Goal: Task Accomplishment & Management: Use online tool/utility

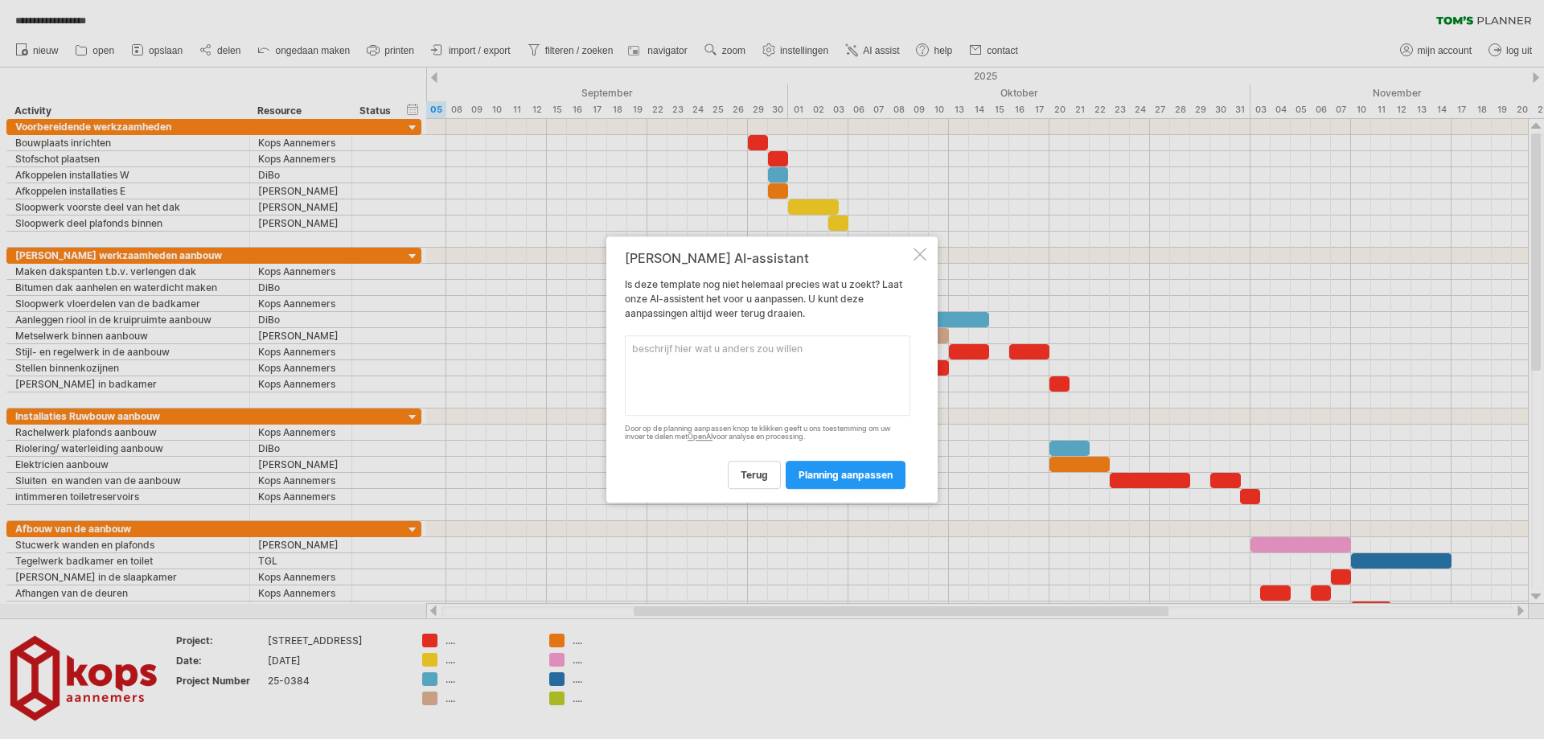
click at [692, 359] on textarea at bounding box center [767, 375] width 285 height 80
click at [840, 355] on textarea "ik wil de planning aanpassen. we starten eenw eek later" at bounding box center [767, 375] width 285 height 80
type textarea "ik wil de planning aanpassen. we starten een week later"
click at [837, 472] on span "planning aanpassen" at bounding box center [845, 475] width 94 height 12
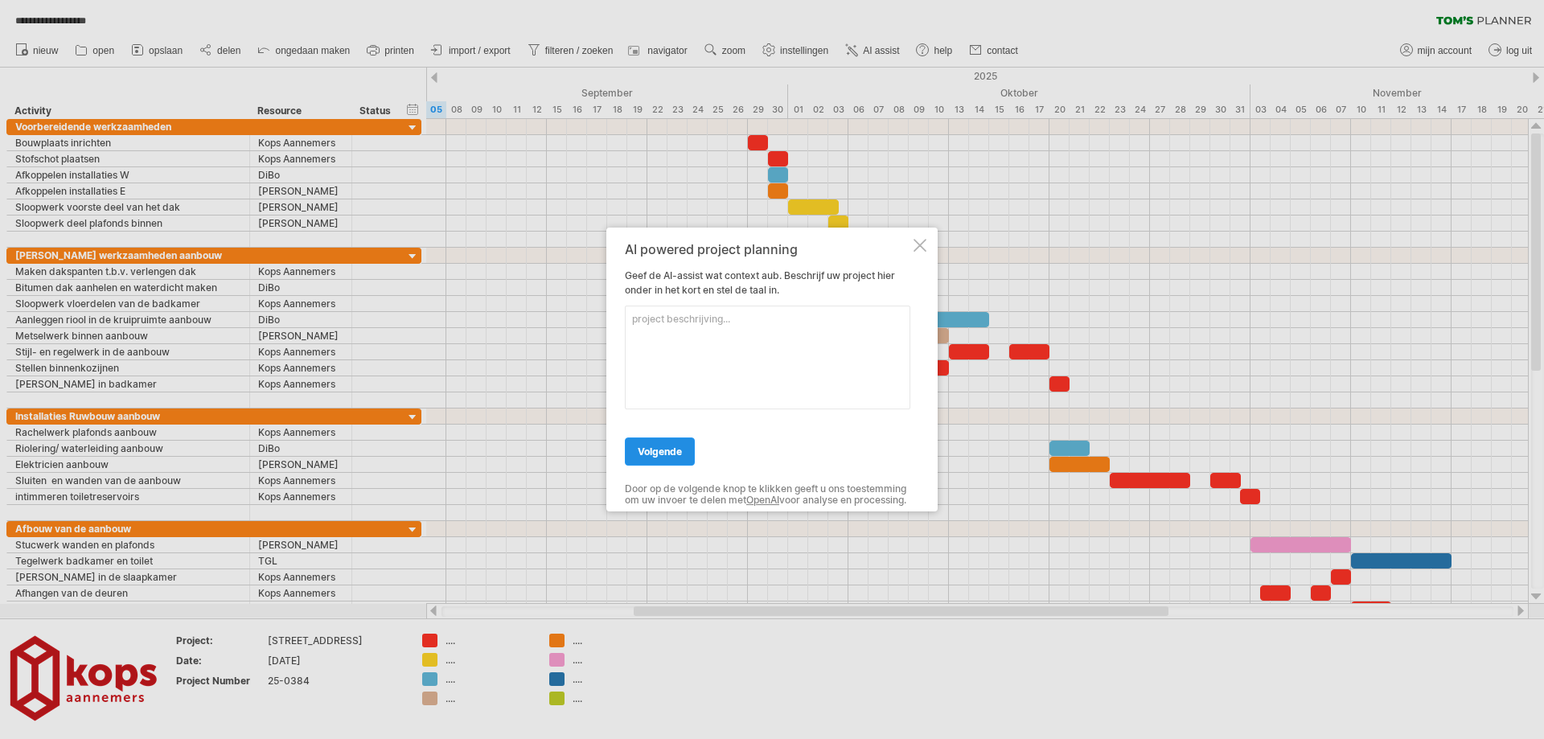
click at [642, 446] on span "volgende" at bounding box center [660, 451] width 44 height 12
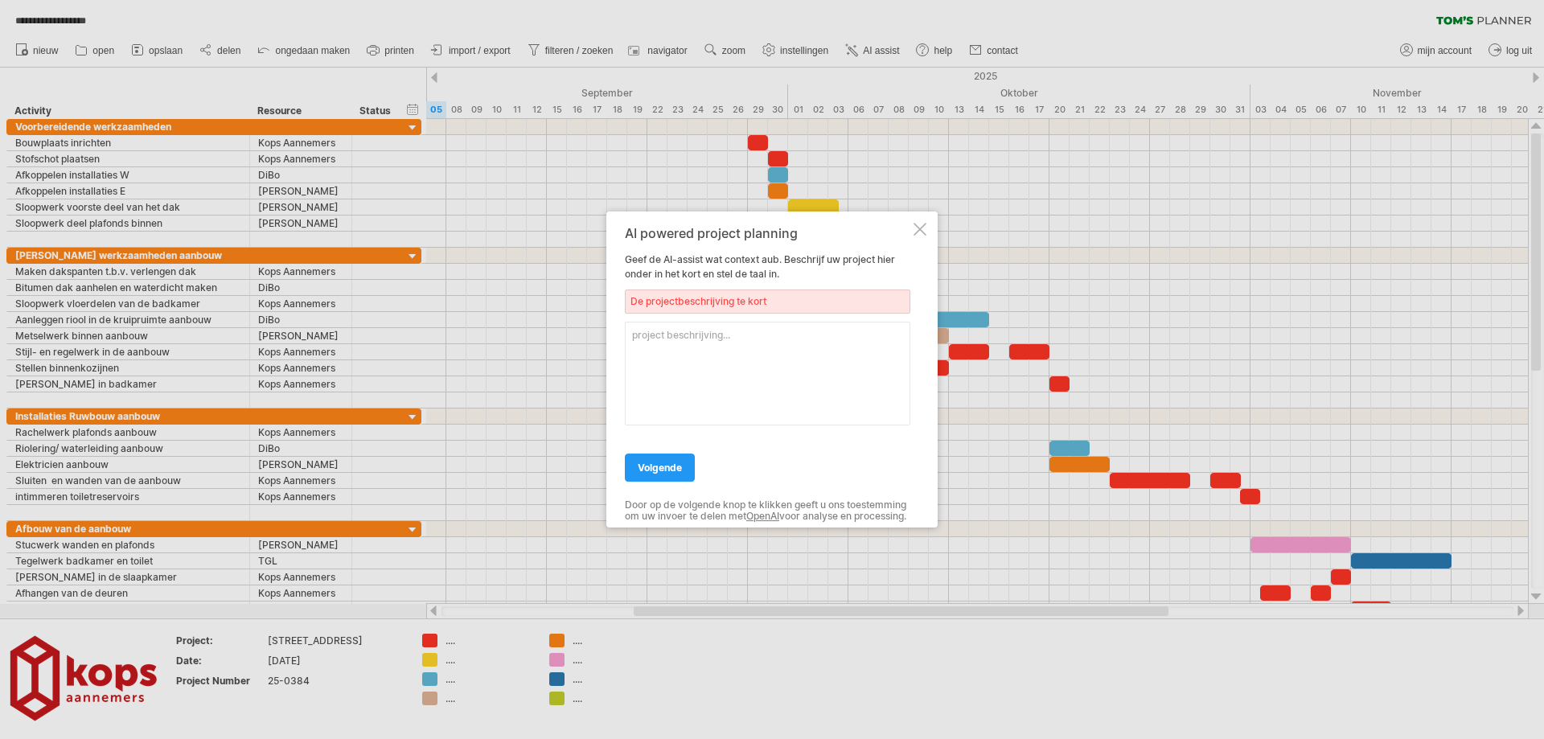
click at [679, 332] on textarea at bounding box center [767, 374] width 285 height 104
type textarea "[STREET_ADDRESS] aangepast"
click at [647, 464] on span "volgende" at bounding box center [660, 468] width 44 height 12
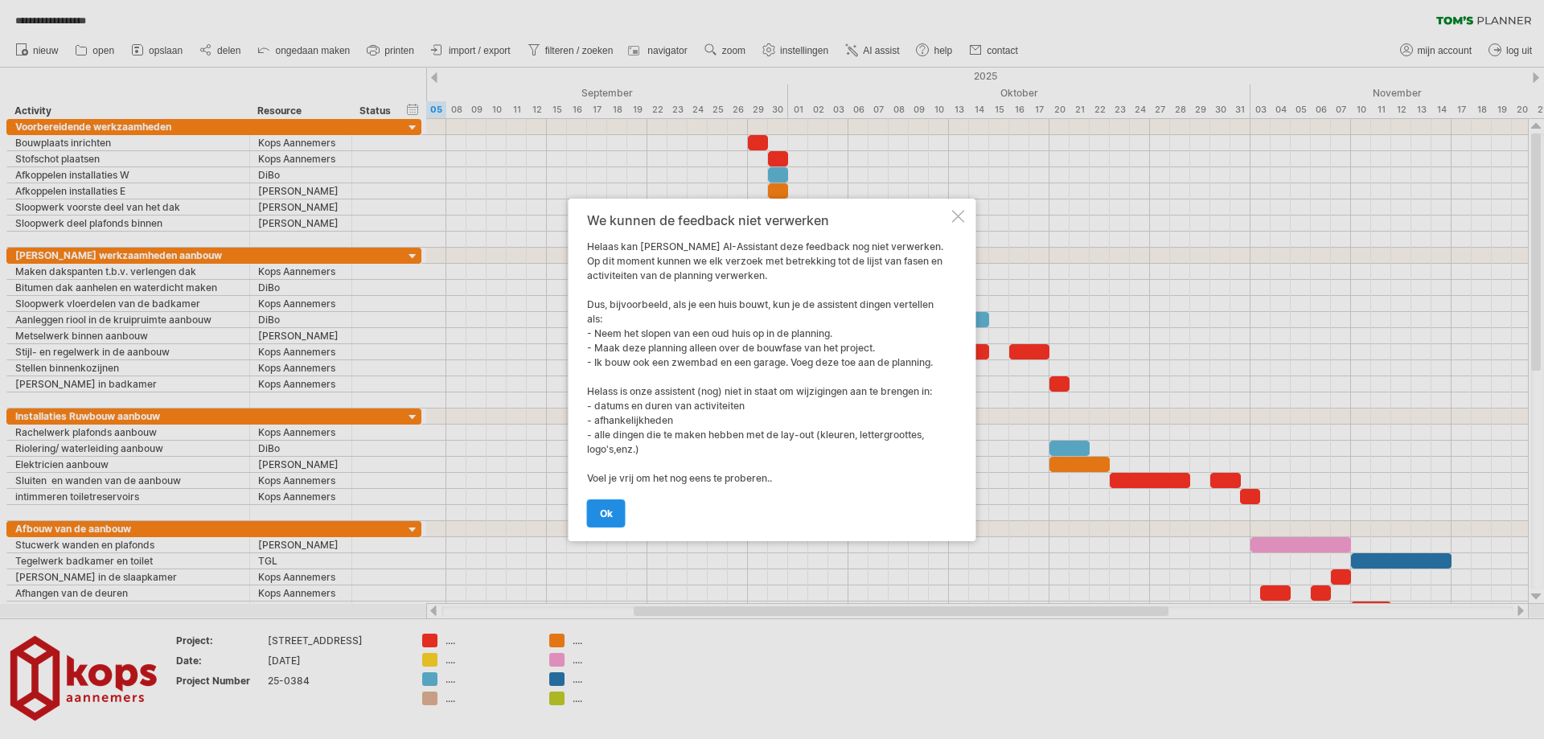
click at [600, 518] on span "ok" at bounding box center [606, 513] width 13 height 12
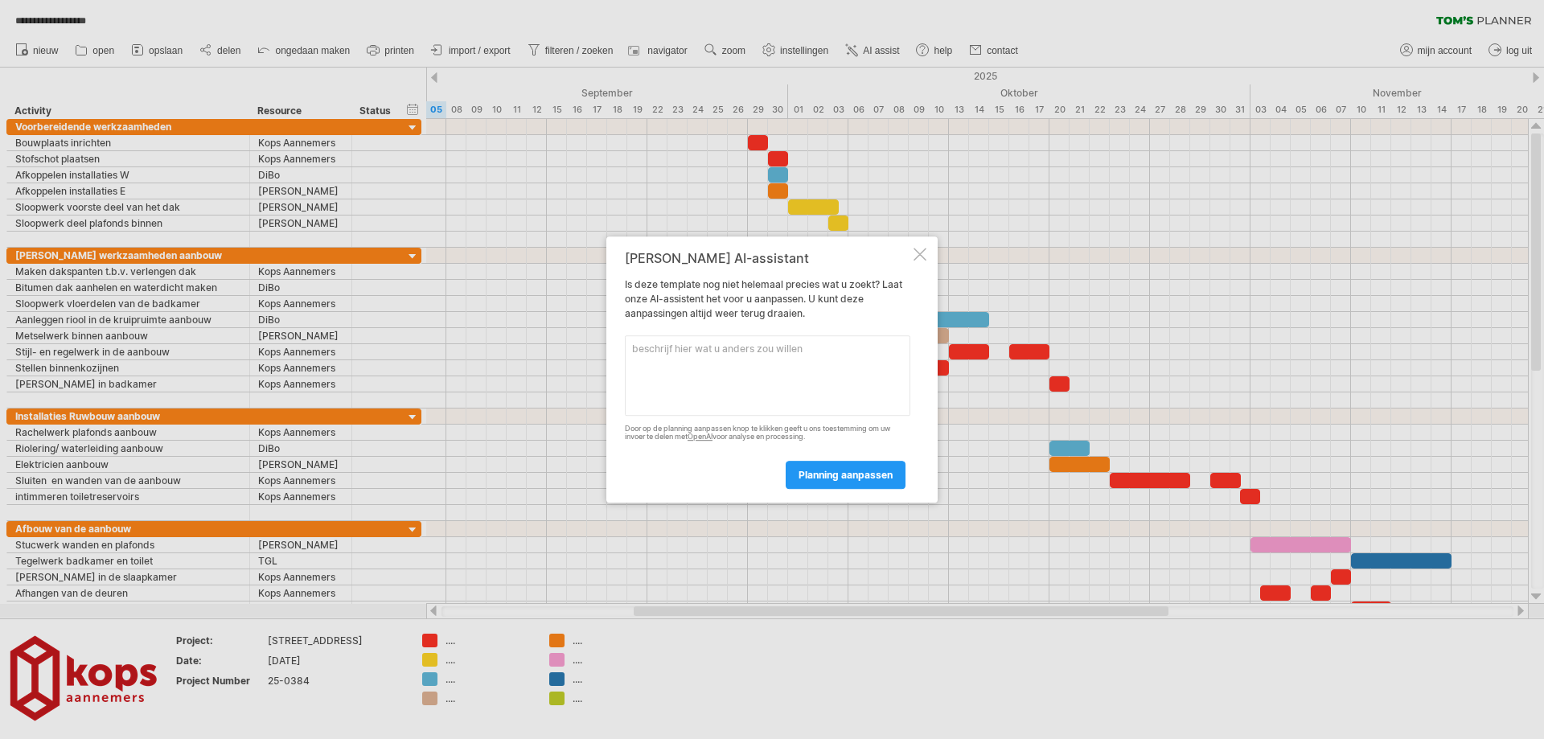
click at [921, 256] on div at bounding box center [919, 254] width 13 height 13
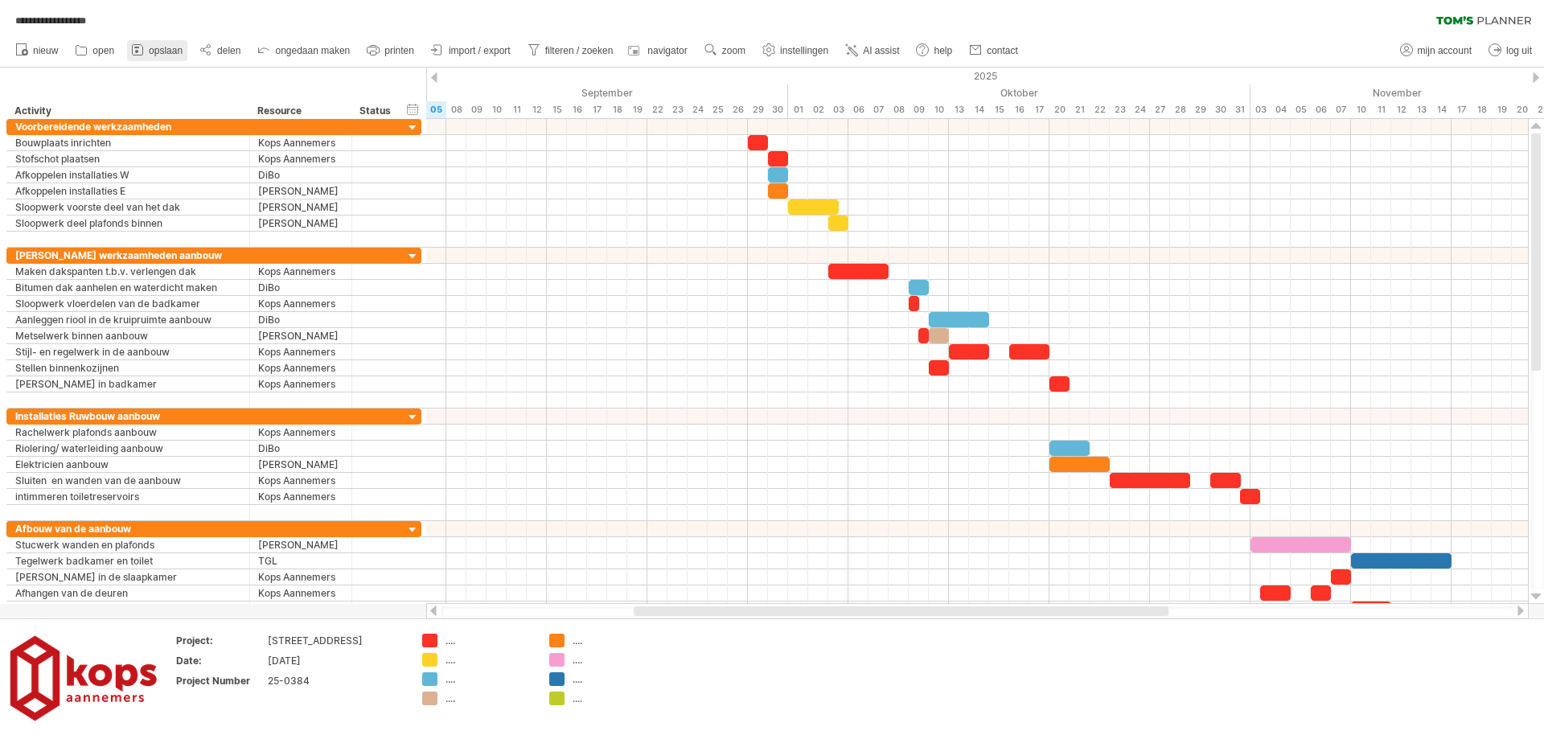
click at [149, 52] on span "opslaan" at bounding box center [166, 50] width 34 height 11
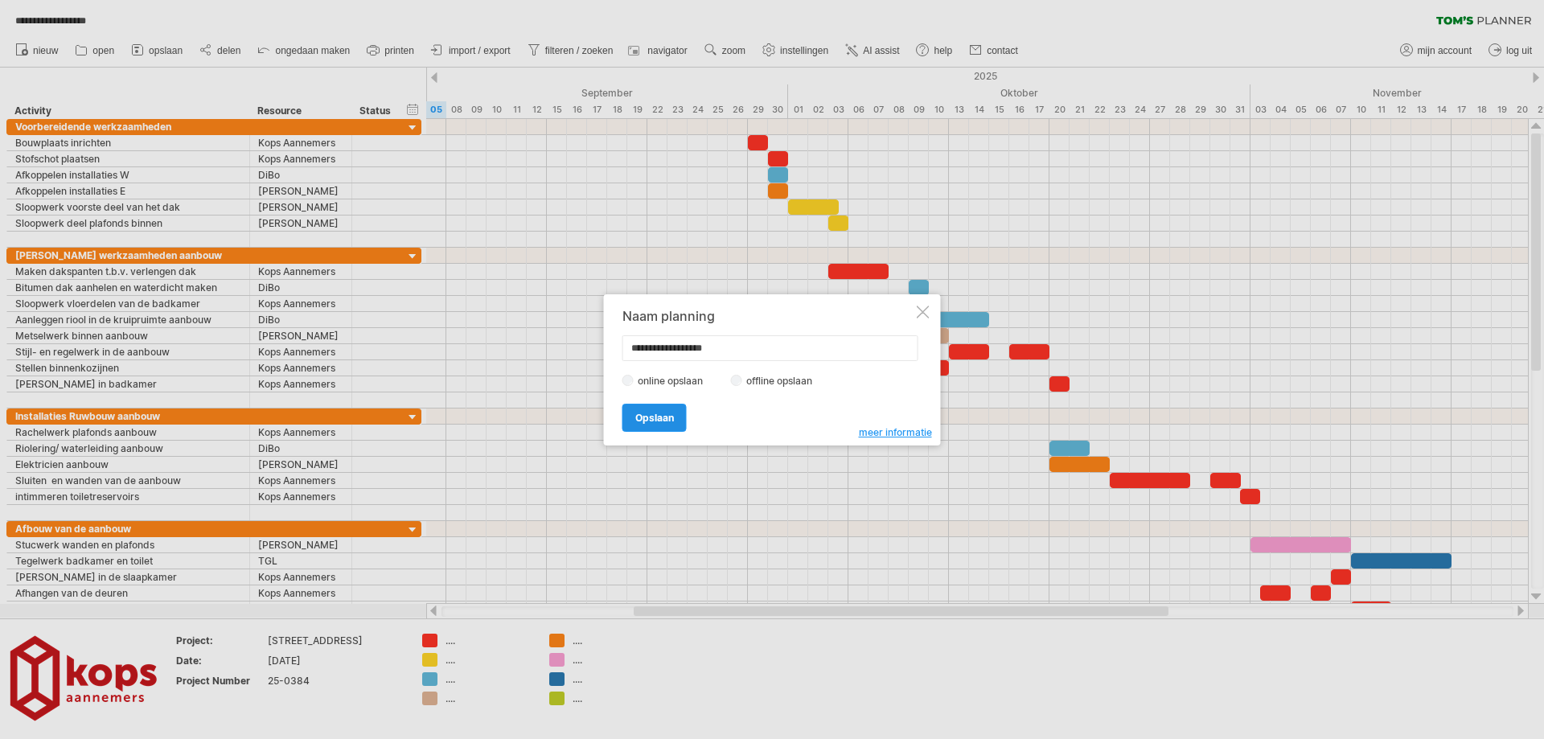
click at [664, 424] on link "Opslaan" at bounding box center [654, 418] width 64 height 28
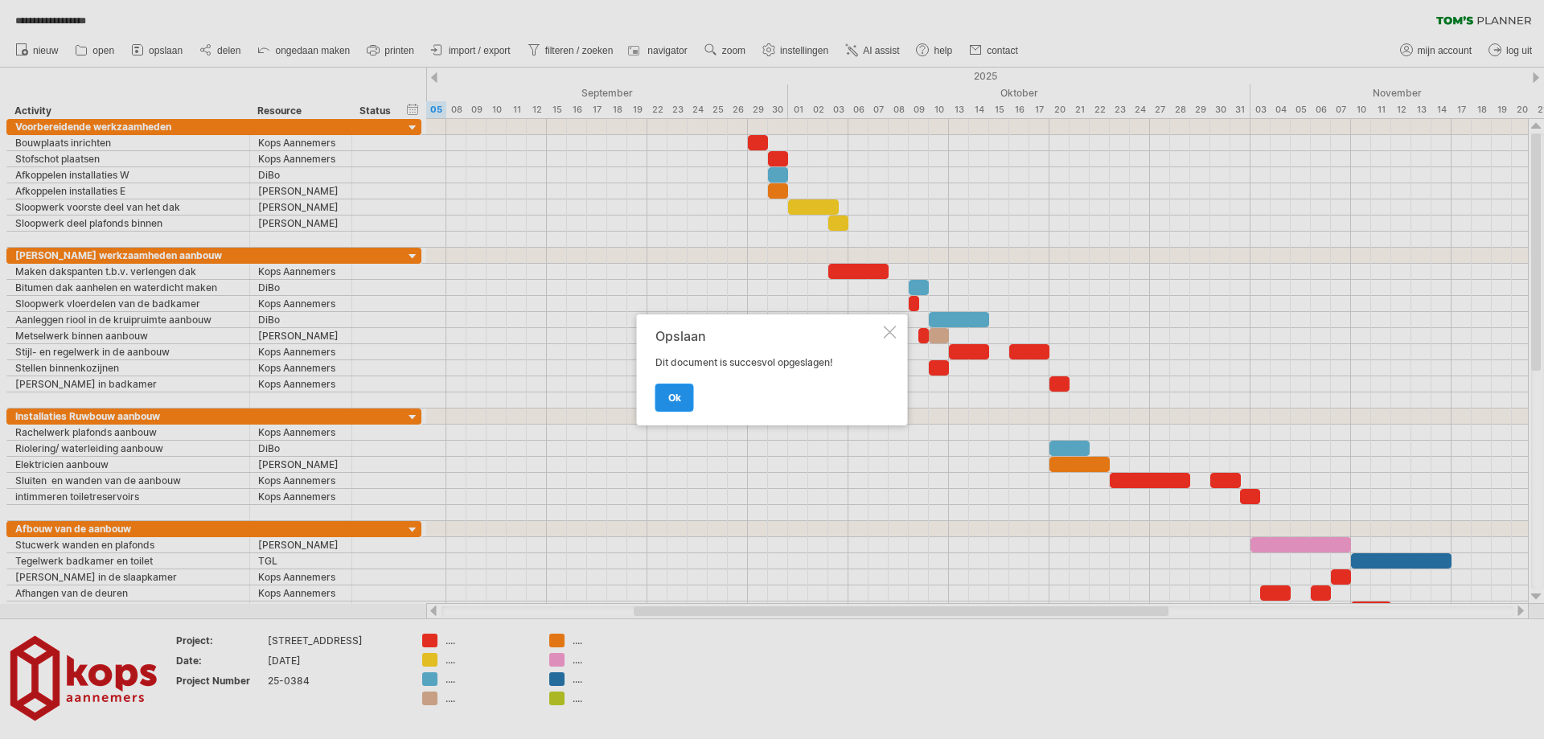
click at [673, 404] on link "ok" at bounding box center [674, 398] width 39 height 28
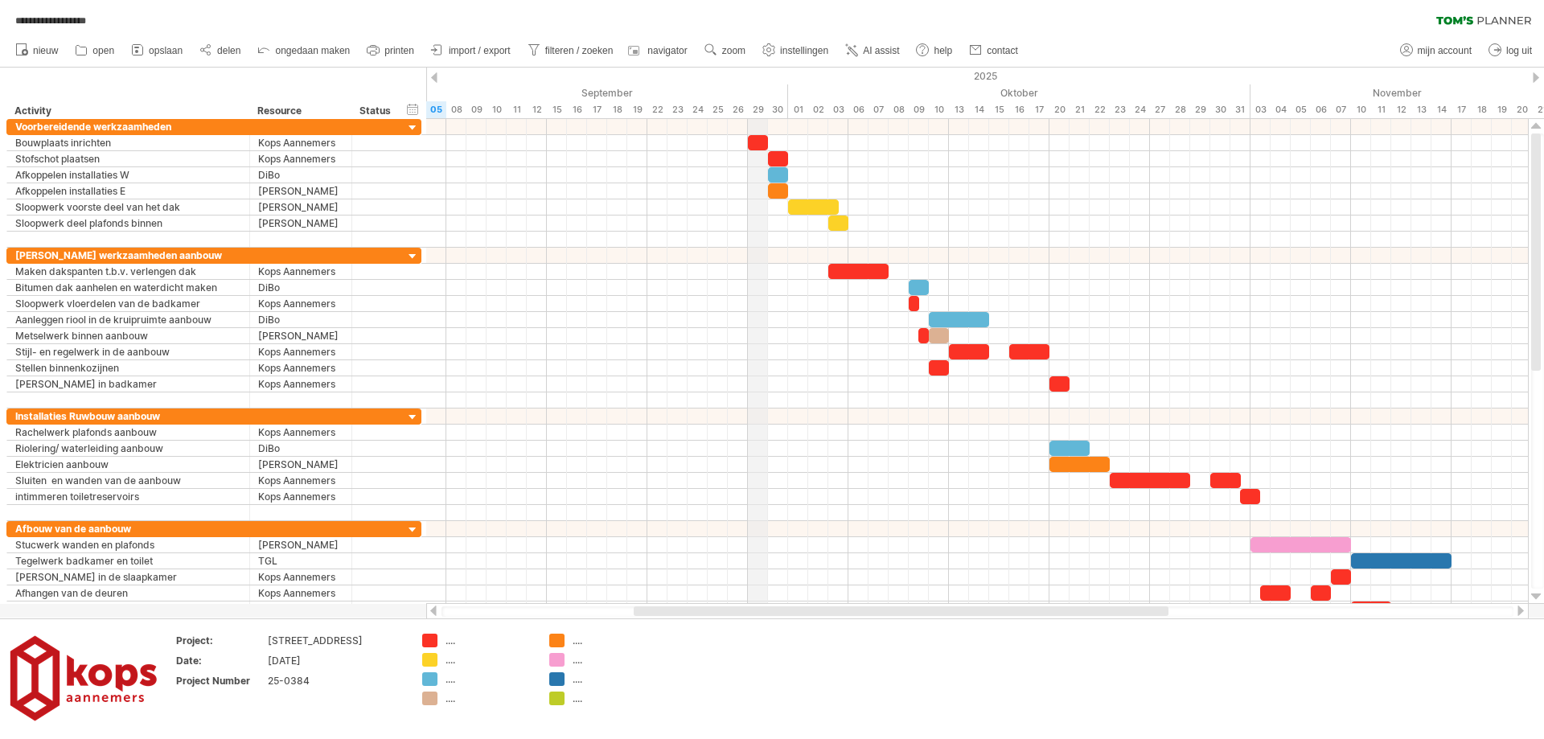
click at [755, 106] on div "29" at bounding box center [758, 109] width 20 height 17
click at [882, 46] on span "AI assist" at bounding box center [881, 50] width 36 height 11
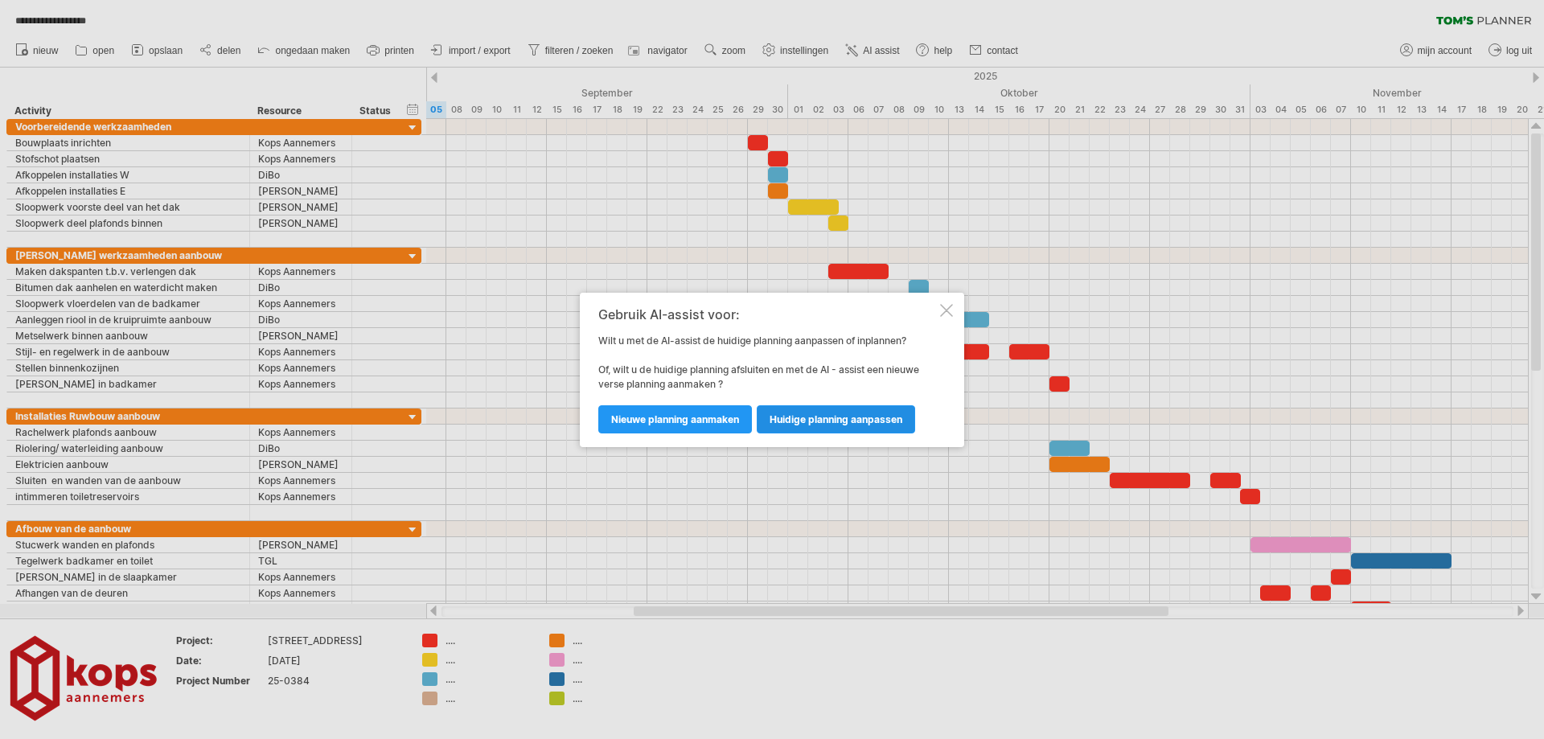
click at [811, 418] on span "huidige planning aanpassen" at bounding box center [836, 419] width 133 height 12
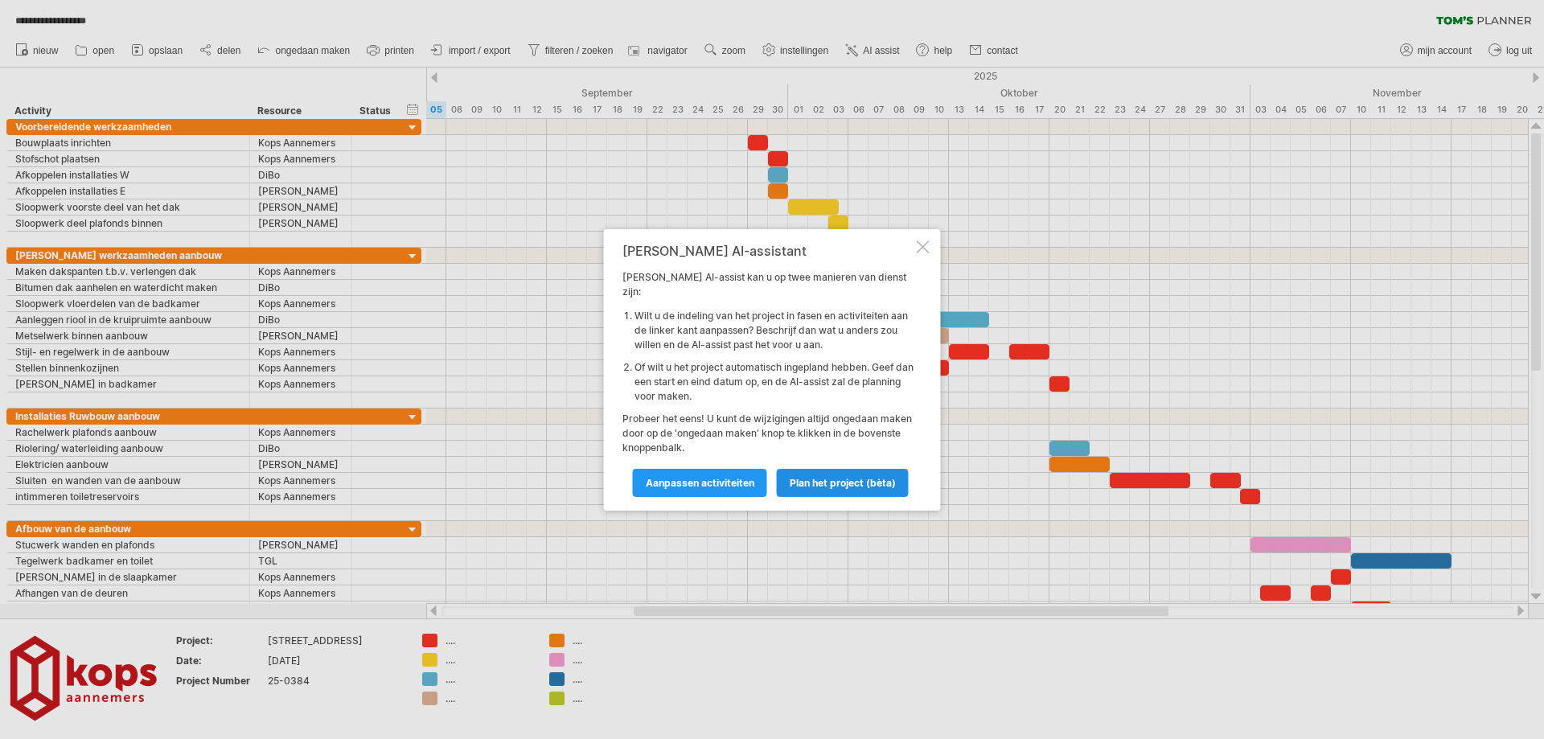
click at [797, 477] on span "Plan het project (bèta)" at bounding box center [843, 483] width 106 height 12
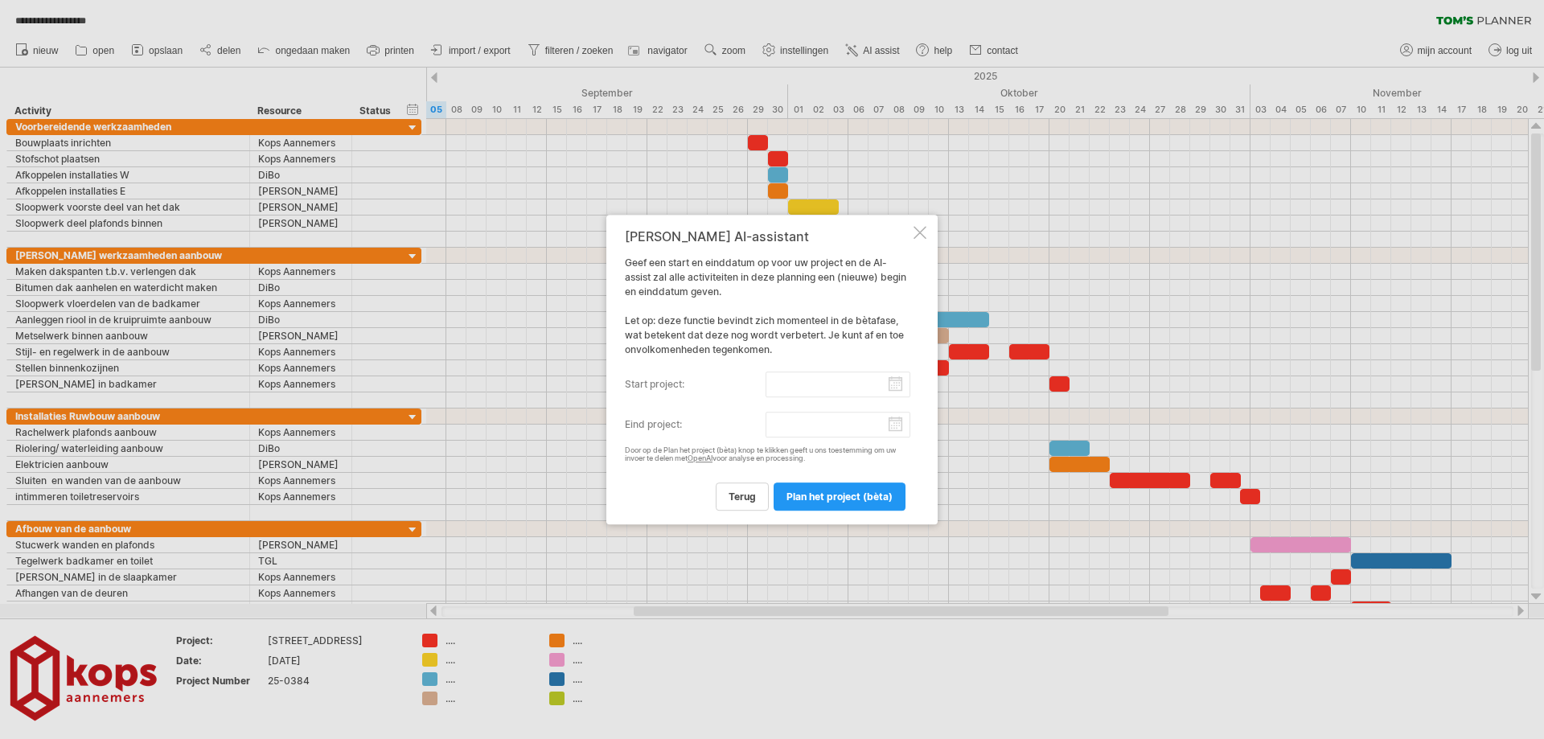
click at [858, 387] on input "start project:" at bounding box center [838, 384] width 146 height 26
click at [777, 397] on link "volgende" at bounding box center [778, 400] width 12 height 12
click at [675, 464] on link "6" at bounding box center [675, 461] width 10 height 15
type input "********"
click at [889, 423] on input "eind project:" at bounding box center [838, 425] width 146 height 26
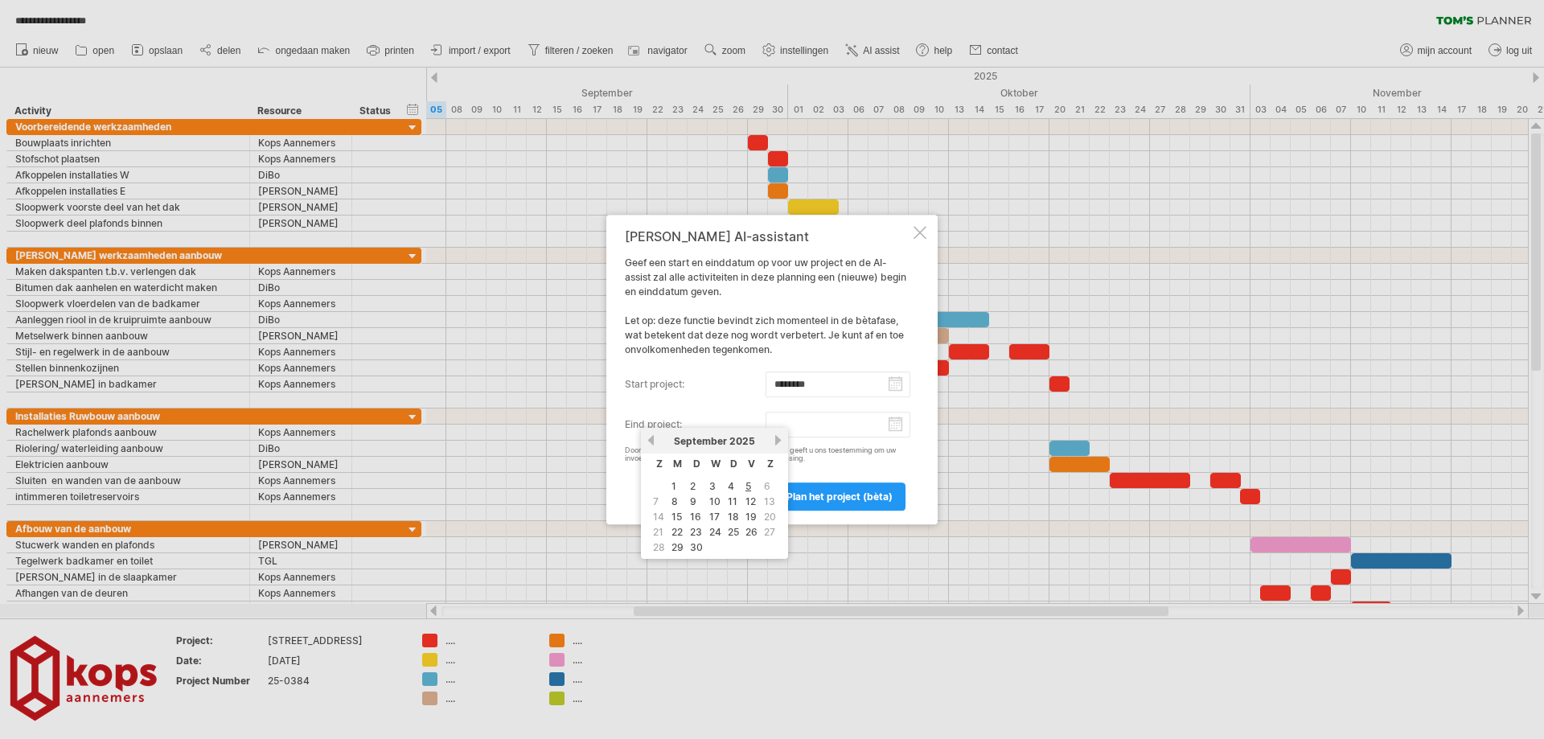
click at [779, 437] on link "volgende" at bounding box center [778, 440] width 12 height 12
click at [652, 441] on link "vorige" at bounding box center [651, 440] width 12 height 12
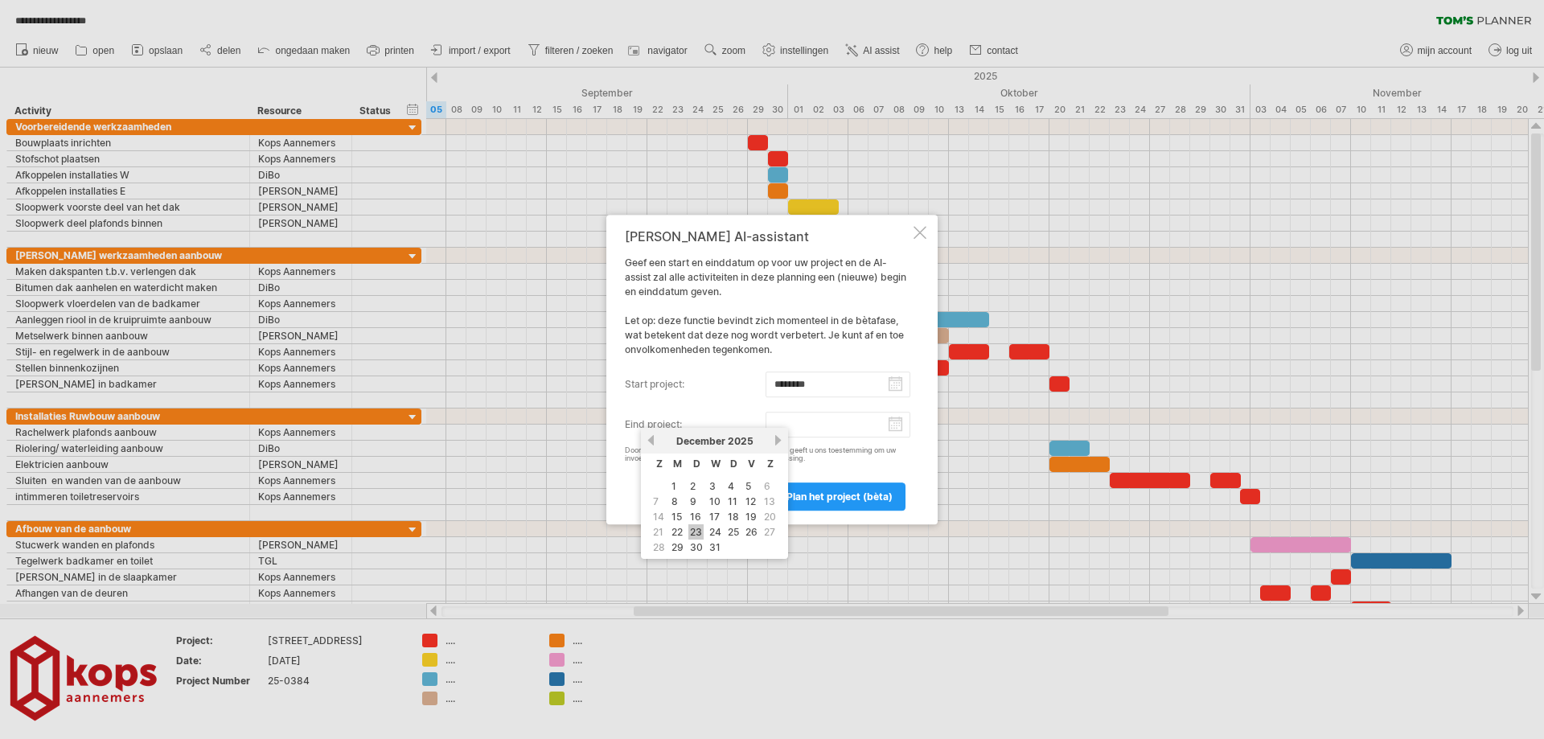
click at [695, 527] on link "23" at bounding box center [695, 531] width 15 height 15
type input "********"
click at [823, 490] on span "Plan het project (bèta)" at bounding box center [839, 496] width 106 height 12
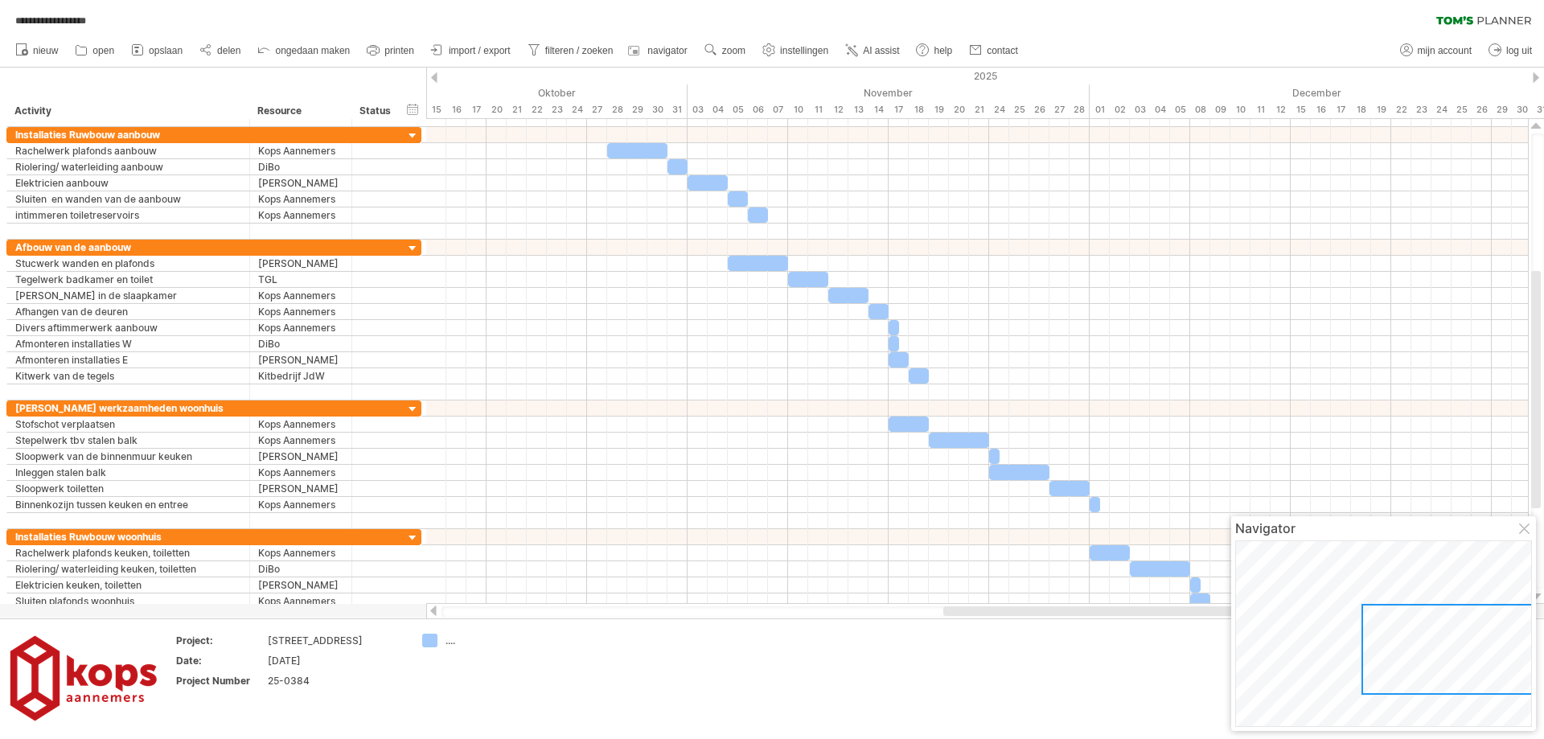
click at [1317, 642] on body "**********" at bounding box center [772, 371] width 1544 height 742
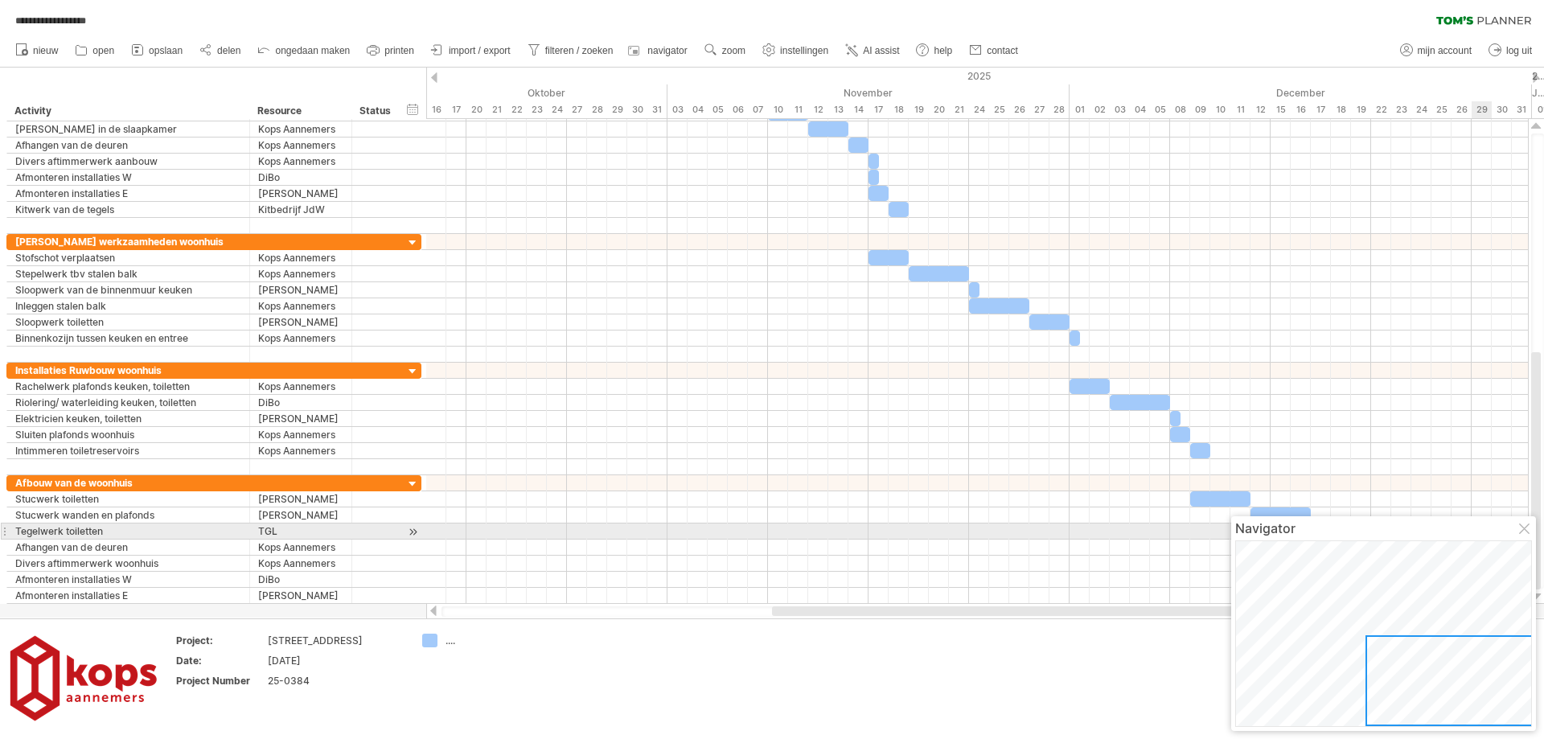
click at [1523, 529] on div at bounding box center [1525, 529] width 13 height 13
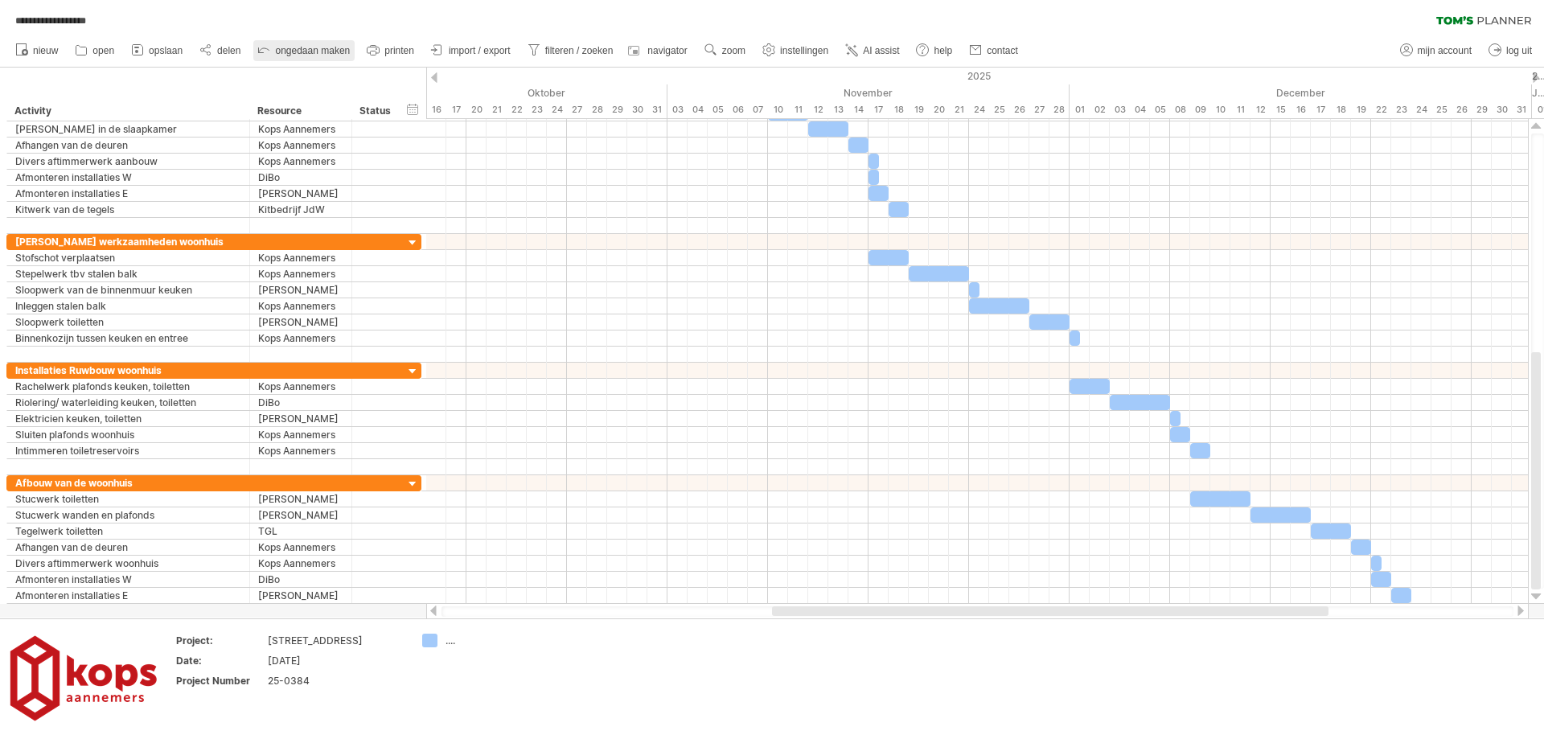
click at [300, 46] on span "ongedaan maken" at bounding box center [312, 50] width 75 height 11
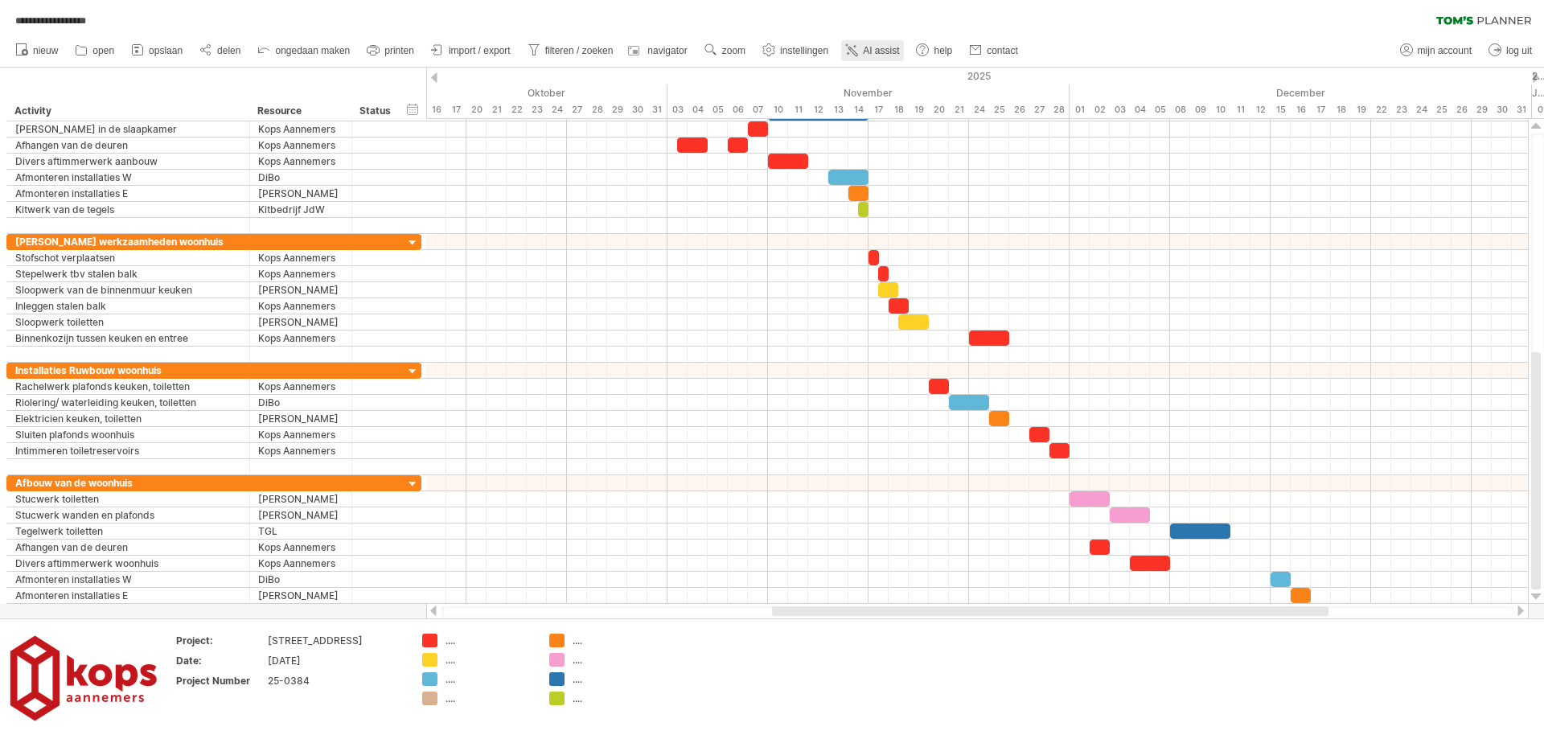
click at [874, 48] on span "AI assist" at bounding box center [881, 50] width 36 height 11
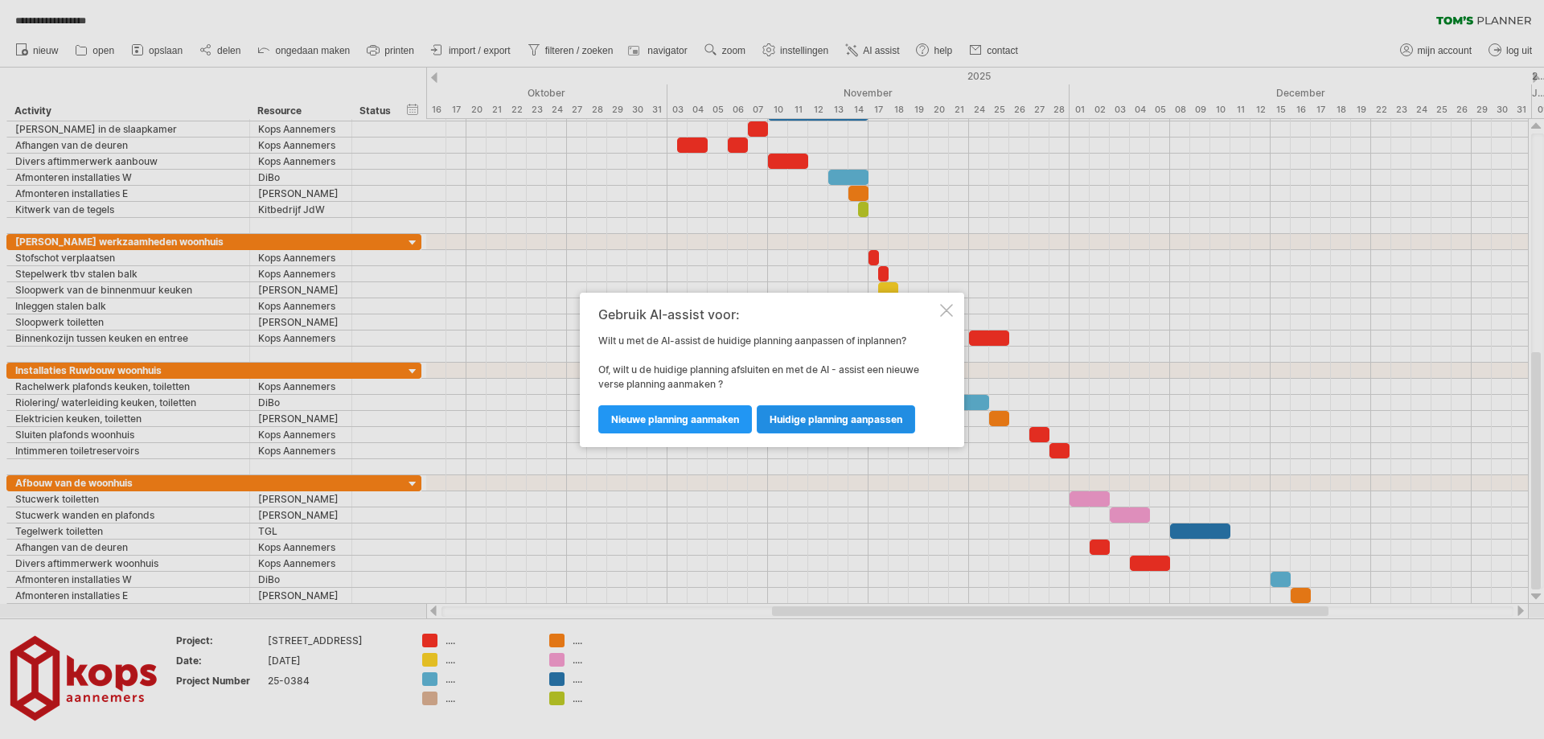
click at [801, 415] on span "huidige planning aanpassen" at bounding box center [836, 419] width 133 height 12
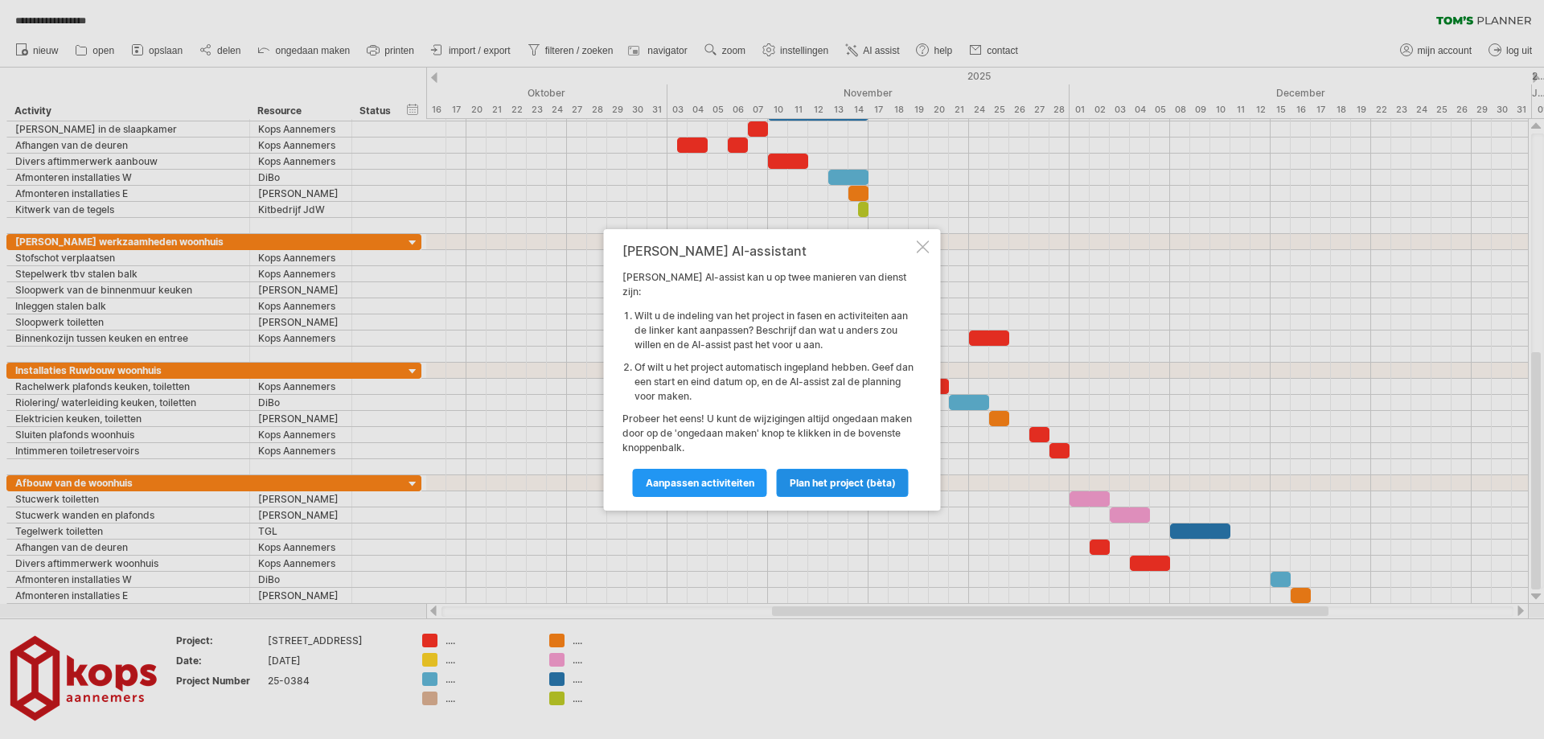
click at [811, 469] on link "Plan het project (bèta)" at bounding box center [843, 483] width 132 height 28
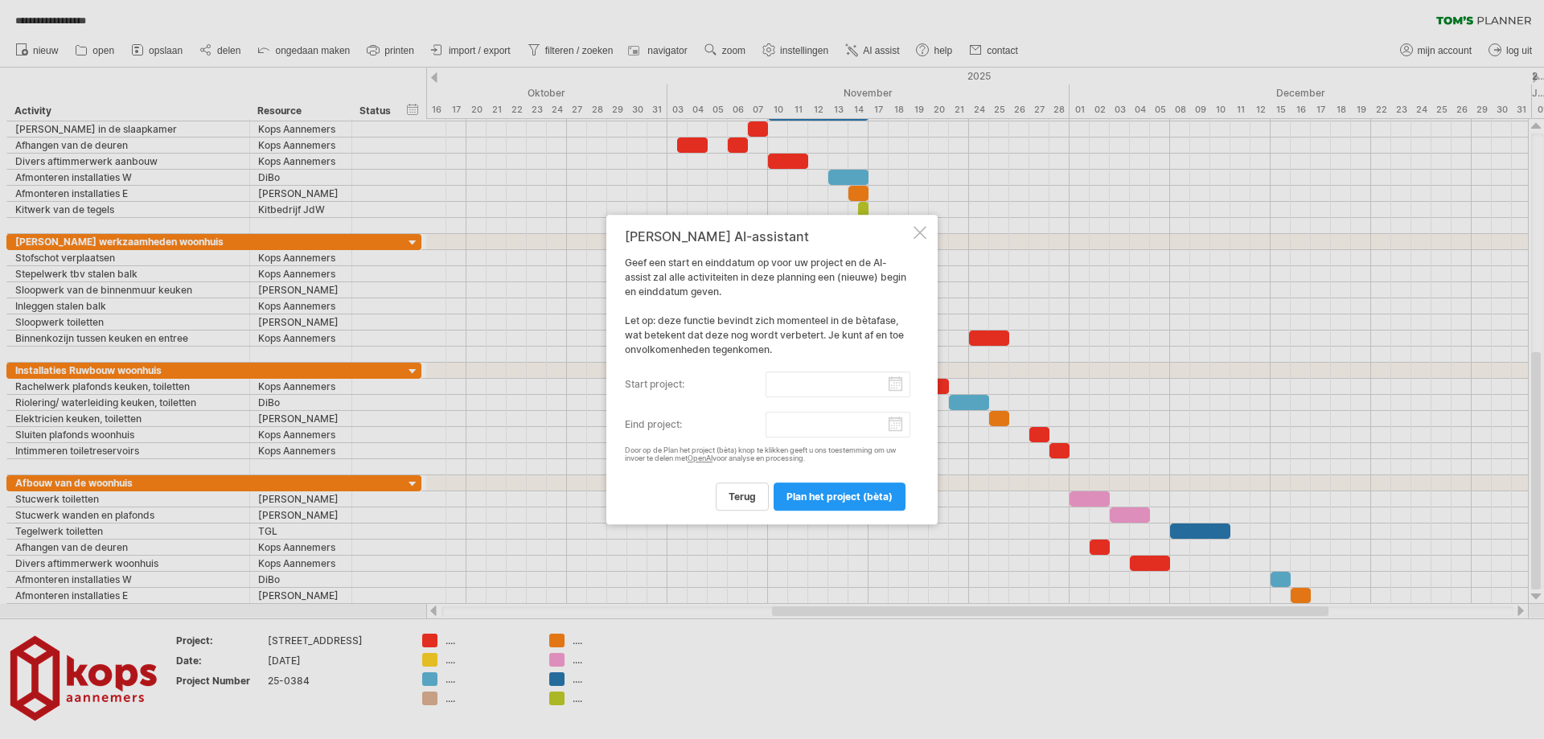
click at [820, 384] on input "start project:" at bounding box center [838, 384] width 146 height 26
click at [776, 404] on link "volgende" at bounding box center [778, 400] width 12 height 12
click at [675, 465] on link "6" at bounding box center [675, 461] width 10 height 15
type input "********"
click at [730, 495] on span "terug" at bounding box center [742, 496] width 27 height 12
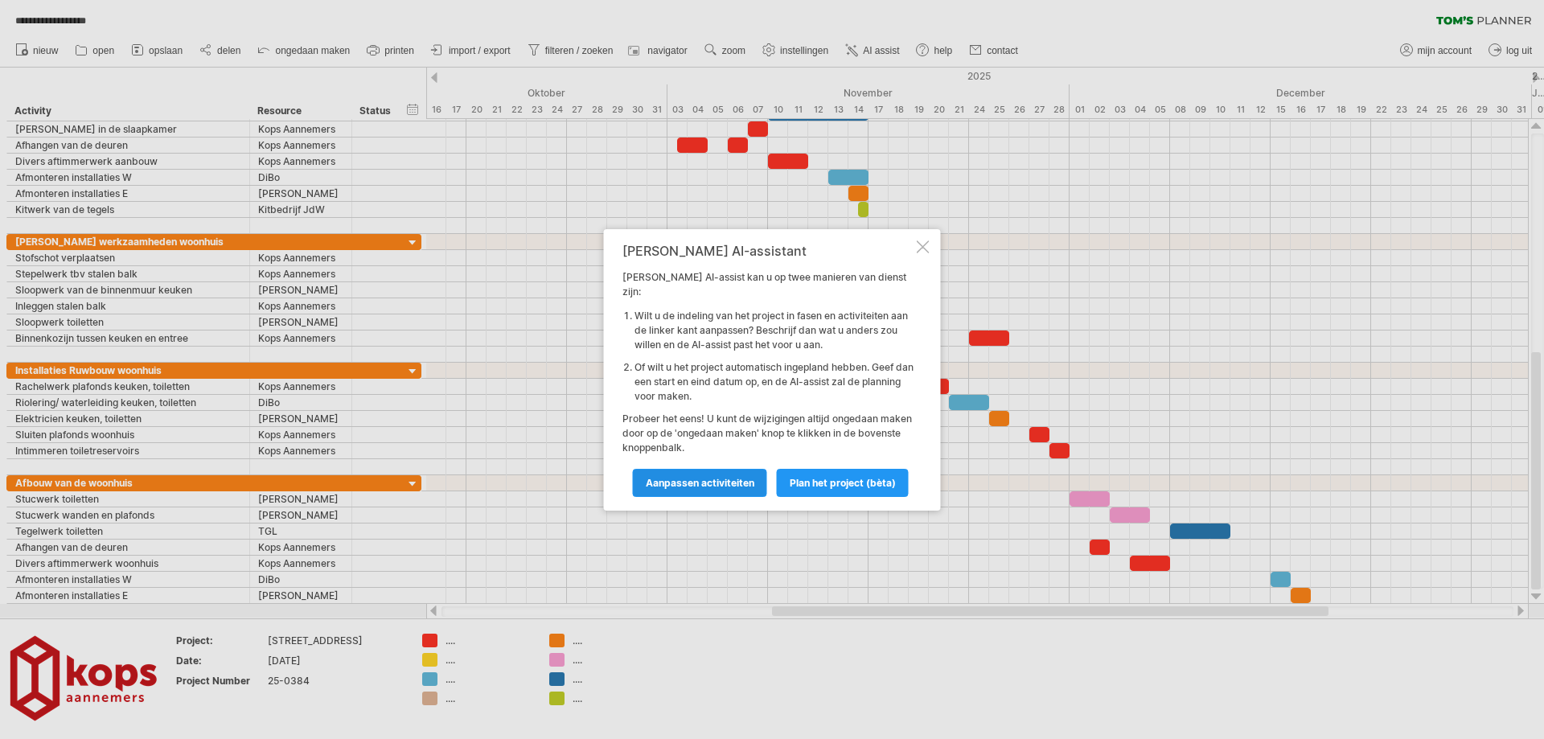
click at [712, 477] on span "Aanpassen activiteiten" at bounding box center [700, 483] width 109 height 12
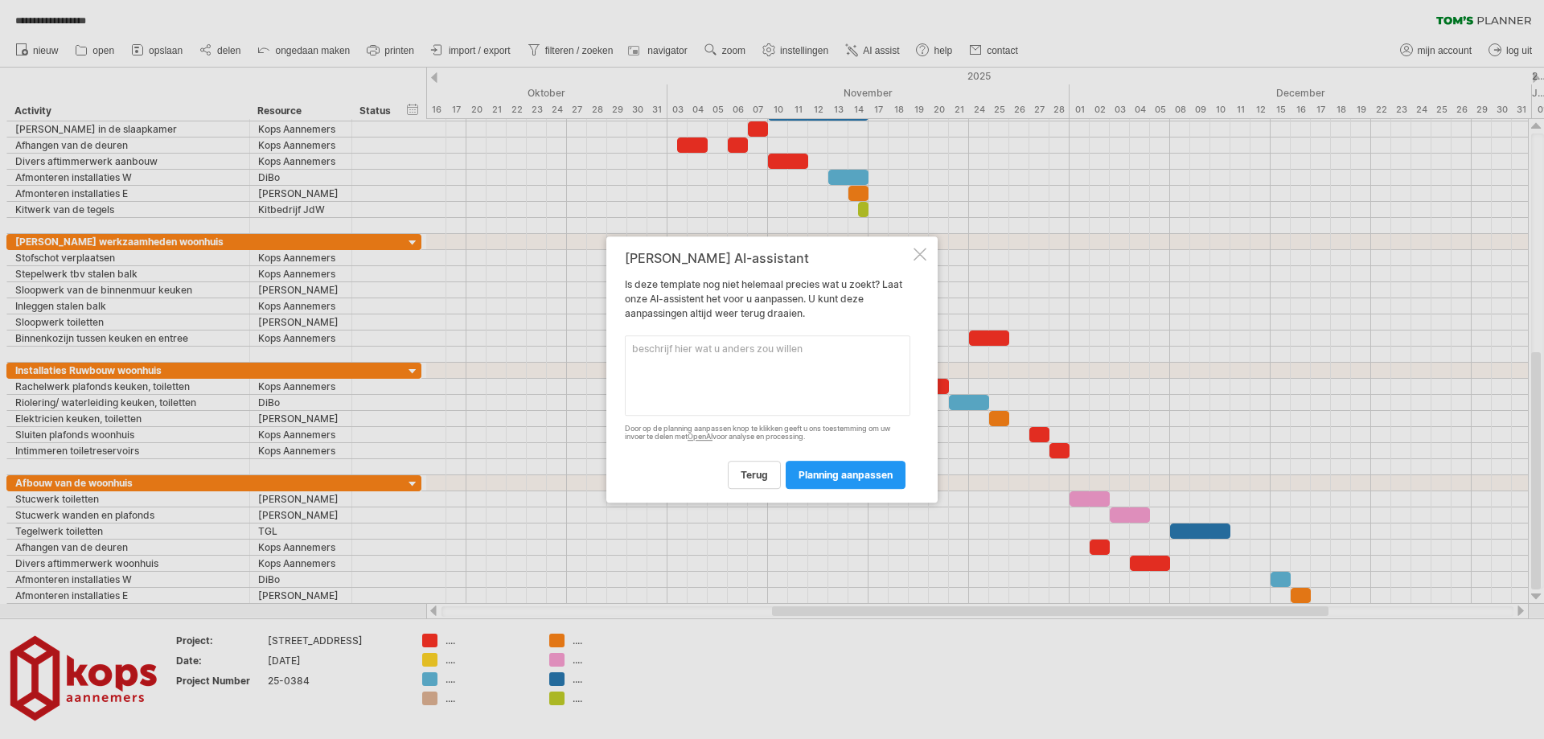
click at [695, 360] on textarea at bounding box center [767, 375] width 285 height 80
click at [745, 342] on textarea "wijzig de startdatum n" at bounding box center [767, 375] width 285 height 80
type textarea "wijzig de startdatum naar [DATE]"
click at [848, 476] on span "planning aanpassen" at bounding box center [845, 475] width 94 height 12
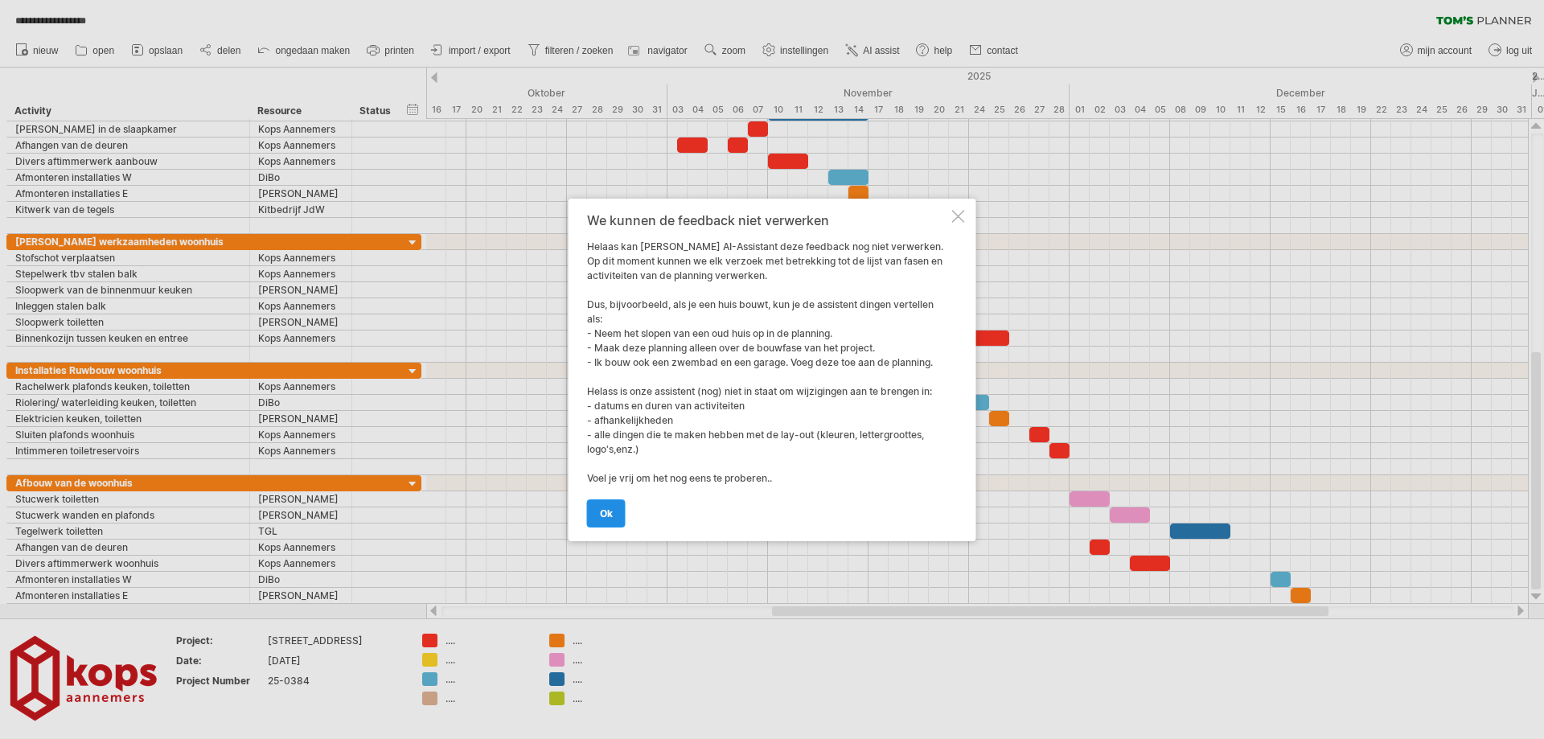
click at [609, 502] on link "ok" at bounding box center [606, 513] width 39 height 28
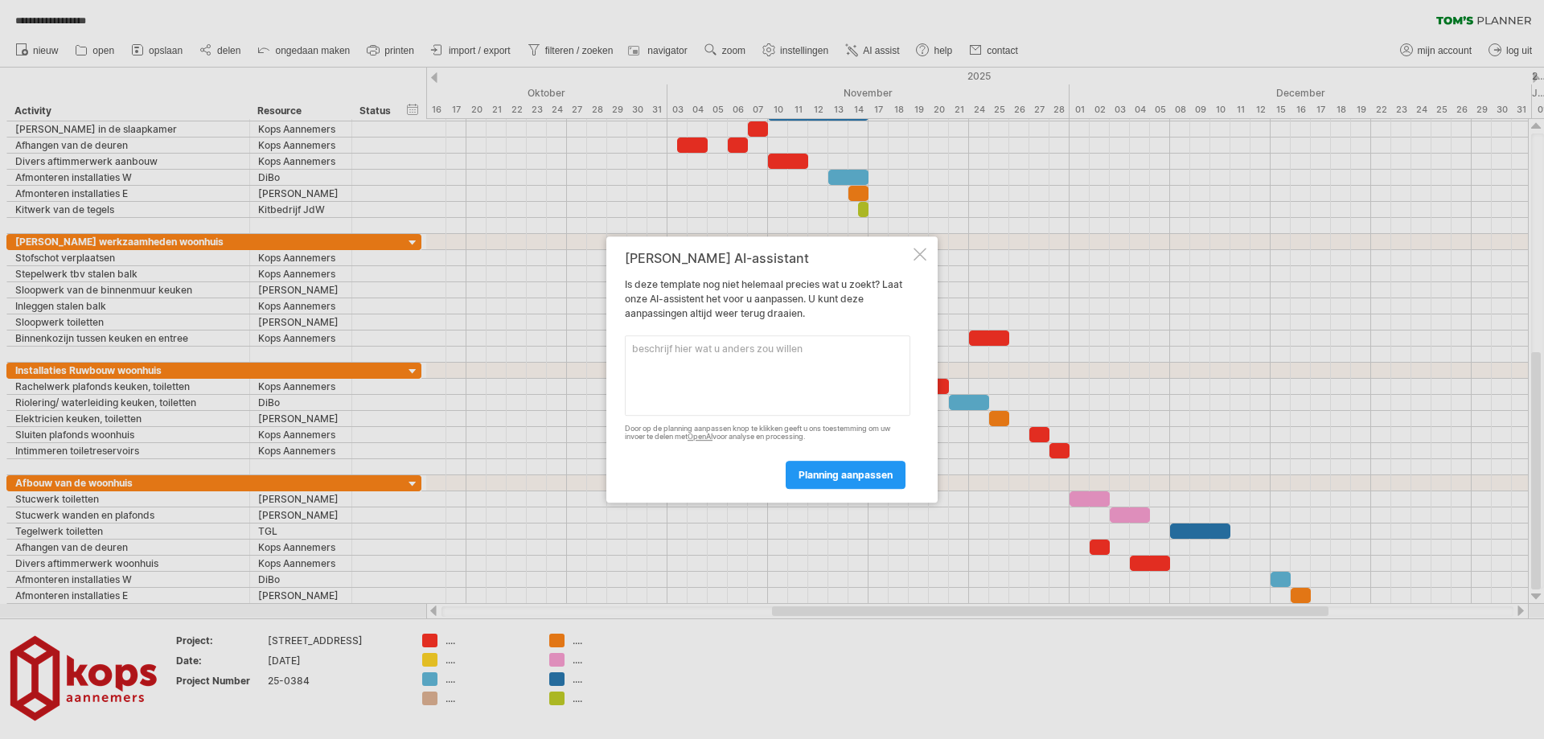
click at [920, 252] on div at bounding box center [919, 254] width 13 height 13
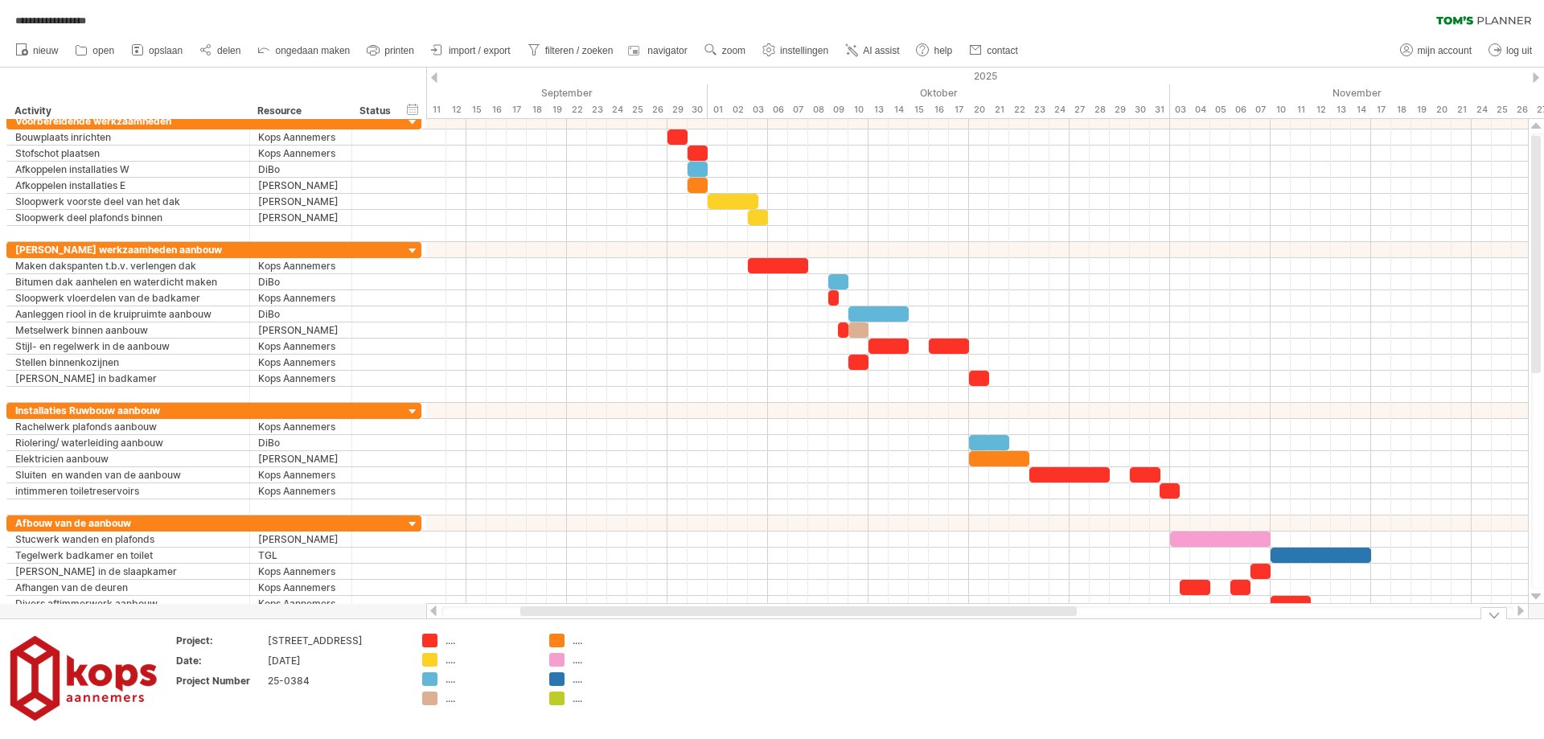
drag, startPoint x: 806, startPoint y: 610, endPoint x: 555, endPoint y: 620, distance: 251.9
click at [555, 620] on div "**********" at bounding box center [772, 369] width 1544 height 739
click at [675, 105] on div "29" at bounding box center [677, 109] width 20 height 17
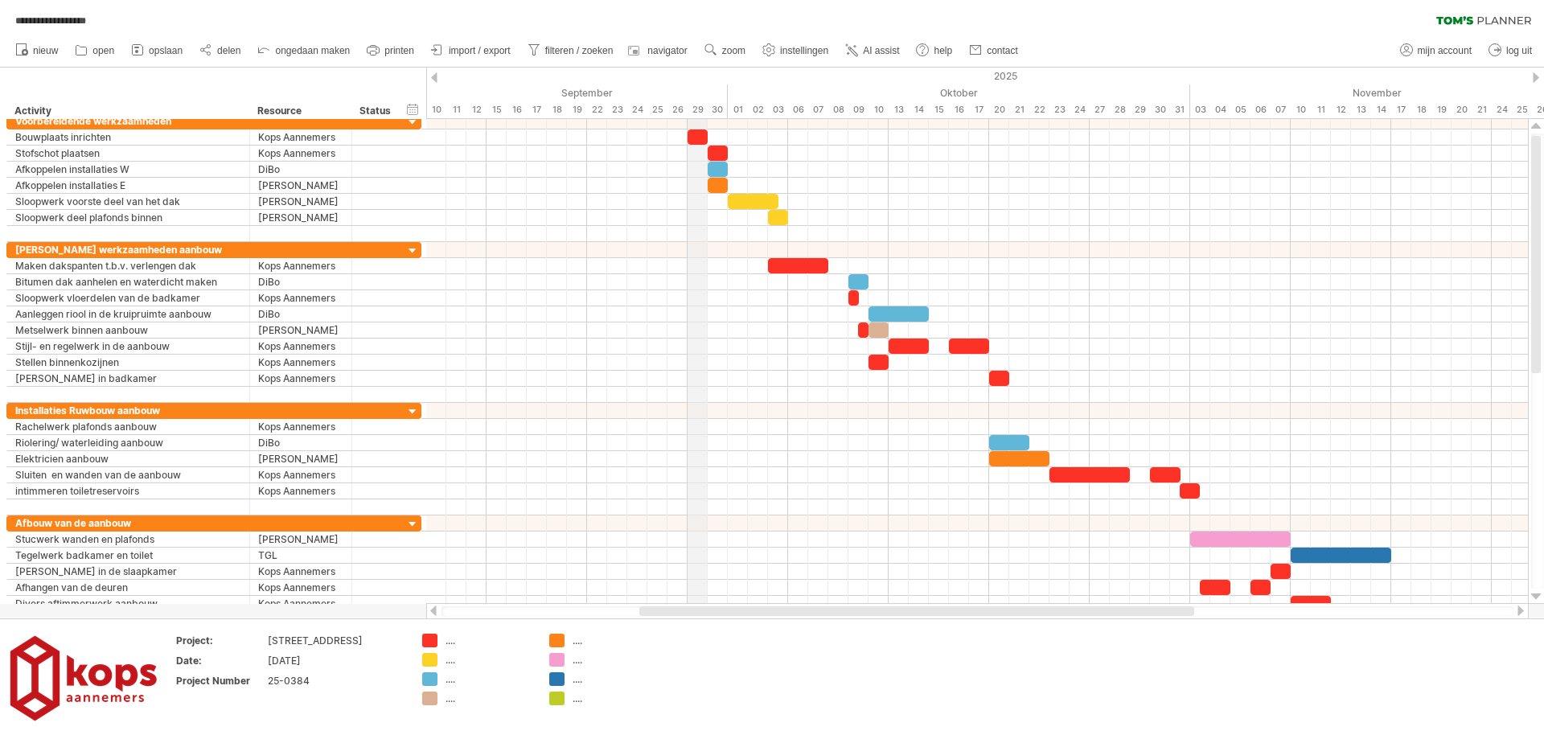
drag, startPoint x: 675, startPoint y: 105, endPoint x: 687, endPoint y: 109, distance: 12.5
click at [687, 109] on div "29" at bounding box center [697, 109] width 20 height 17
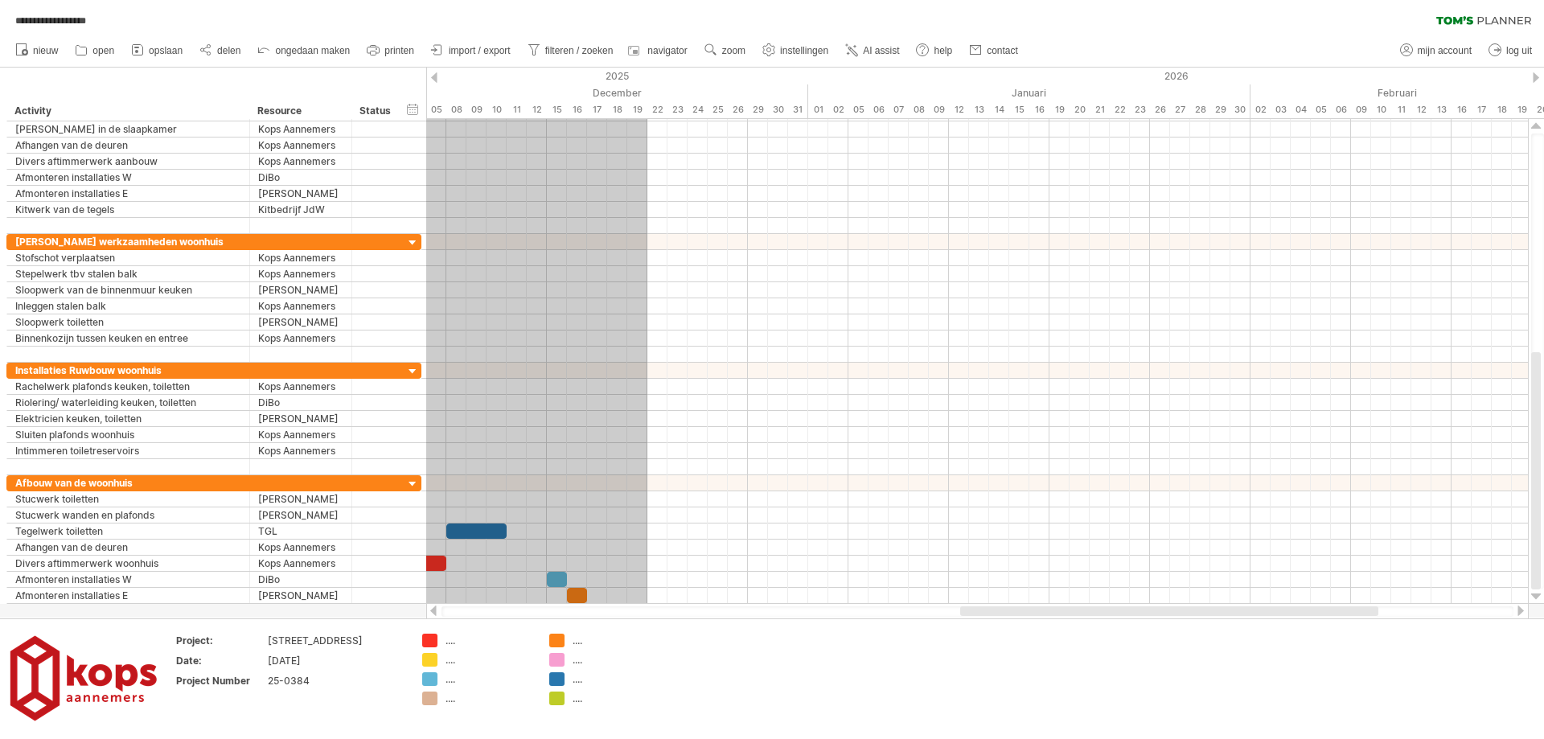
drag, startPoint x: 654, startPoint y: 122, endPoint x: 647, endPoint y: 616, distance: 493.7
click at [647, 616] on div "**********" at bounding box center [772, 369] width 1544 height 739
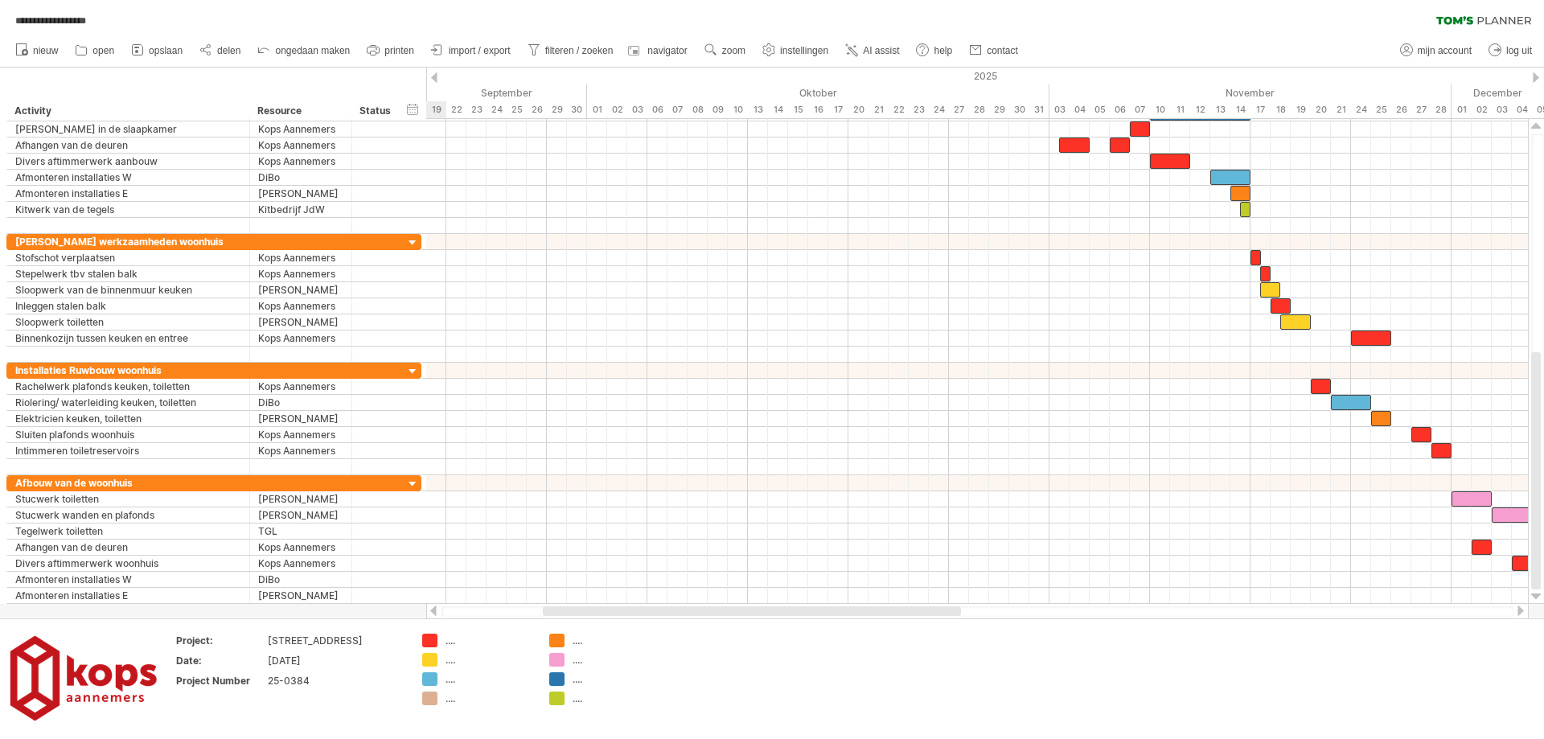
drag, startPoint x: 1048, startPoint y: 606, endPoint x: 611, endPoint y: 609, distance: 436.6
click at [611, 609] on div at bounding box center [752, 611] width 418 height 10
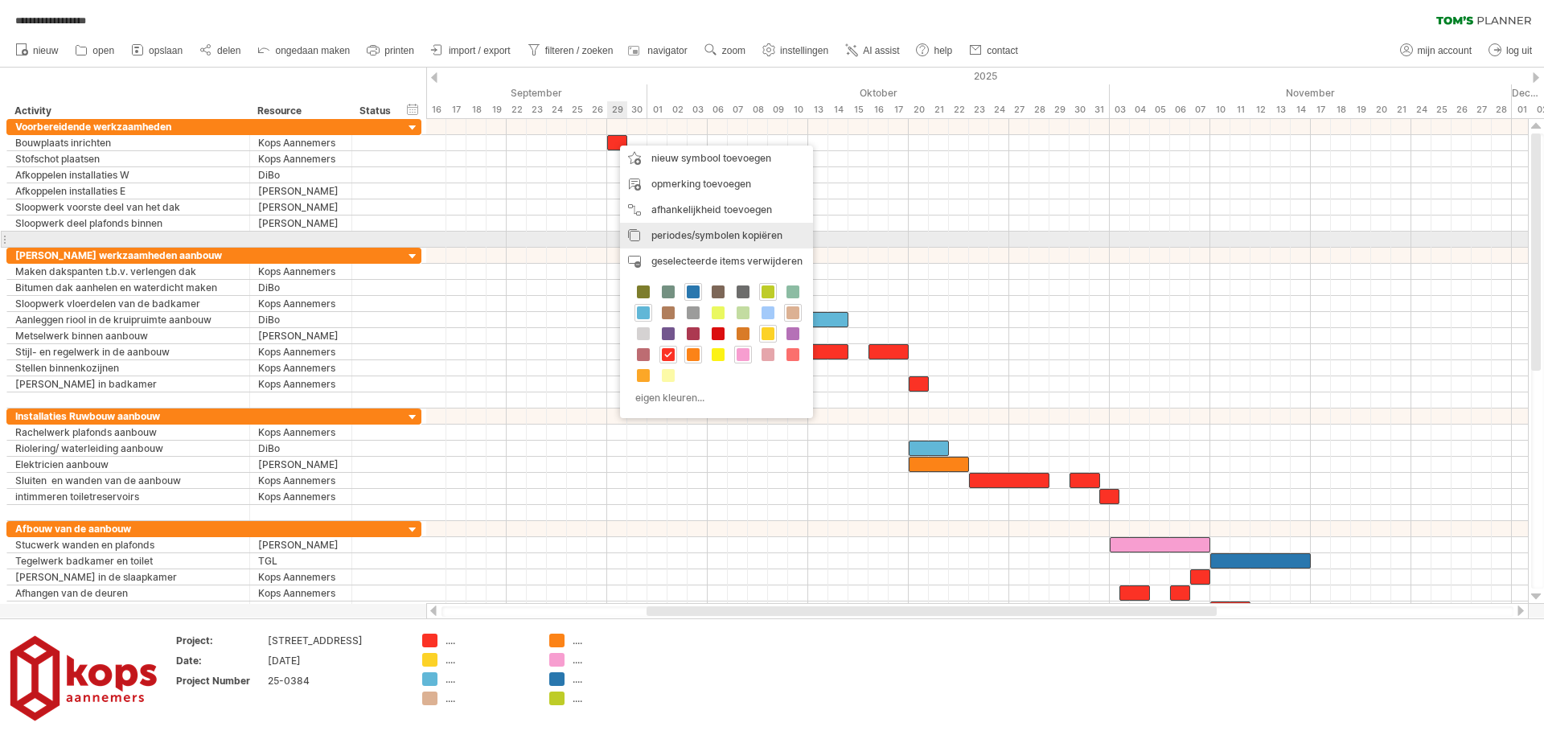
click at [645, 237] on div "periode kopiëren periodes/symbolen kopiëren" at bounding box center [716, 236] width 193 height 26
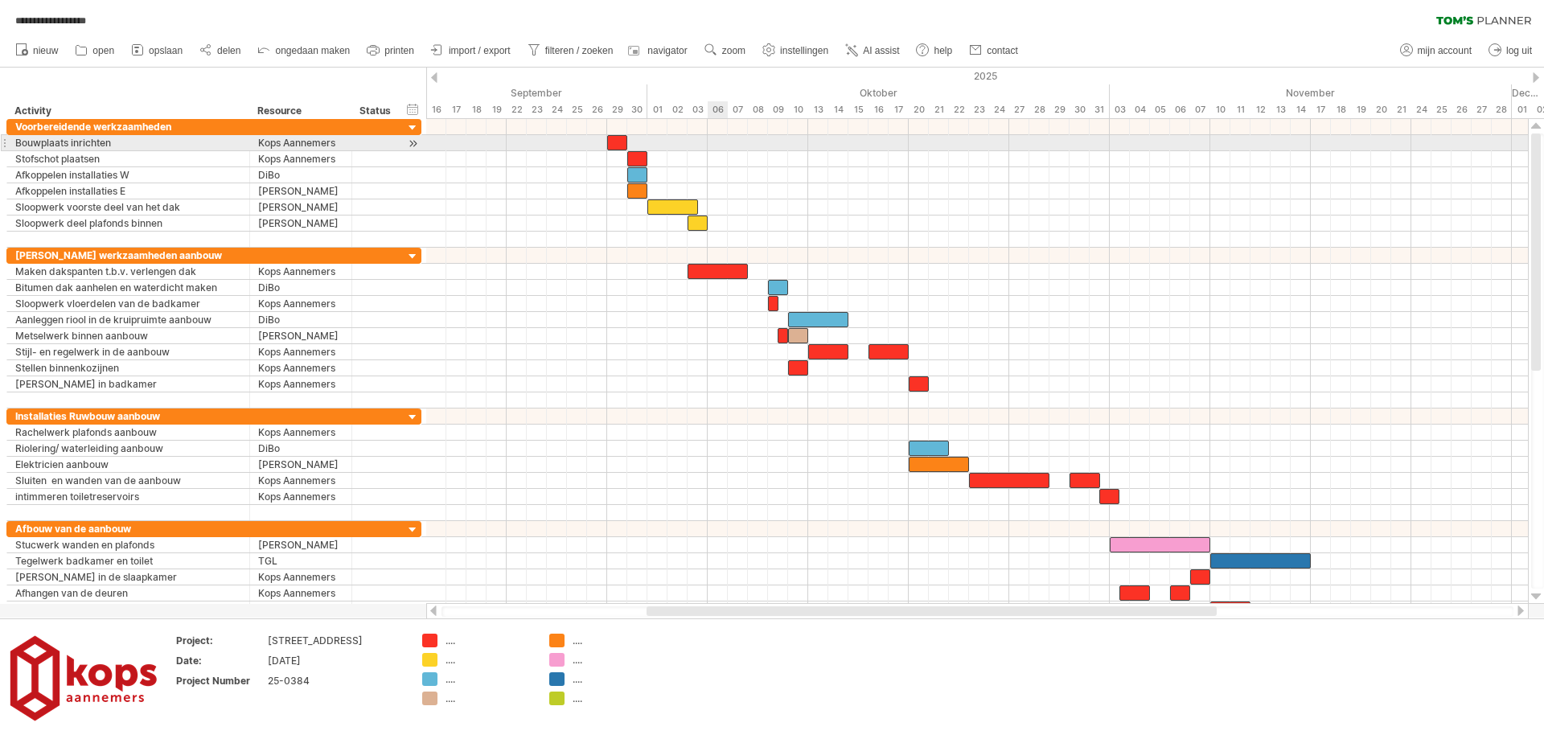
click at [715, 140] on div at bounding box center [977, 143] width 1102 height 16
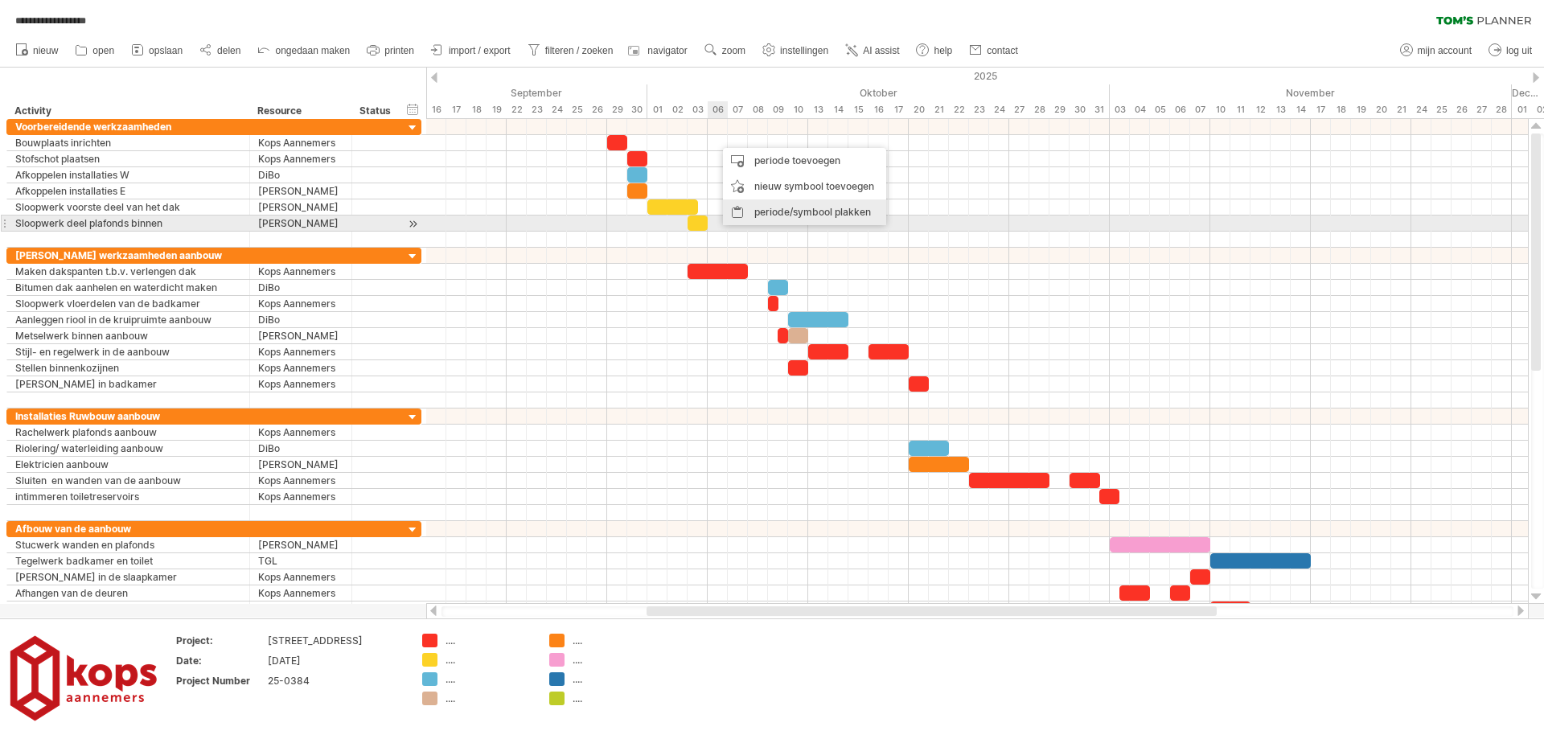
click at [743, 216] on div "periode/symbool plakken" at bounding box center [804, 212] width 163 height 26
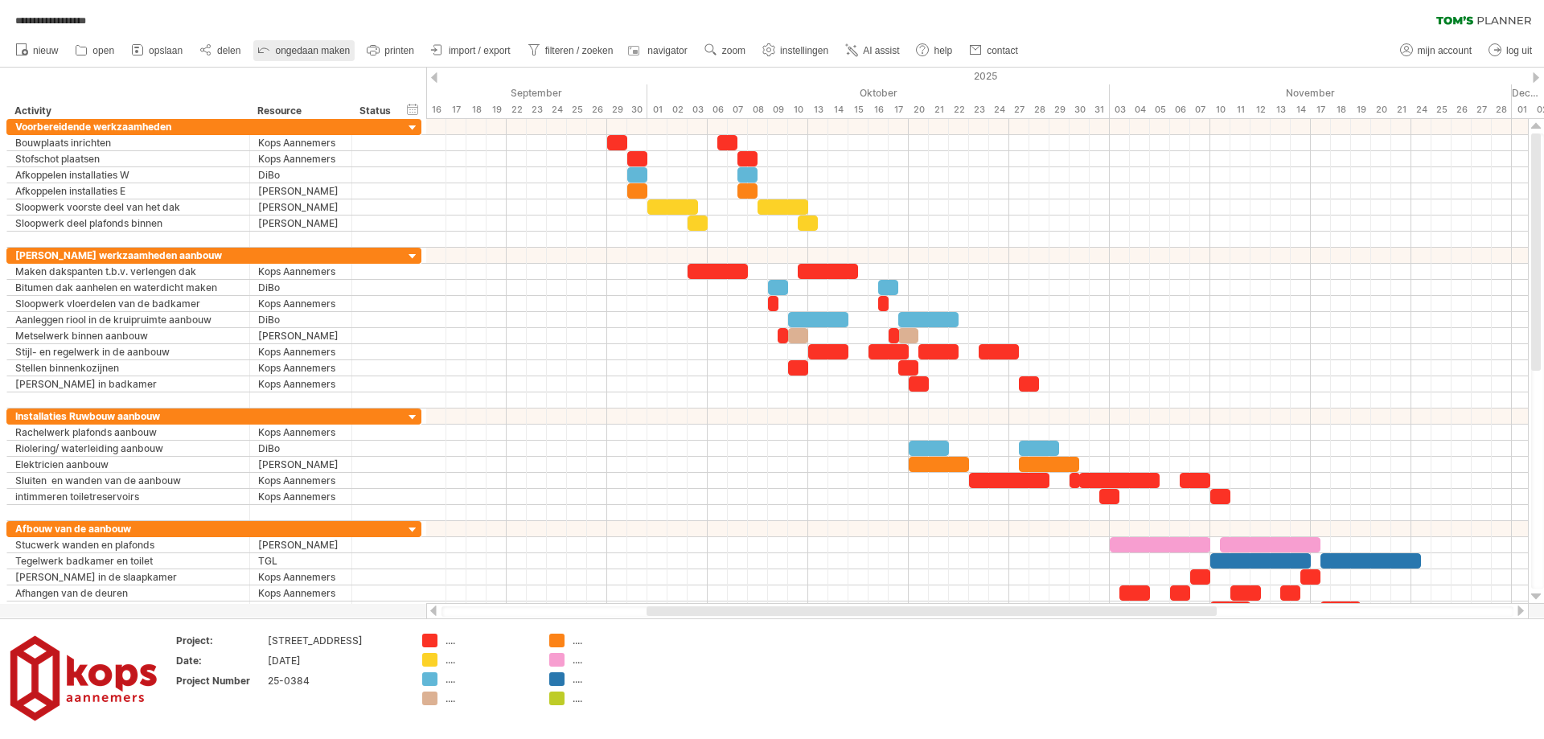
click at [272, 51] on icon at bounding box center [264, 49] width 16 height 16
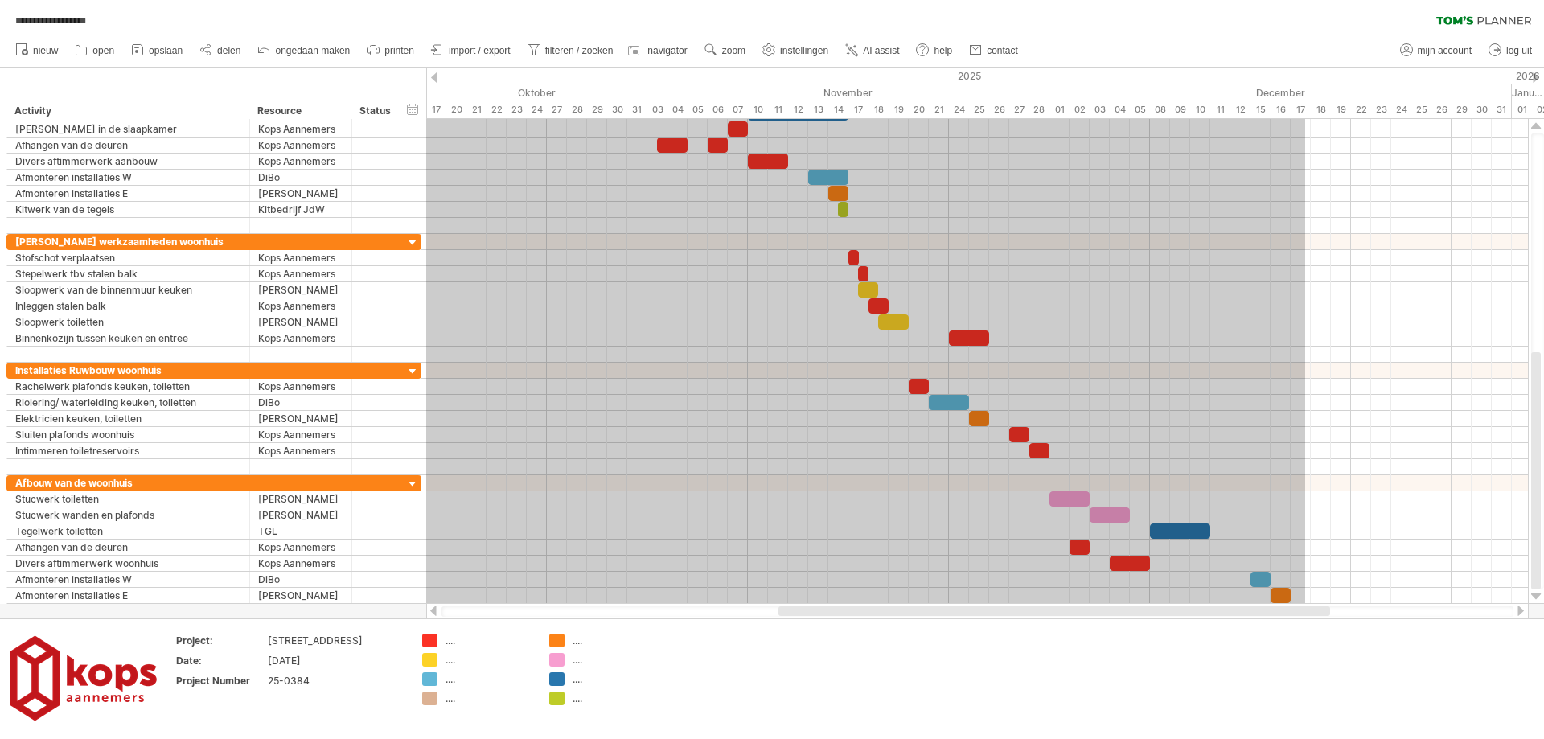
drag, startPoint x: 574, startPoint y: 135, endPoint x: 1305, endPoint y: 609, distance: 871.4
click at [1305, 609] on div "**********" at bounding box center [772, 369] width 1544 height 739
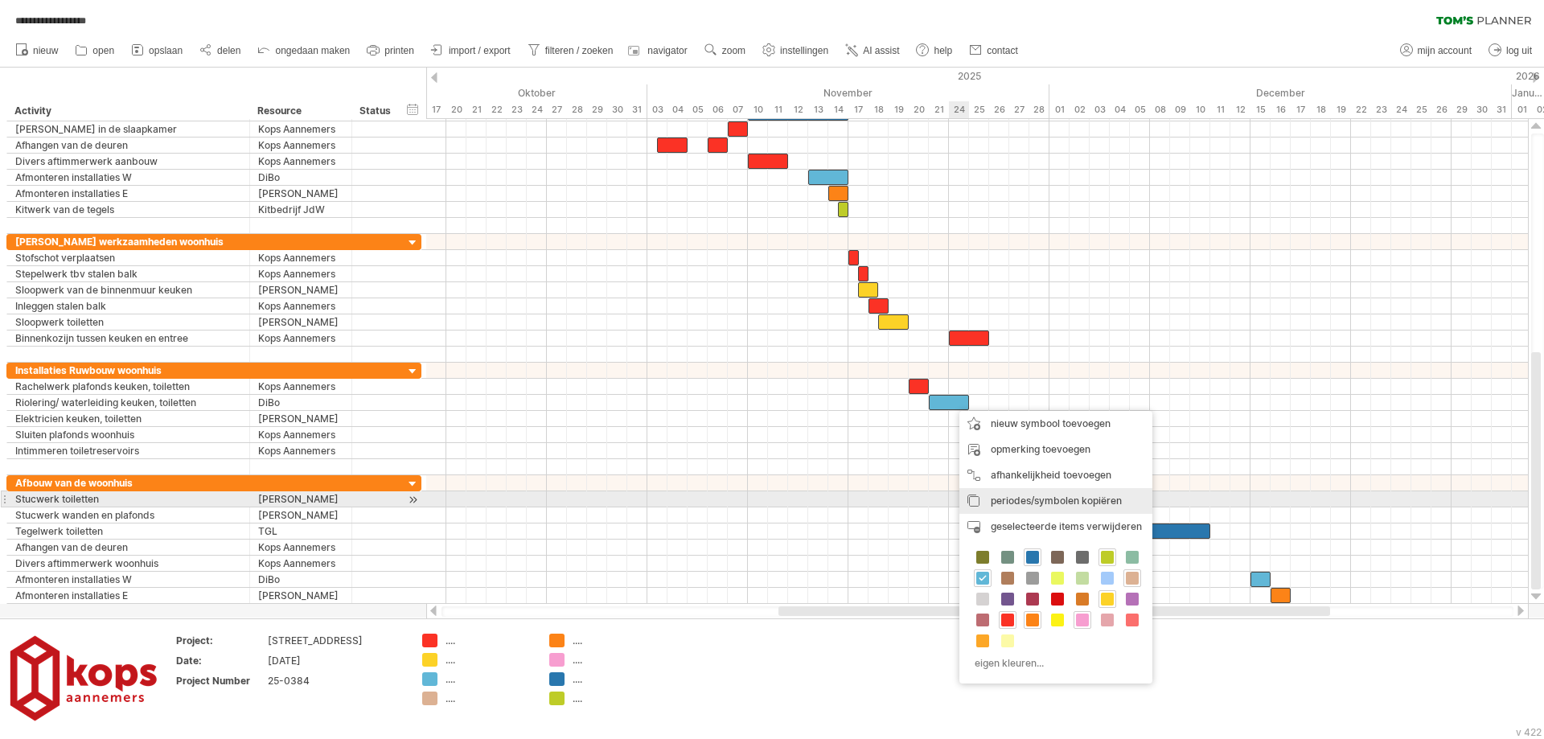
click at [998, 501] on span "periodes/symbolen kopiëren" at bounding box center [1056, 501] width 131 height 12
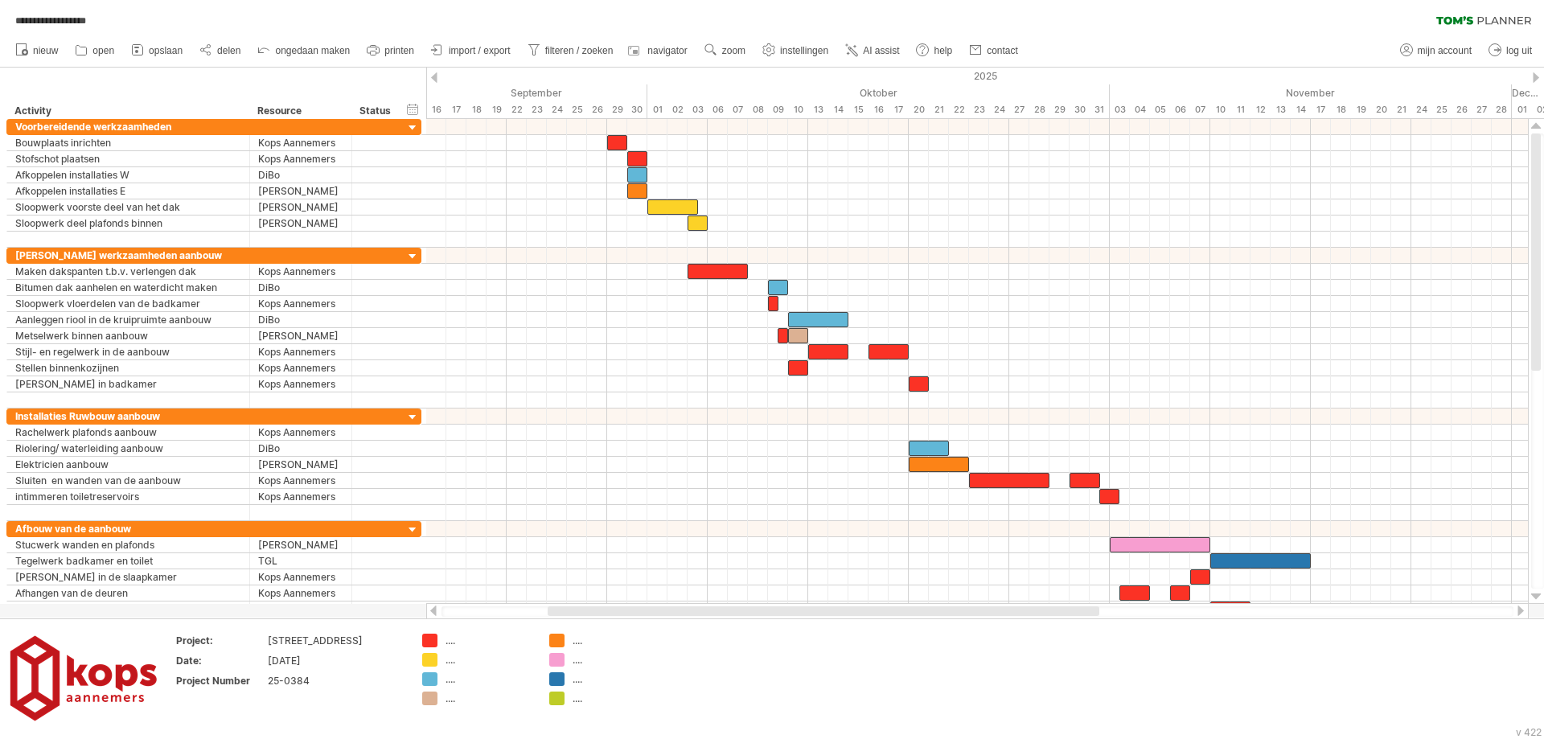
drag, startPoint x: 962, startPoint y: 612, endPoint x: 731, endPoint y: 609, distance: 230.8
click at [731, 609] on div at bounding box center [824, 611] width 552 height 10
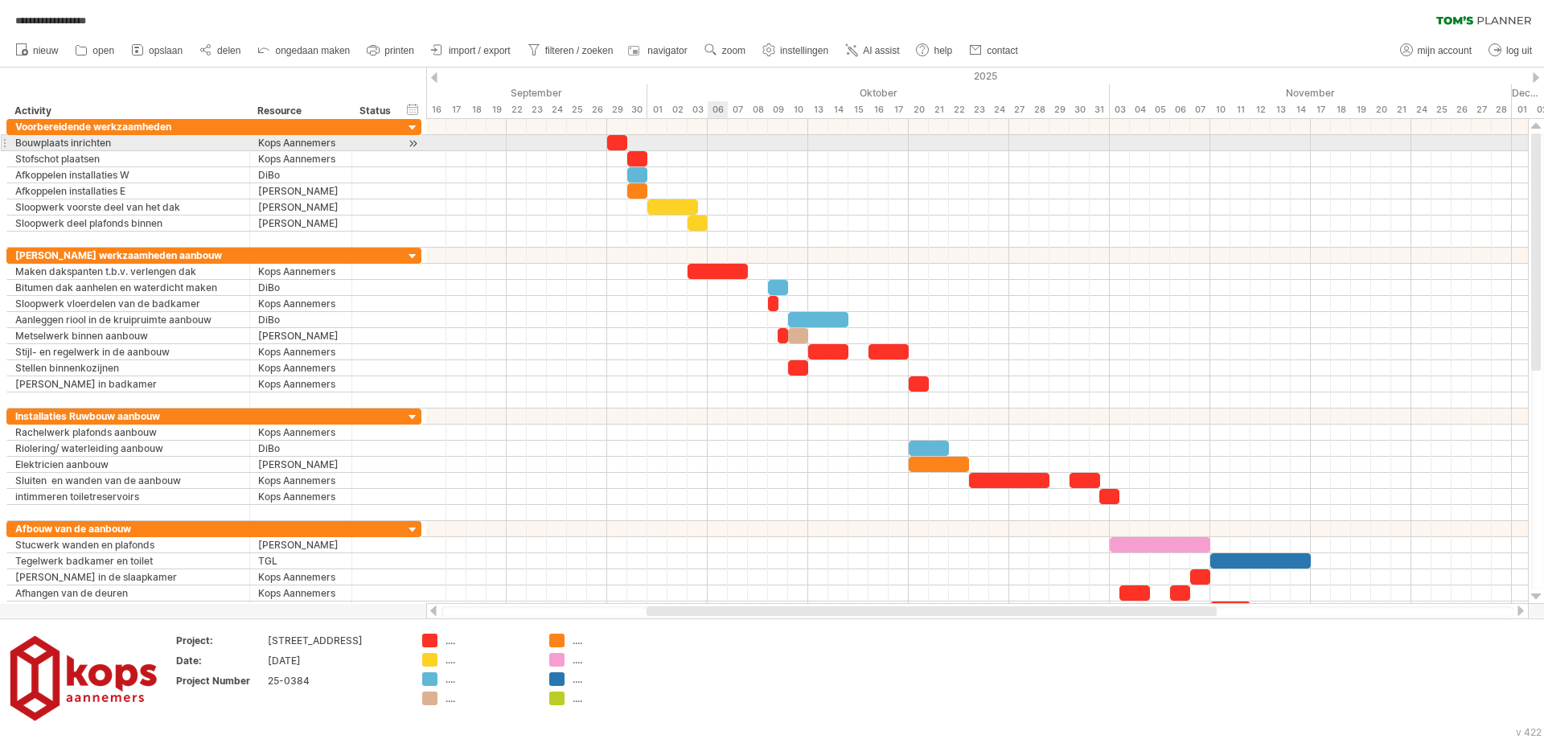
click at [718, 139] on div at bounding box center [977, 143] width 1102 height 16
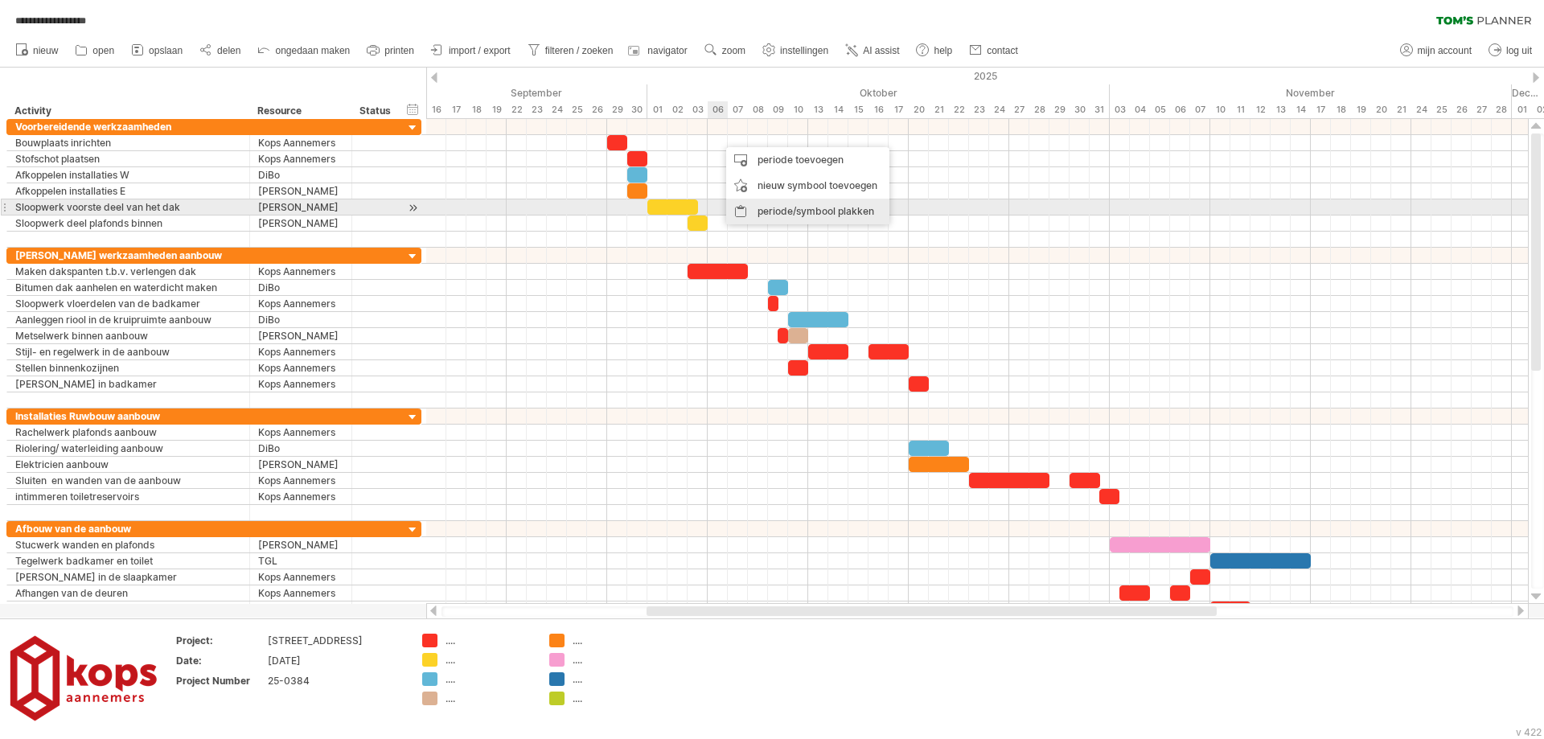
click at [762, 207] on div "periode/symbool plakken" at bounding box center [807, 212] width 163 height 26
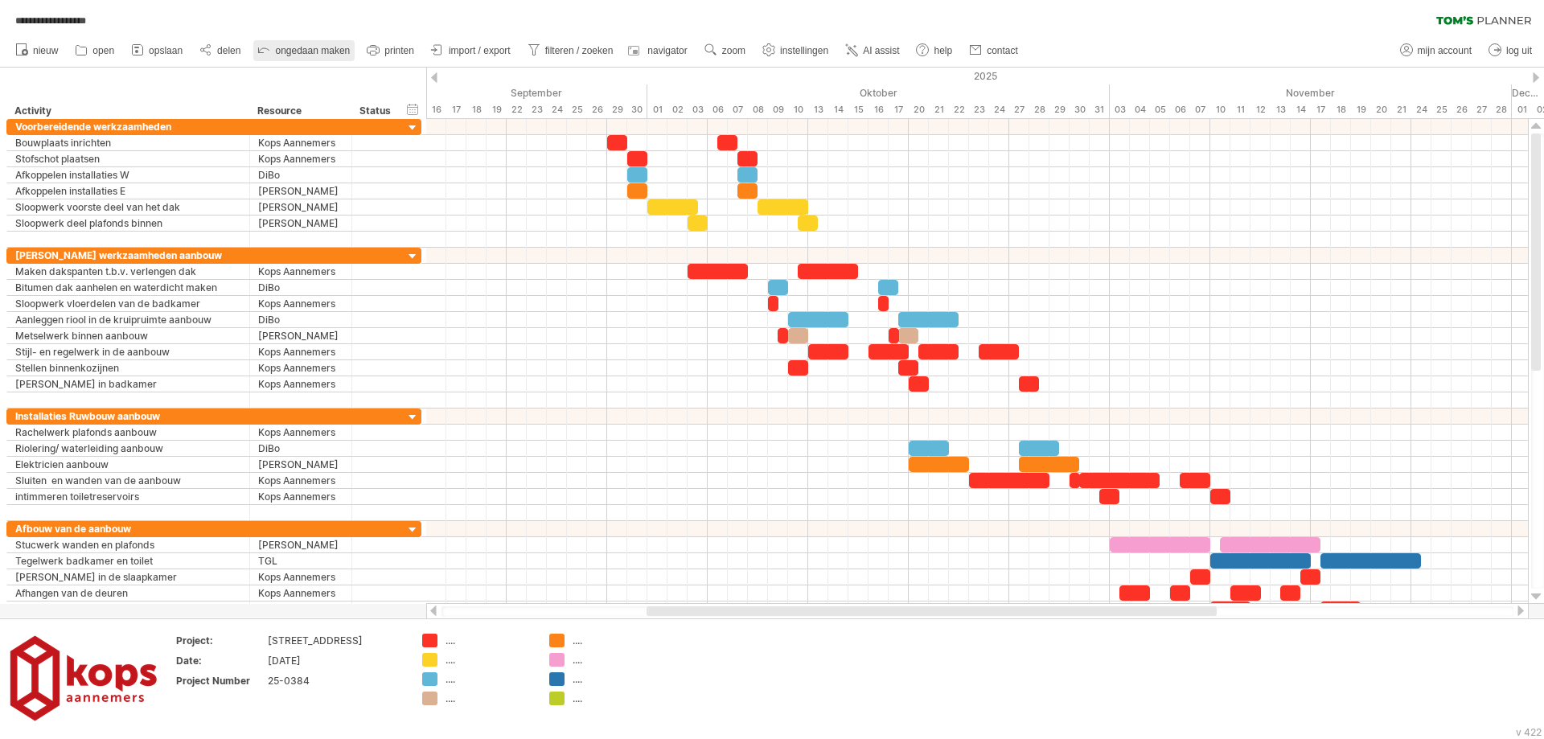
click at [315, 48] on span "ongedaan maken" at bounding box center [312, 50] width 75 height 11
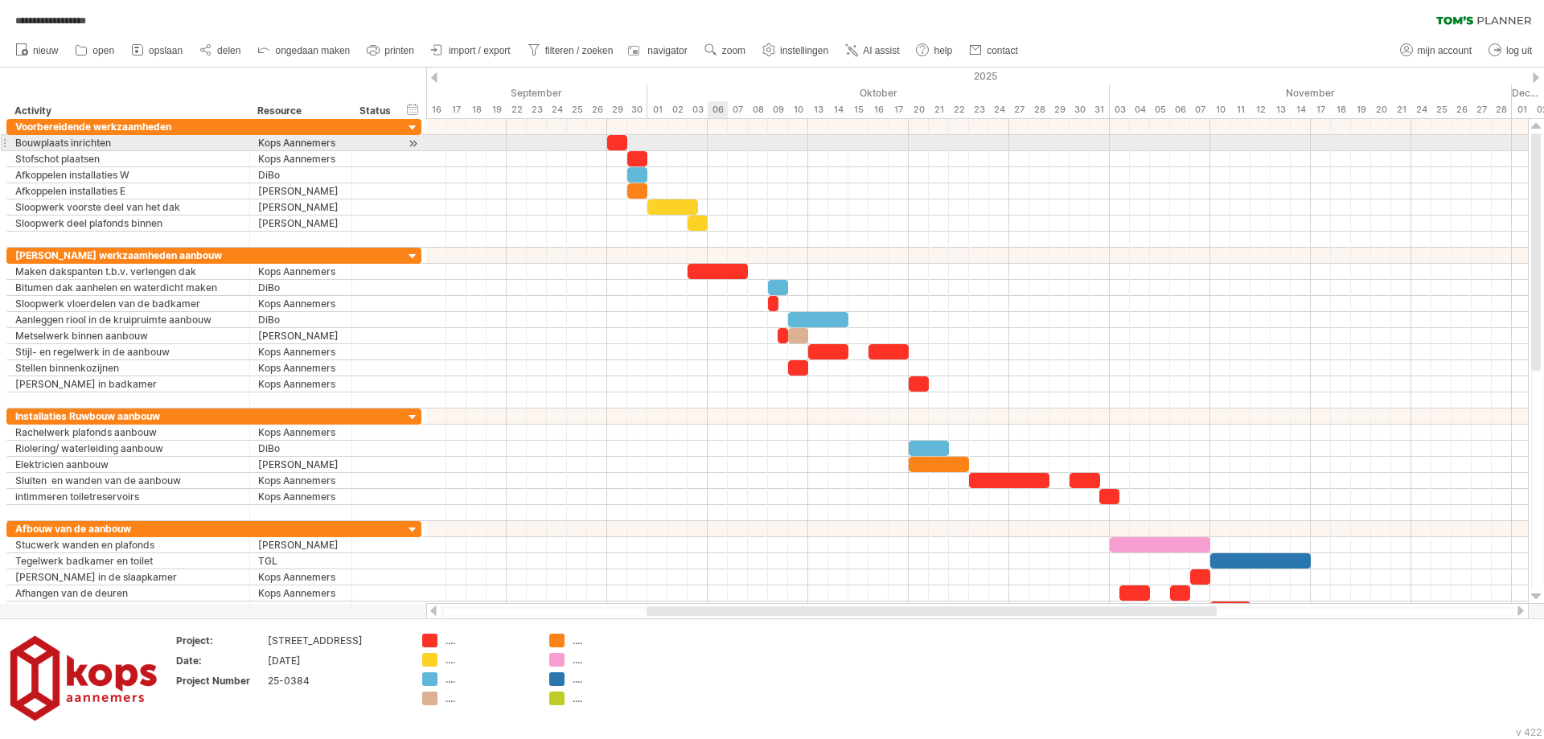
click at [708, 146] on div at bounding box center [977, 143] width 1102 height 16
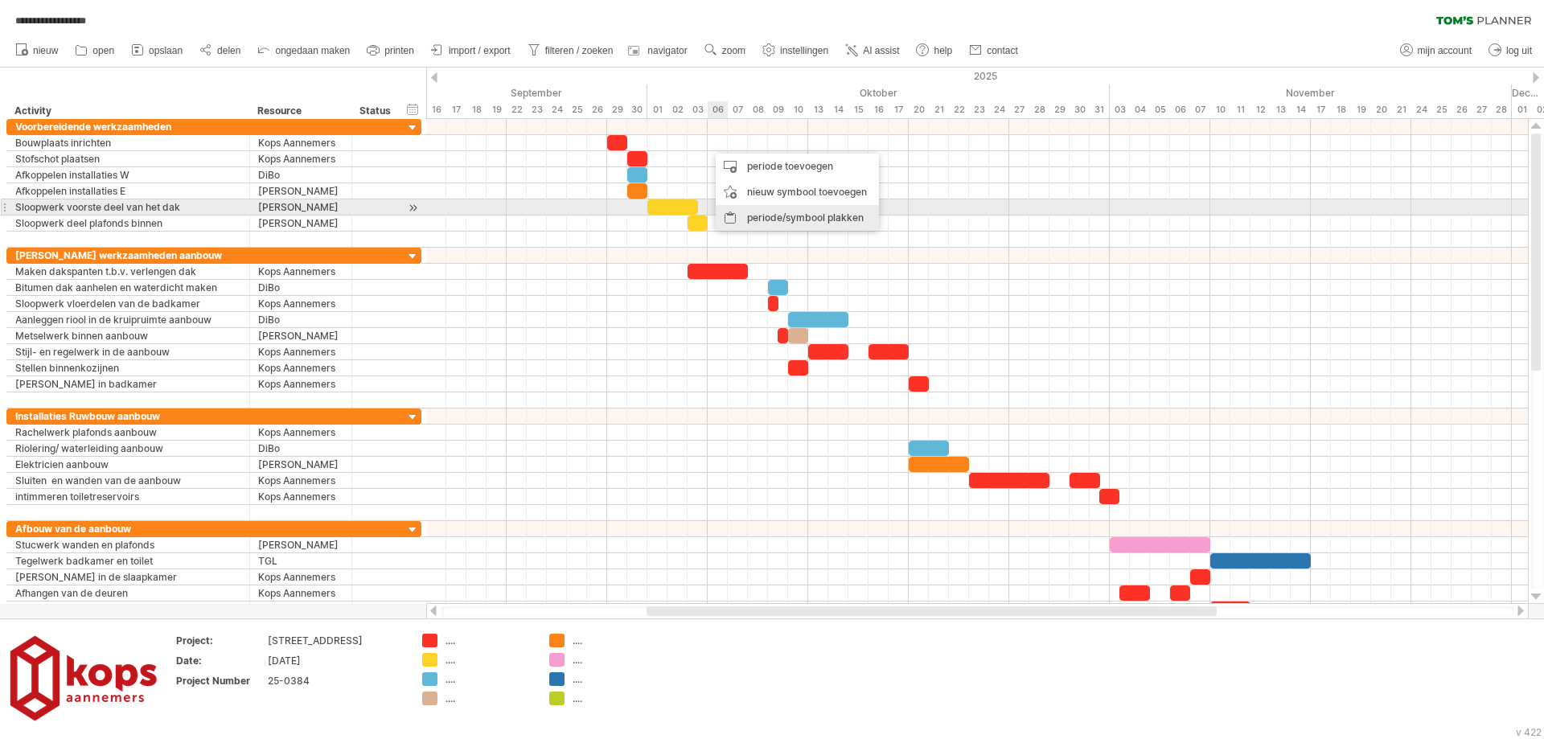
click at [749, 215] on div "periode/symbool plakken" at bounding box center [797, 218] width 163 height 26
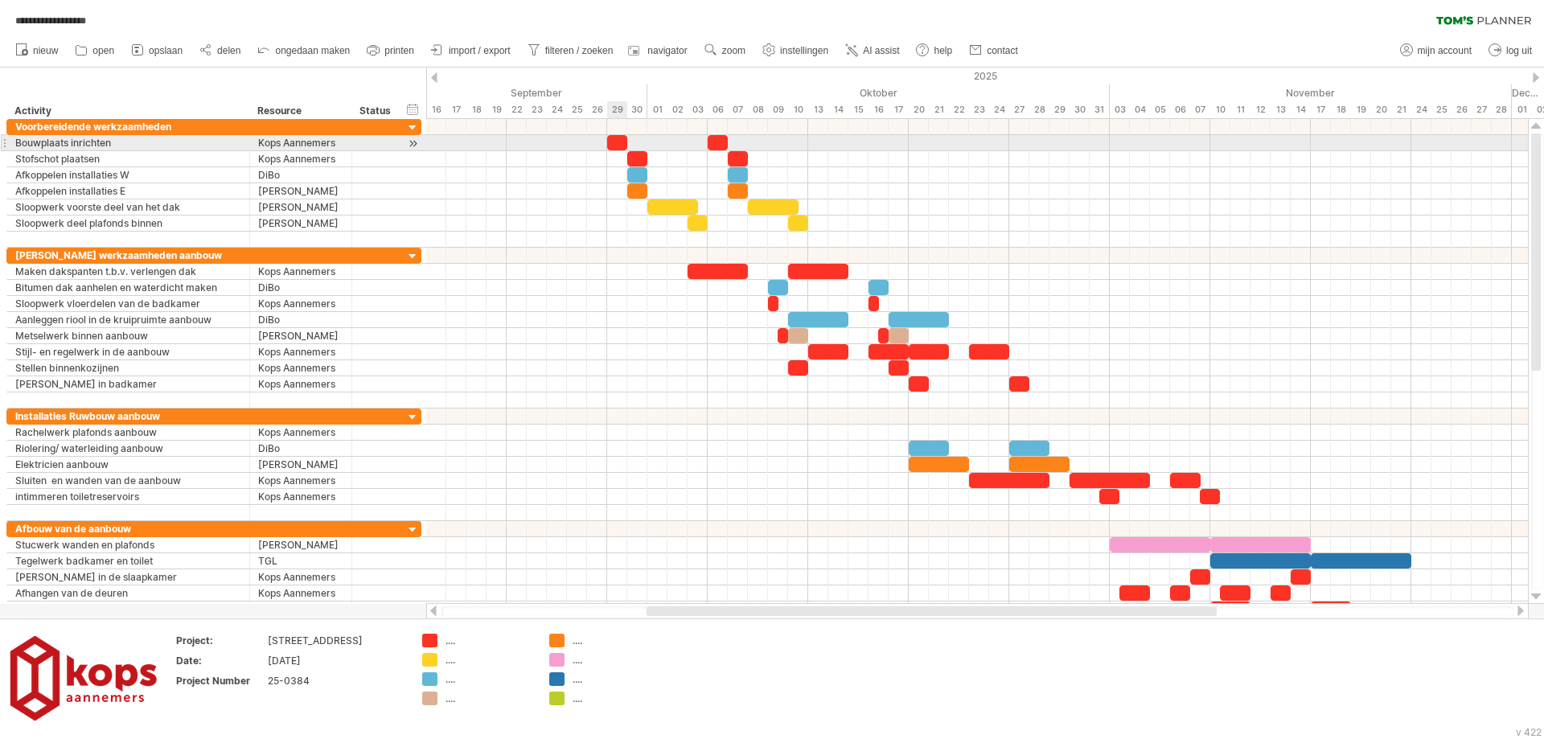
click at [617, 140] on div at bounding box center [617, 142] width 20 height 15
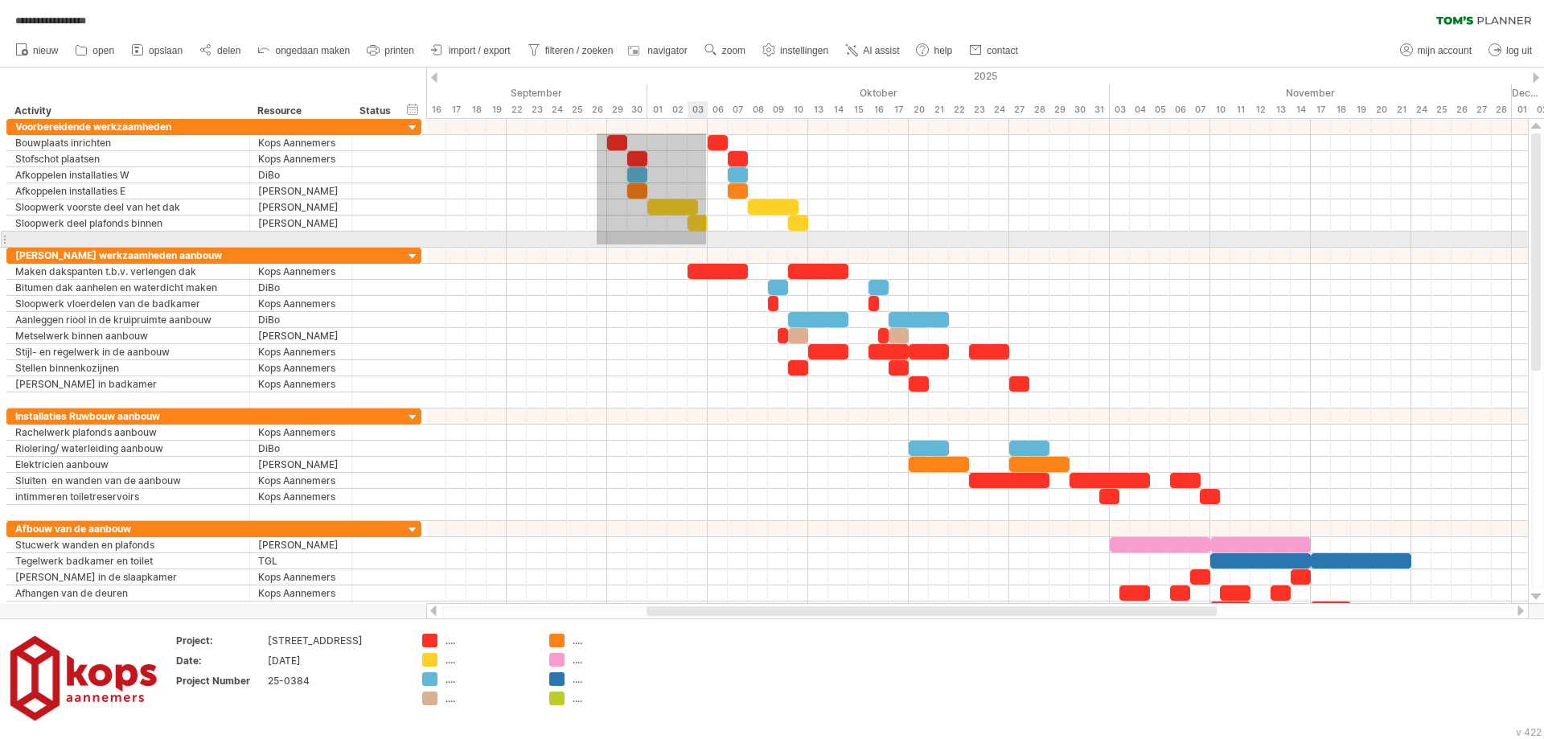
drag, startPoint x: 597, startPoint y: 133, endPoint x: 706, endPoint y: 244, distance: 155.8
click at [706, 244] on div at bounding box center [977, 183] width 1102 height 129
drag, startPoint x: 596, startPoint y: 136, endPoint x: 706, endPoint y: 240, distance: 151.3
click at [706, 240] on div at bounding box center [977, 183] width 1102 height 129
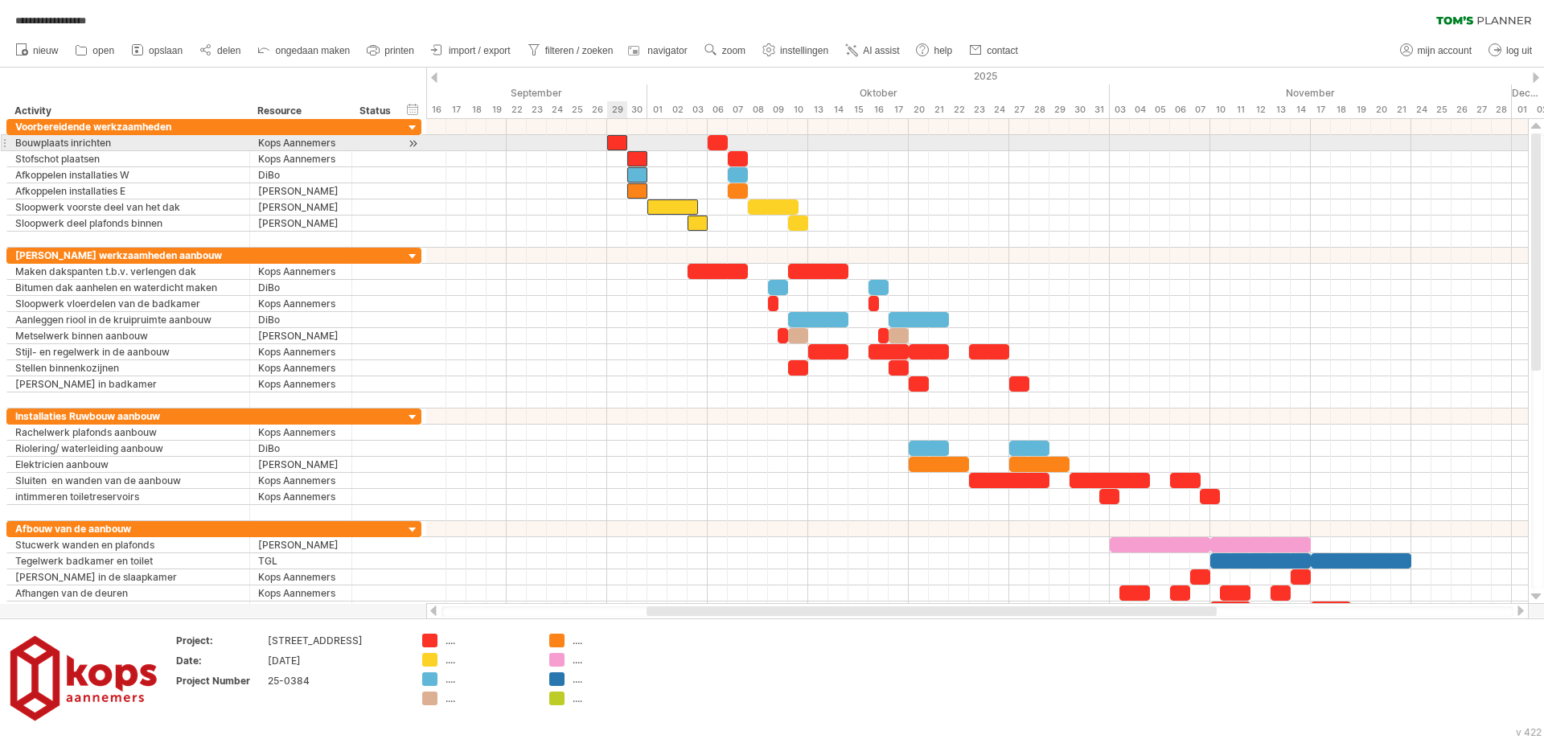
click at [614, 142] on div at bounding box center [617, 142] width 20 height 15
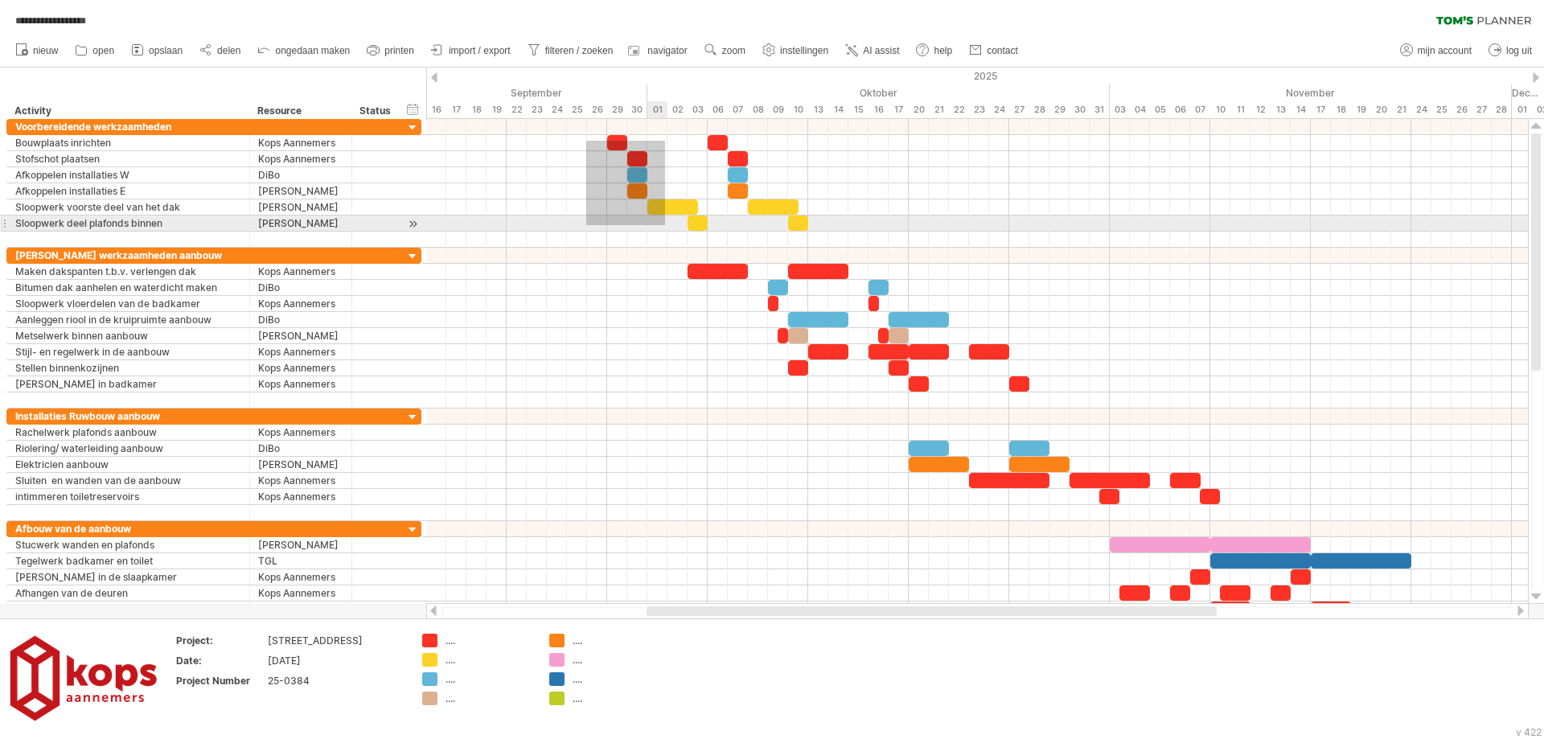
drag, startPoint x: 586, startPoint y: 141, endPoint x: 665, endPoint y: 225, distance: 115.5
click at [665, 225] on div at bounding box center [977, 183] width 1102 height 129
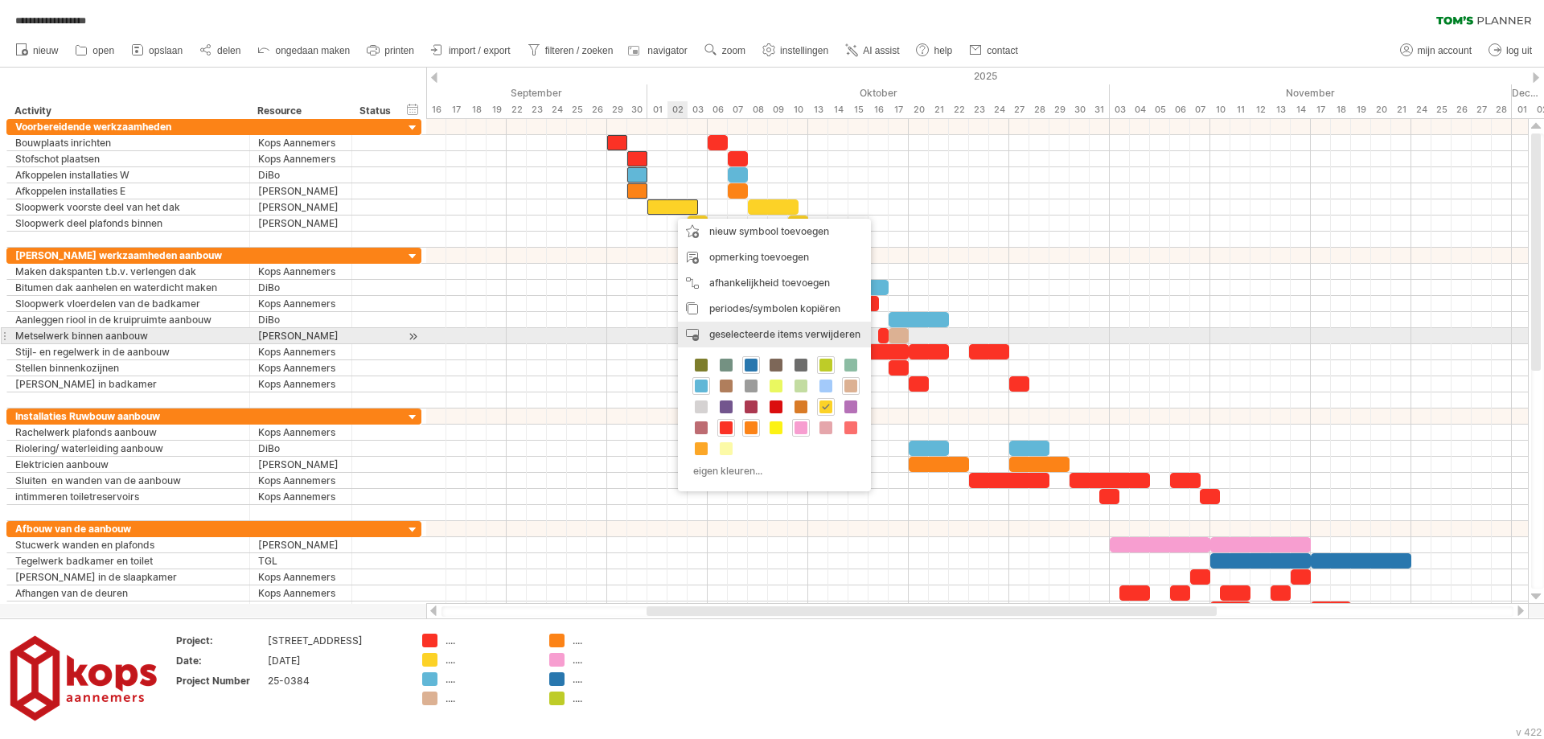
click at [708, 335] on div "periode verwijderen geselecteerde items verwijderen" at bounding box center [774, 335] width 193 height 26
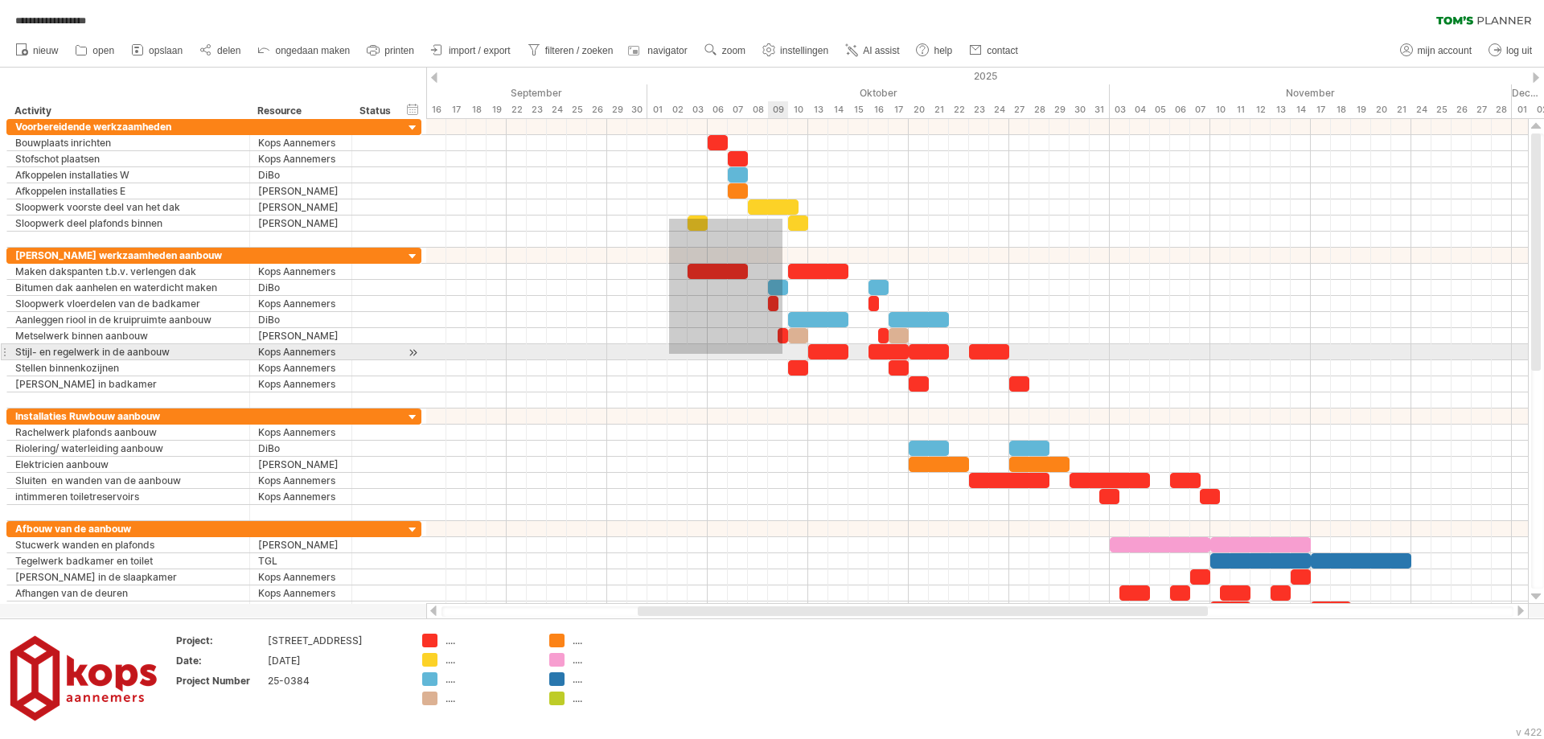
drag, startPoint x: 669, startPoint y: 219, endPoint x: 782, endPoint y: 354, distance: 176.4
click at [782, 354] on div at bounding box center [977, 368] width 1102 height 499
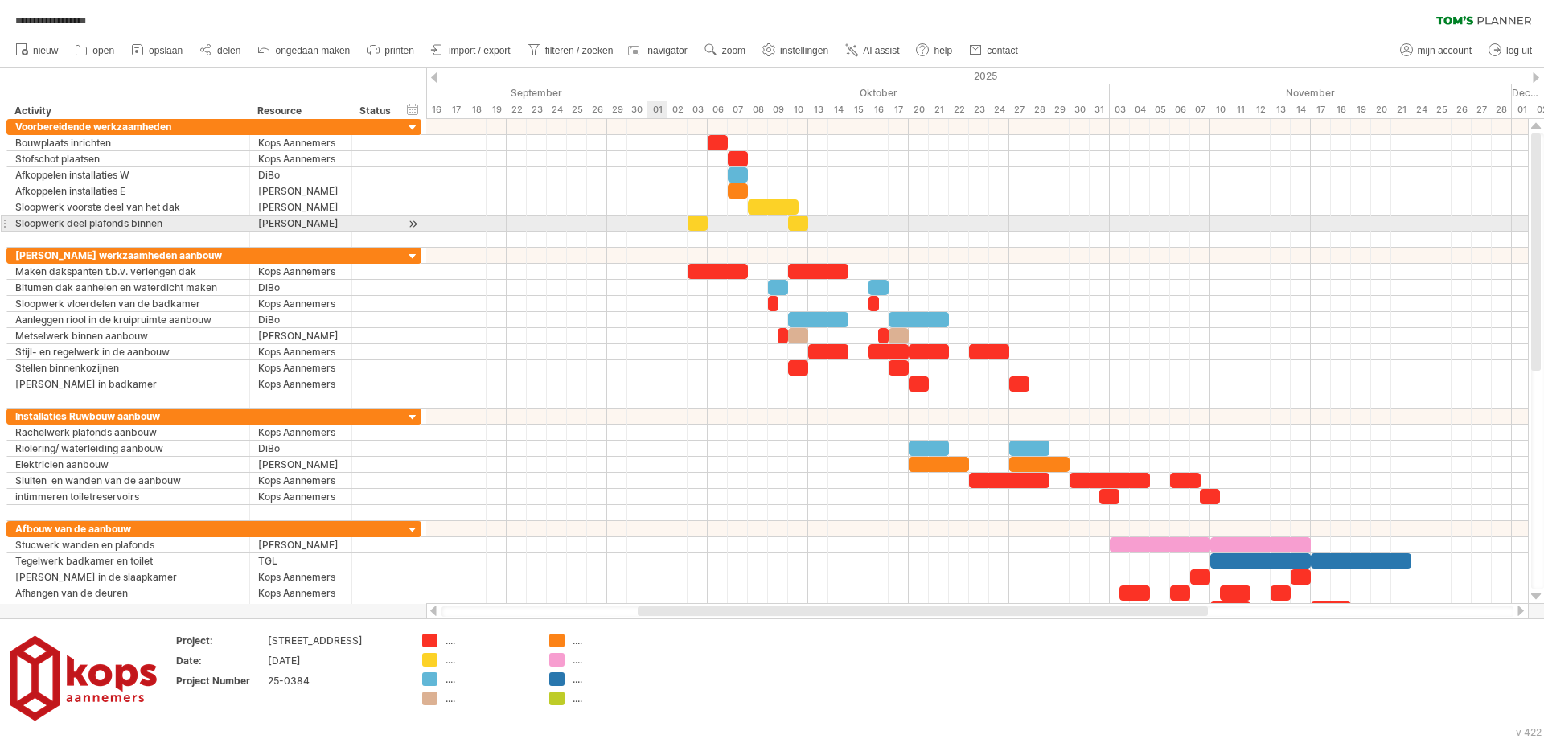
click at [655, 218] on div at bounding box center [977, 223] width 1102 height 16
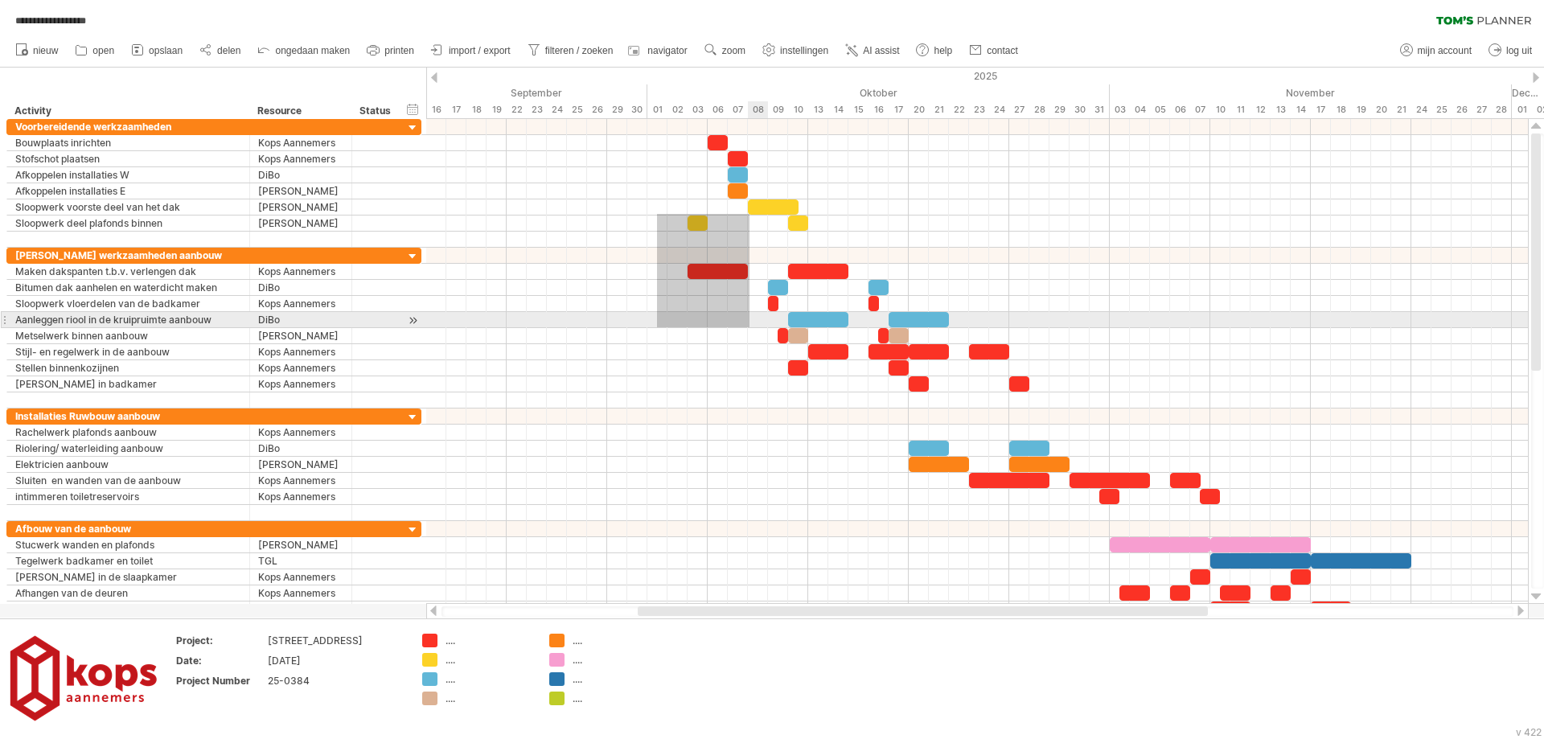
drag, startPoint x: 657, startPoint y: 214, endPoint x: 749, endPoint y: 327, distance: 146.3
click at [749, 327] on div at bounding box center [977, 368] width 1102 height 499
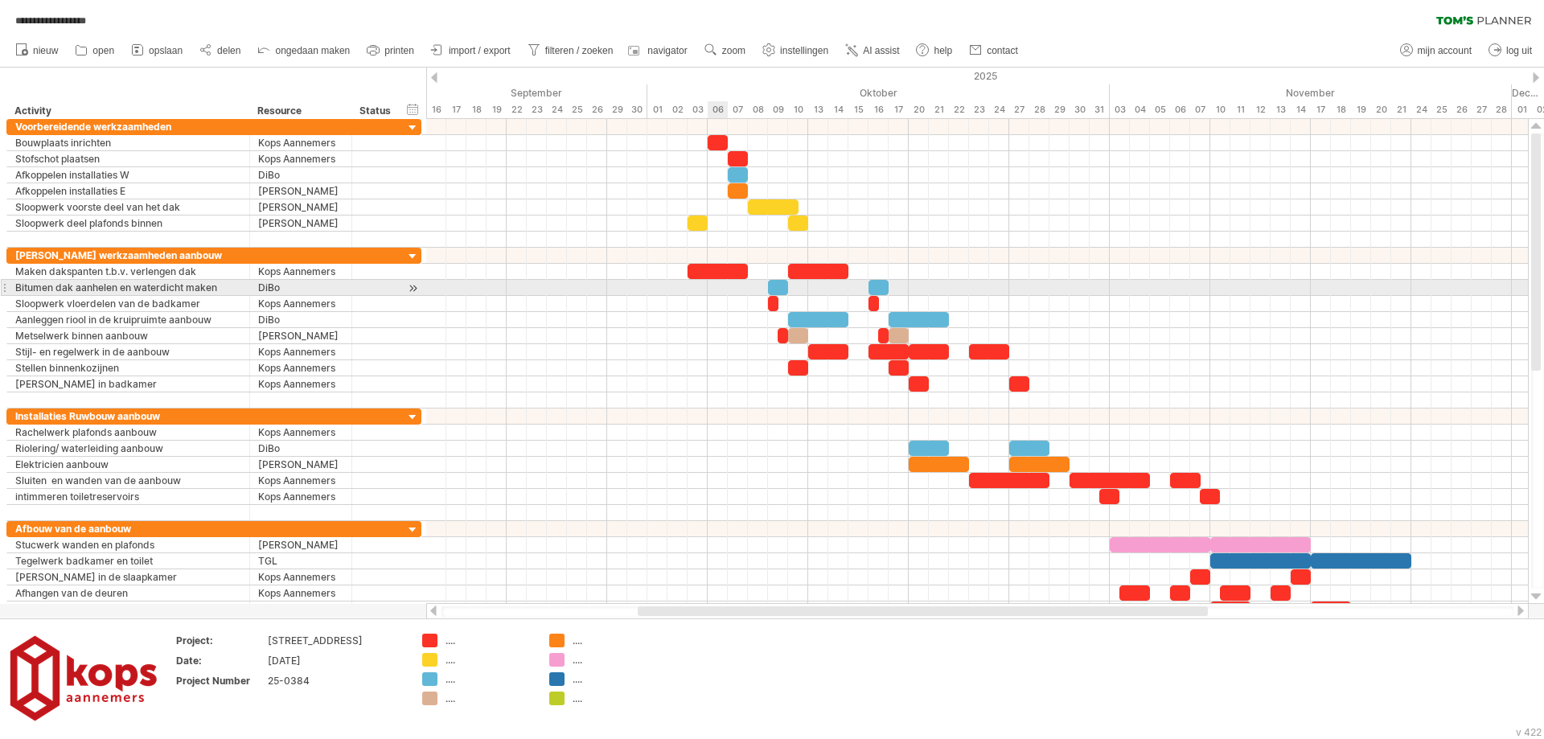
click at [713, 293] on div at bounding box center [977, 288] width 1102 height 16
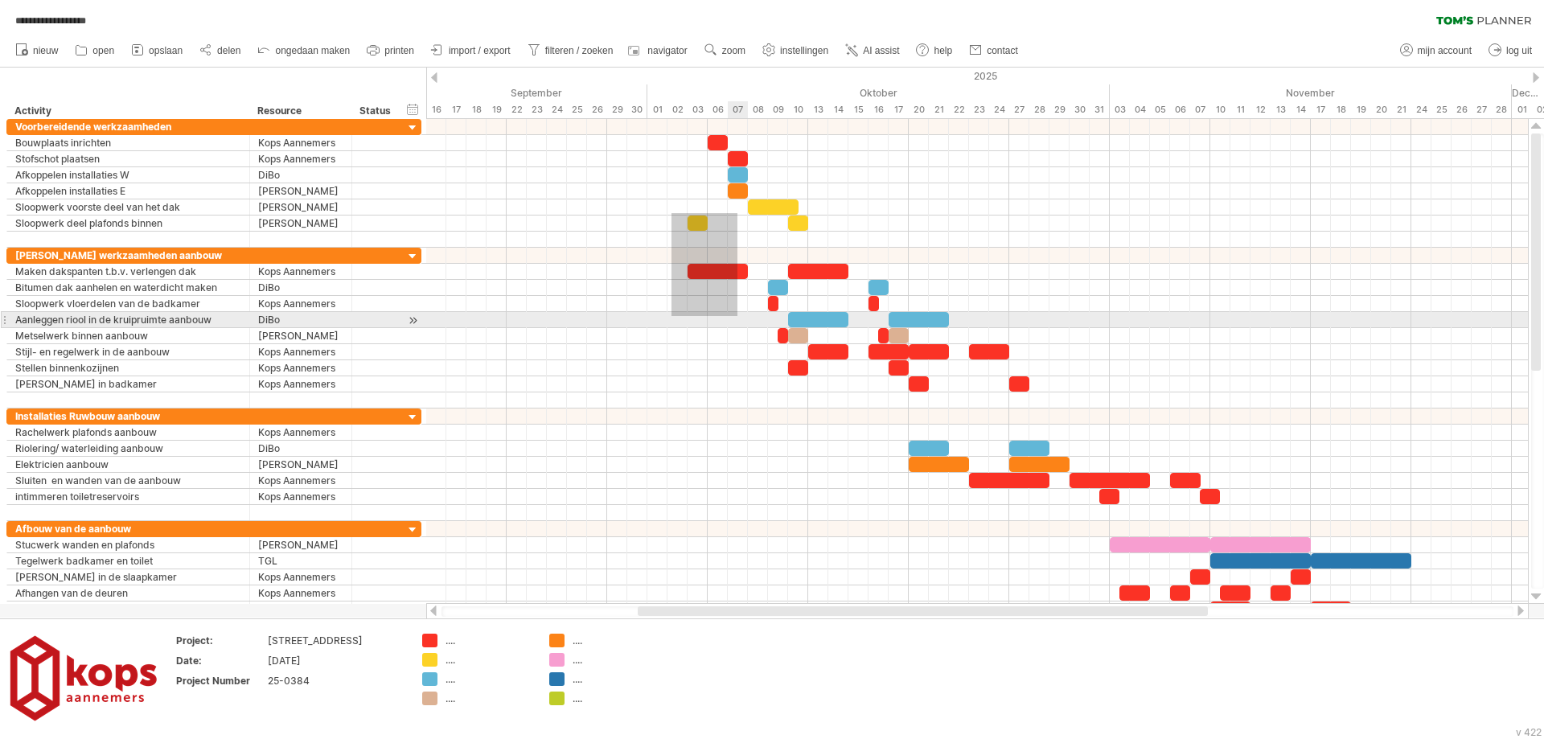
drag, startPoint x: 671, startPoint y: 213, endPoint x: 737, endPoint y: 316, distance: 122.2
click at [737, 316] on div at bounding box center [977, 368] width 1102 height 499
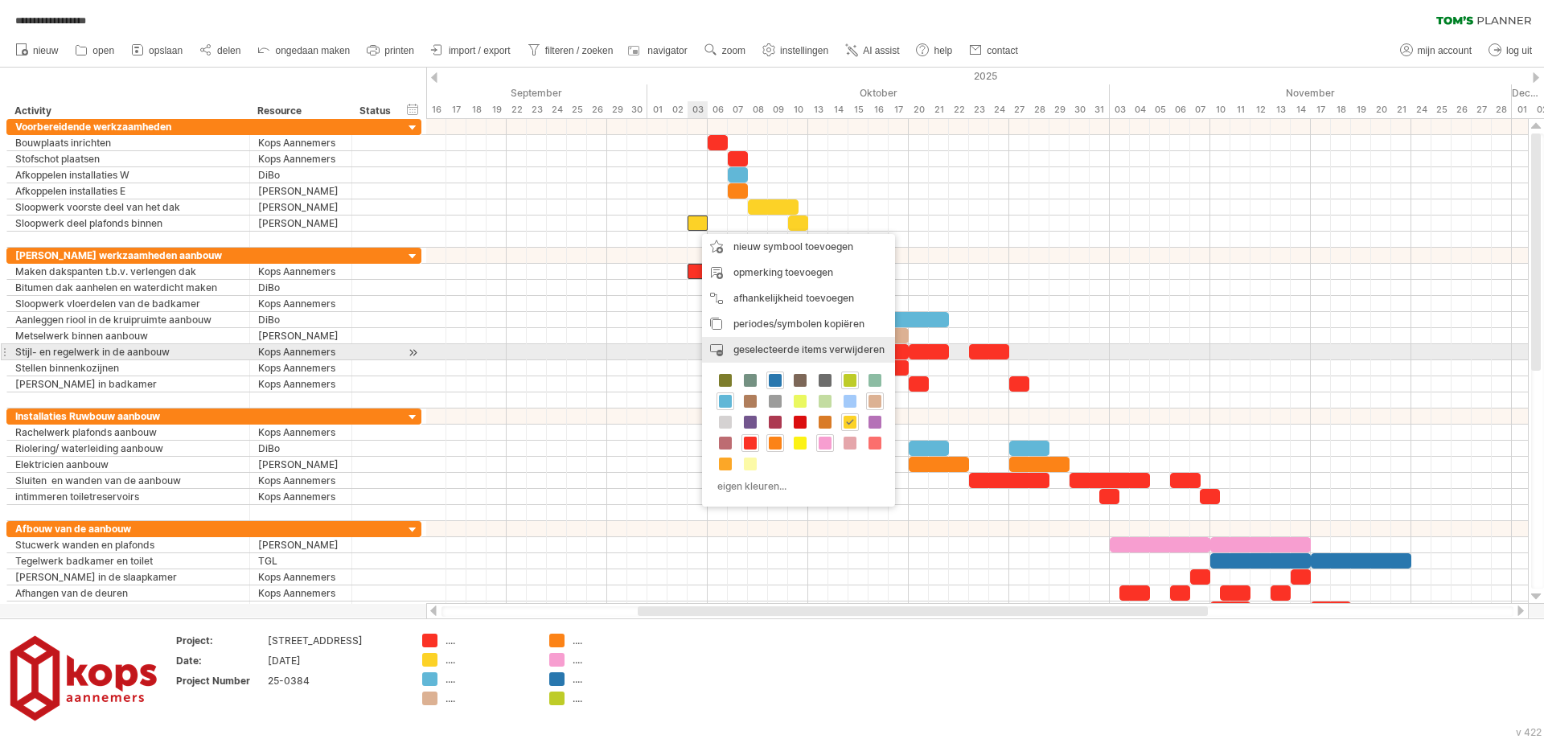
click at [749, 347] on span "geselecteerde items verwijderen" at bounding box center [808, 349] width 151 height 12
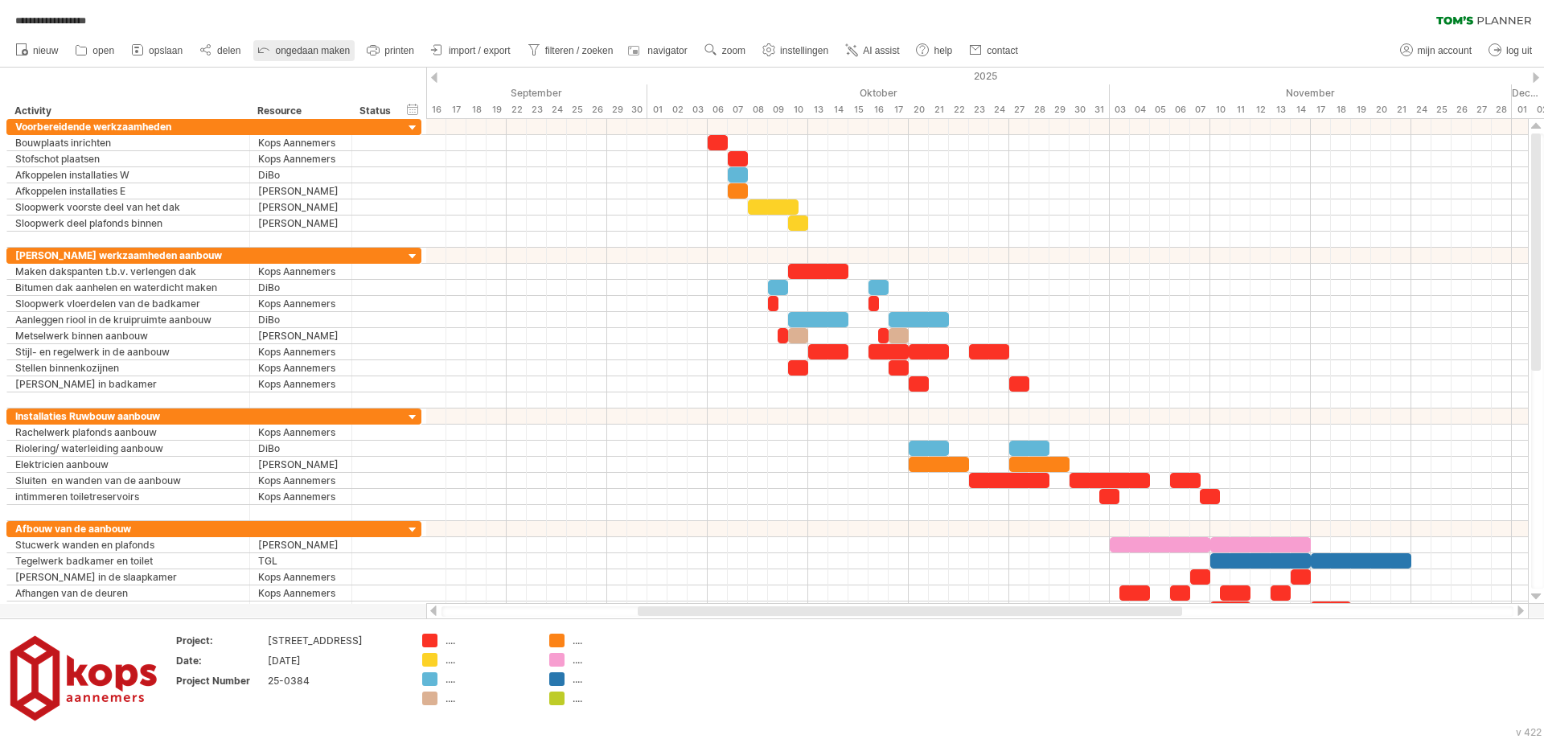
click at [271, 50] on icon at bounding box center [264, 49] width 16 height 16
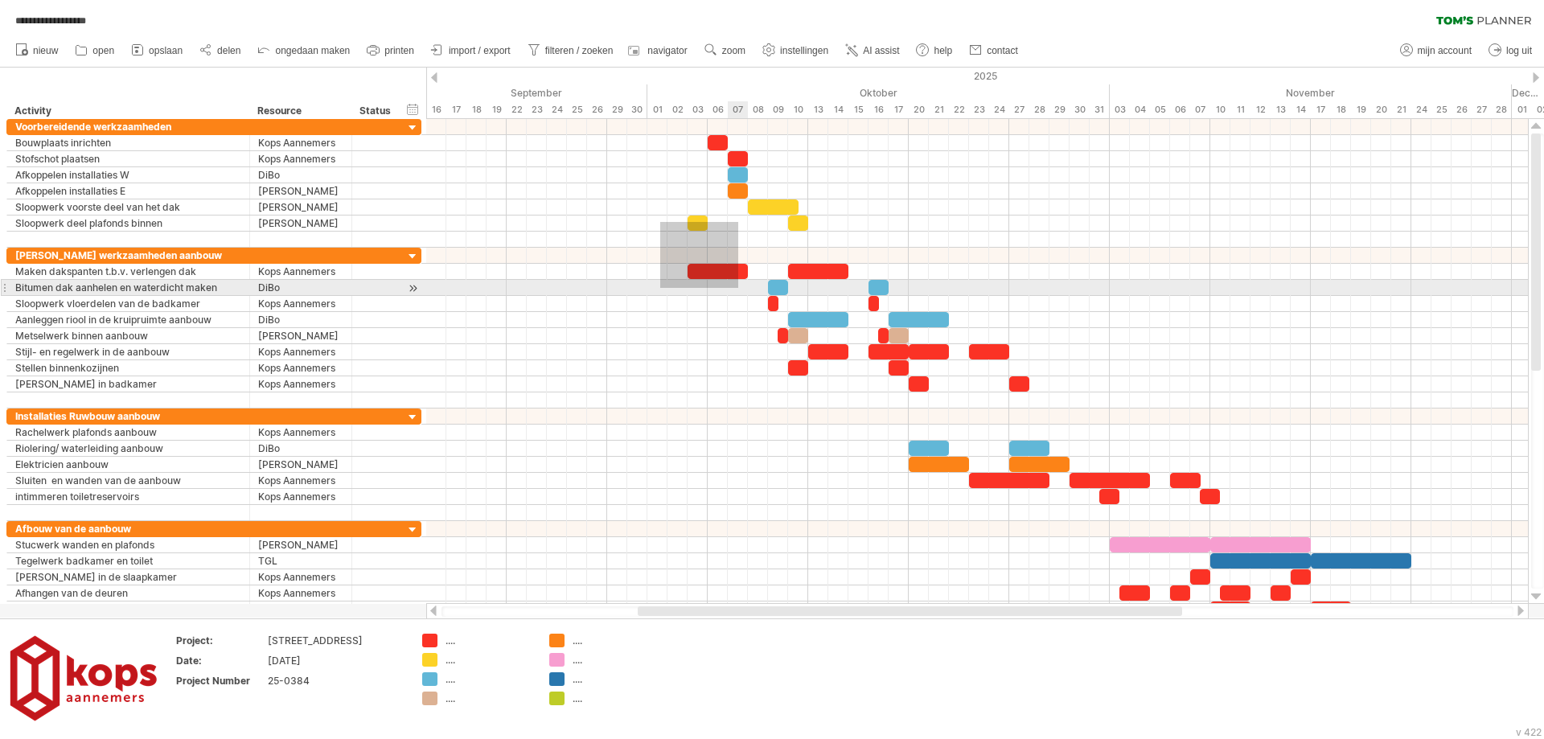
drag, startPoint x: 660, startPoint y: 222, endPoint x: 738, endPoint y: 289, distance: 103.2
click at [738, 289] on div at bounding box center [977, 368] width 1102 height 499
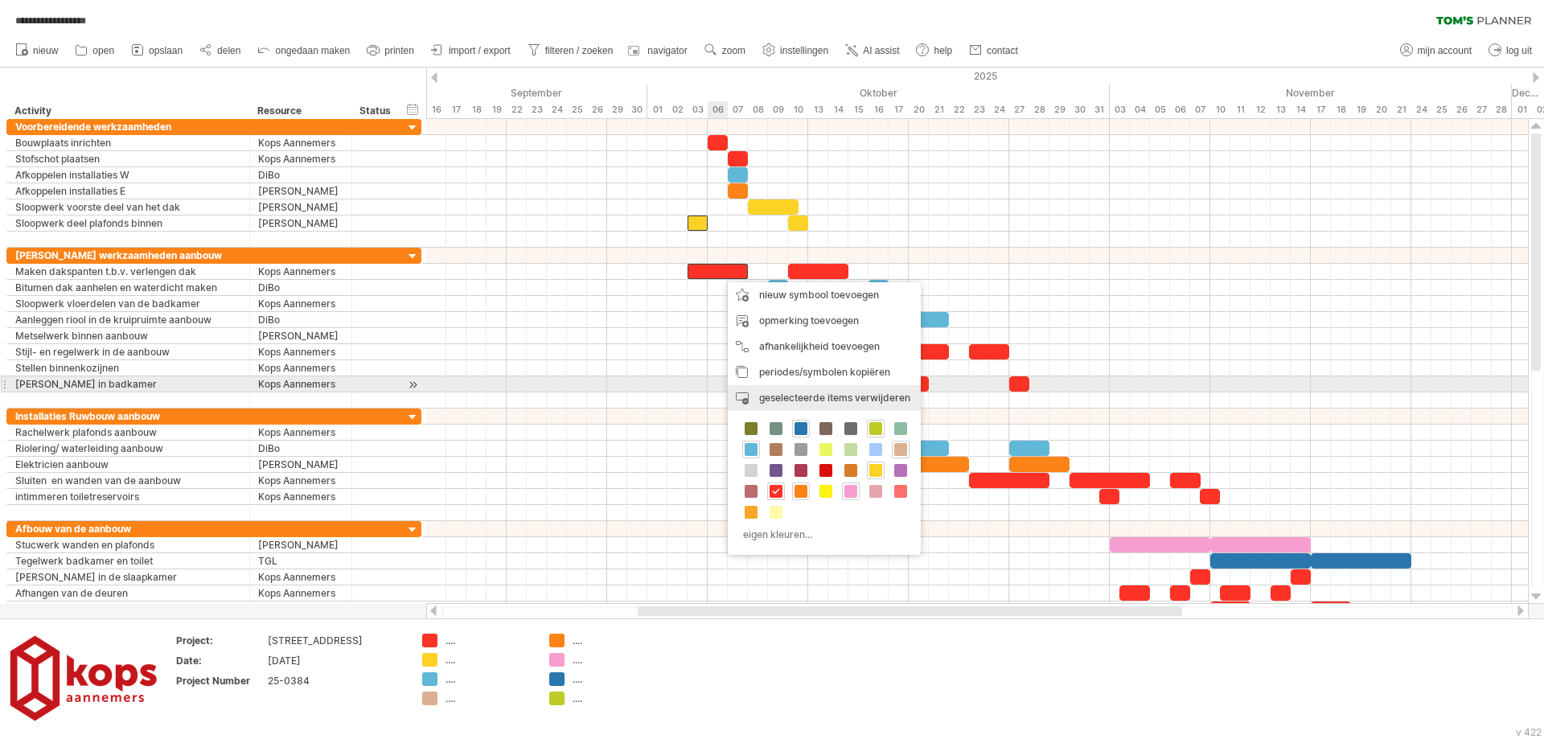
click at [762, 389] on div "periode verwijderen geselecteerde items verwijderen" at bounding box center [824, 398] width 193 height 26
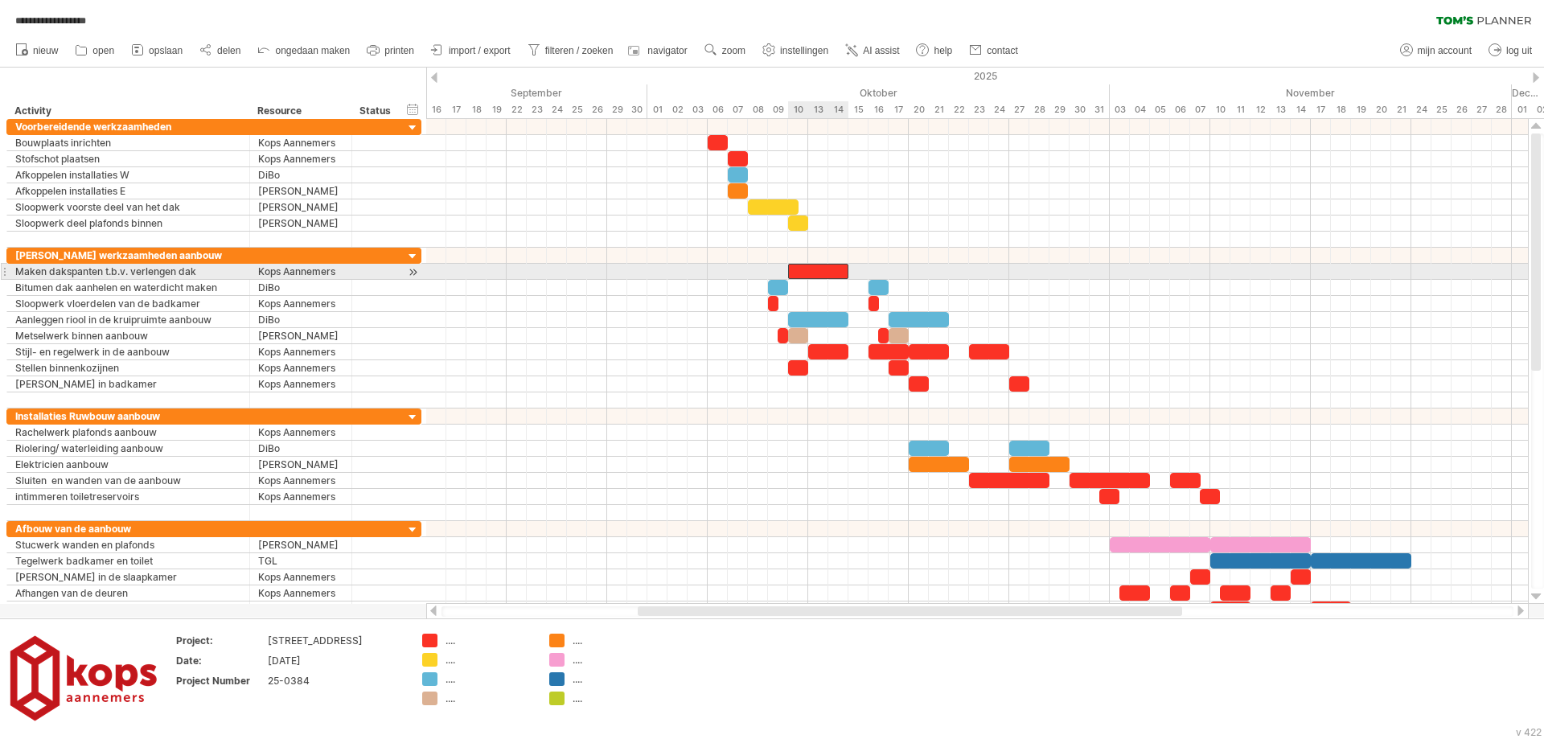
click at [804, 272] on div at bounding box center [818, 271] width 60 height 15
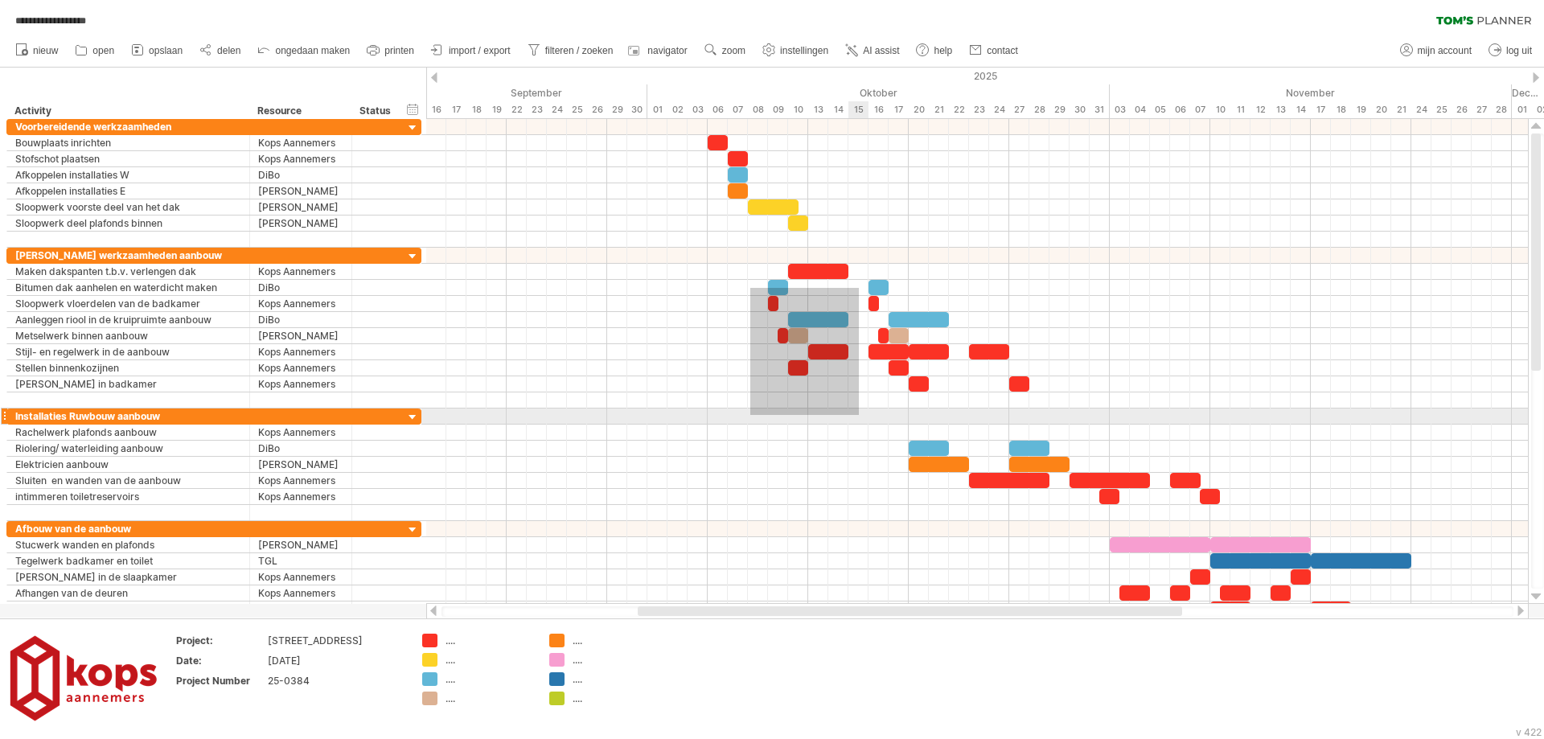
drag, startPoint x: 750, startPoint y: 288, endPoint x: 859, endPoint y: 415, distance: 167.1
click at [859, 415] on div at bounding box center [977, 368] width 1102 height 499
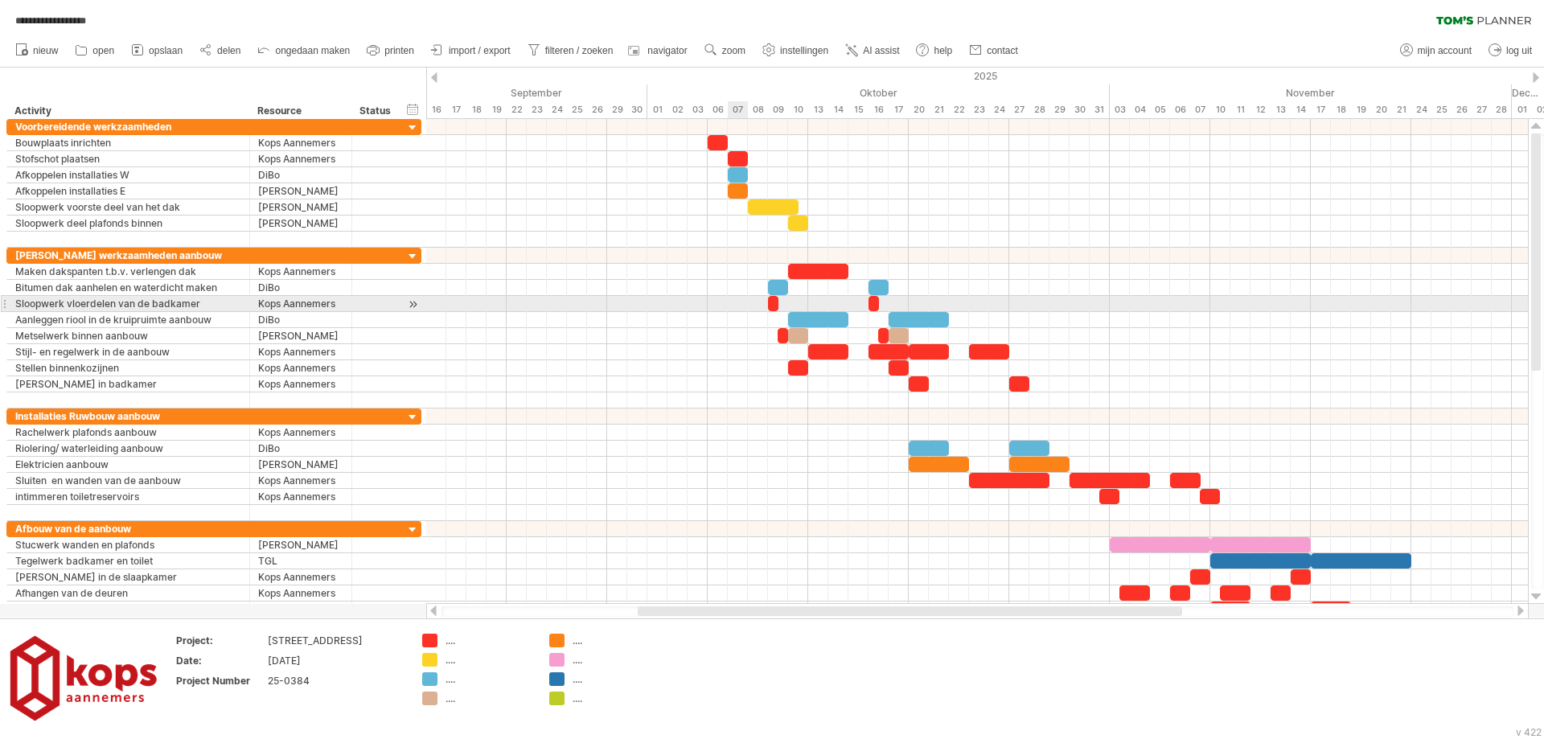
click at [737, 310] on div at bounding box center [977, 304] width 1102 height 16
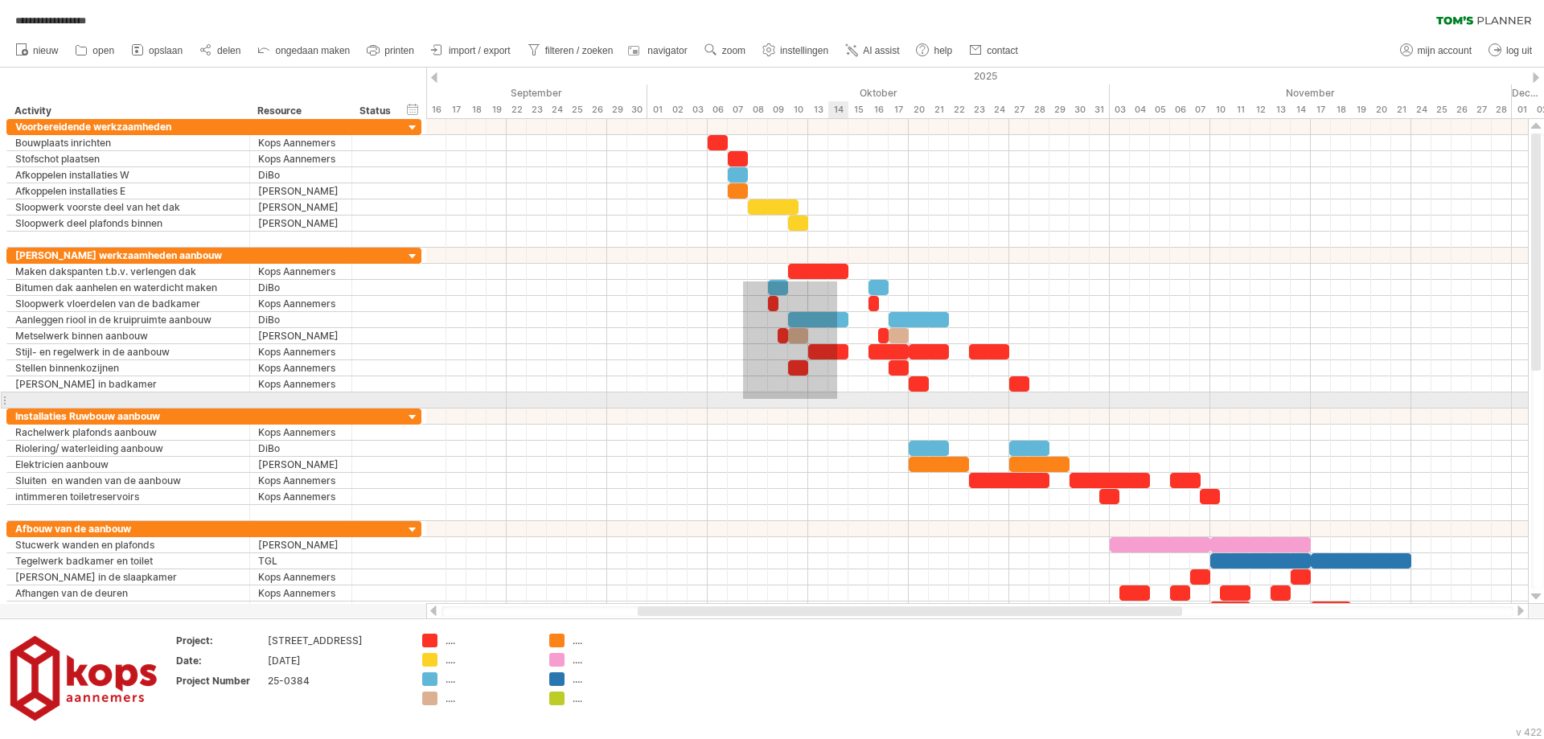
drag, startPoint x: 743, startPoint y: 281, endPoint x: 837, endPoint y: 399, distance: 150.4
click at [837, 399] on div at bounding box center [977, 328] width 1102 height 161
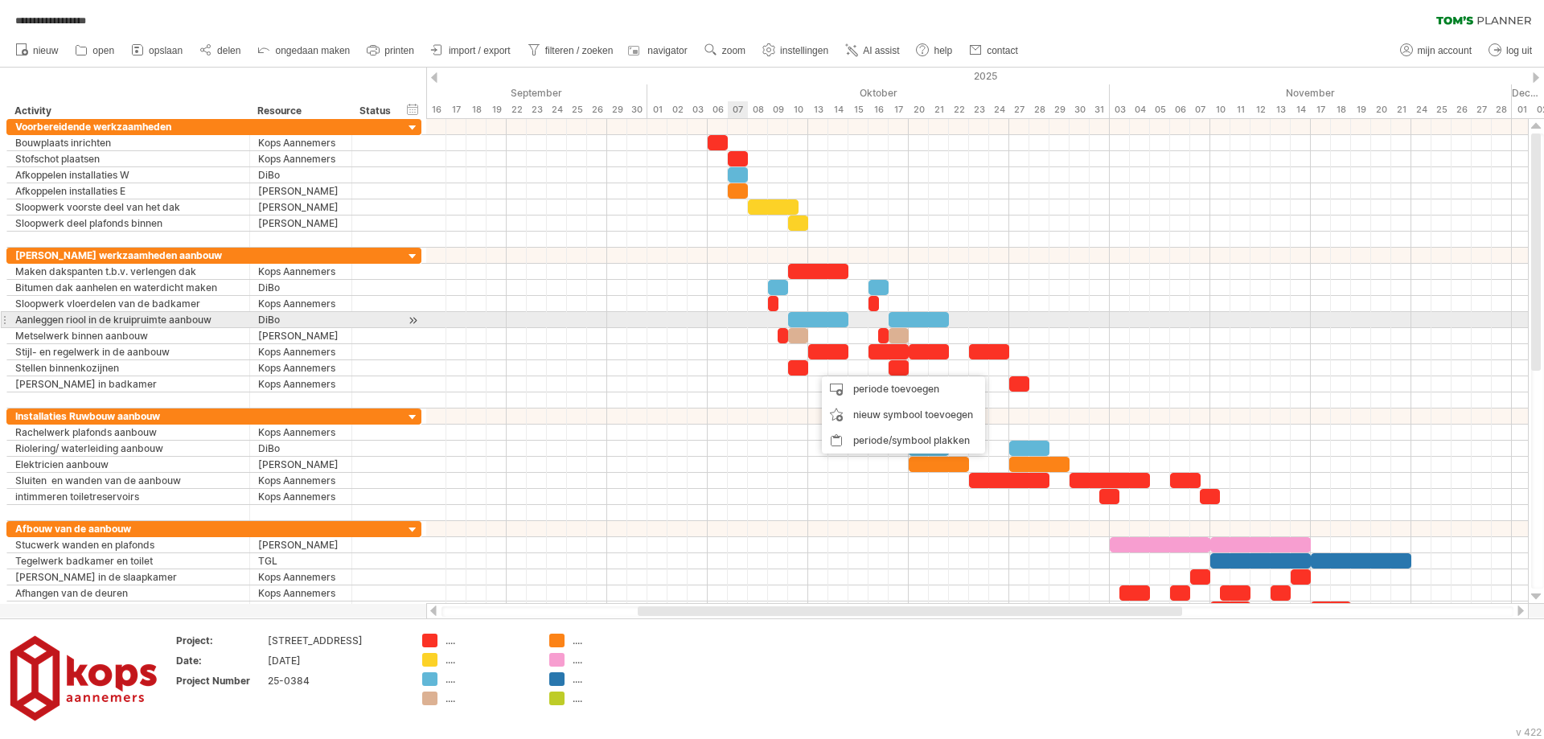
click at [728, 319] on div at bounding box center [977, 320] width 1102 height 16
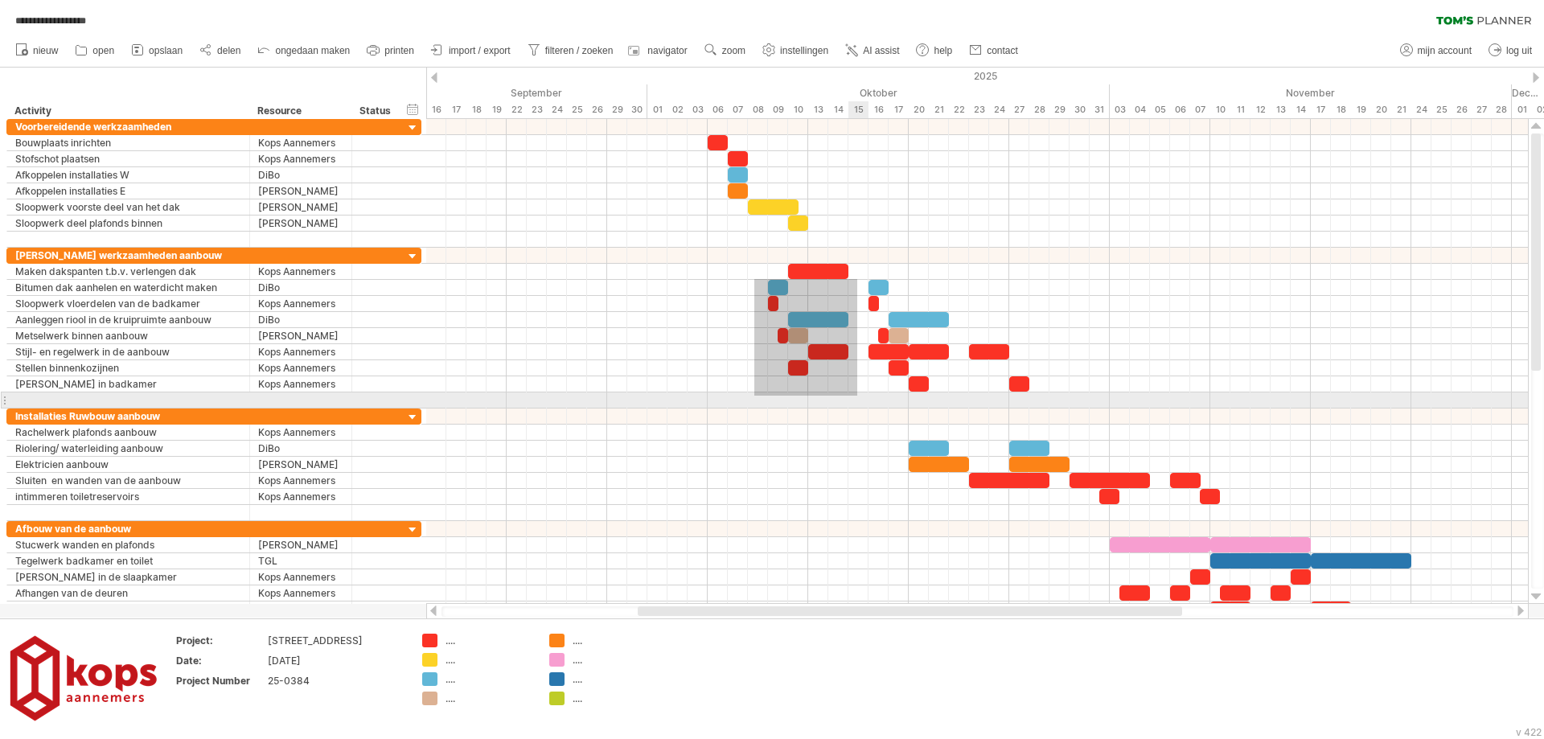
drag, startPoint x: 754, startPoint y: 279, endPoint x: 857, endPoint y: 396, distance: 155.5
click at [857, 396] on div at bounding box center [977, 328] width 1102 height 161
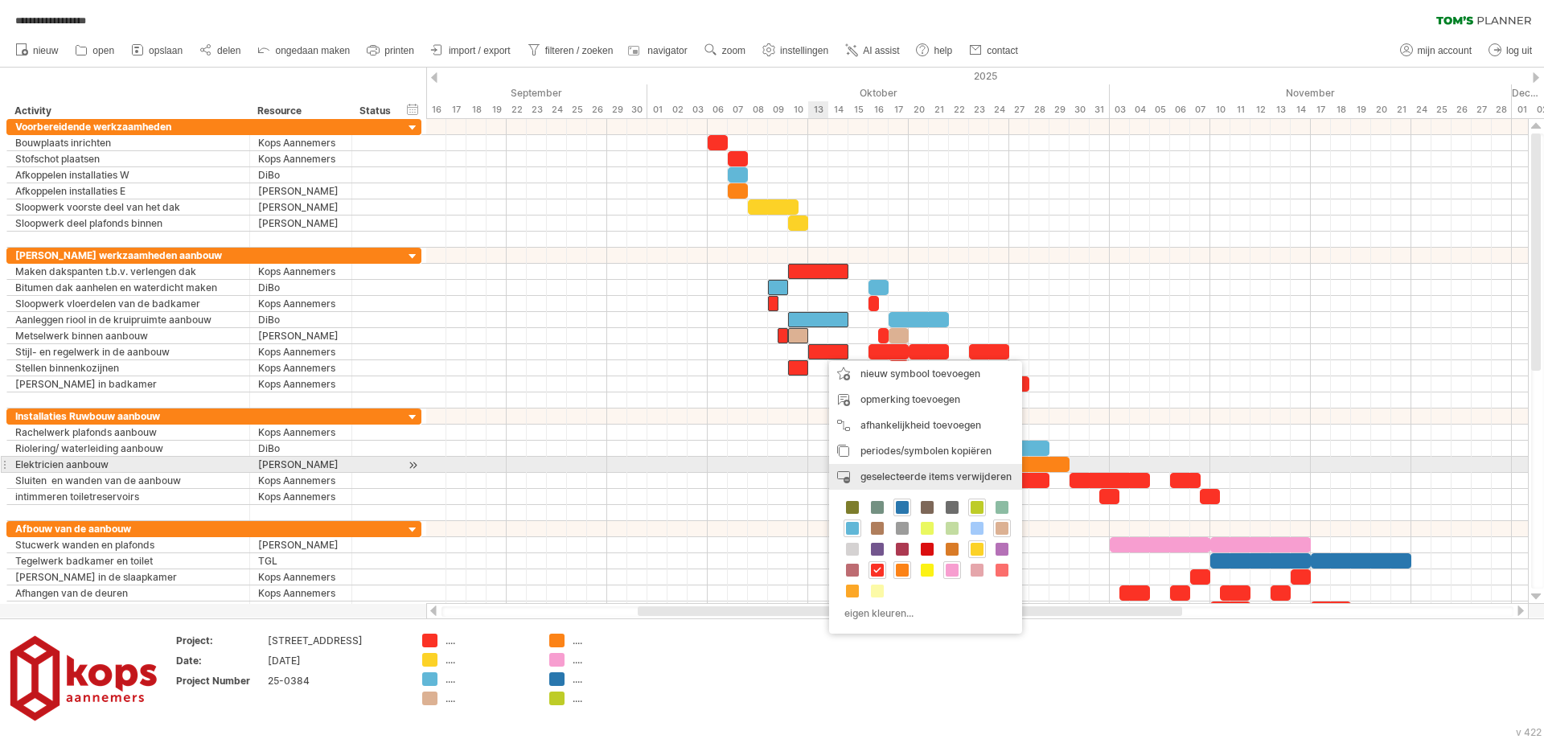
click at [889, 471] on span "geselecteerde items verwijderen" at bounding box center [935, 476] width 151 height 12
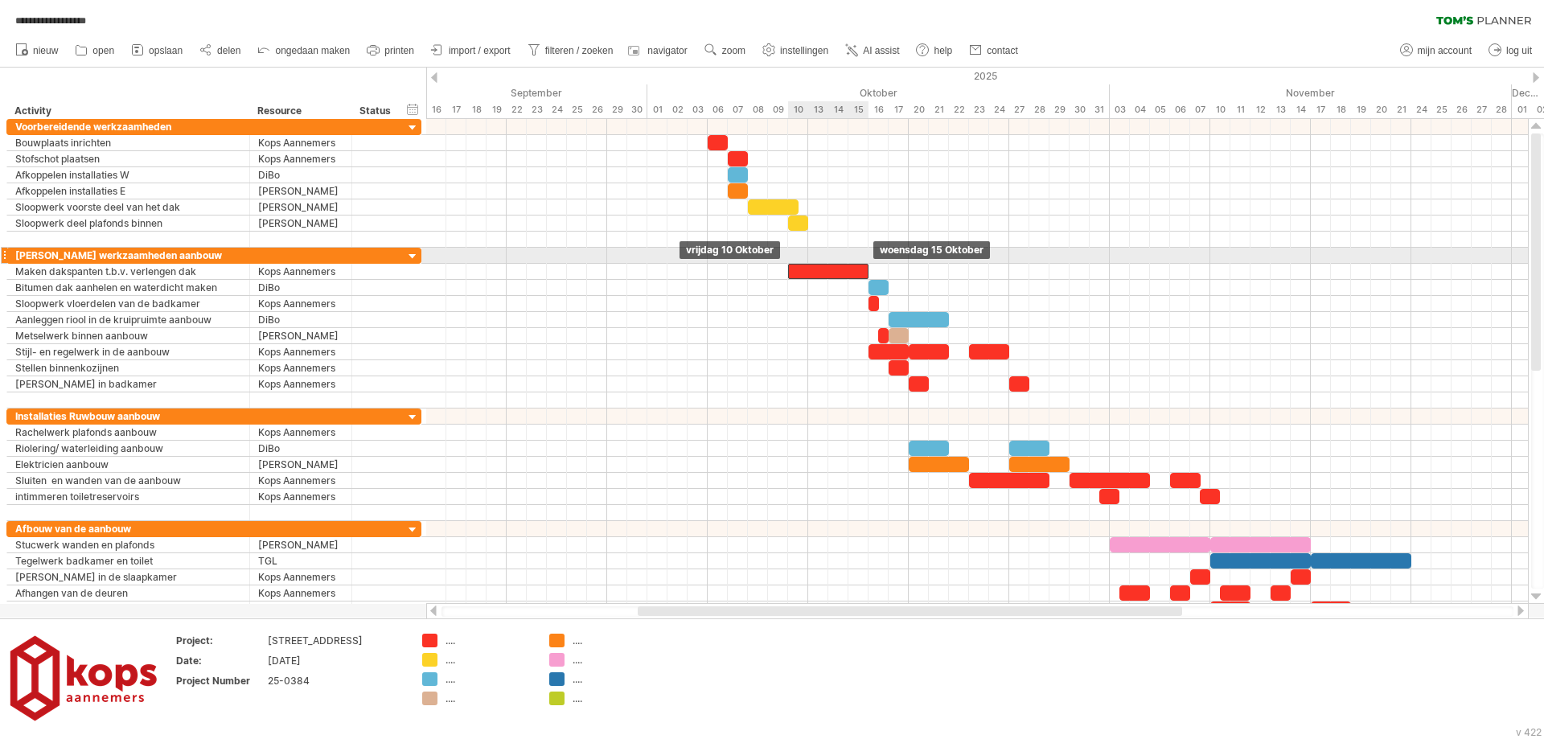
drag, startPoint x: 987, startPoint y: 476, endPoint x: 802, endPoint y: 261, distance: 282.8
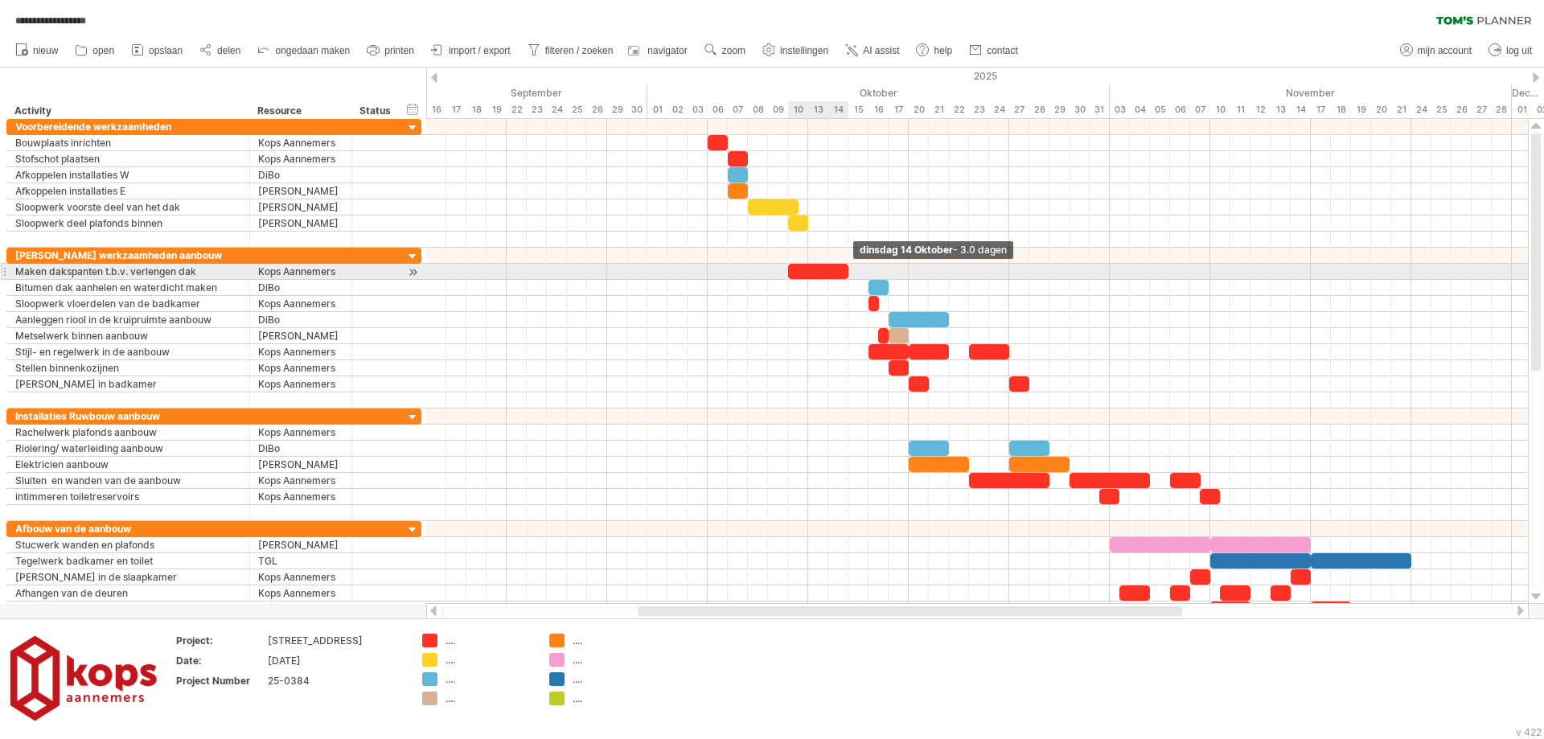
drag, startPoint x: 866, startPoint y: 272, endPoint x: 847, endPoint y: 274, distance: 19.4
click at [847, 274] on span at bounding box center [848, 271] width 6 height 15
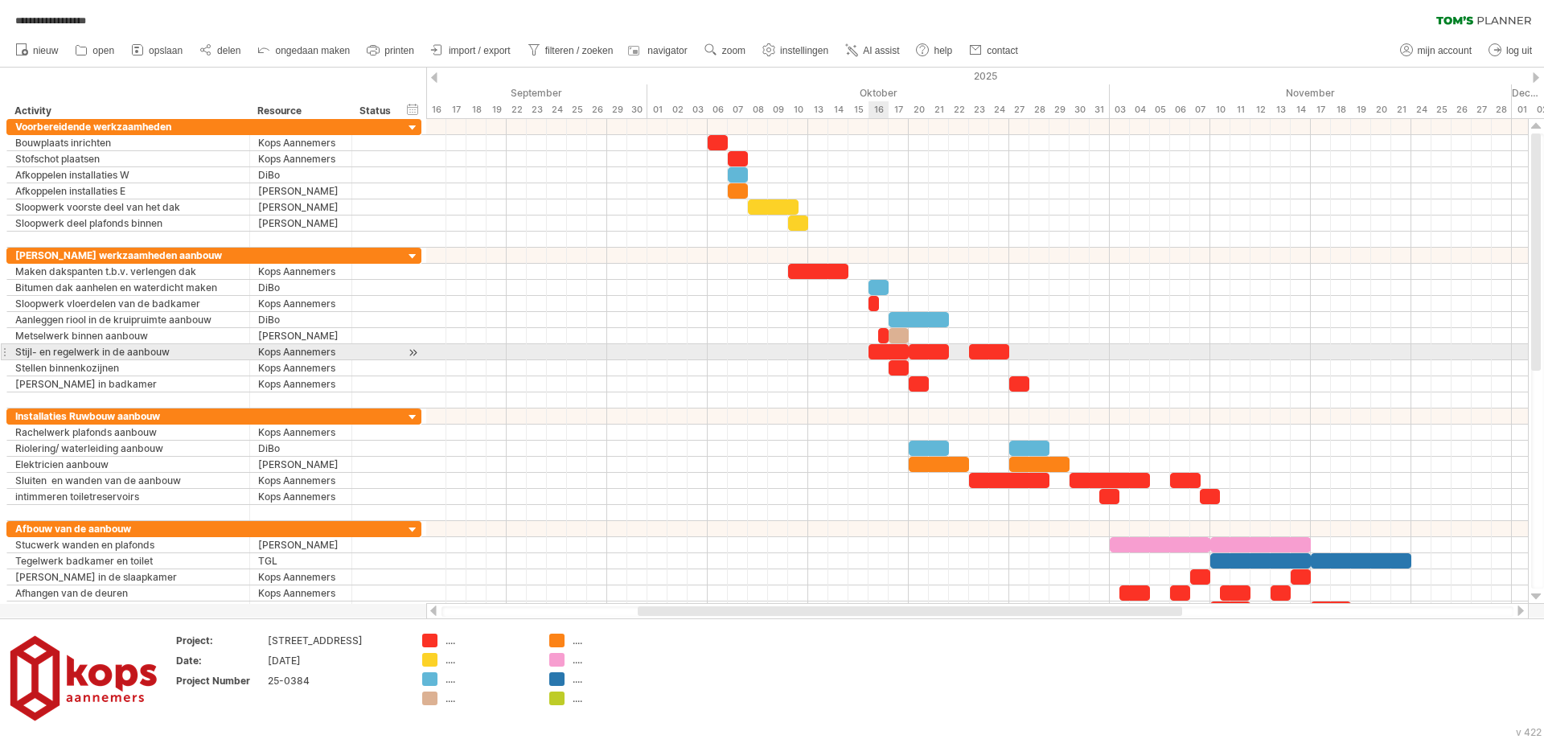
click at [881, 348] on div at bounding box center [888, 351] width 40 height 15
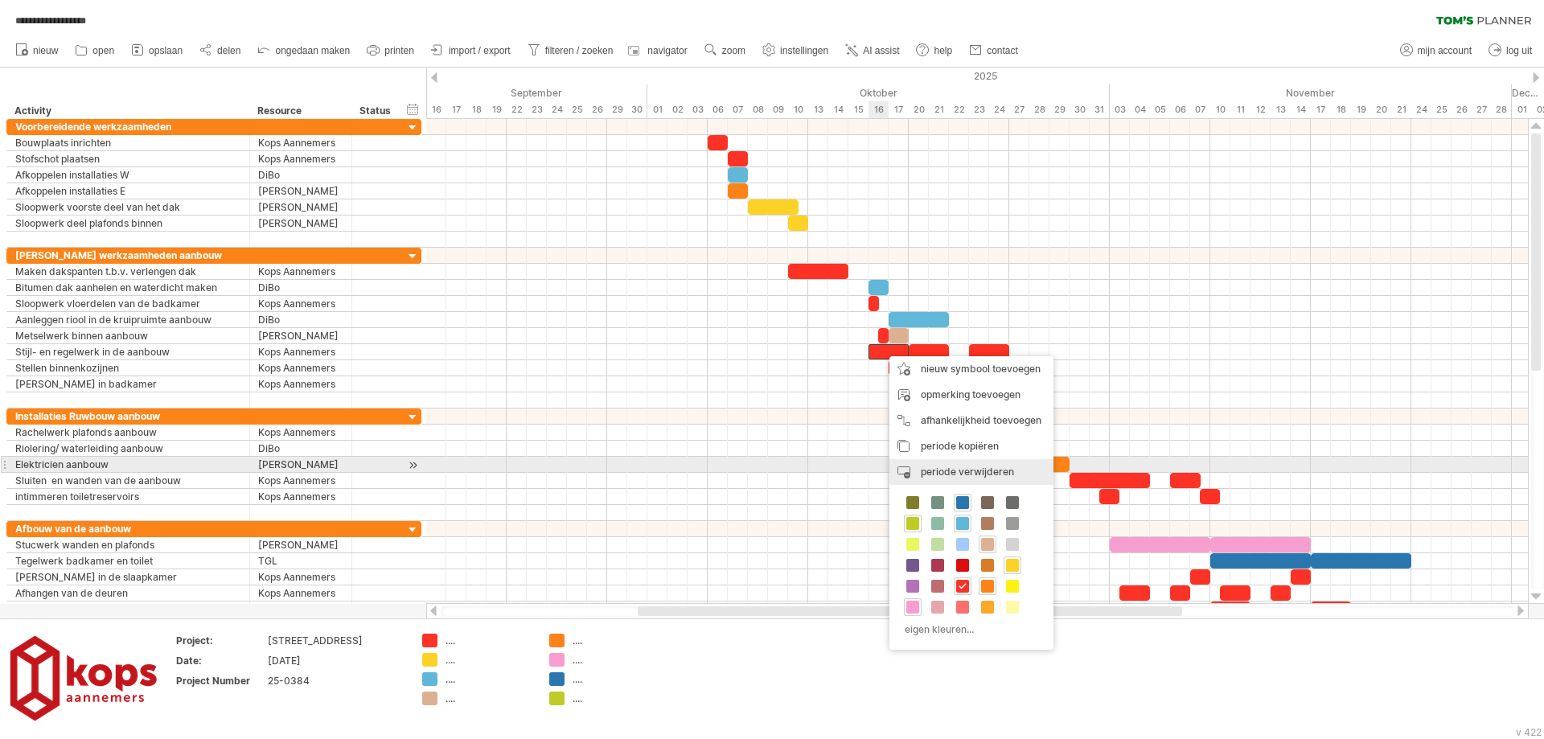
click at [923, 472] on span "periode verwijderen" at bounding box center [967, 472] width 93 height 12
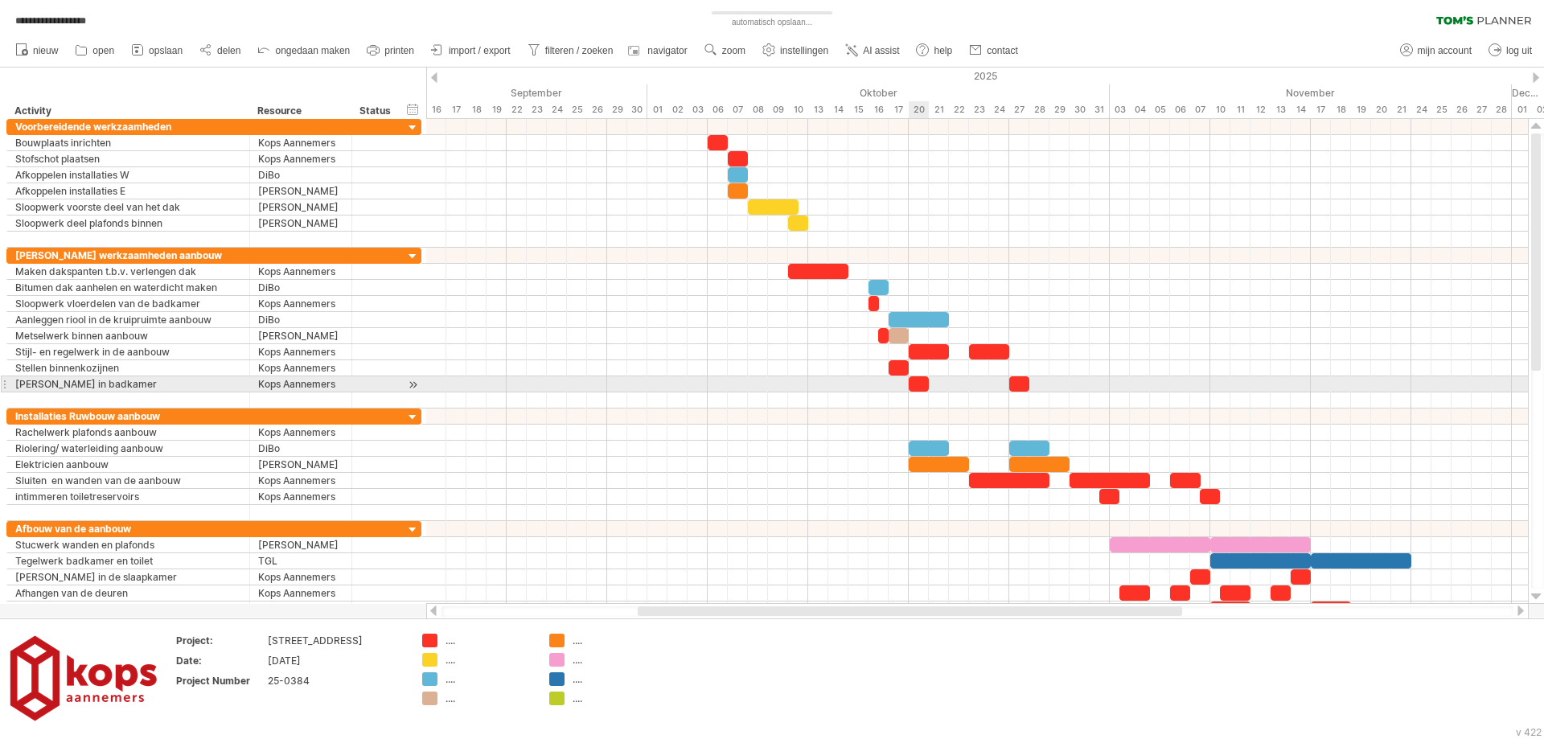
click at [921, 384] on div at bounding box center [919, 383] width 20 height 15
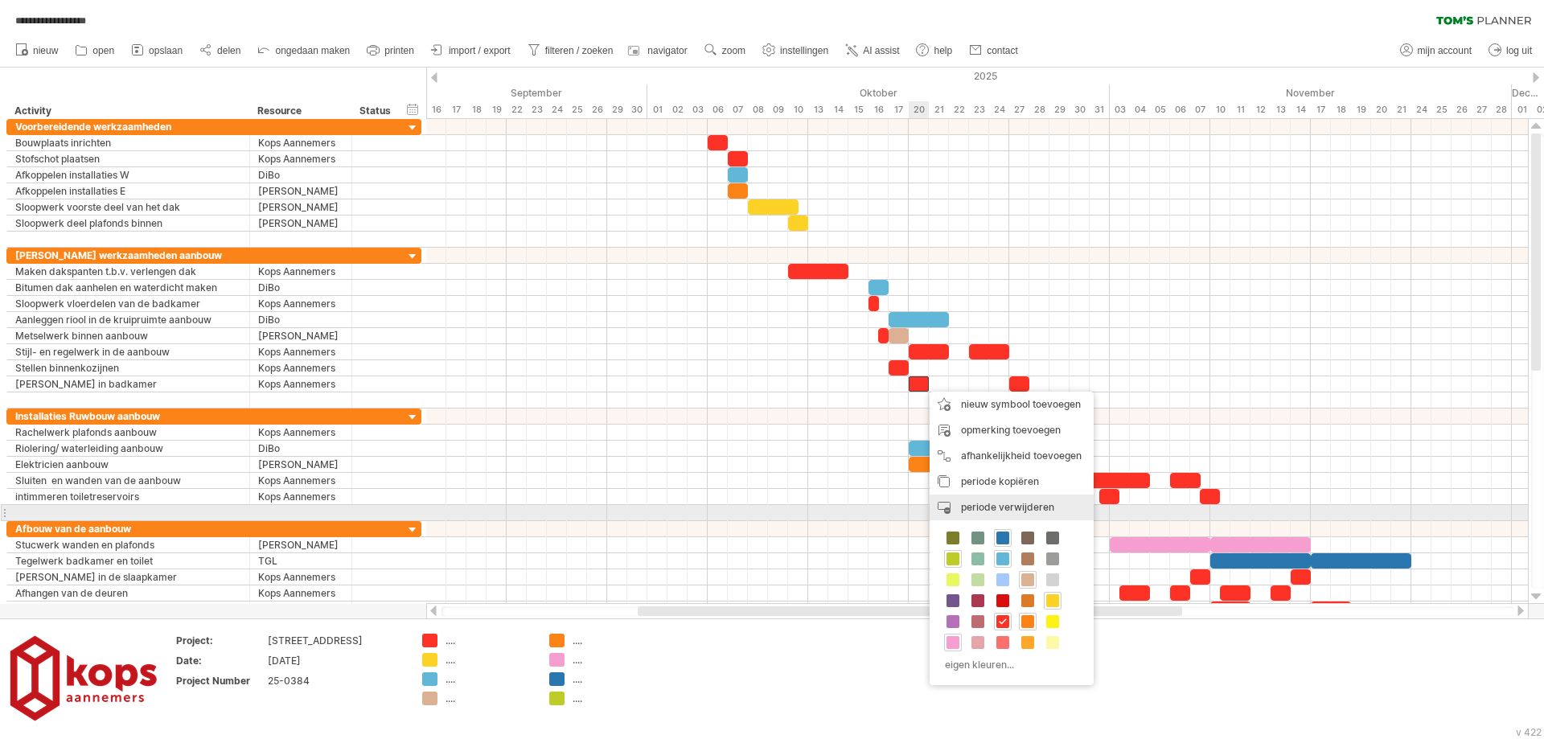
click at [975, 507] on span "periode verwijderen" at bounding box center [1007, 507] width 93 height 12
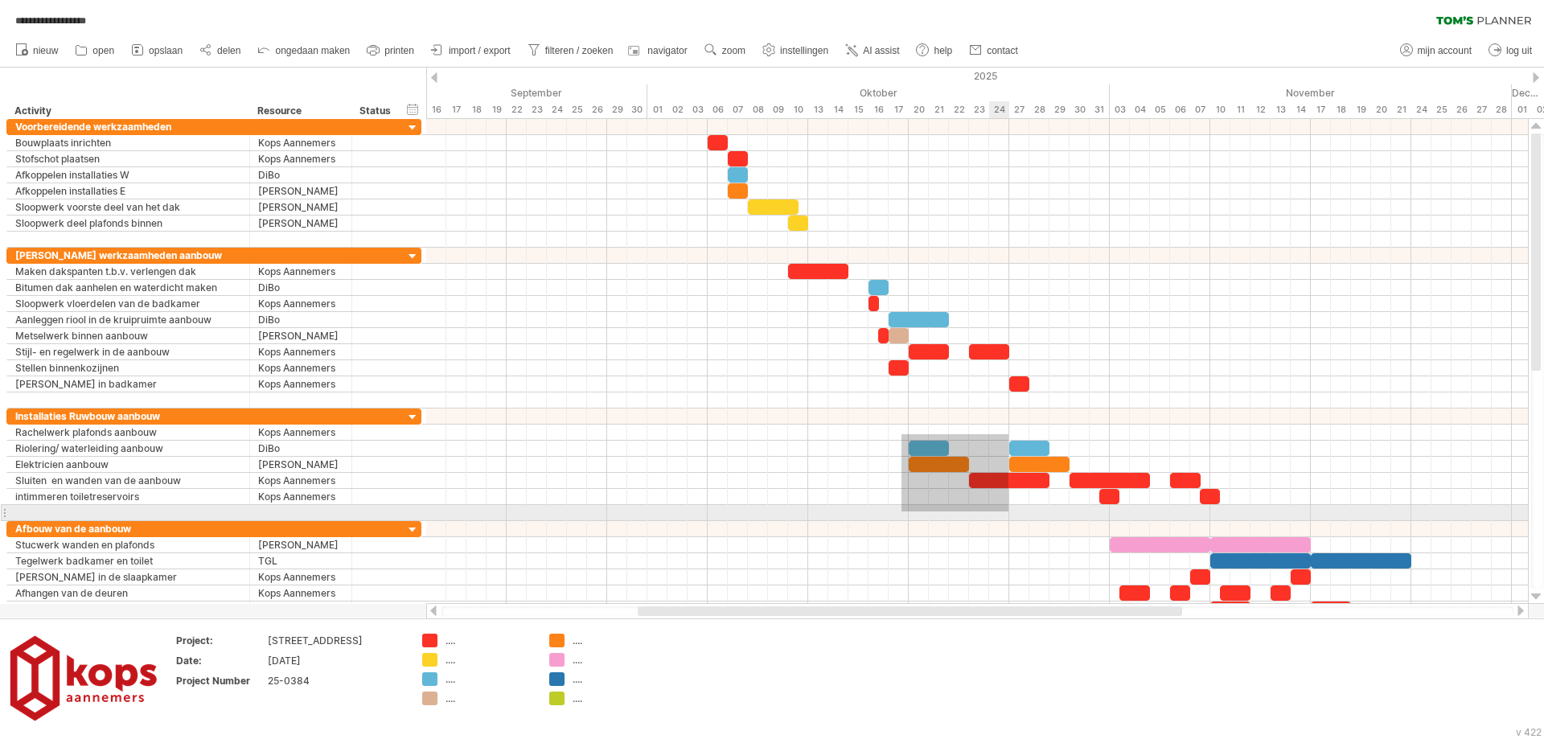
drag, startPoint x: 901, startPoint y: 434, endPoint x: 1008, endPoint y: 511, distance: 131.9
click at [1008, 511] on div at bounding box center [977, 464] width 1102 height 113
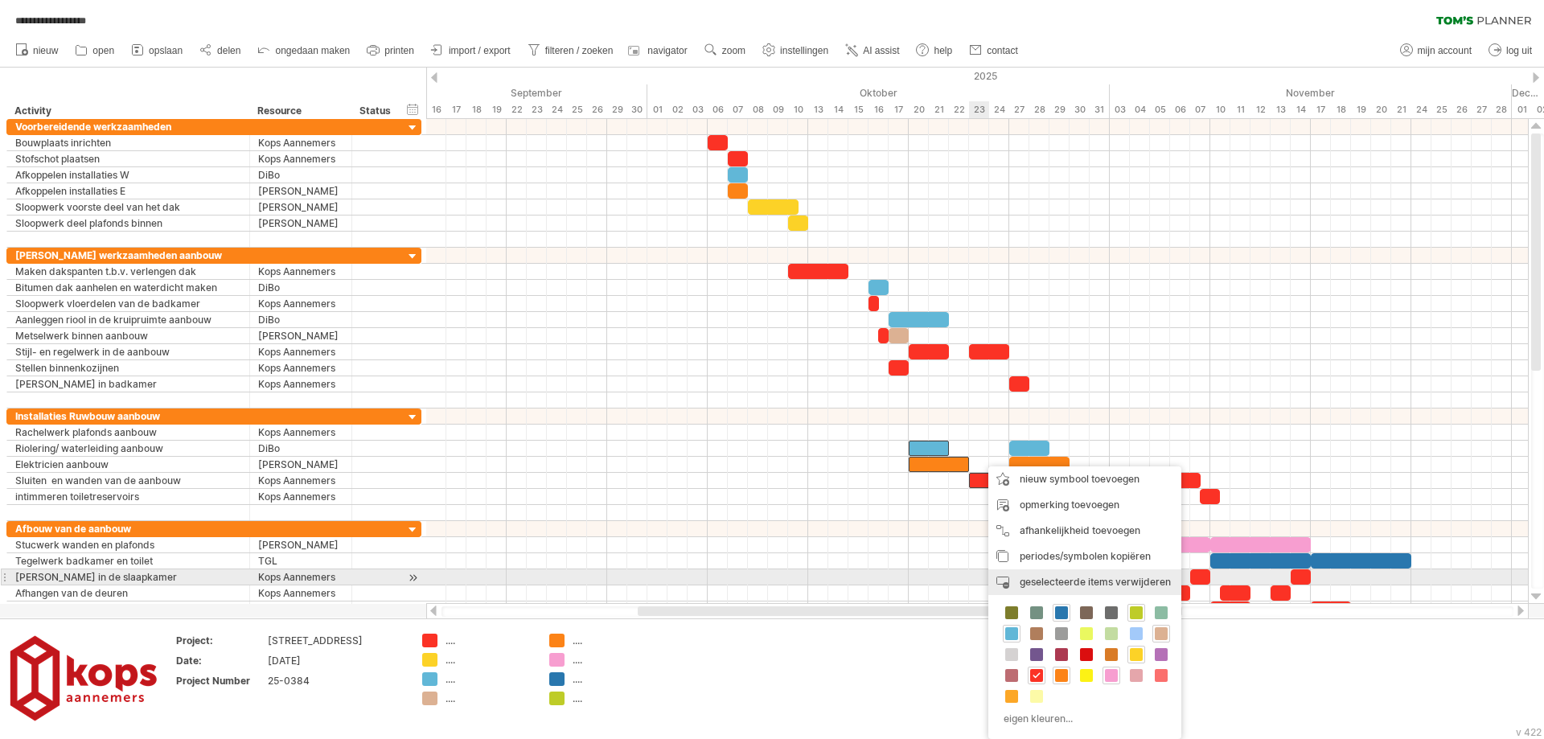
click at [1022, 583] on span "geselecteerde items verwijderen" at bounding box center [1095, 582] width 151 height 12
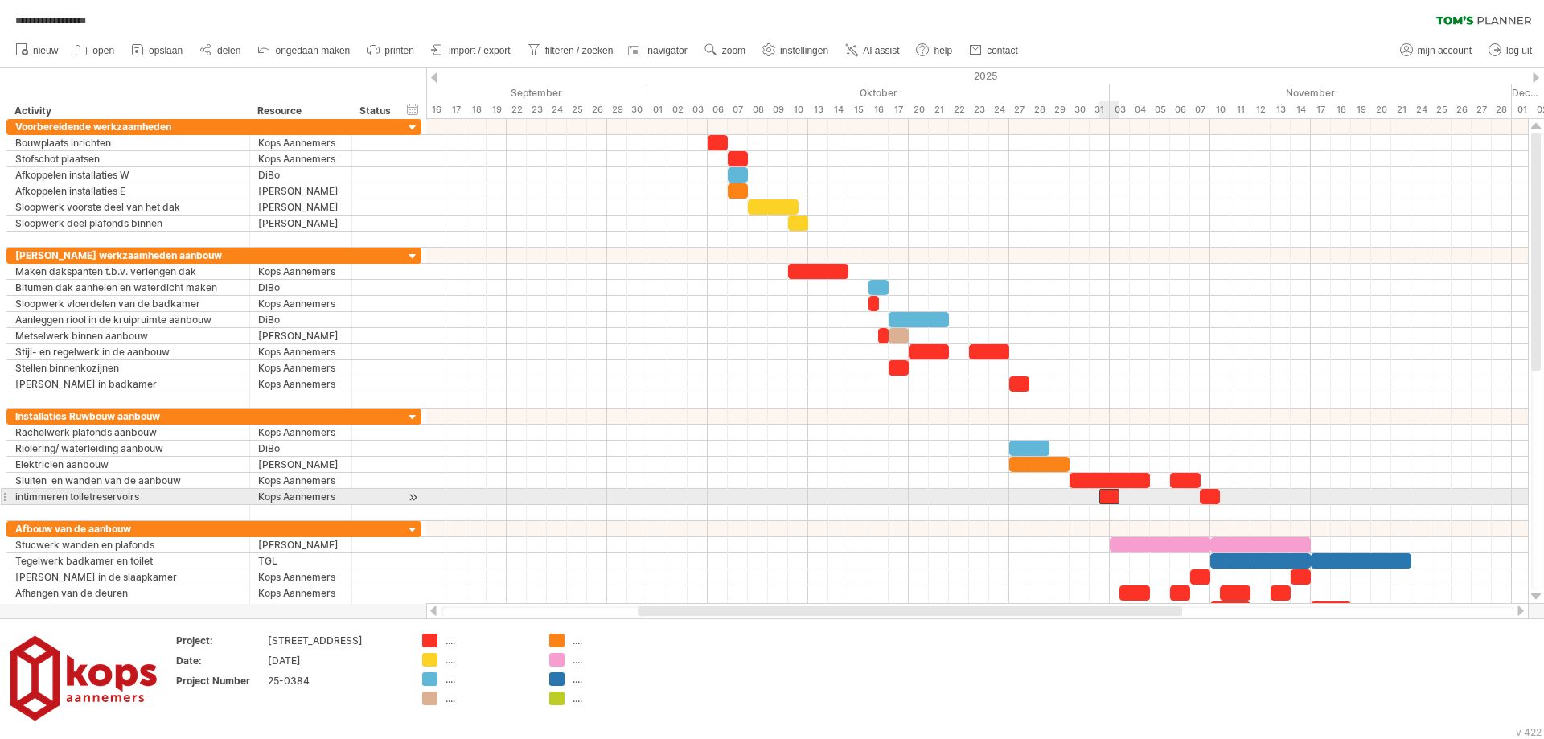
click at [1107, 498] on div at bounding box center [1109, 496] width 20 height 15
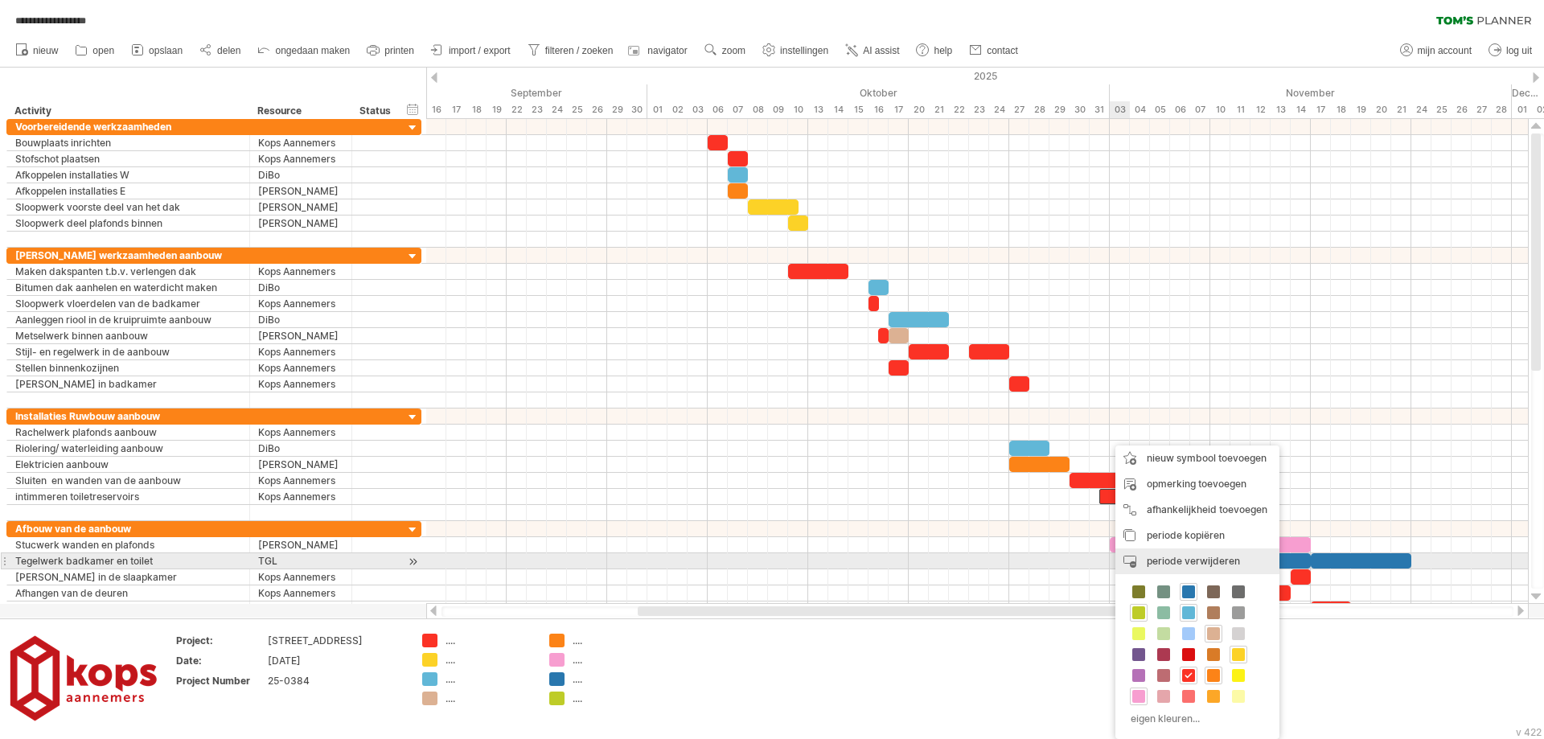
click at [1142, 559] on div "periode verwijderen geselecteerde items verwijderen" at bounding box center [1197, 561] width 164 height 26
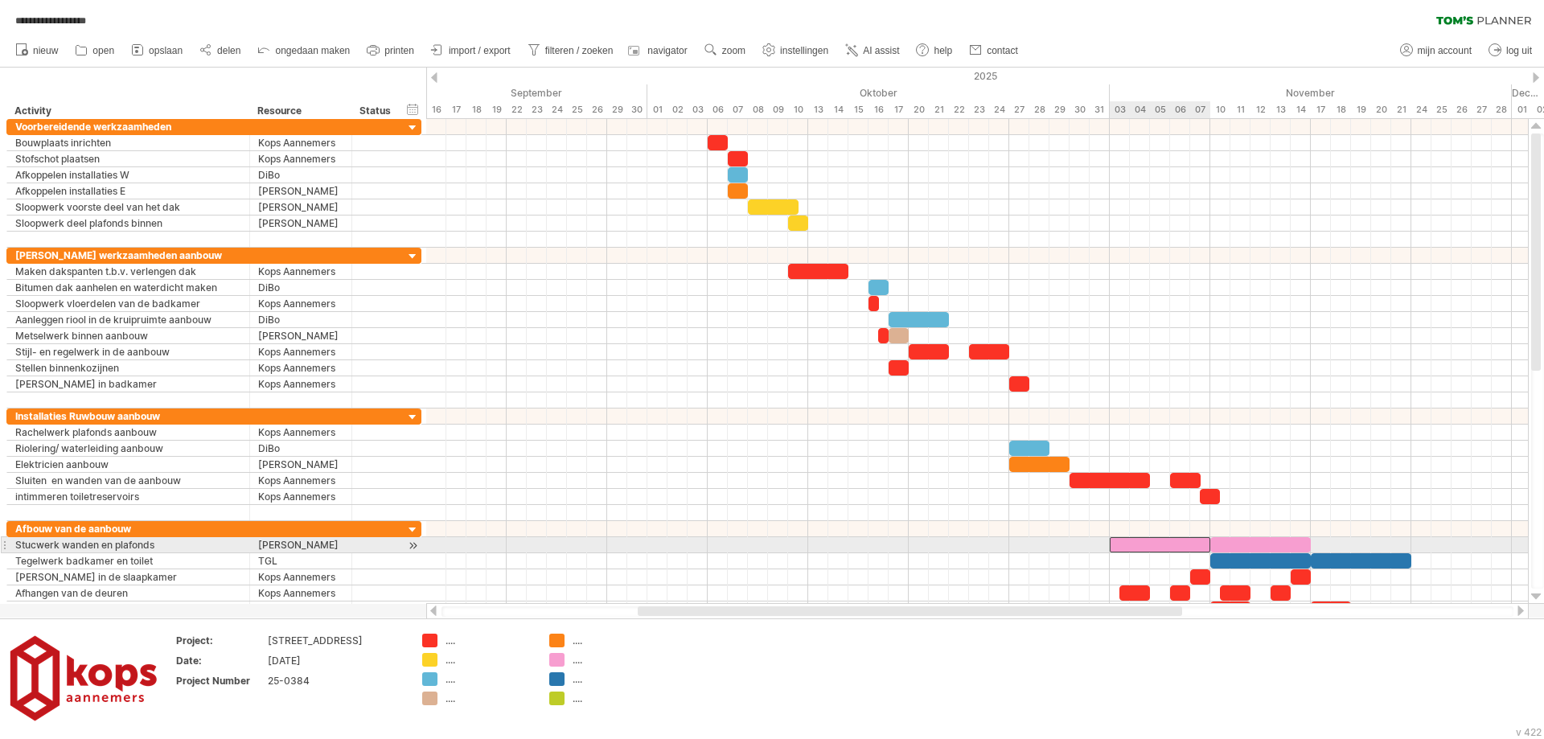
click at [1129, 540] on div at bounding box center [1160, 544] width 101 height 15
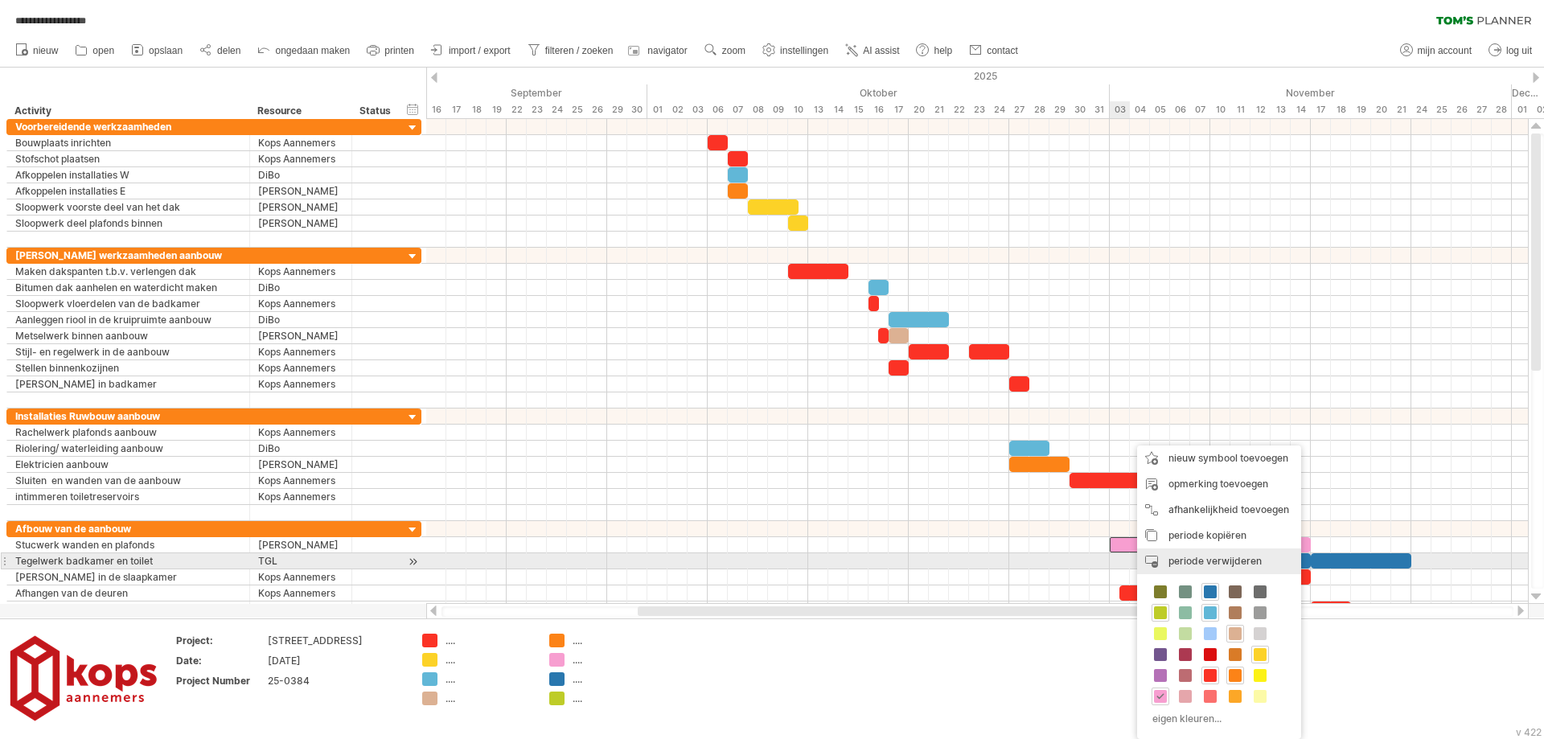
click at [1169, 554] on div "periode verwijderen geselecteerde items verwijderen" at bounding box center [1219, 561] width 164 height 26
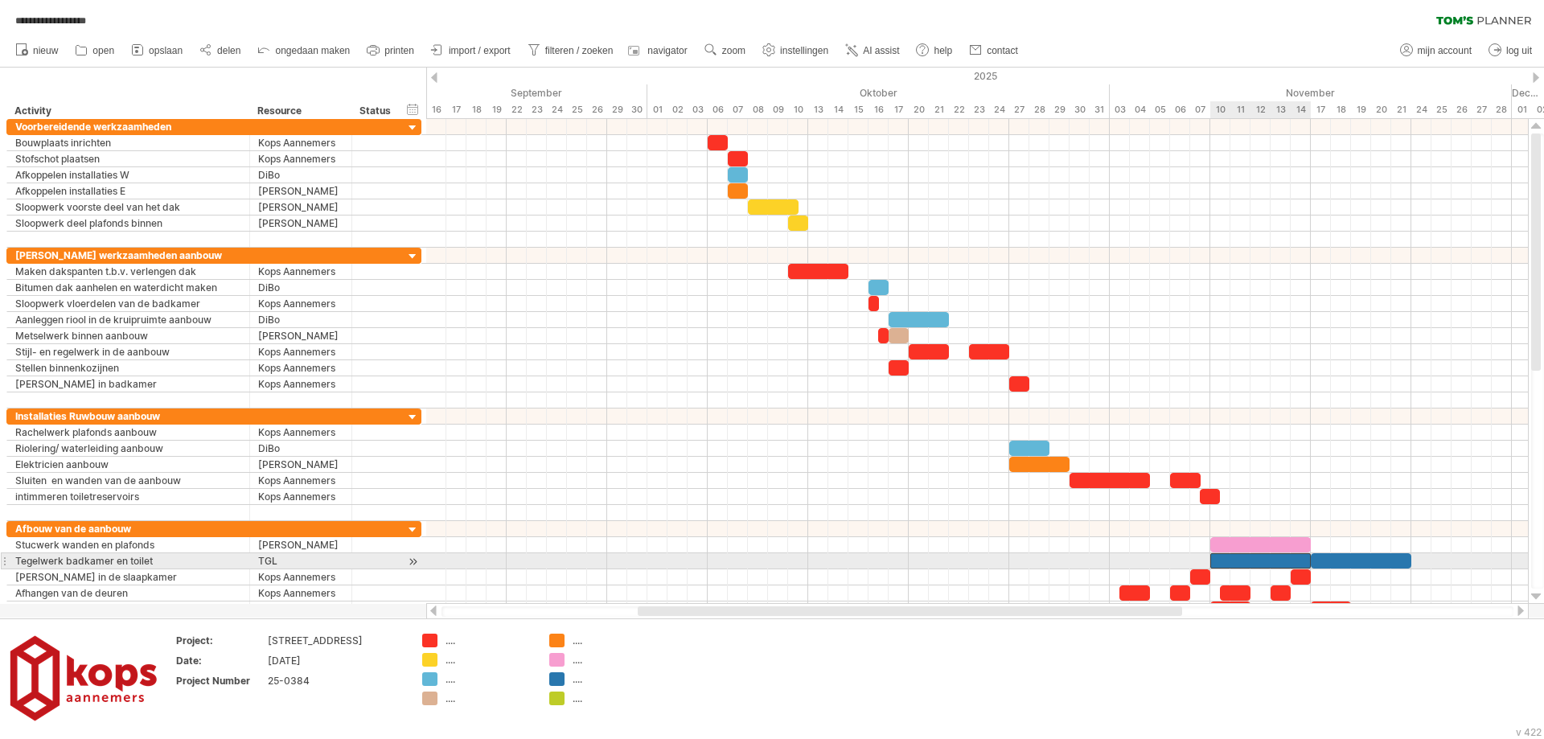
click at [1230, 558] on div at bounding box center [1260, 560] width 101 height 15
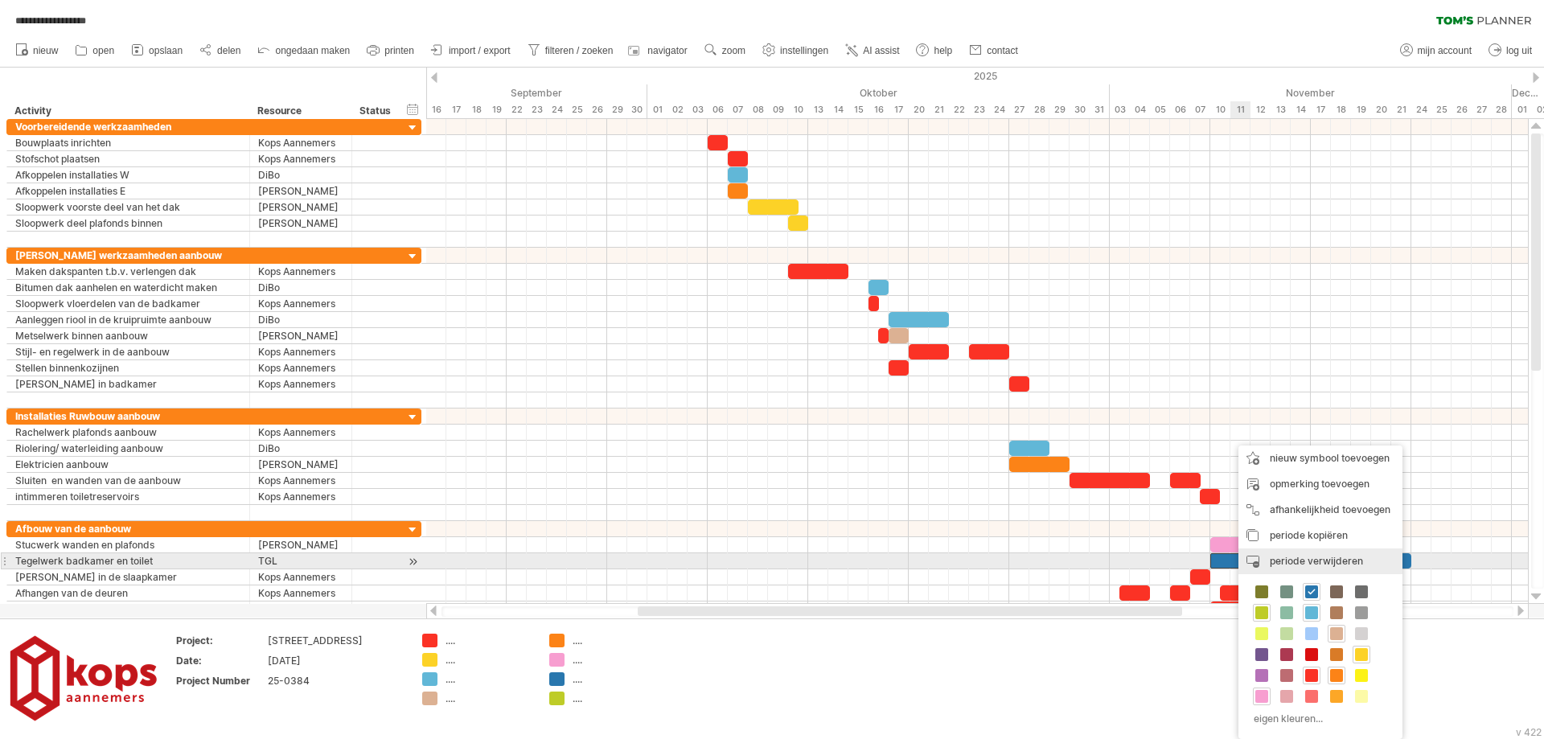
click at [1271, 567] on div "periode verwijderen geselecteerde items verwijderen" at bounding box center [1320, 561] width 164 height 26
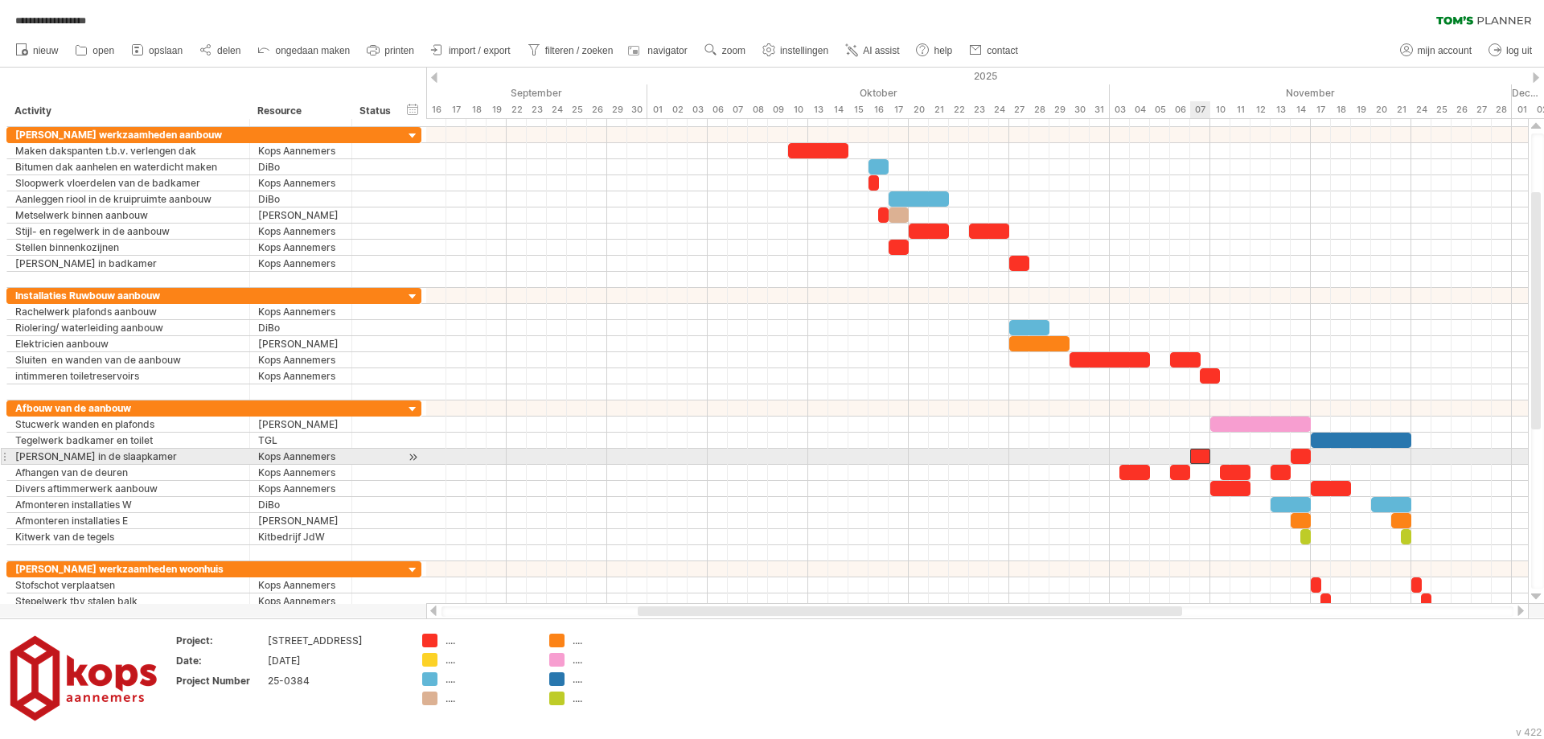
click at [1200, 456] on div at bounding box center [1200, 456] width 20 height 15
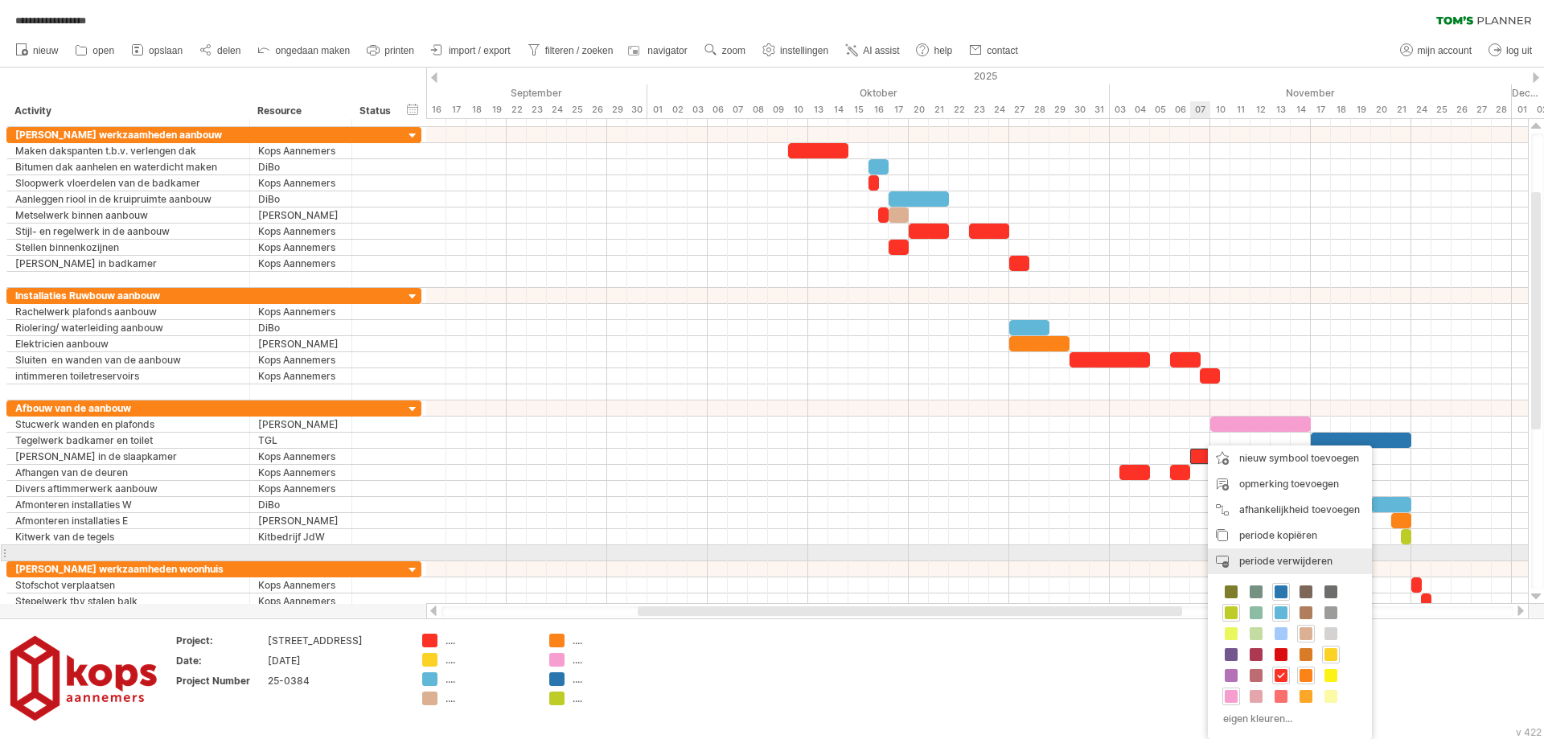
click at [1240, 560] on span "periode verwijderen" at bounding box center [1285, 561] width 93 height 12
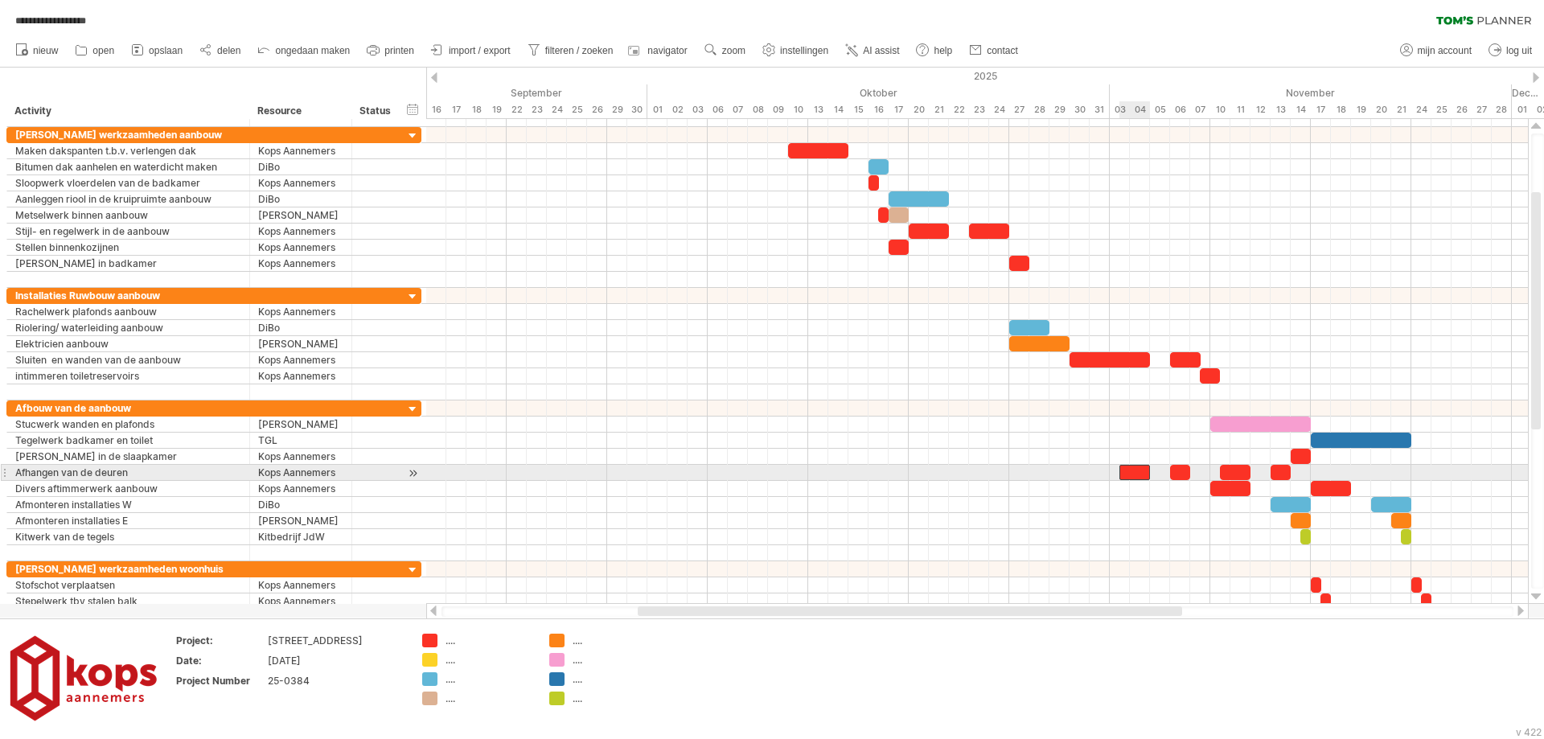
click at [1142, 472] on div at bounding box center [1134, 472] width 31 height 15
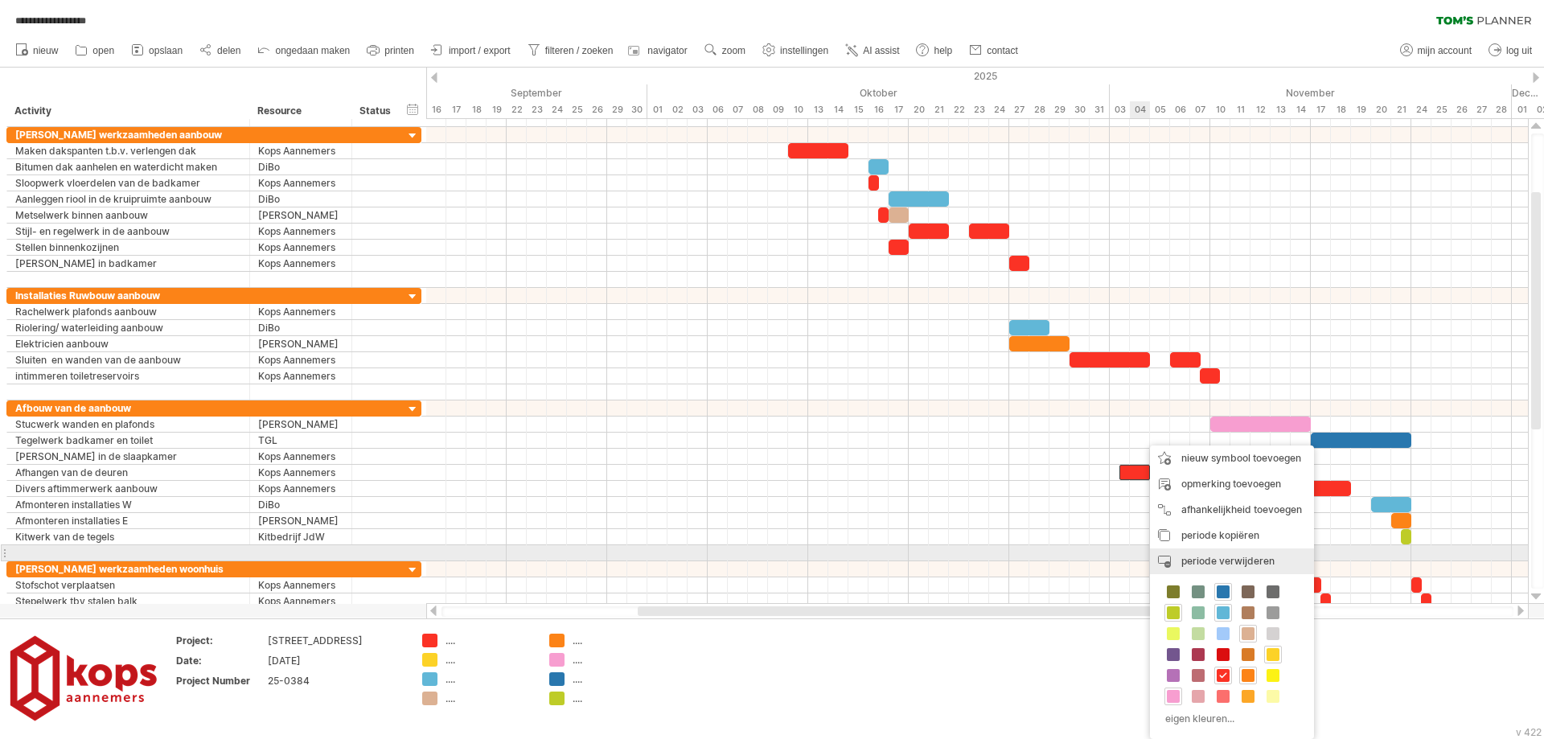
click at [1191, 560] on span "periode verwijderen" at bounding box center [1227, 561] width 93 height 12
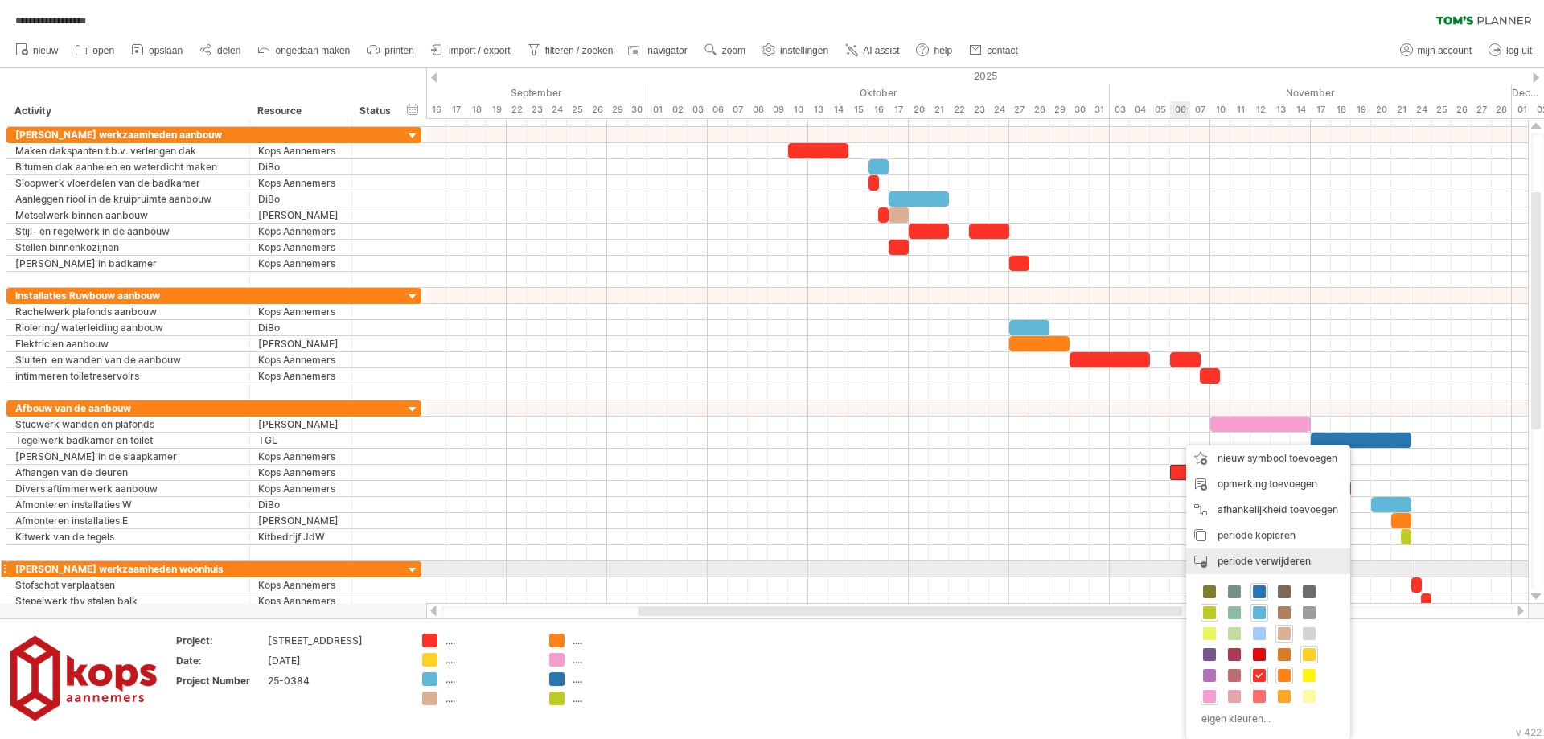
click at [1219, 562] on span "periode verwijderen" at bounding box center [1263, 561] width 93 height 12
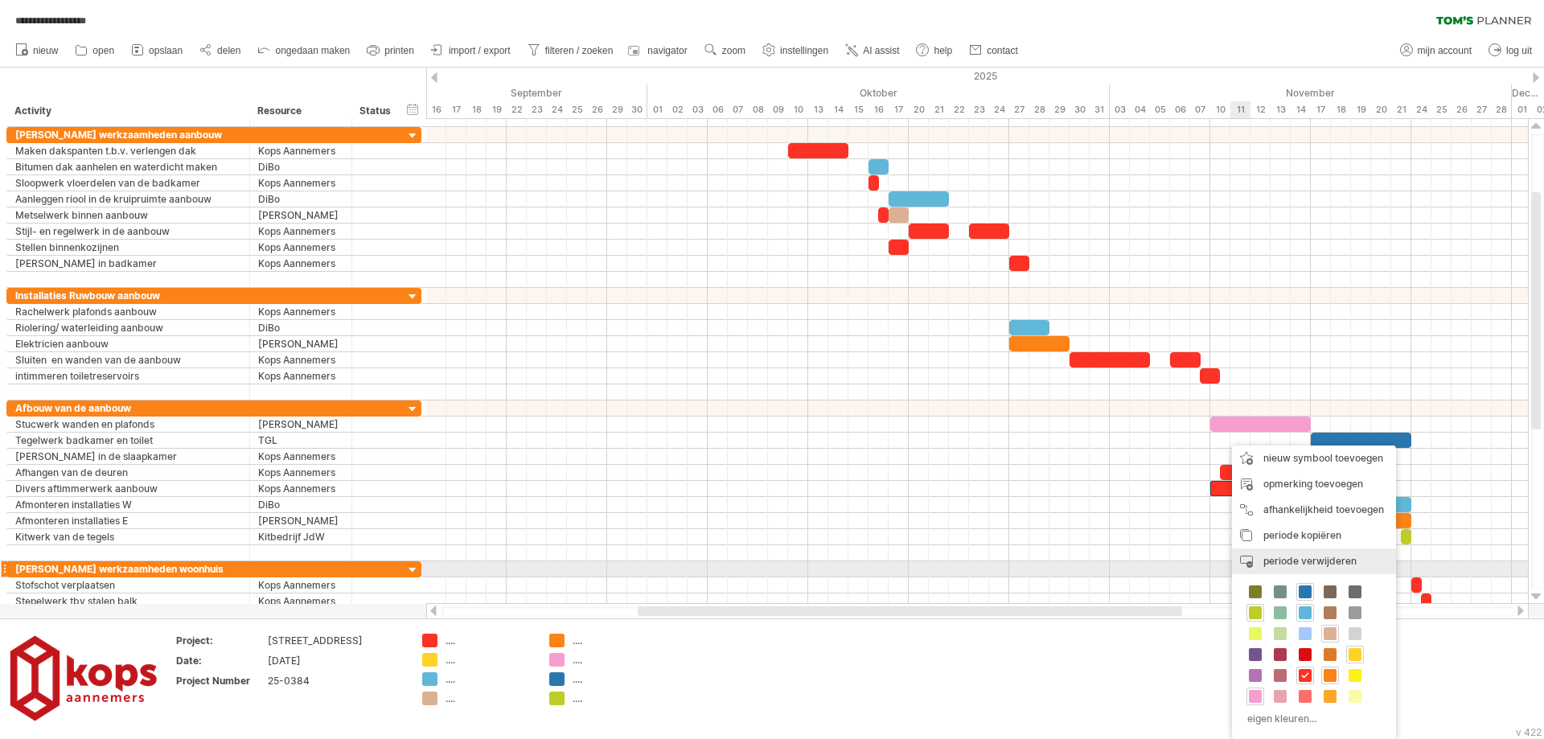
click at [1254, 560] on div "periode verwijderen geselecteerde items verwijderen" at bounding box center [1314, 561] width 164 height 26
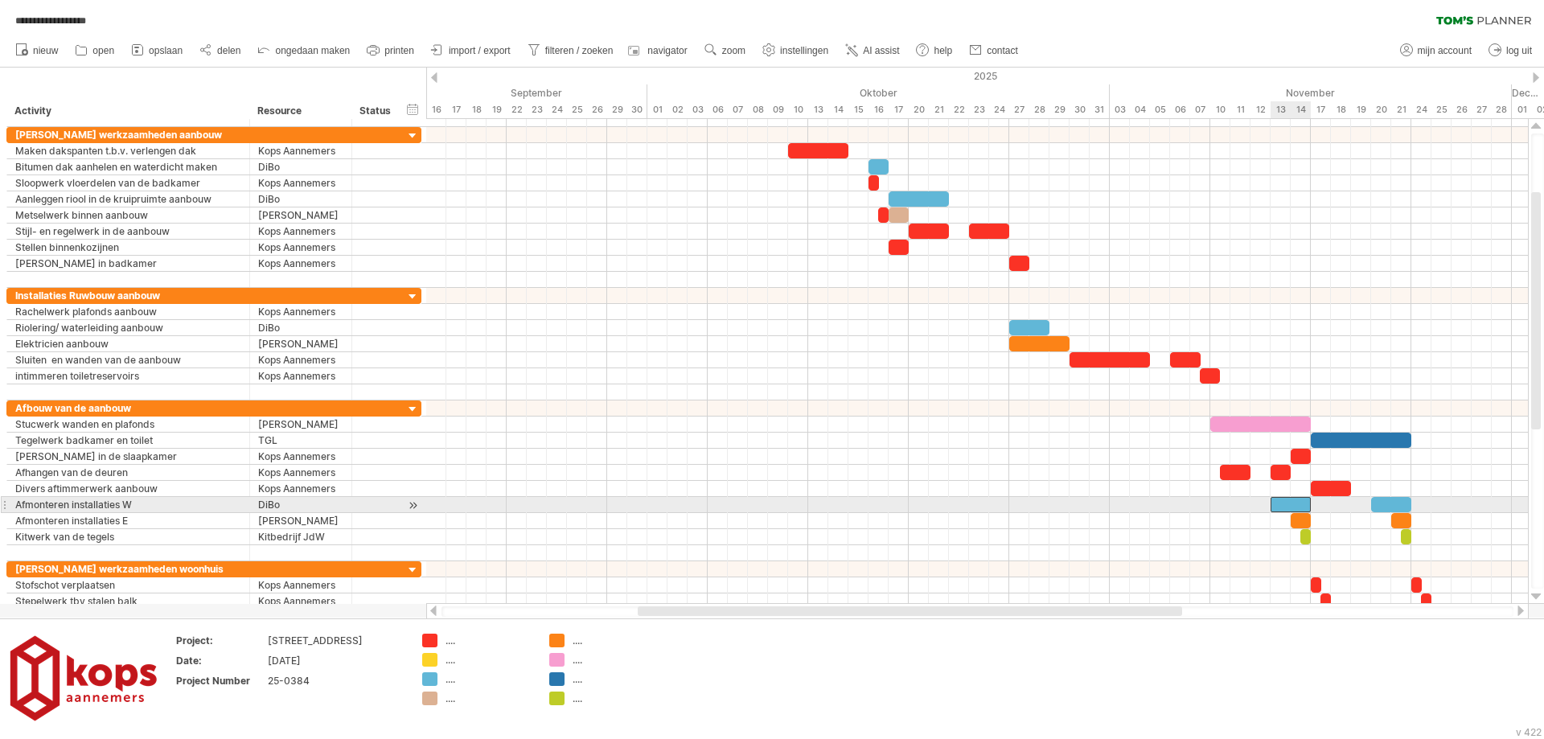
click at [1283, 503] on div at bounding box center [1290, 504] width 40 height 15
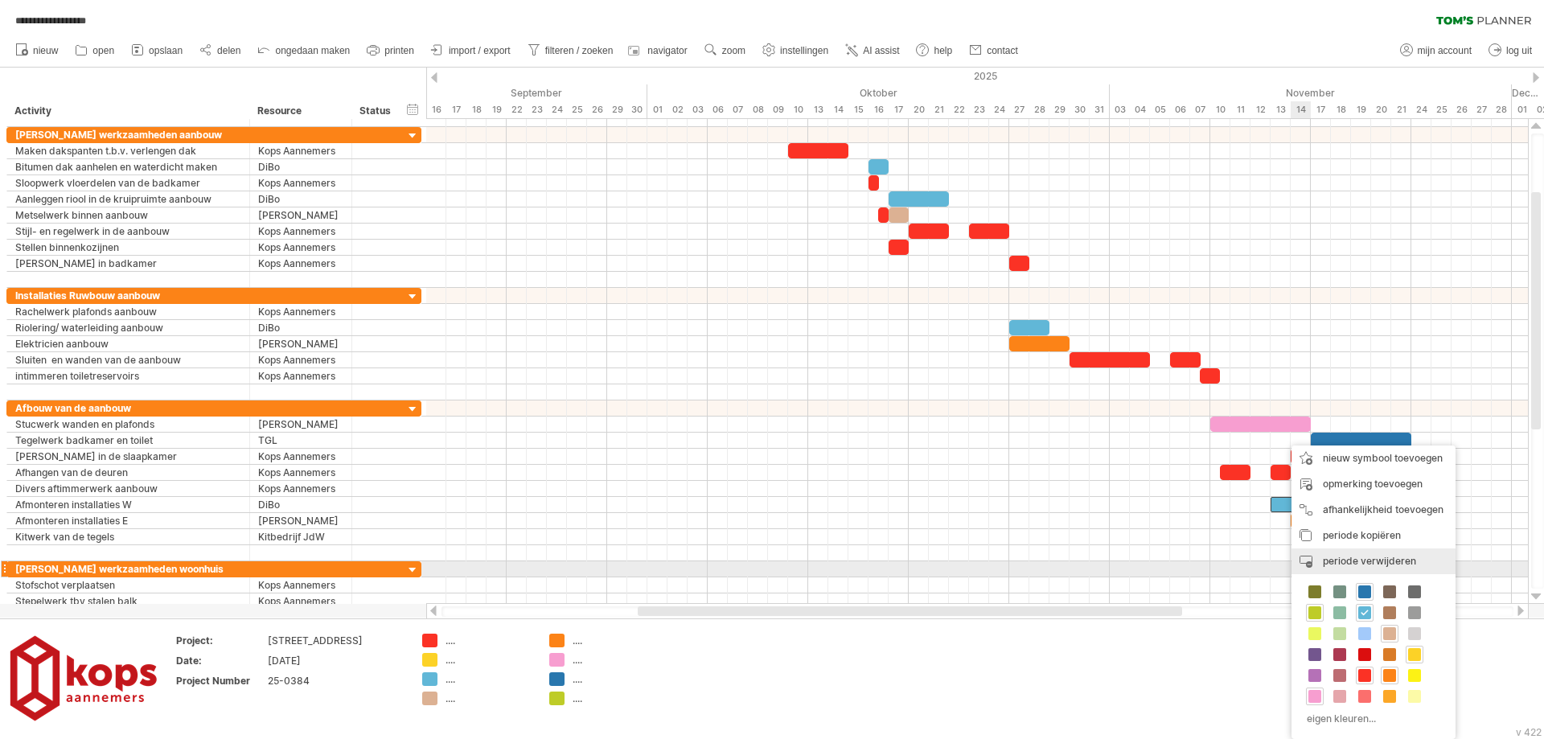
click at [1314, 562] on div "periode verwijderen geselecteerde items verwijderen" at bounding box center [1373, 561] width 164 height 26
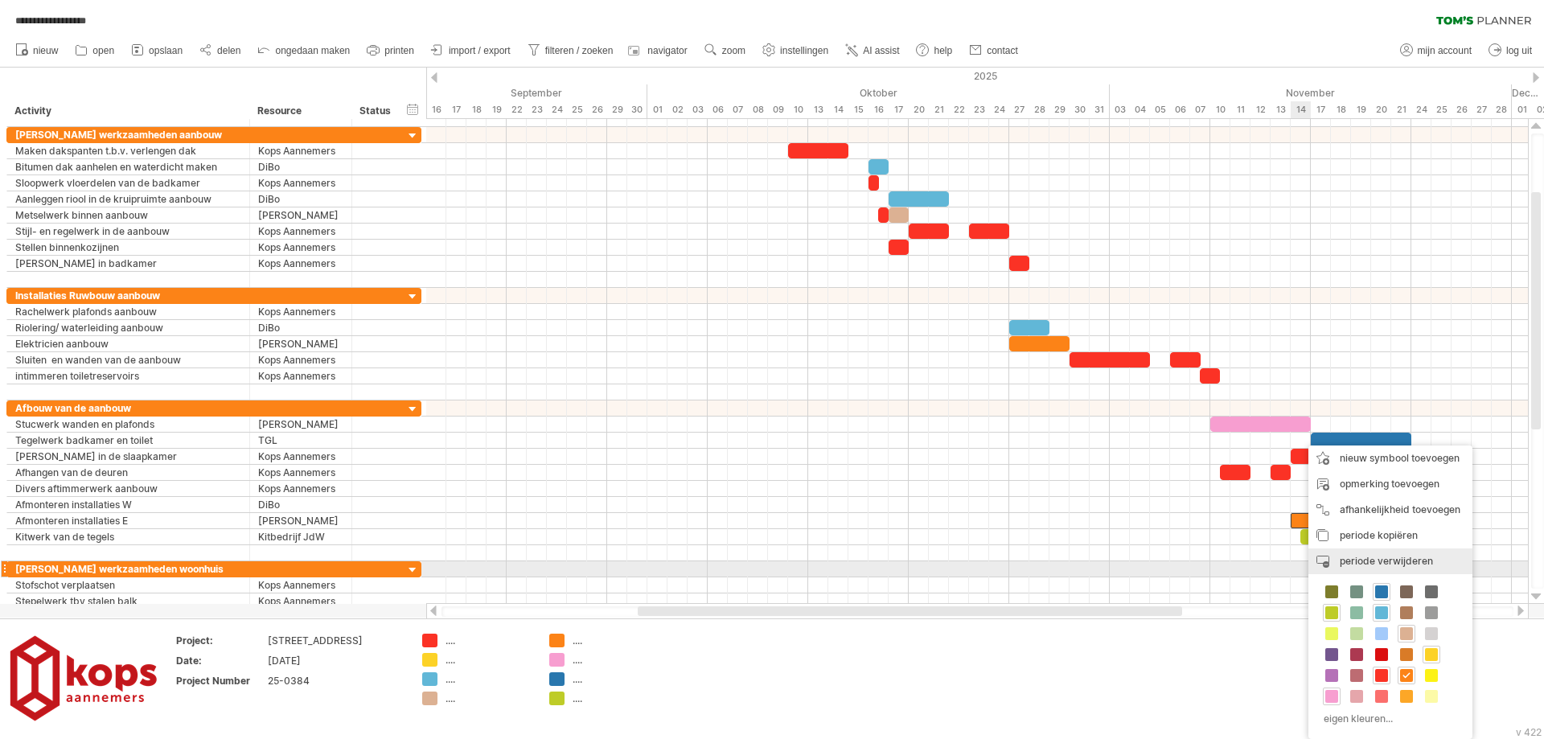
click at [1325, 563] on div "periode verwijderen geselecteerde items verwijderen" at bounding box center [1390, 561] width 164 height 26
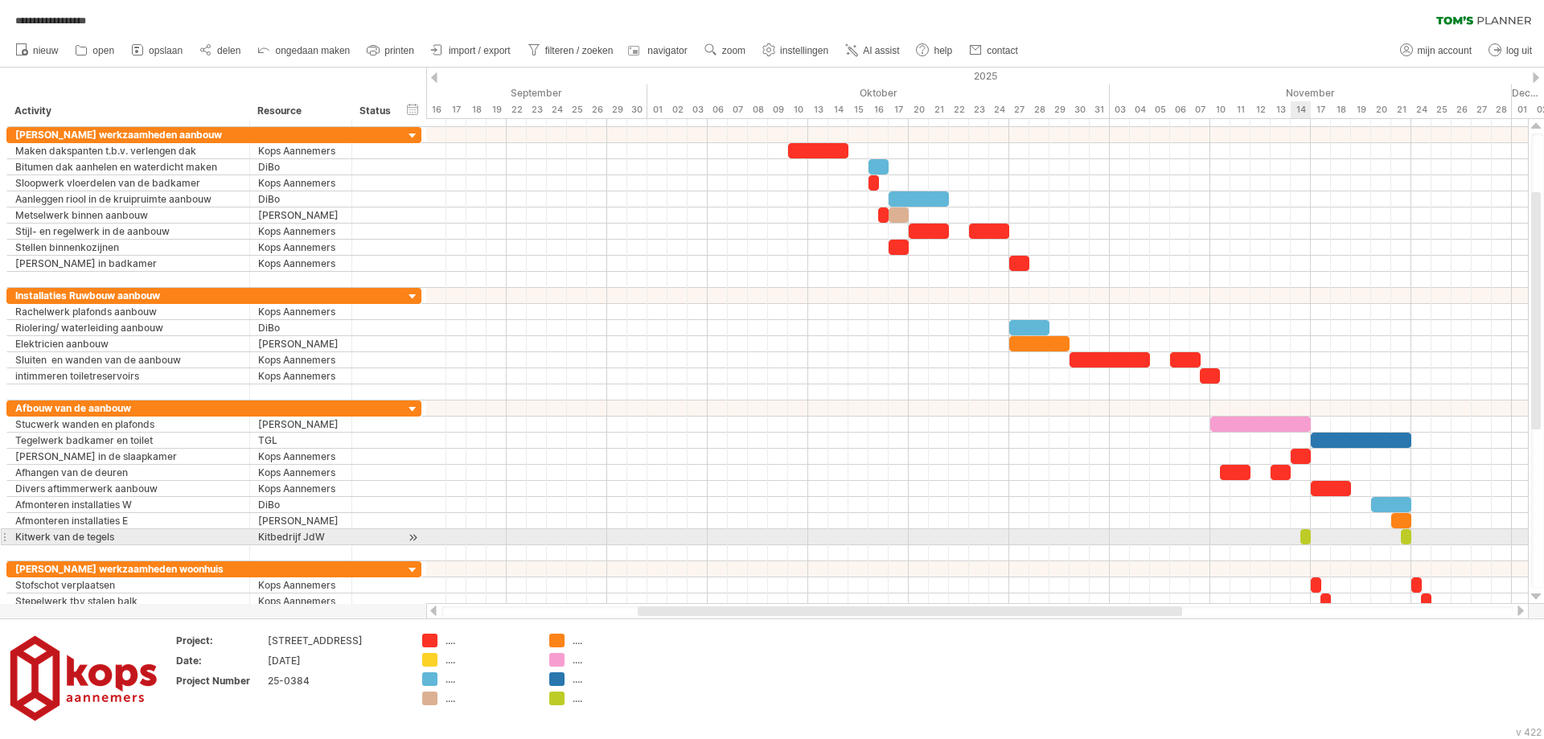
click at [1303, 538] on div at bounding box center [1305, 536] width 10 height 15
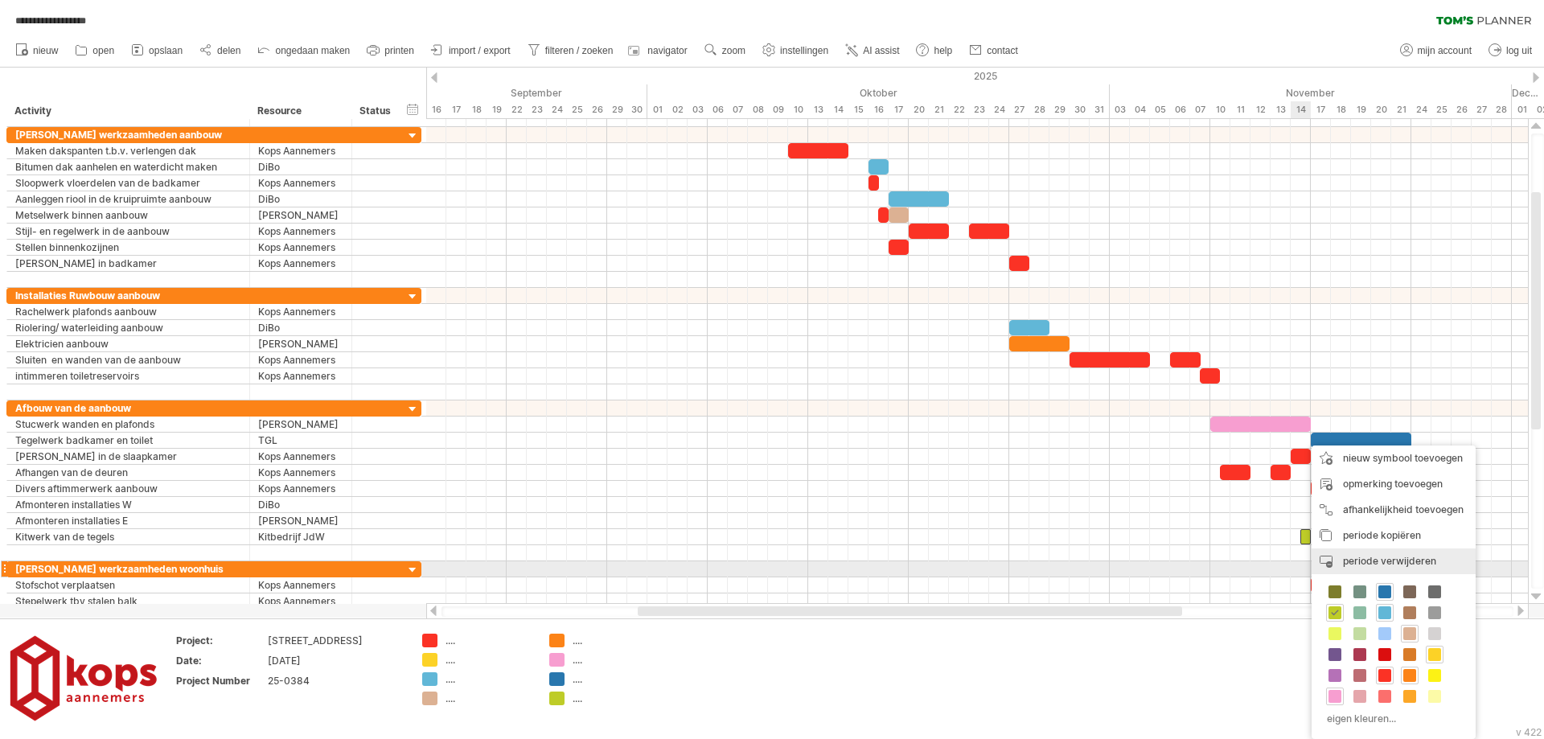
click at [1344, 562] on span "periode verwijderen" at bounding box center [1389, 561] width 93 height 12
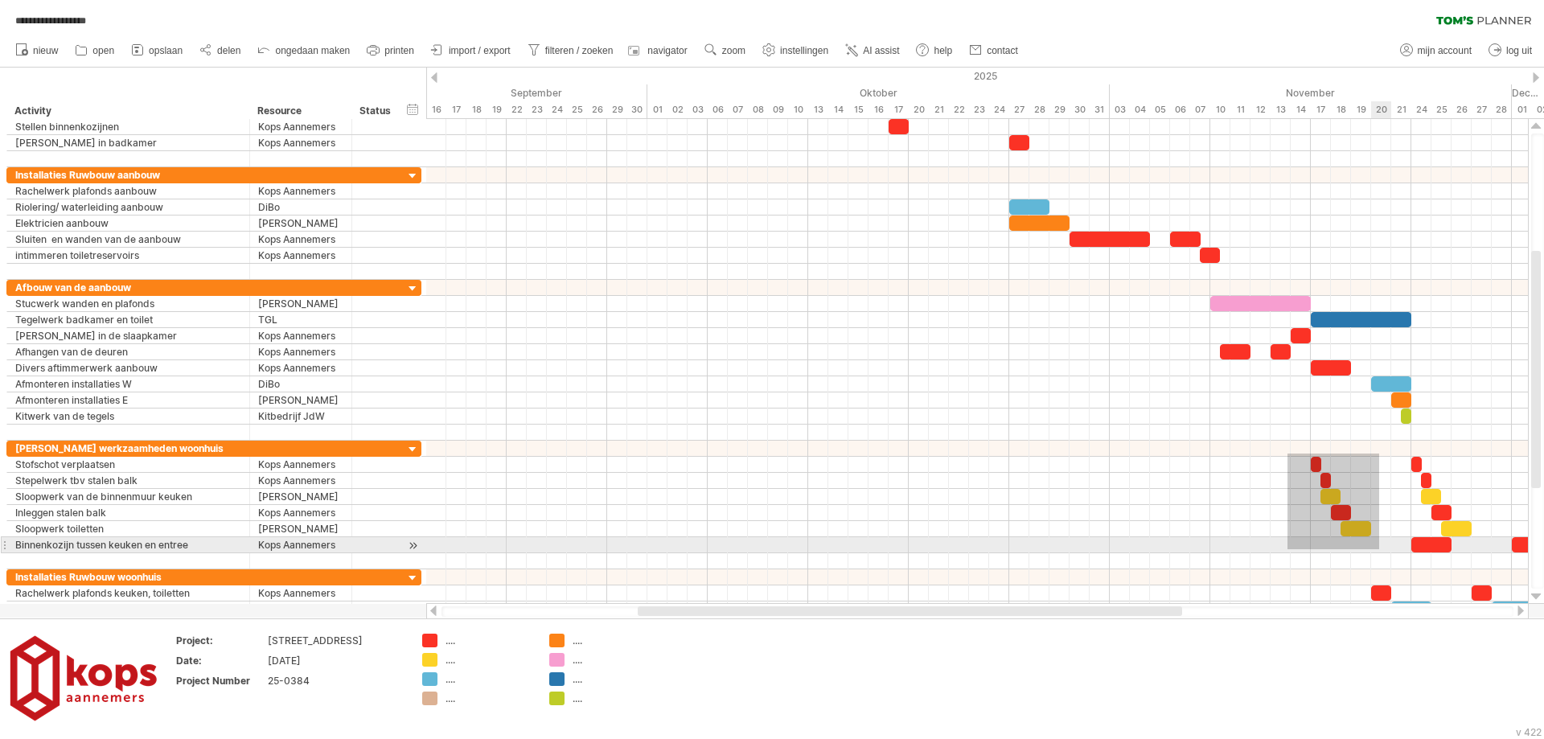
drag, startPoint x: 1287, startPoint y: 454, endPoint x: 1379, endPoint y: 549, distance: 132.5
click at [1379, 549] on div at bounding box center [977, 505] width 1102 height 129
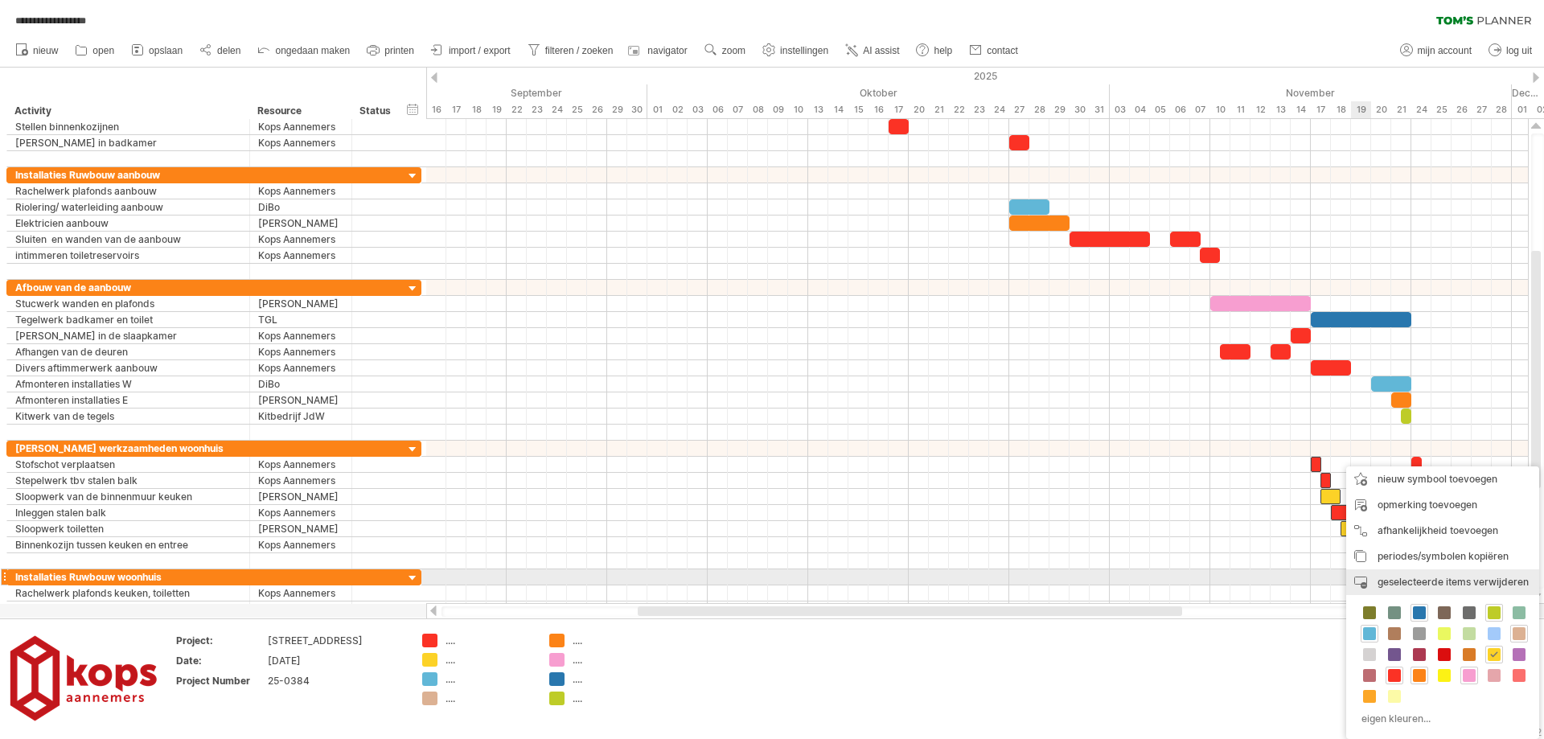
click at [1409, 577] on span "geselecteerde items verwijderen" at bounding box center [1452, 582] width 151 height 12
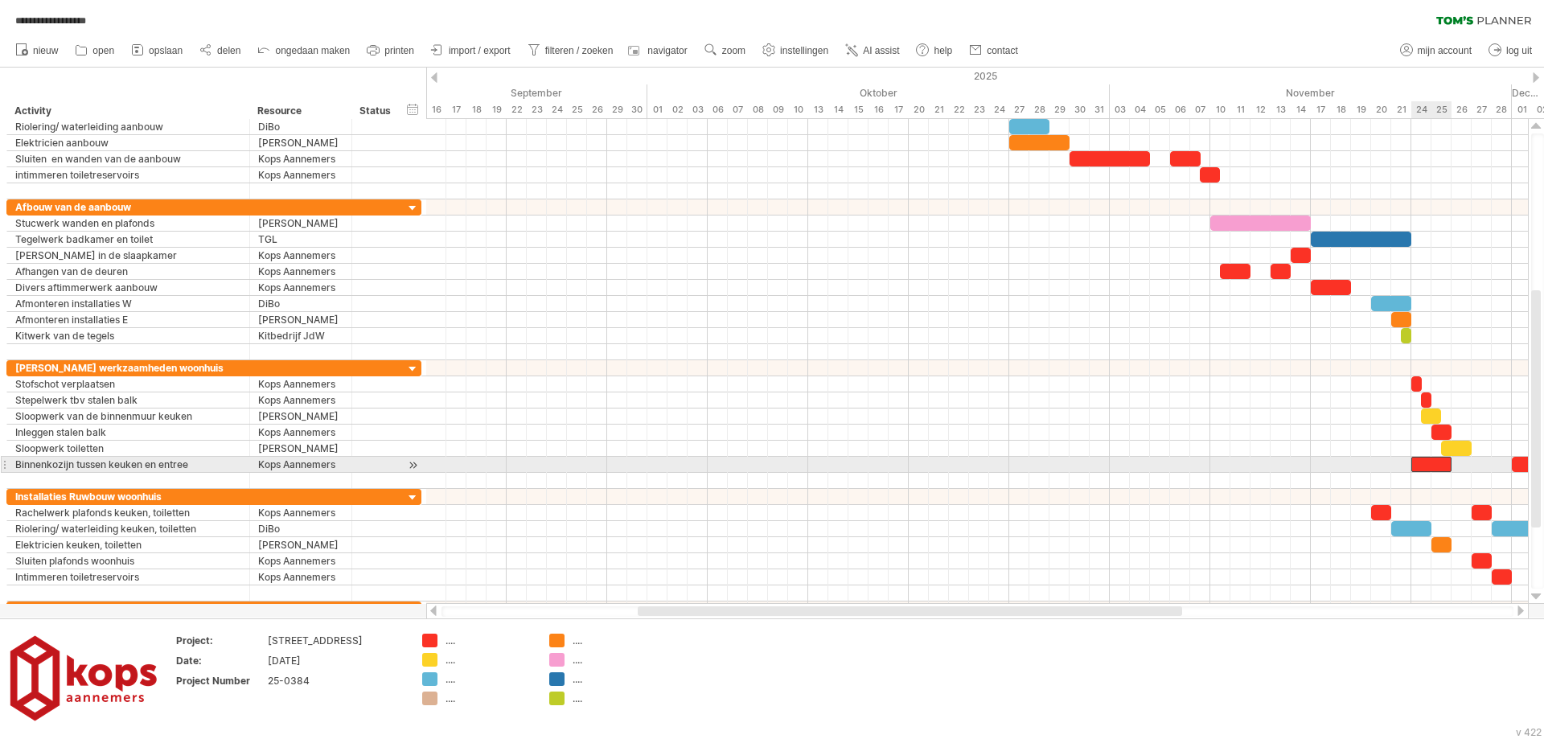
click at [1428, 463] on div at bounding box center [1431, 464] width 40 height 15
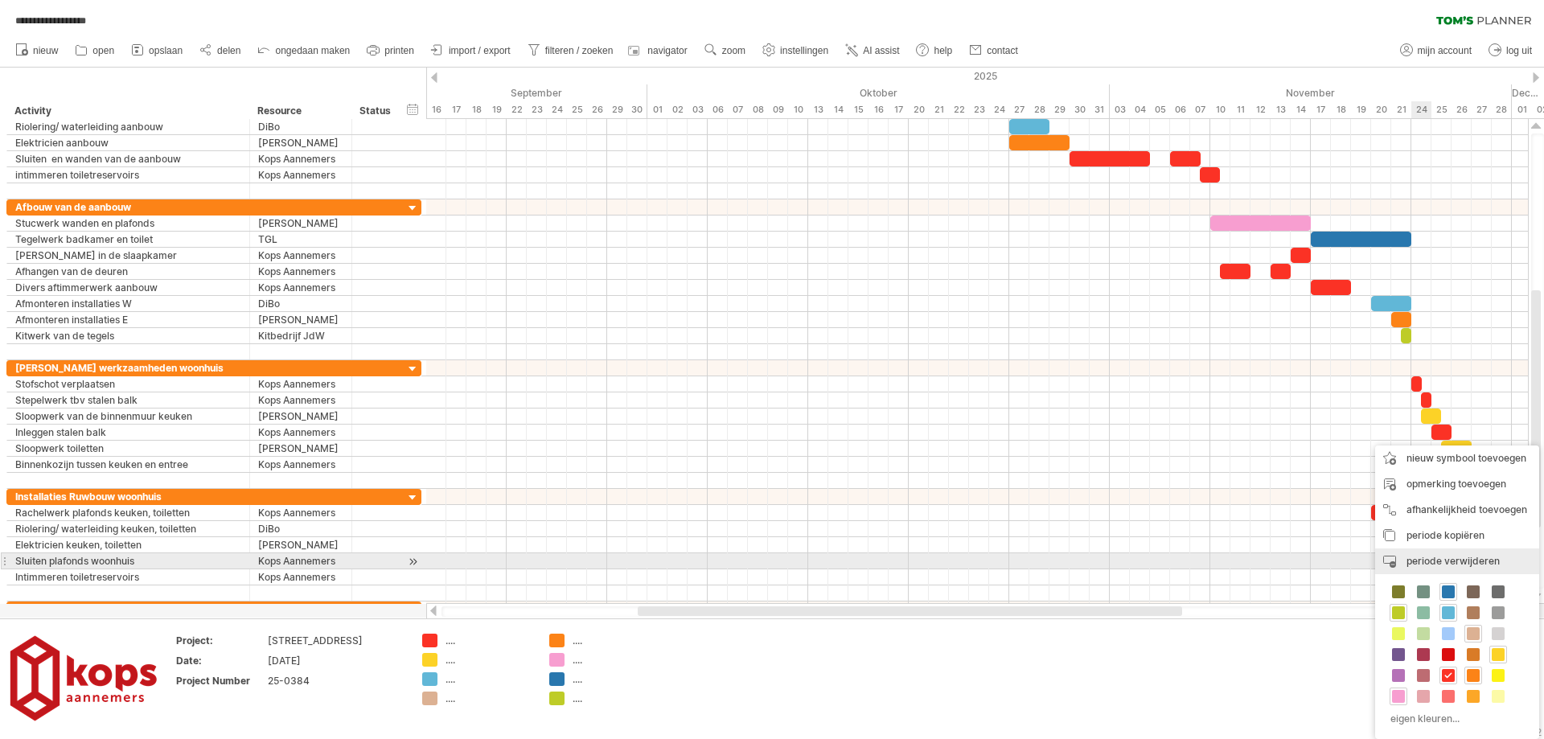
click at [1447, 567] on div "periode verwijderen geselecteerde items verwijderen" at bounding box center [1457, 561] width 164 height 26
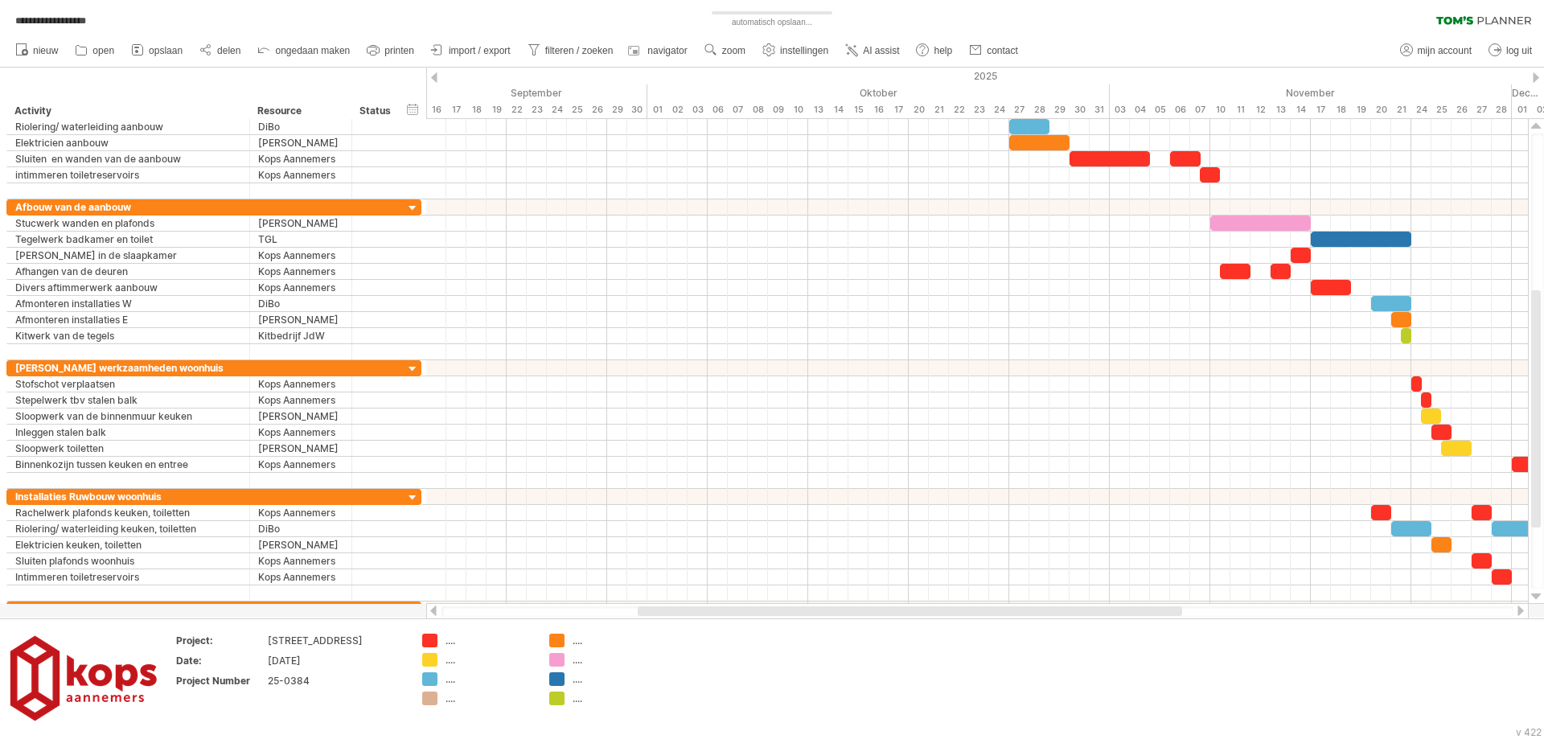
click at [1519, 613] on div at bounding box center [1520, 610] width 13 height 10
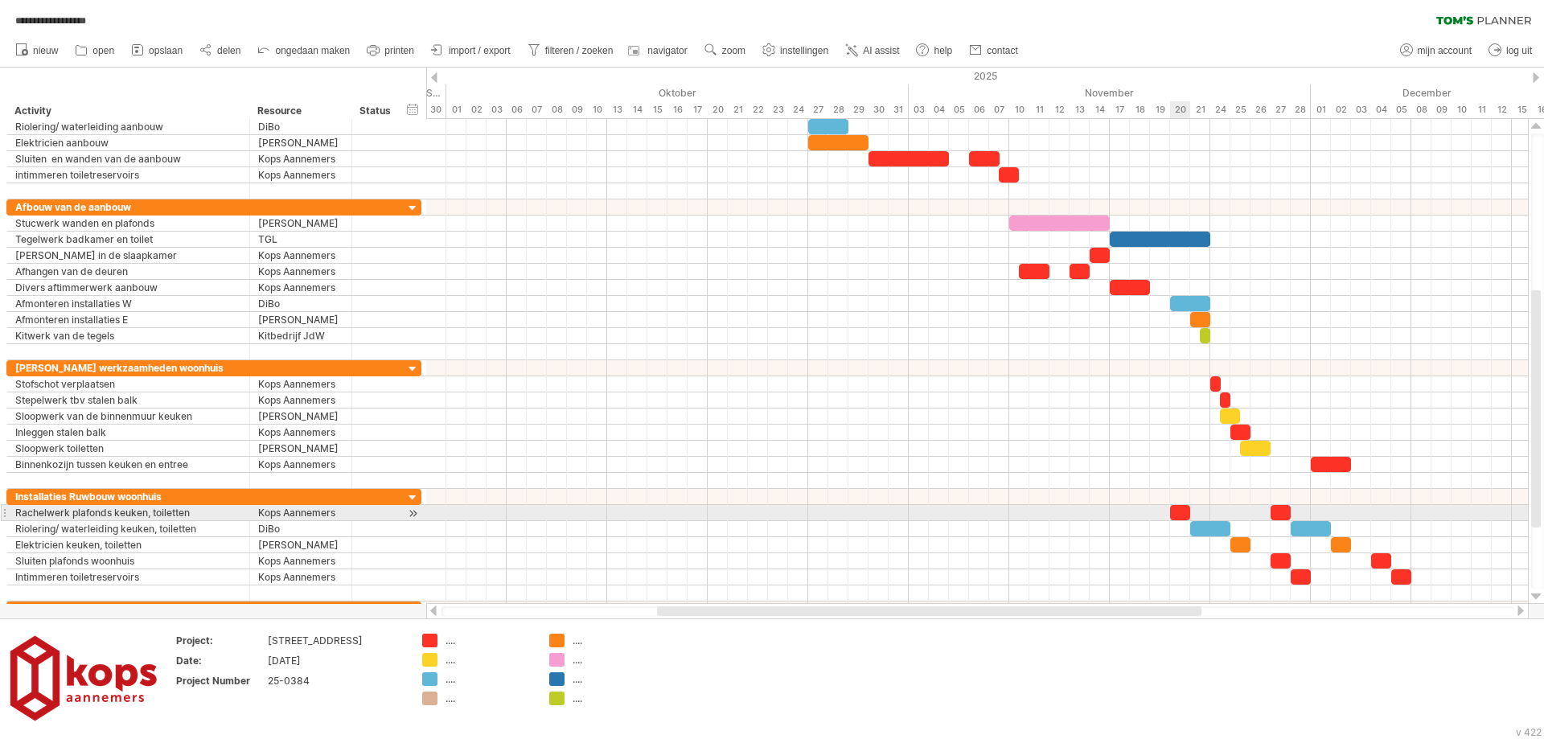
click at [1180, 511] on div at bounding box center [1180, 512] width 20 height 15
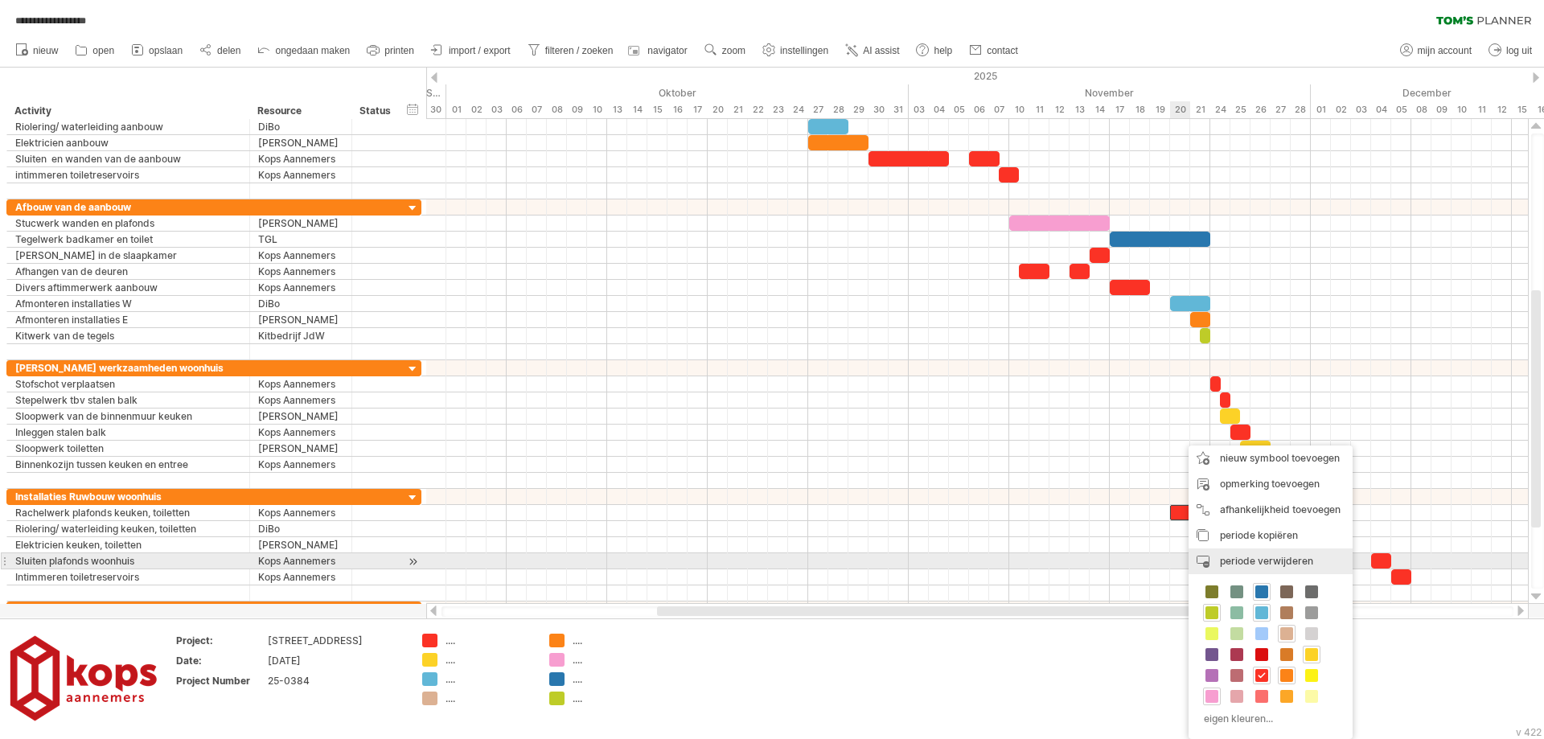
click at [1231, 559] on span "periode verwijderen" at bounding box center [1266, 561] width 93 height 12
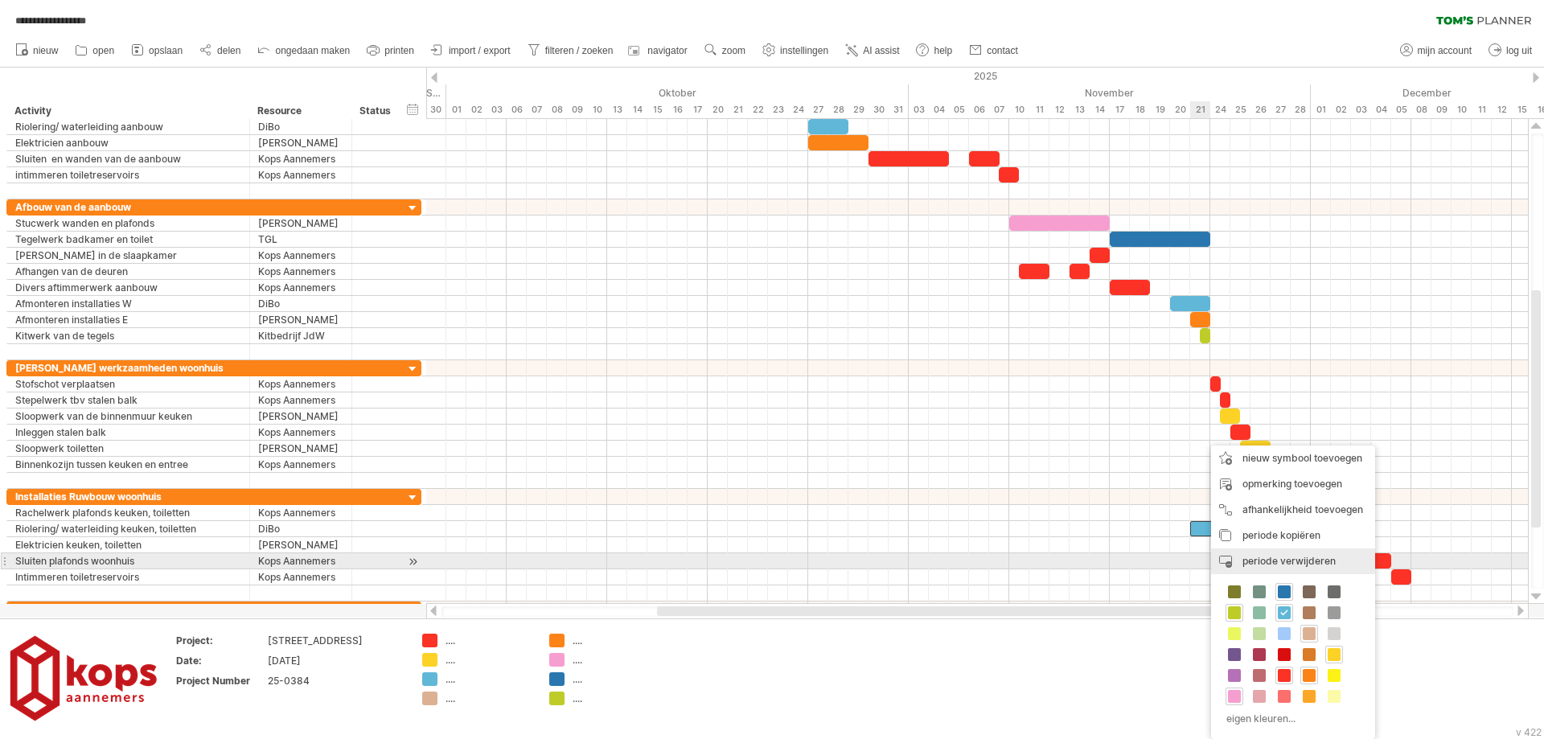
click at [1250, 566] on span "periode verwijderen" at bounding box center [1288, 561] width 93 height 12
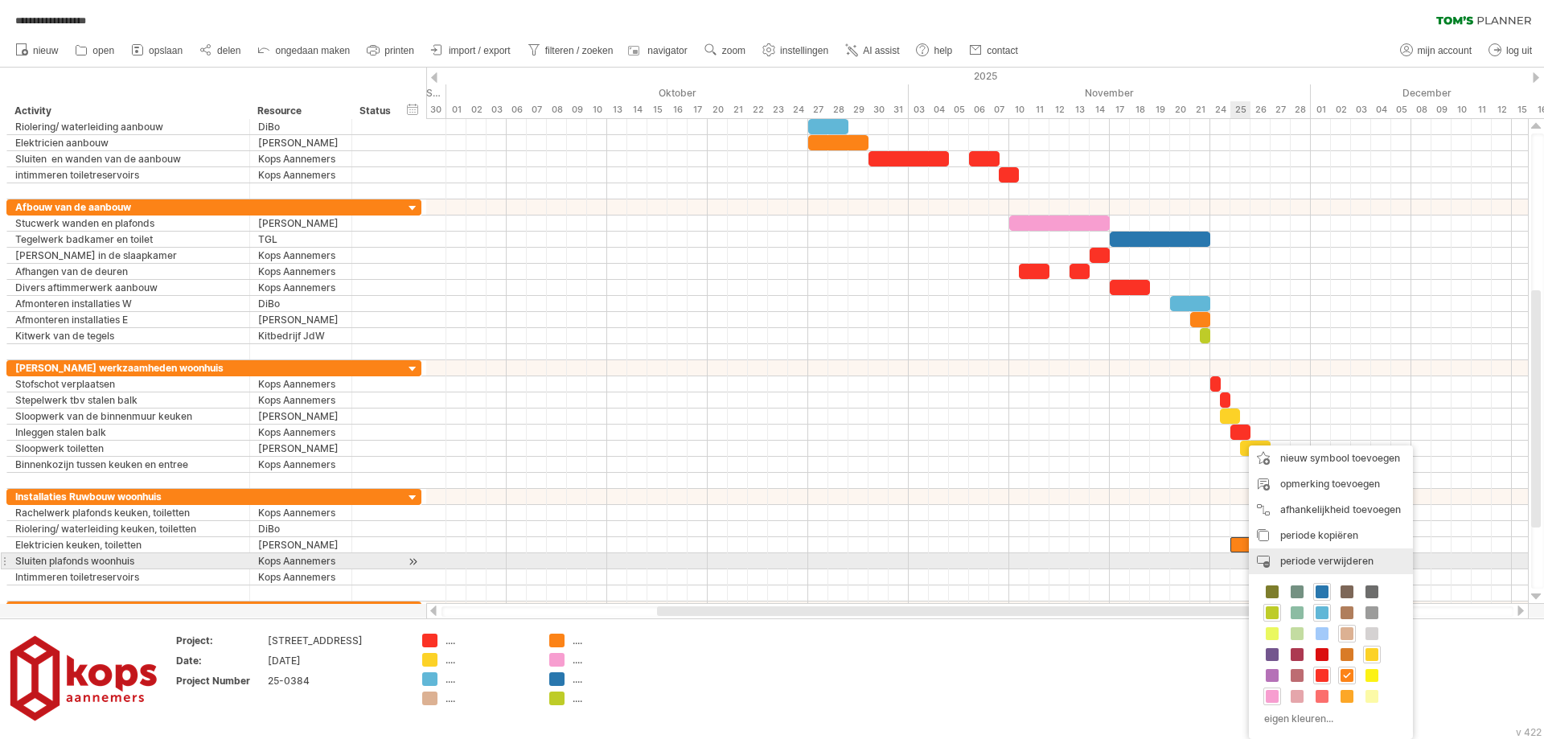
click at [1291, 563] on span "periode verwijderen" at bounding box center [1326, 561] width 93 height 12
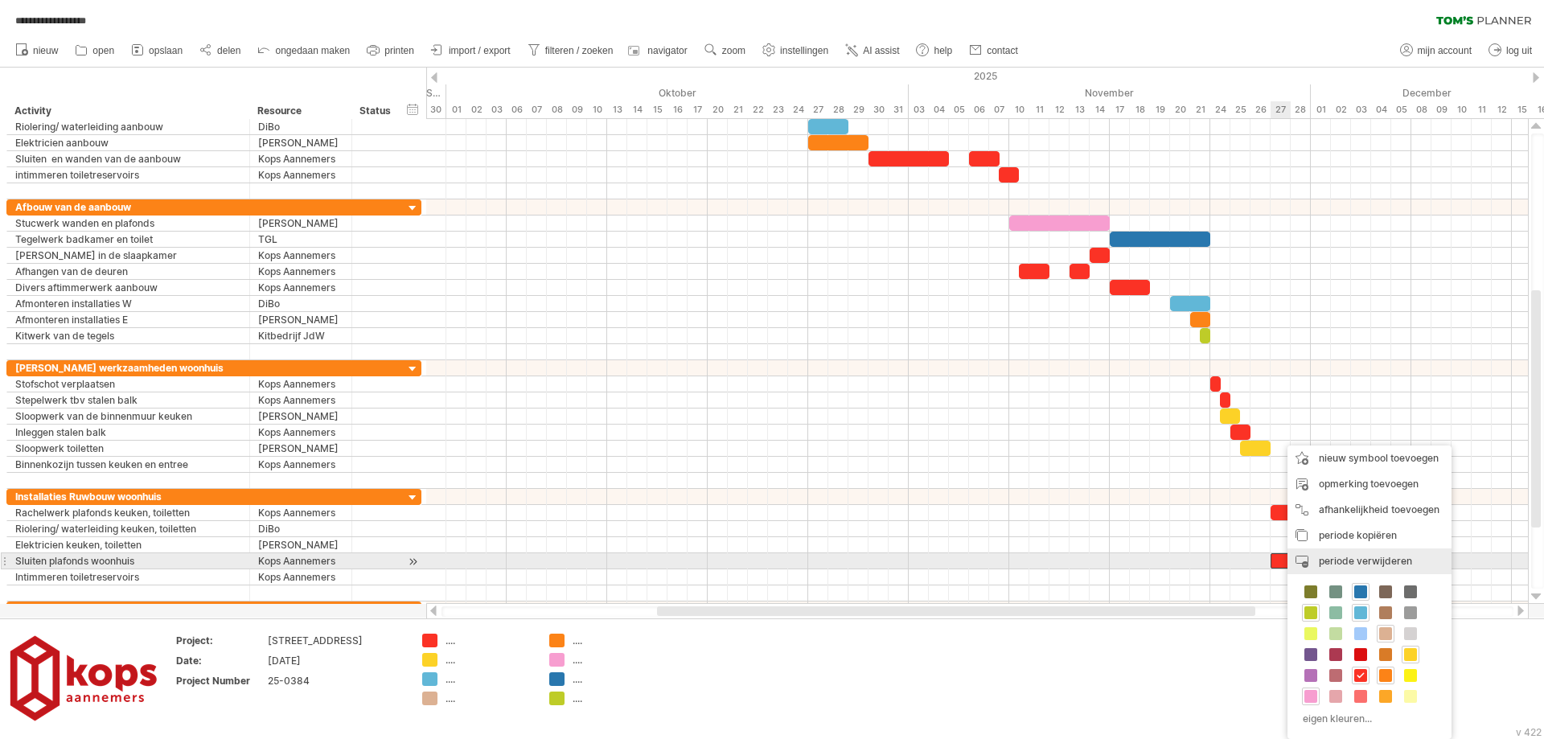
click at [1328, 564] on span "periode verwijderen" at bounding box center [1365, 561] width 93 height 12
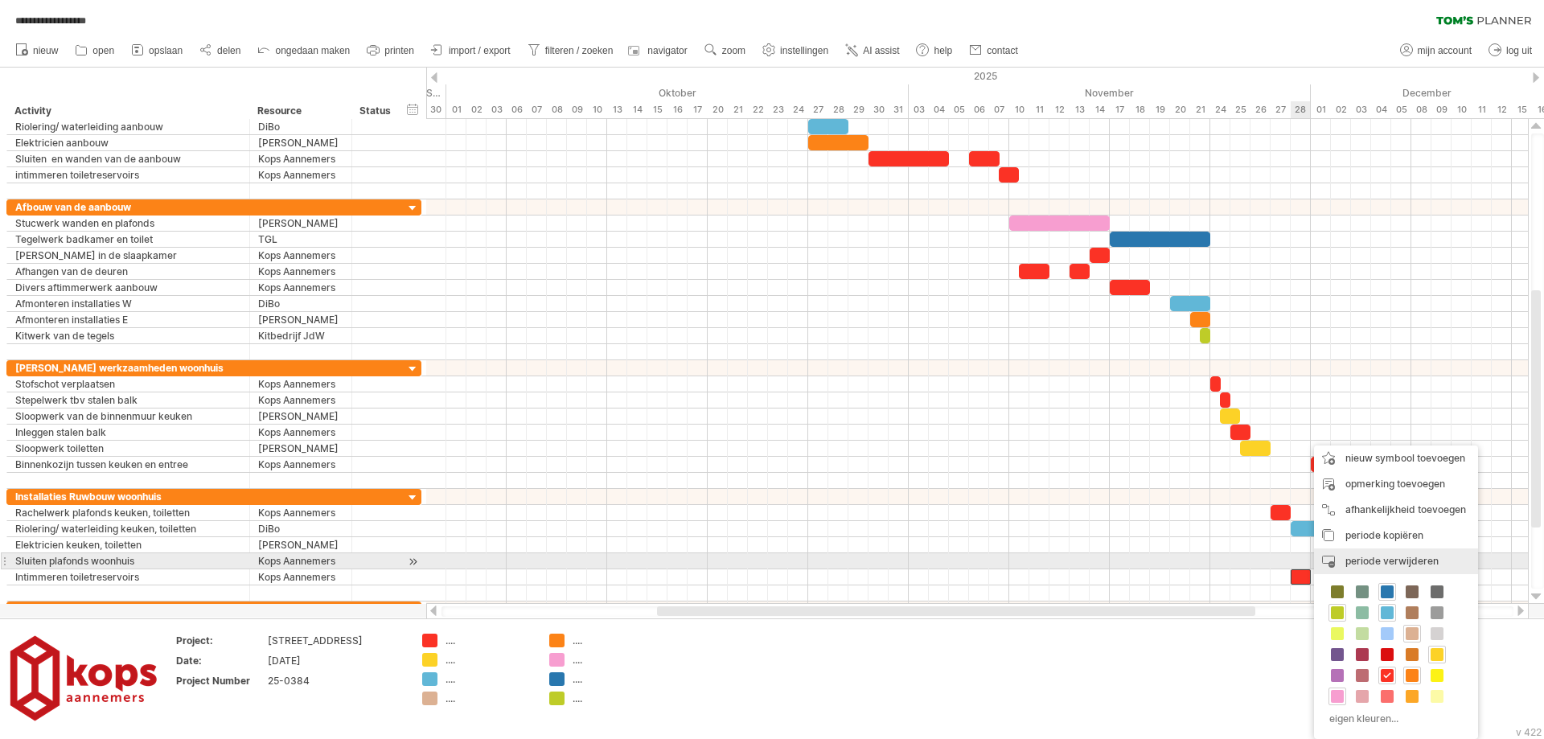
click at [1349, 564] on span "periode verwijderen" at bounding box center [1391, 561] width 93 height 12
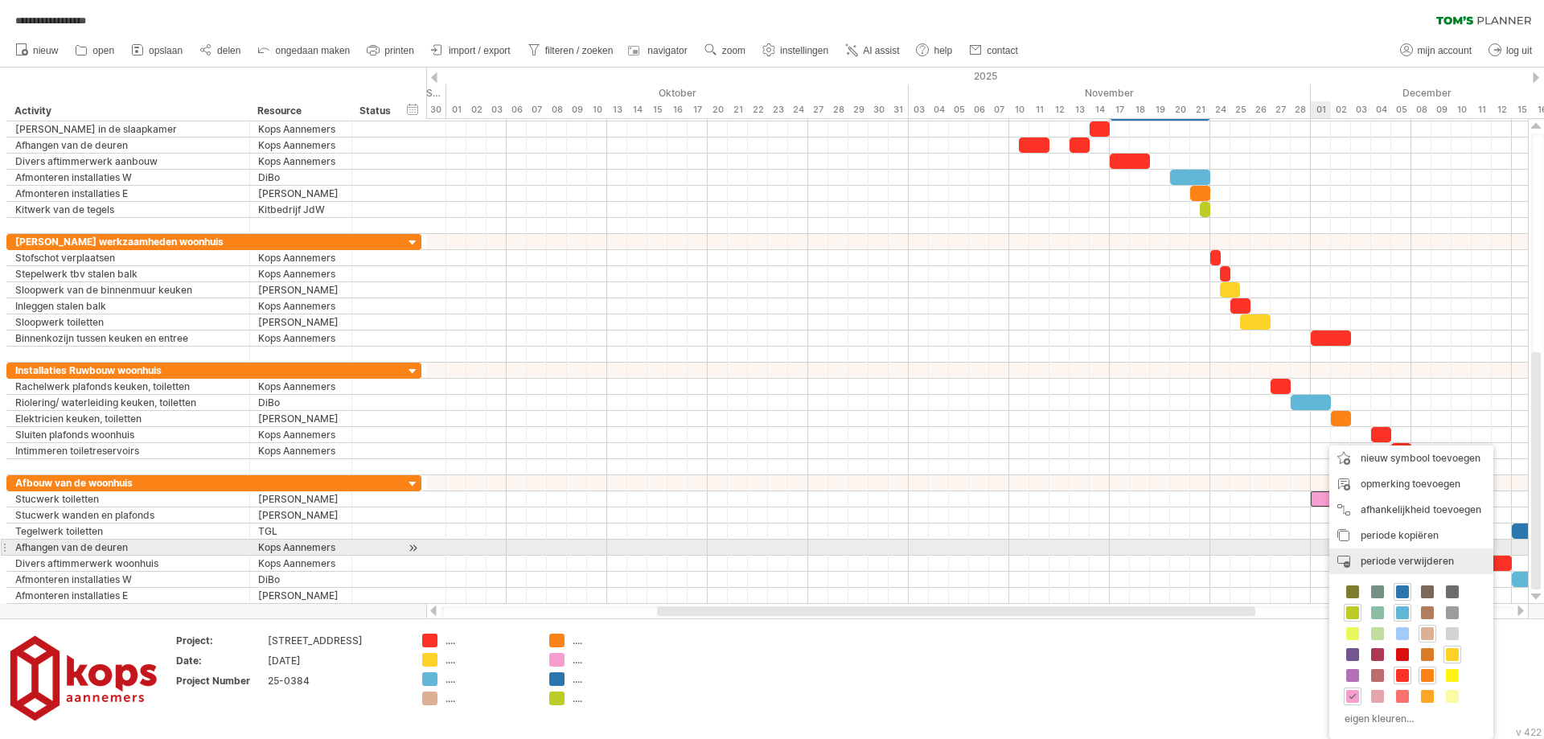
click at [1383, 556] on span "periode verwijderen" at bounding box center [1407, 561] width 93 height 12
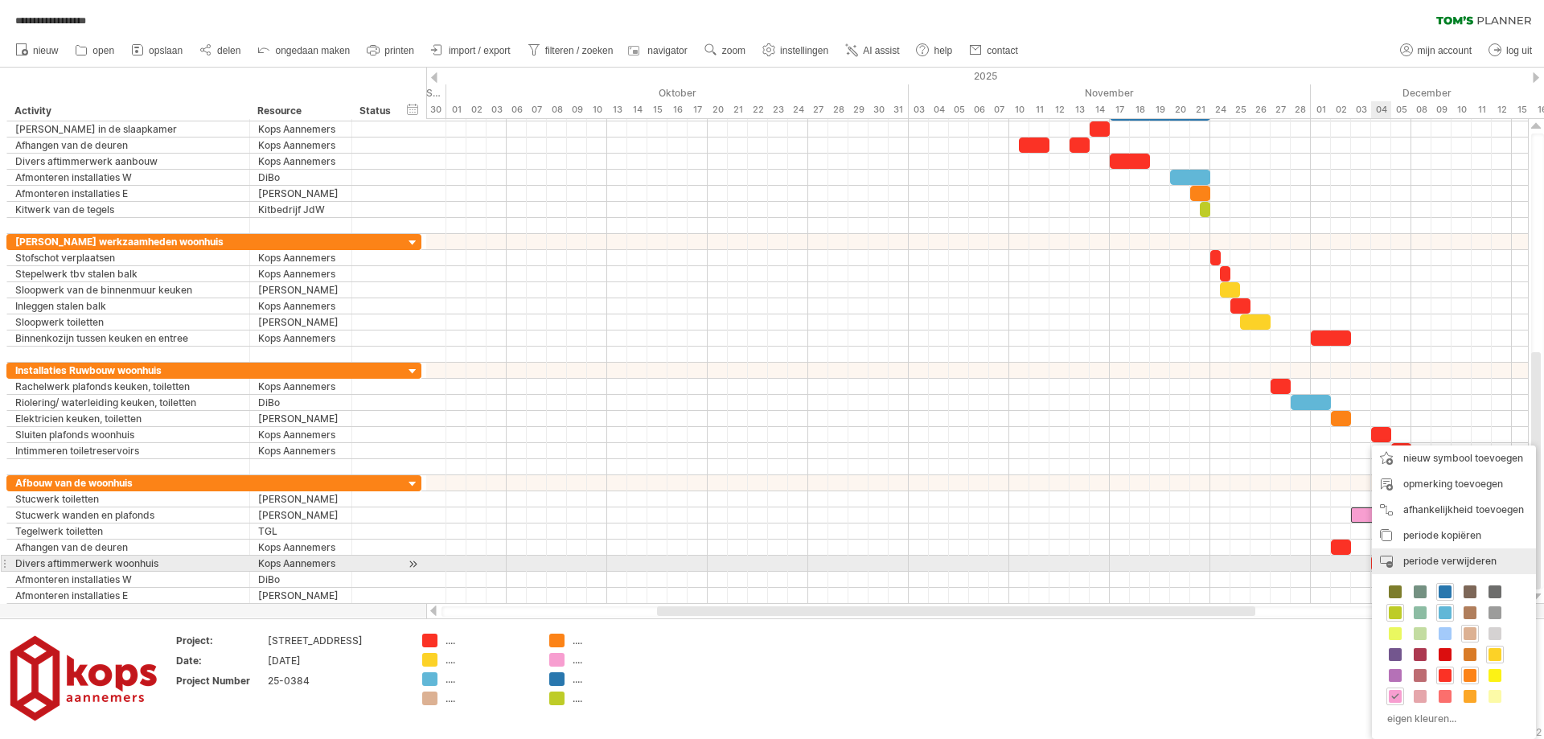
click at [1389, 560] on div "periode verwijderen geselecteerde items verwijderen" at bounding box center [1454, 561] width 164 height 26
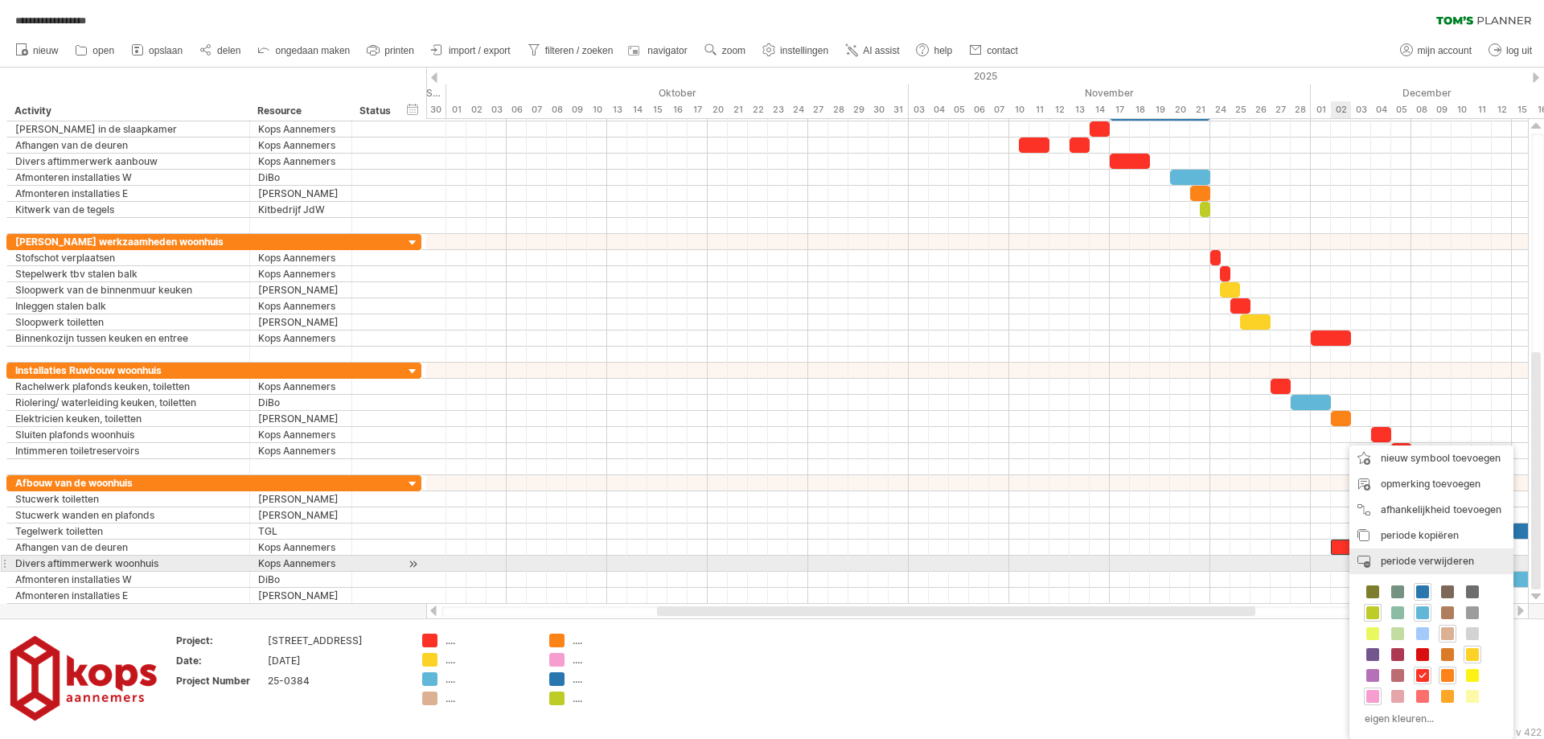
click at [1374, 560] on div "periode verwijderen geselecteerde items verwijderen" at bounding box center [1431, 561] width 164 height 26
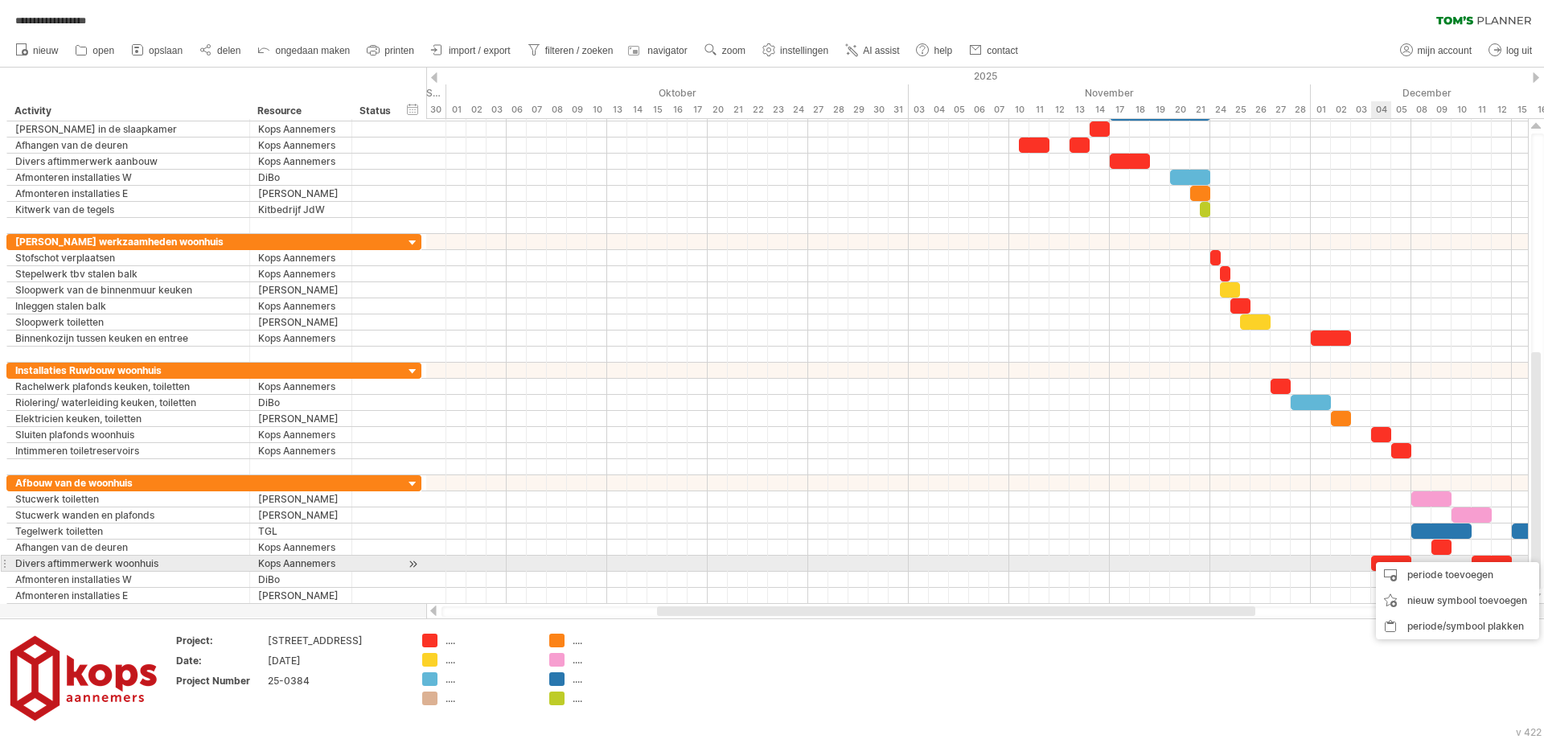
click at [1371, 562] on span at bounding box center [1371, 563] width 6 height 15
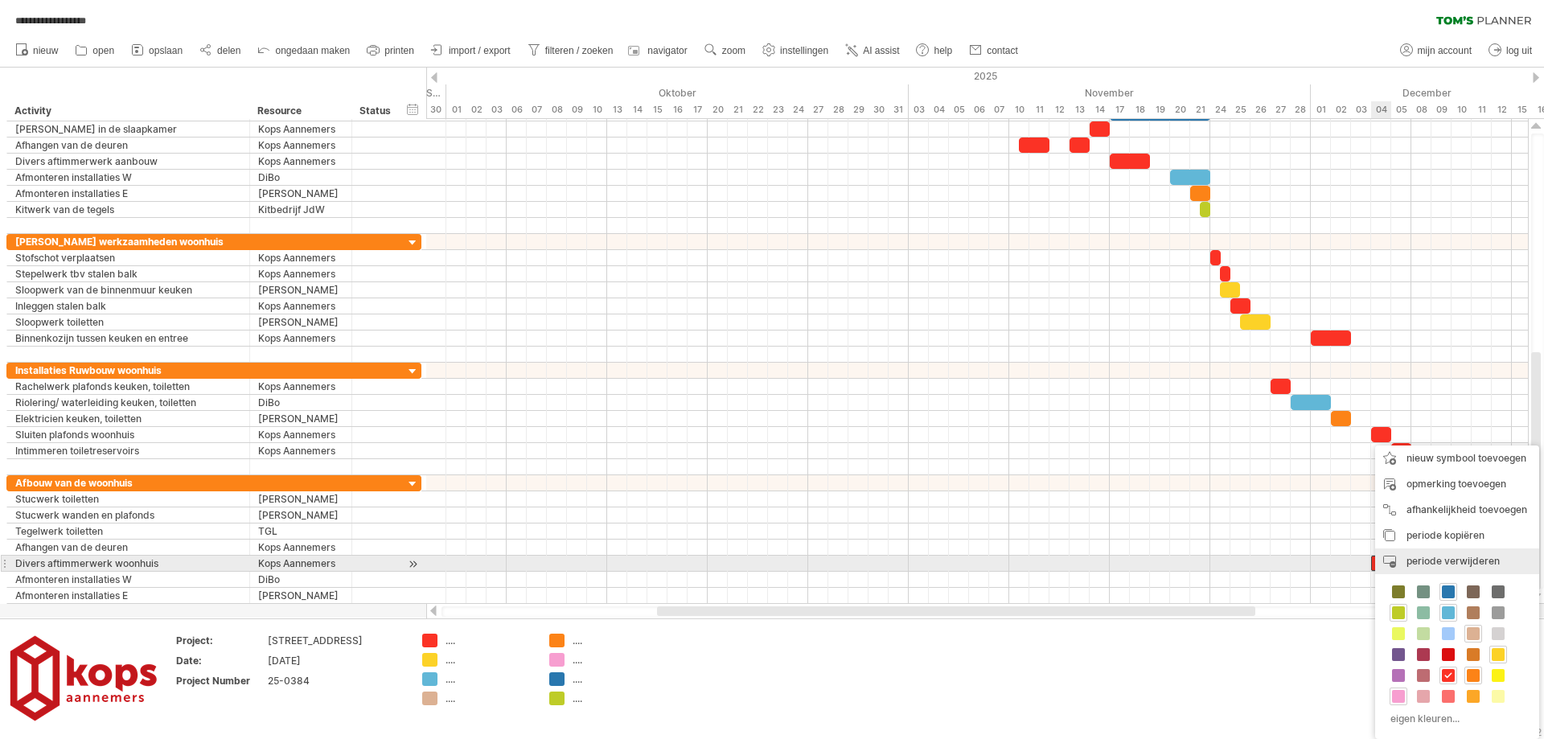
click at [1402, 560] on div "periode verwijderen geselecteerde items verwijderen" at bounding box center [1457, 561] width 164 height 26
click at [1454, 570] on div "periode verwijderen geselecteerde items verwijderen" at bounding box center [1457, 561] width 164 height 26
click at [1447, 563] on span "periode verwijderen" at bounding box center [1452, 561] width 93 height 12
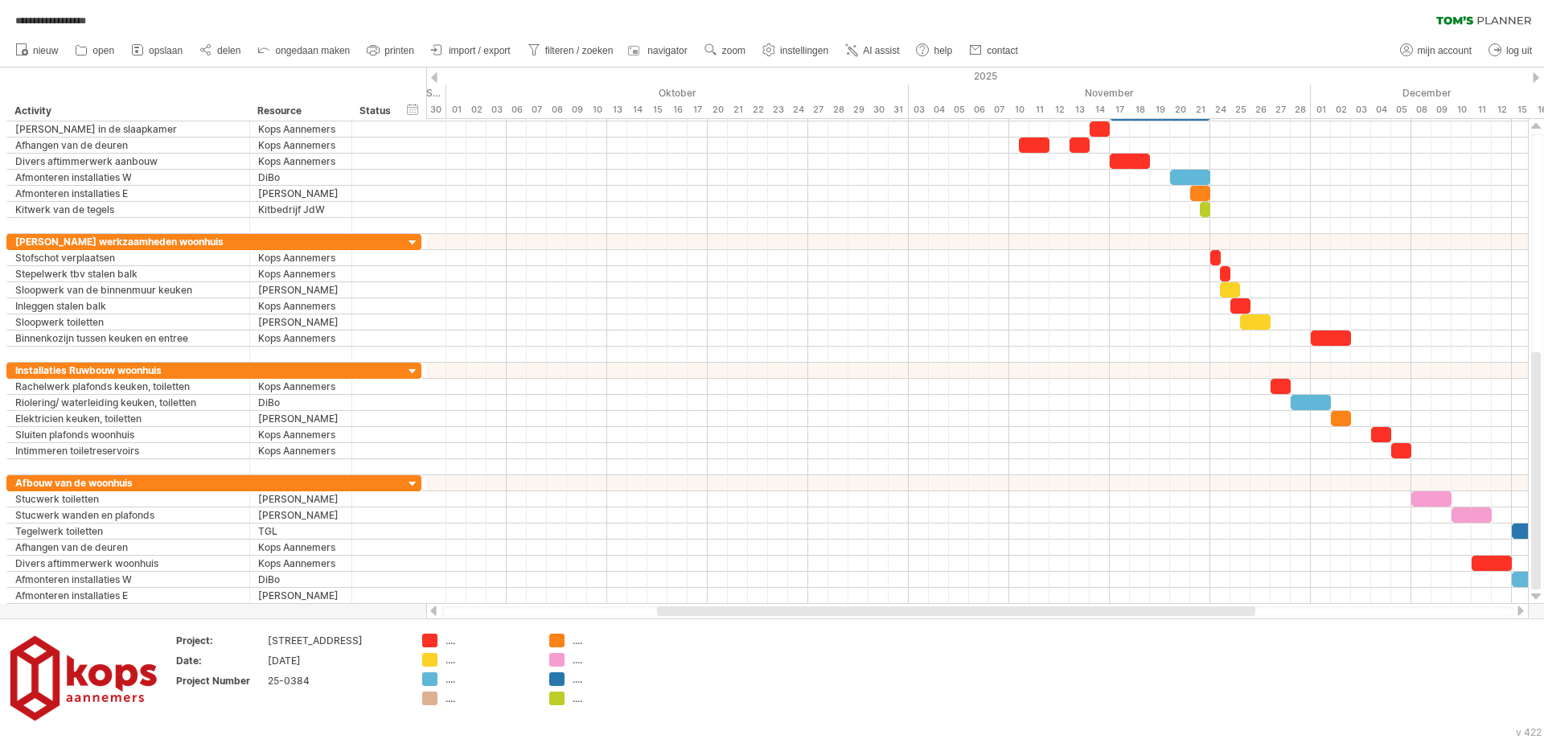
click at [1519, 612] on div at bounding box center [1520, 610] width 13 height 10
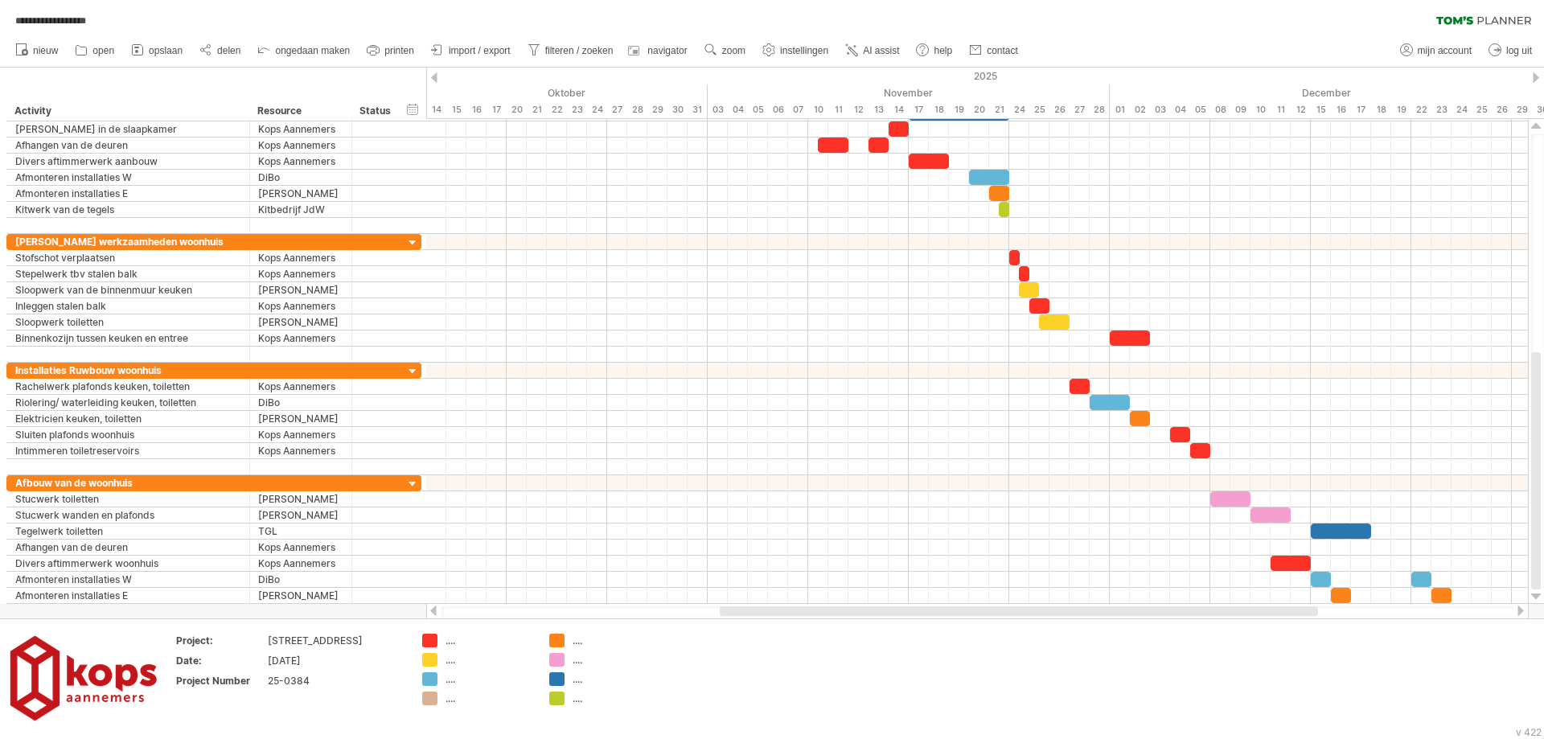
click at [1519, 612] on div at bounding box center [1520, 610] width 13 height 10
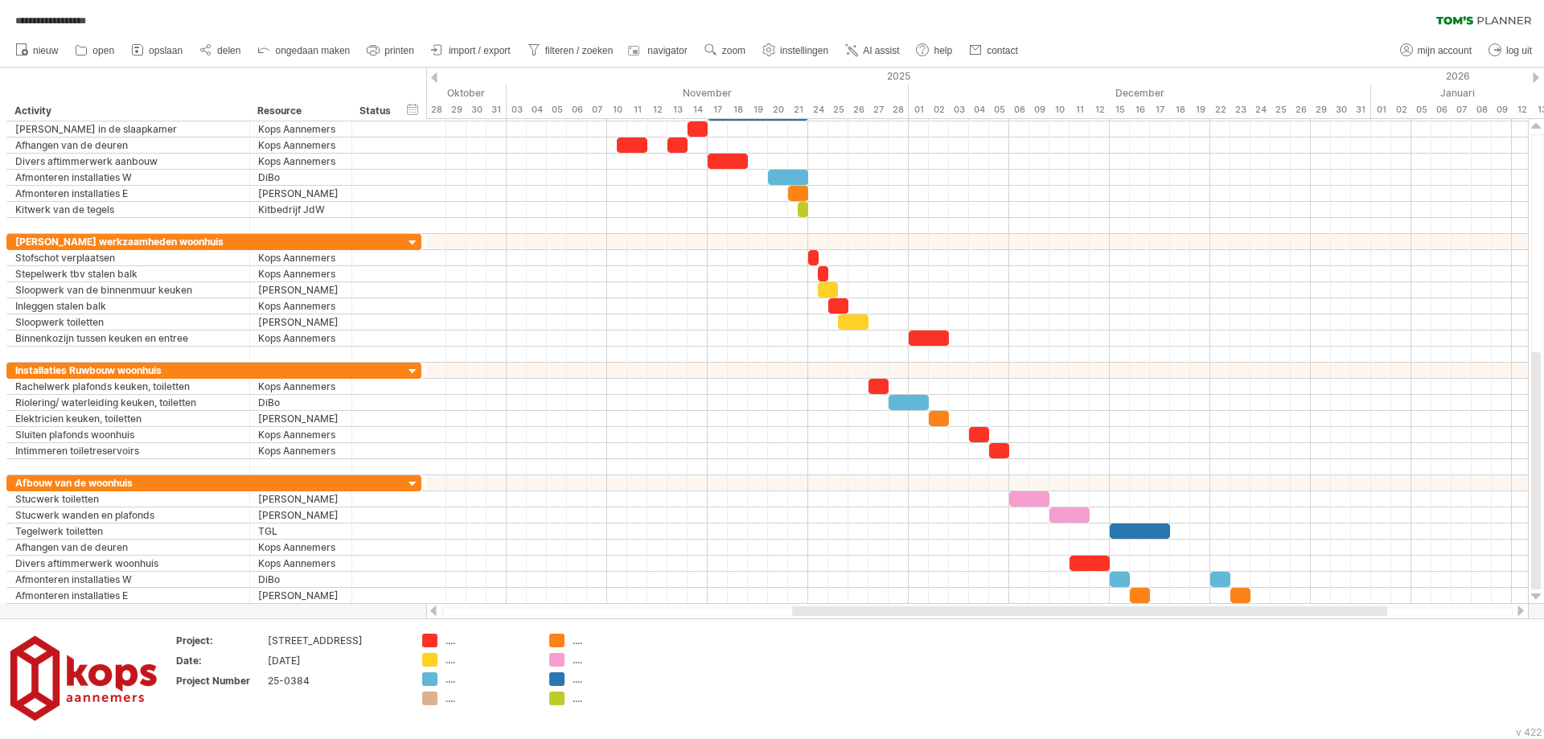
click at [1519, 612] on div at bounding box center [1520, 610] width 13 height 10
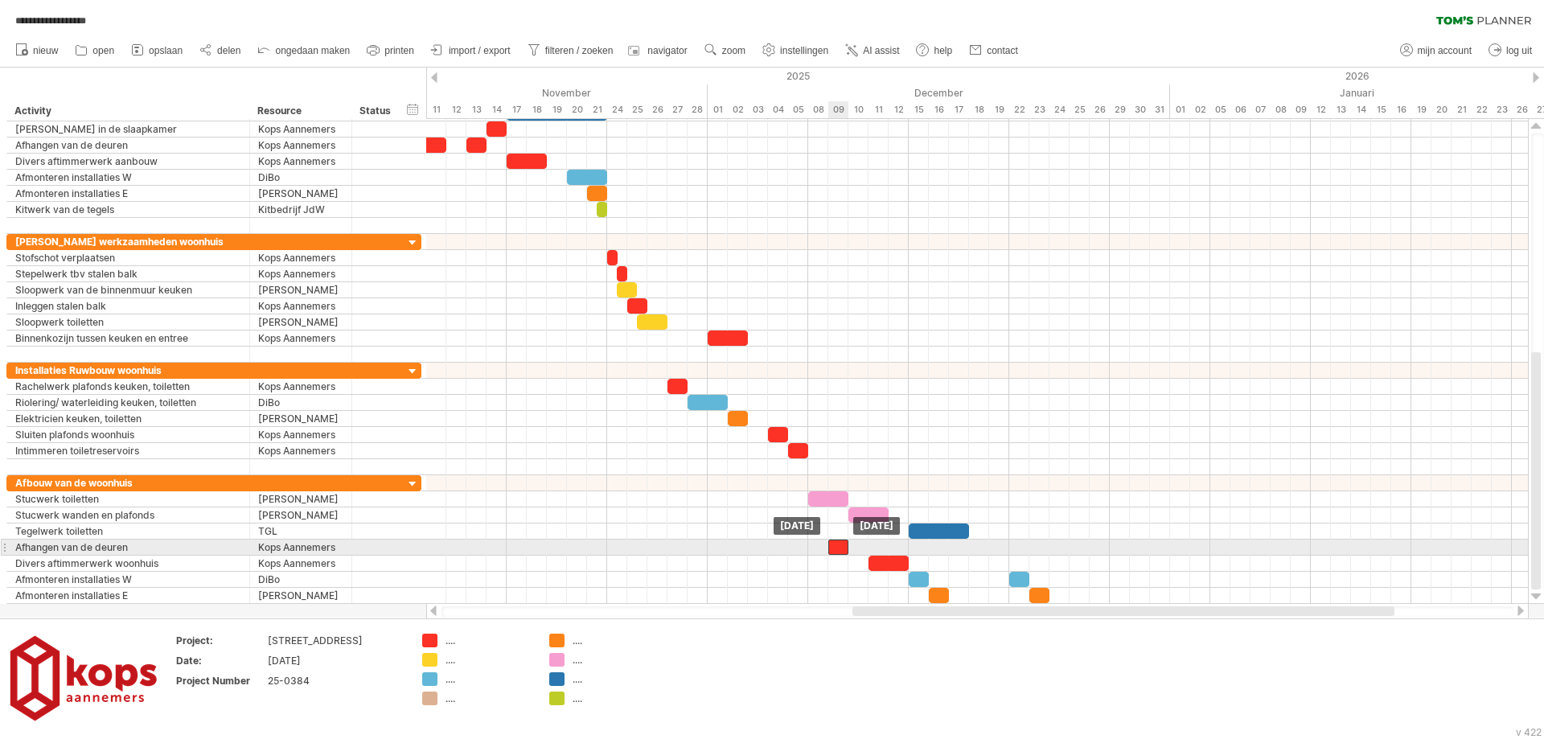
drag, startPoint x: 796, startPoint y: 449, endPoint x: 832, endPoint y: 544, distance: 101.5
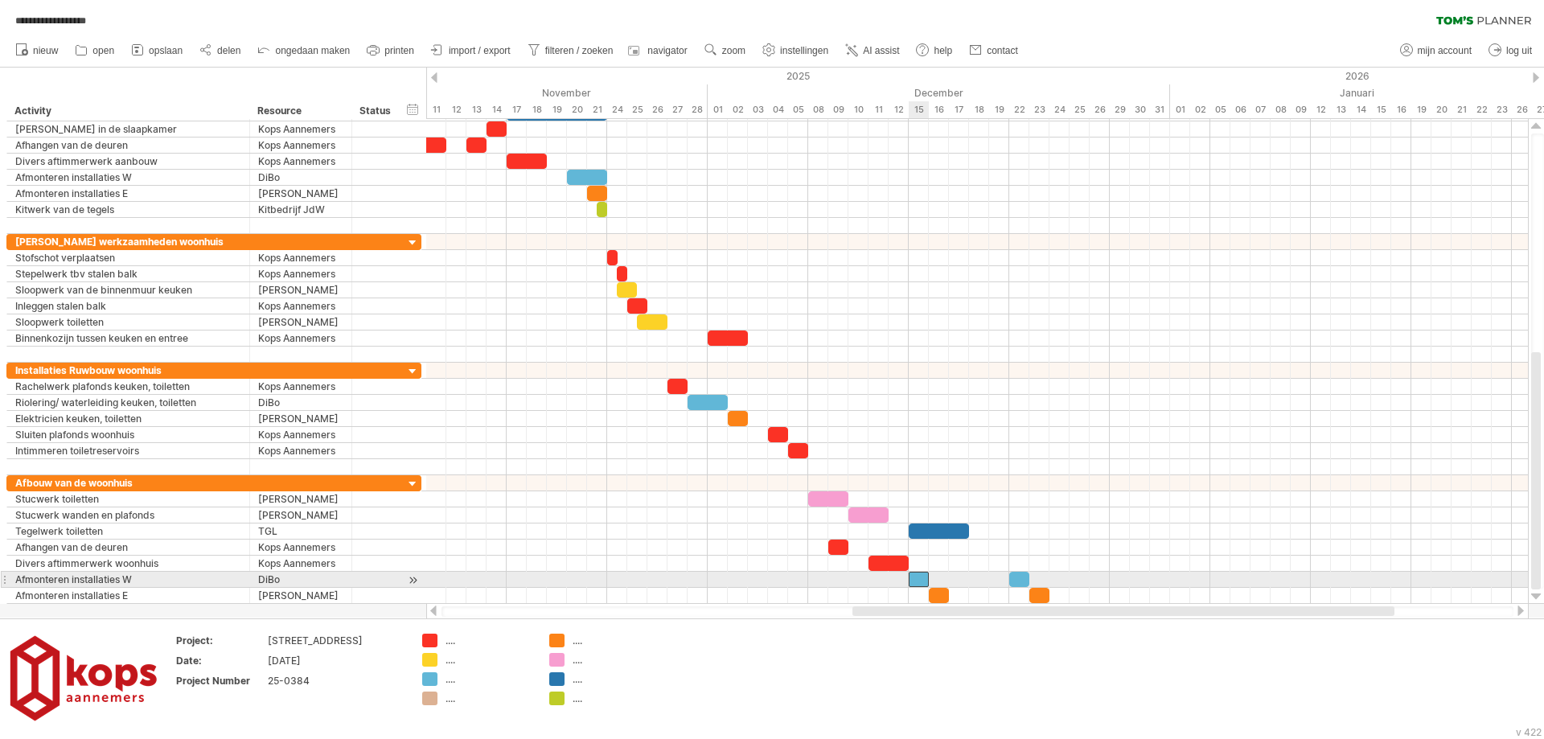
click at [920, 577] on div at bounding box center [919, 579] width 20 height 15
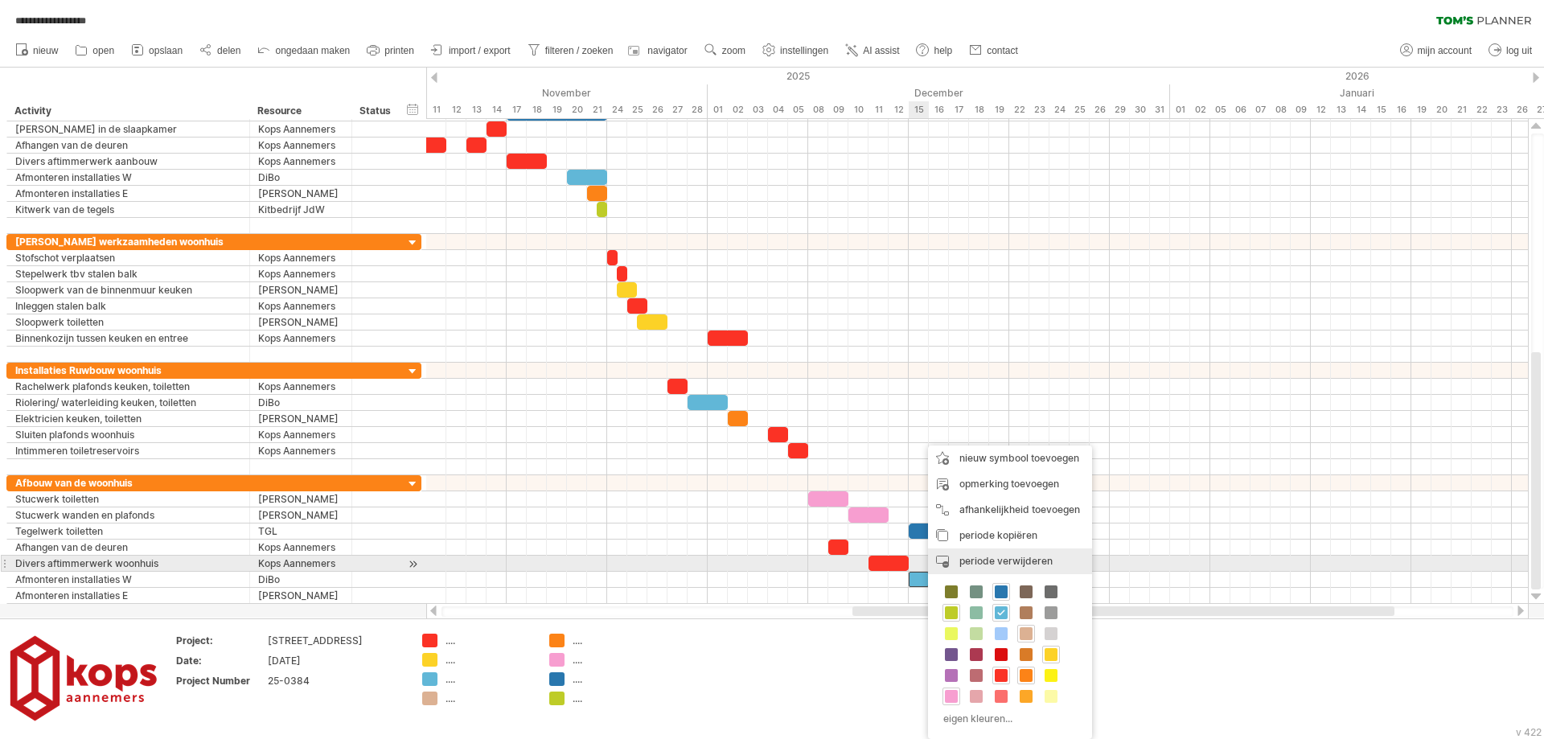
click at [983, 560] on span "periode verwijderen" at bounding box center [1005, 561] width 93 height 12
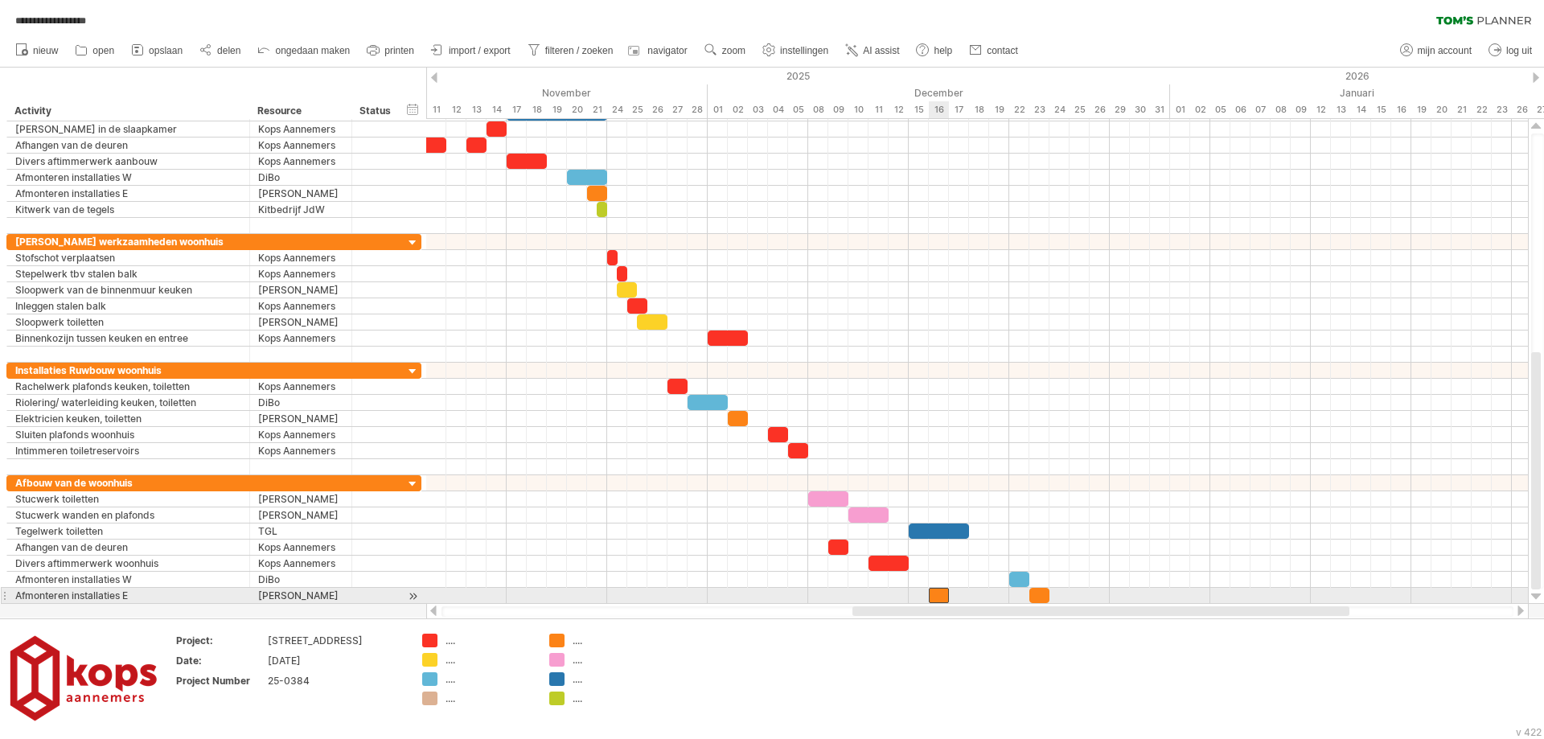
click at [938, 593] on div at bounding box center [939, 595] width 20 height 15
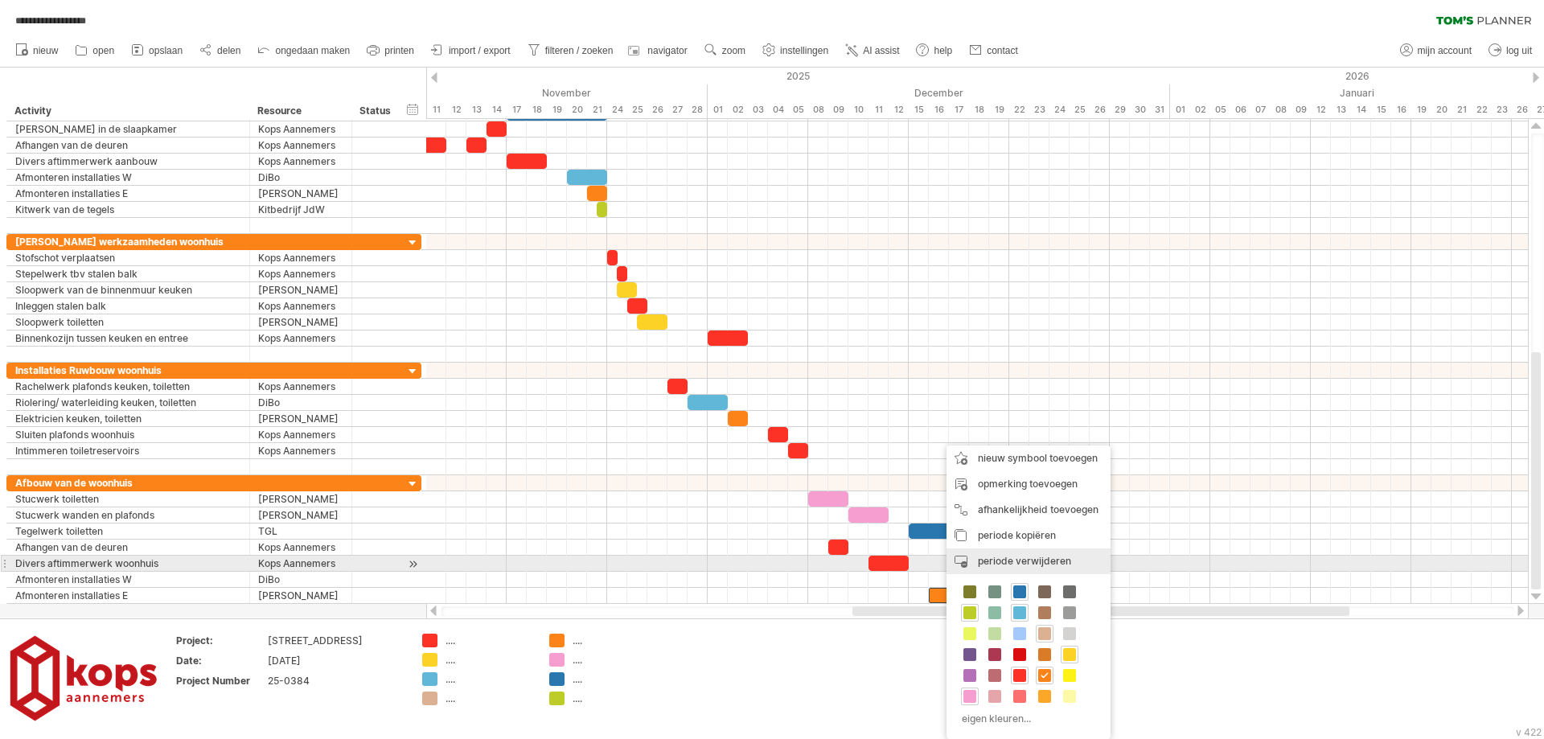
click at [999, 560] on span "periode verwijderen" at bounding box center [1024, 561] width 93 height 12
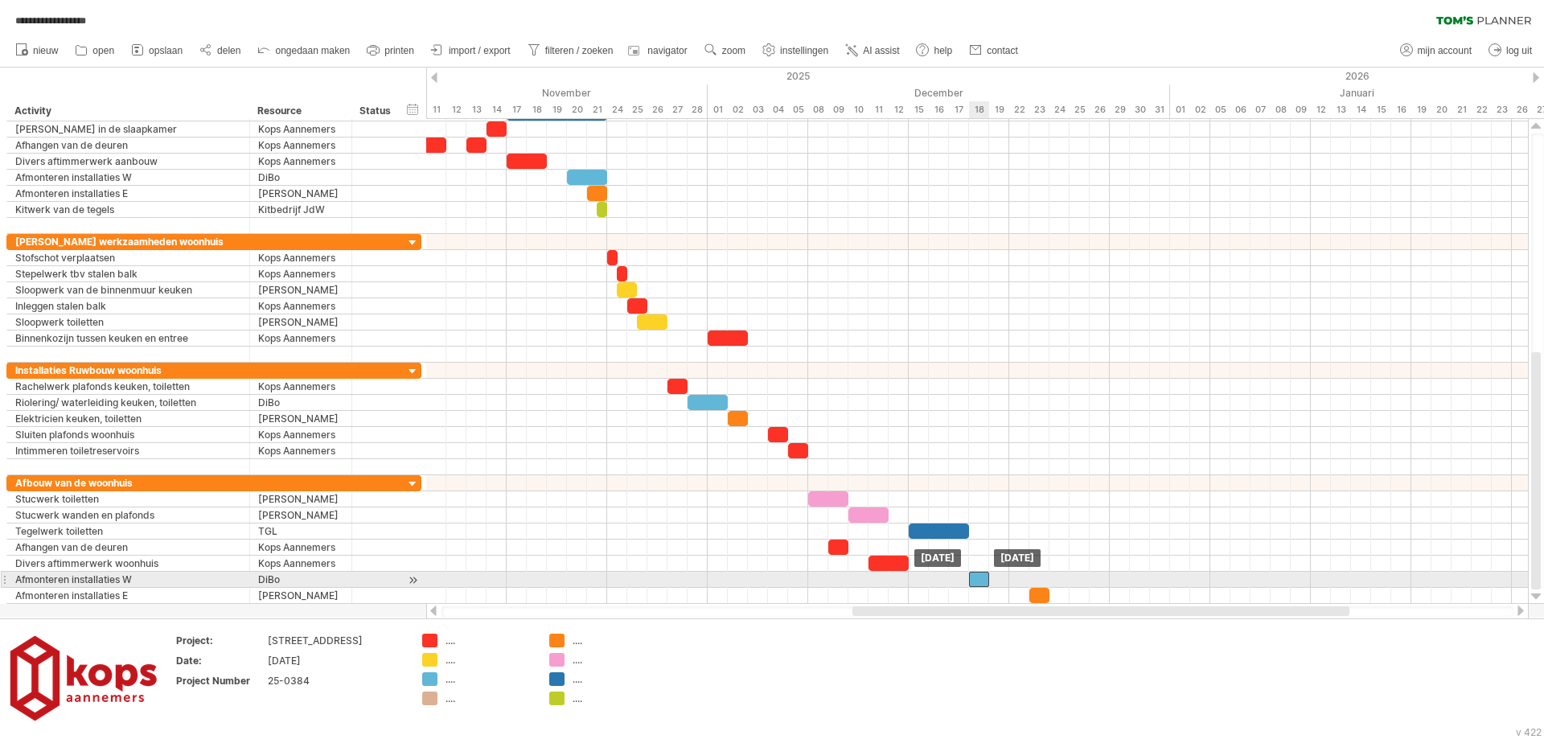
drag, startPoint x: 1016, startPoint y: 577, endPoint x: 978, endPoint y: 579, distance: 37.8
click at [978, 579] on div at bounding box center [979, 579] width 20 height 15
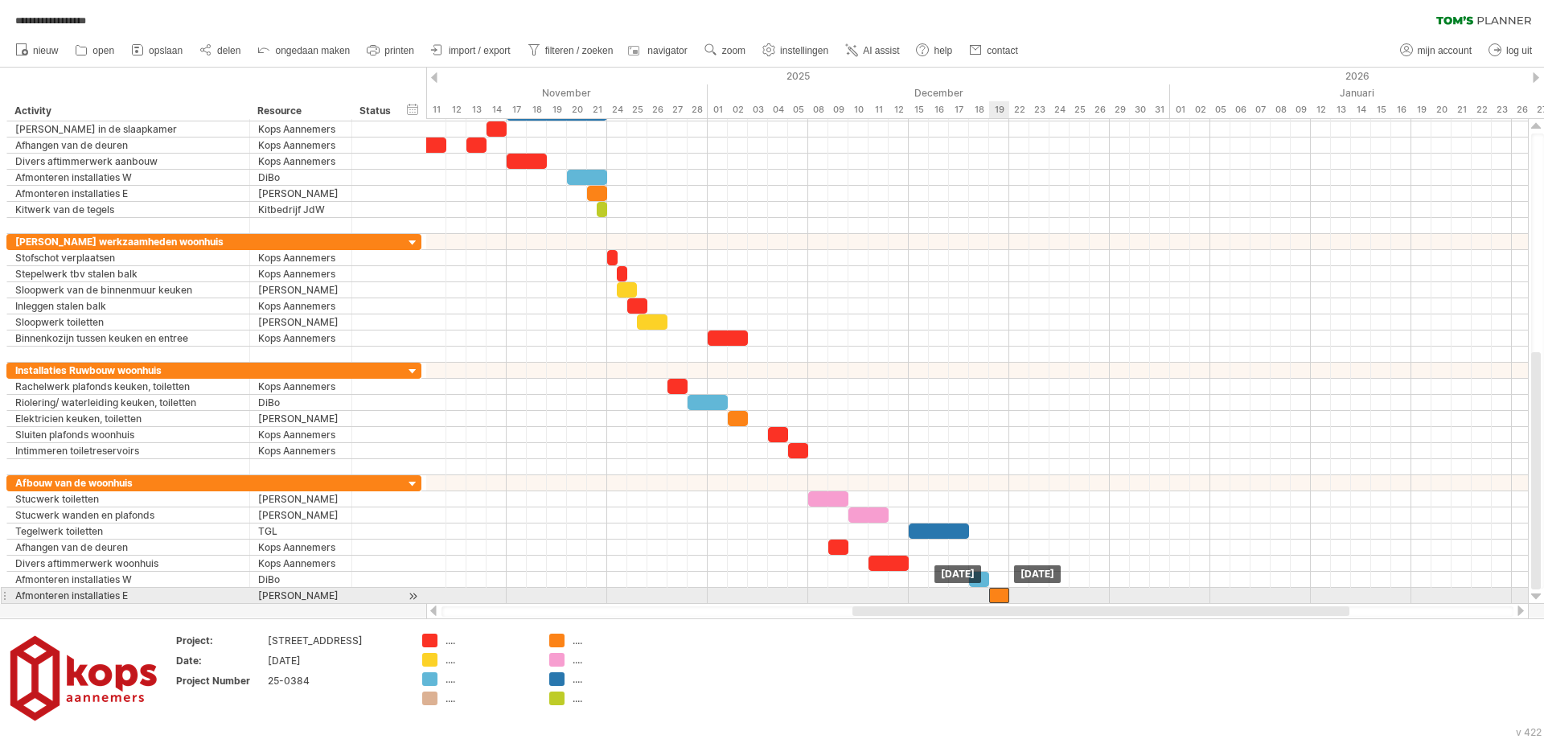
drag, startPoint x: 1037, startPoint y: 593, endPoint x: 995, endPoint y: 590, distance: 41.9
click at [995, 590] on div at bounding box center [999, 595] width 20 height 15
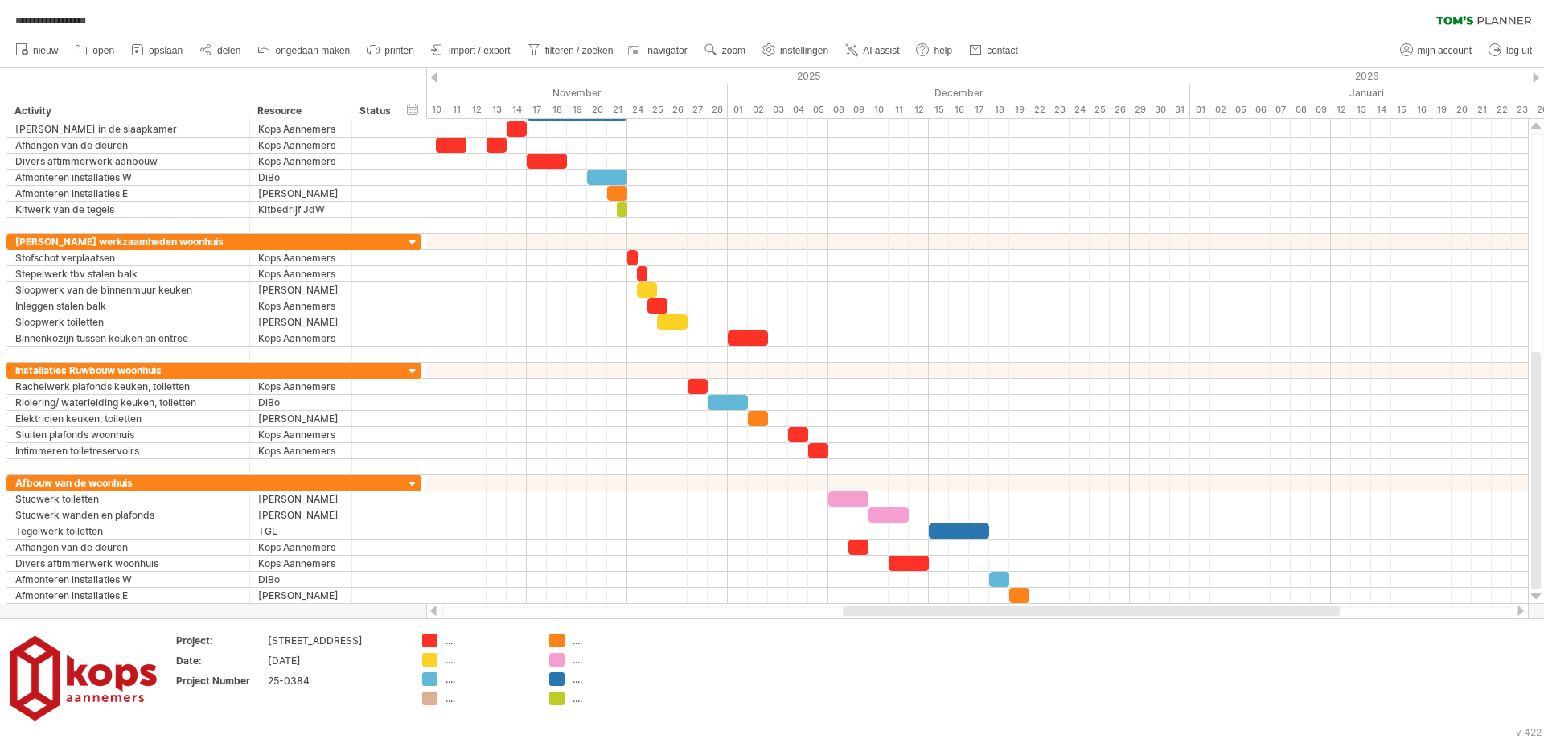
drag, startPoint x: 863, startPoint y: 609, endPoint x: 853, endPoint y: 613, distance: 10.5
click at [853, 613] on div at bounding box center [1091, 611] width 497 height 10
drag, startPoint x: 877, startPoint y: 618, endPoint x: 839, endPoint y: 621, distance: 37.9
click at [839, 621] on div "**********" at bounding box center [772, 369] width 1544 height 739
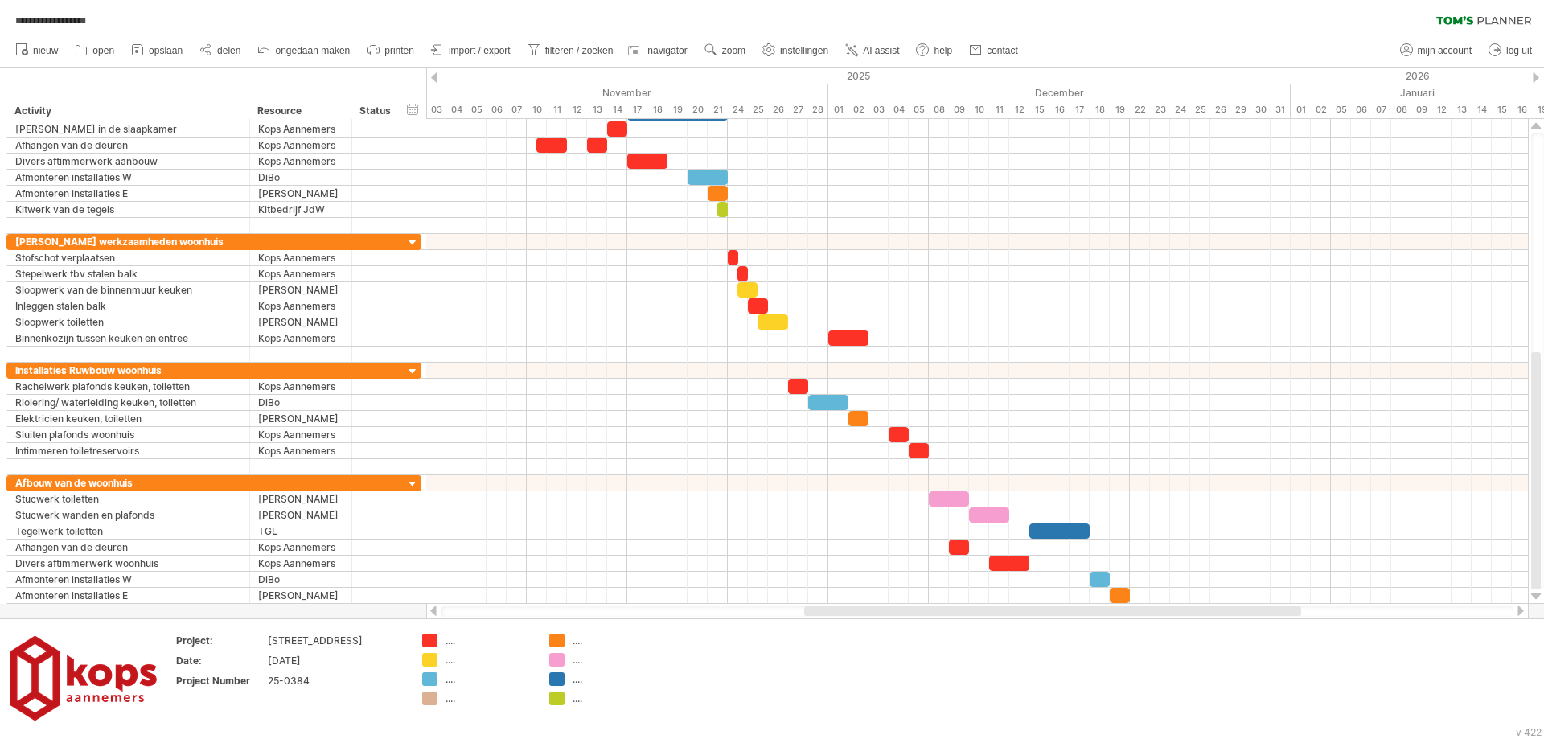
drag, startPoint x: 848, startPoint y: 613, endPoint x: 806, endPoint y: 614, distance: 42.6
click at [806, 614] on div at bounding box center [1052, 611] width 497 height 10
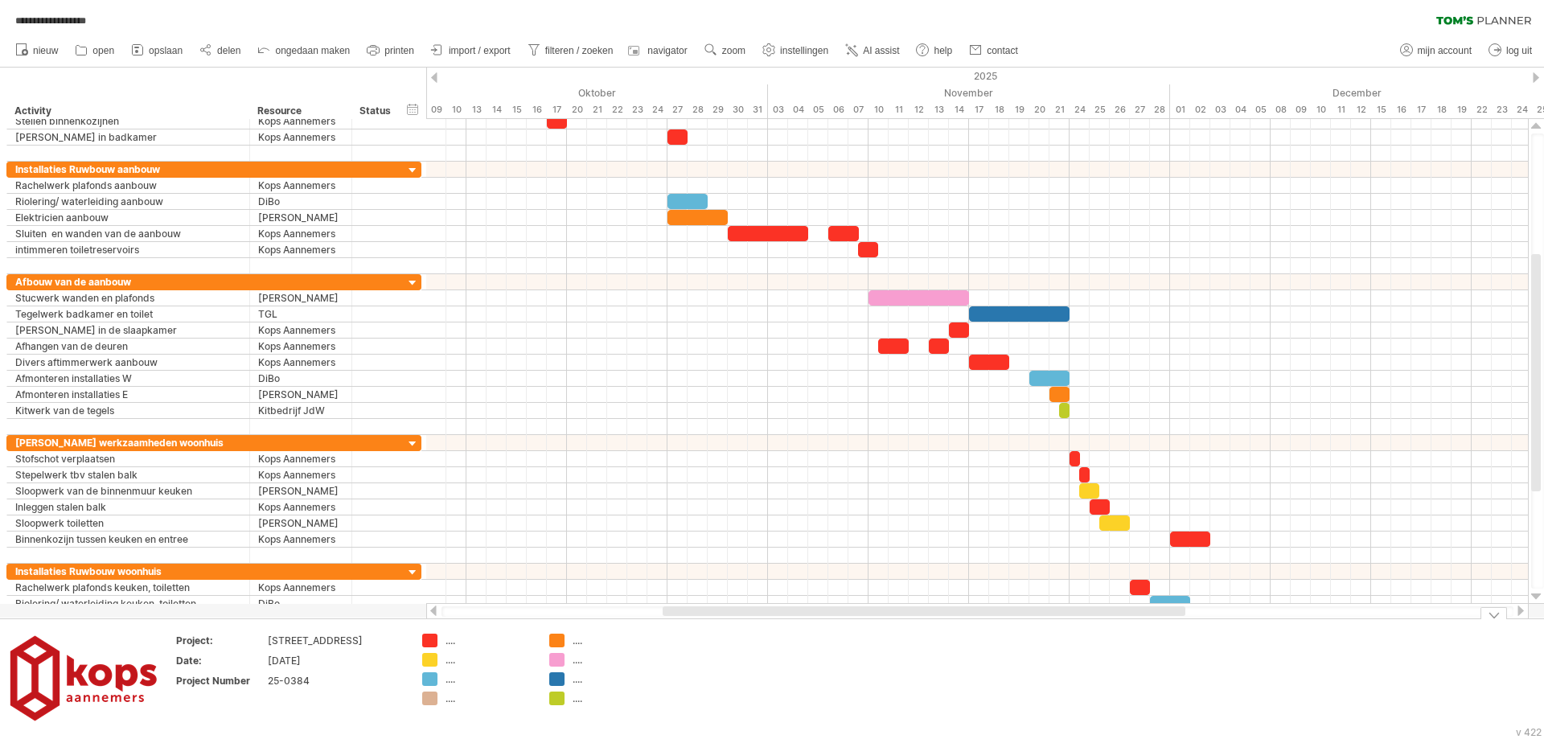
drag, startPoint x: 820, startPoint y: 609, endPoint x: 665, endPoint y: 622, distance: 155.7
click at [665, 622] on div "**********" at bounding box center [772, 369] width 1544 height 739
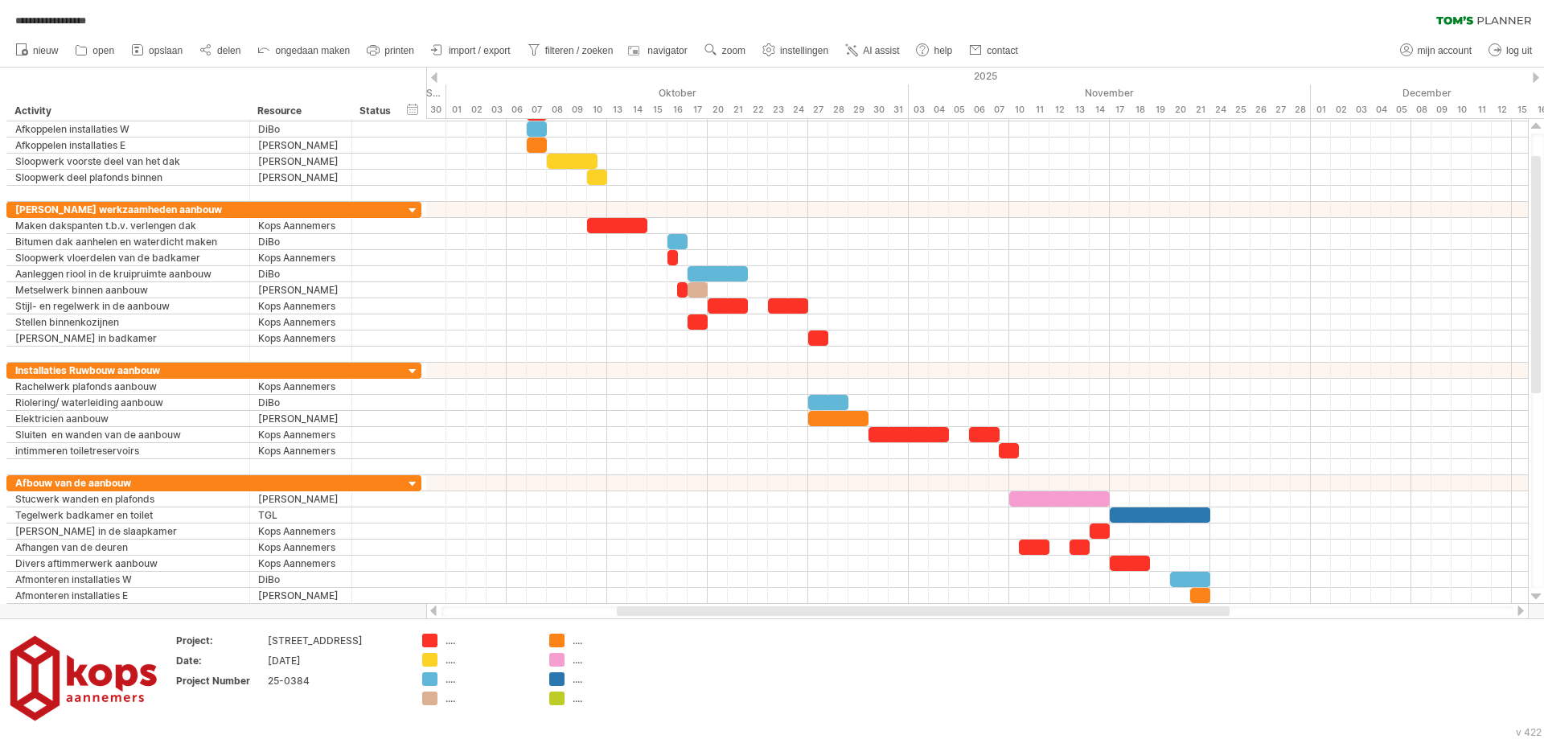
drag, startPoint x: 767, startPoint y: 614, endPoint x: 701, endPoint y: 608, distance: 66.2
click at [701, 614] on div at bounding box center [923, 611] width 613 height 10
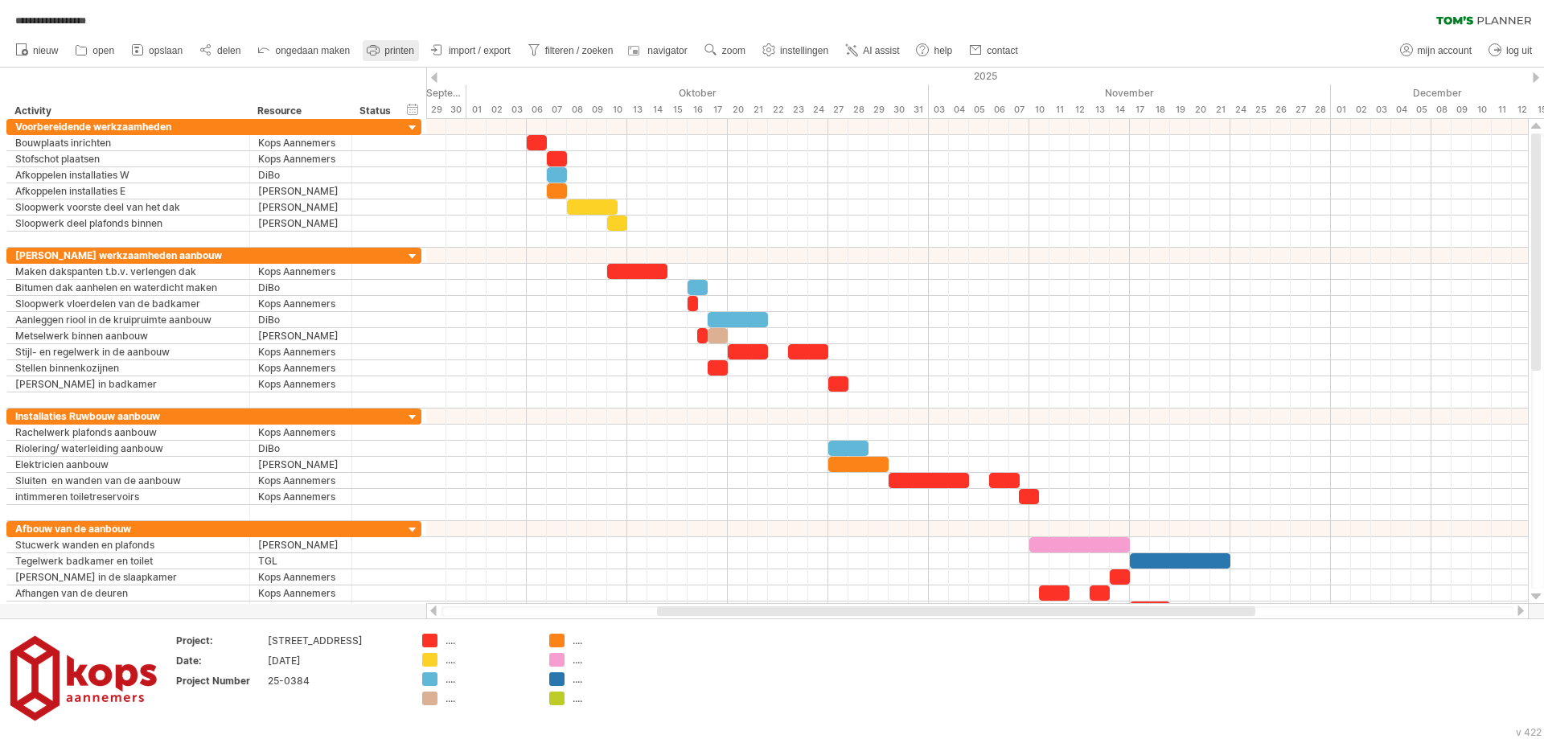
click at [403, 47] on span "printen" at bounding box center [399, 50] width 30 height 11
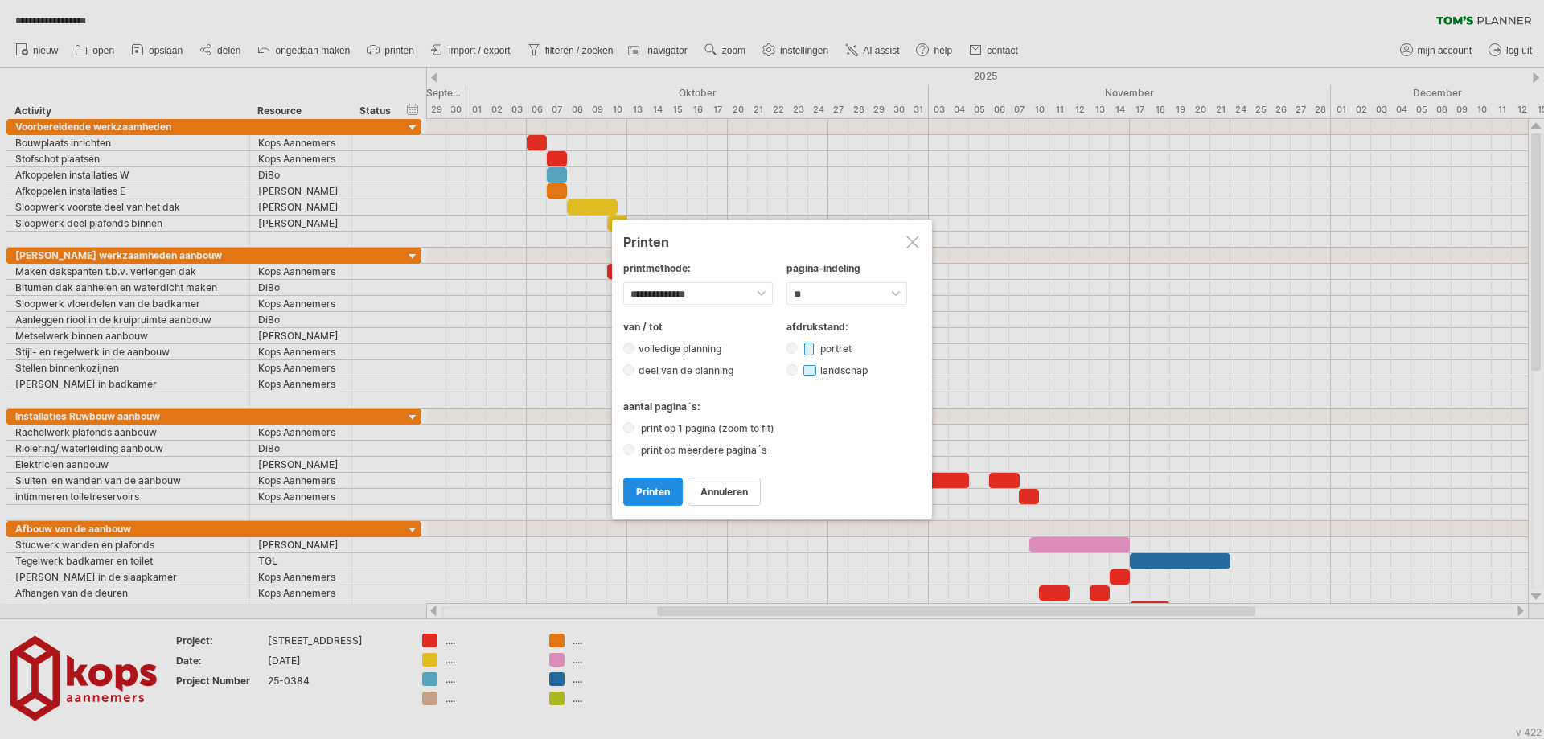
click at [665, 485] on link "printen" at bounding box center [653, 492] width 60 height 28
